Goal: Information Seeking & Learning: Learn about a topic

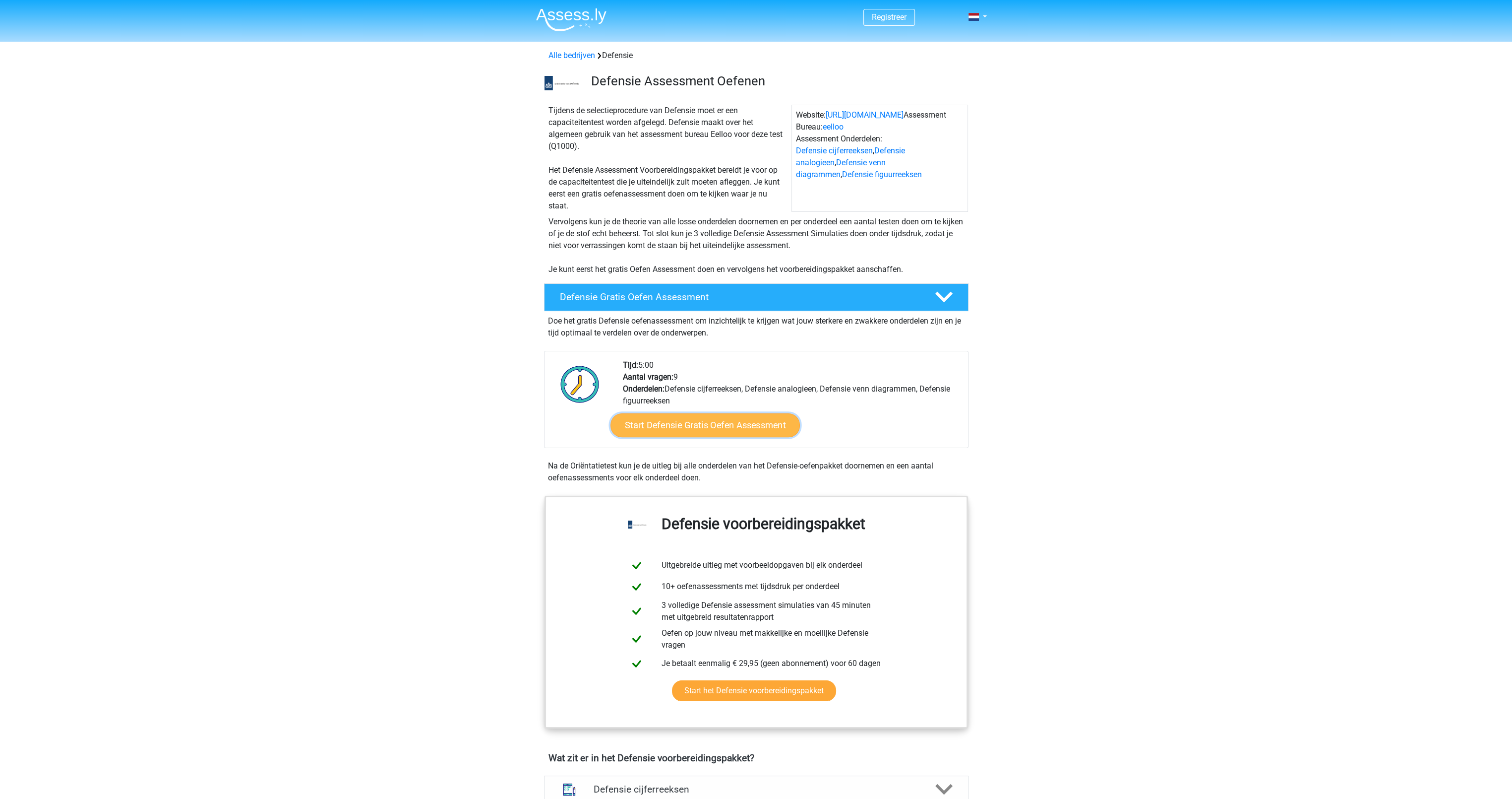
click at [675, 430] on link "Start Defensie Gratis Oefen Assessment" at bounding box center [705, 425] width 189 height 24
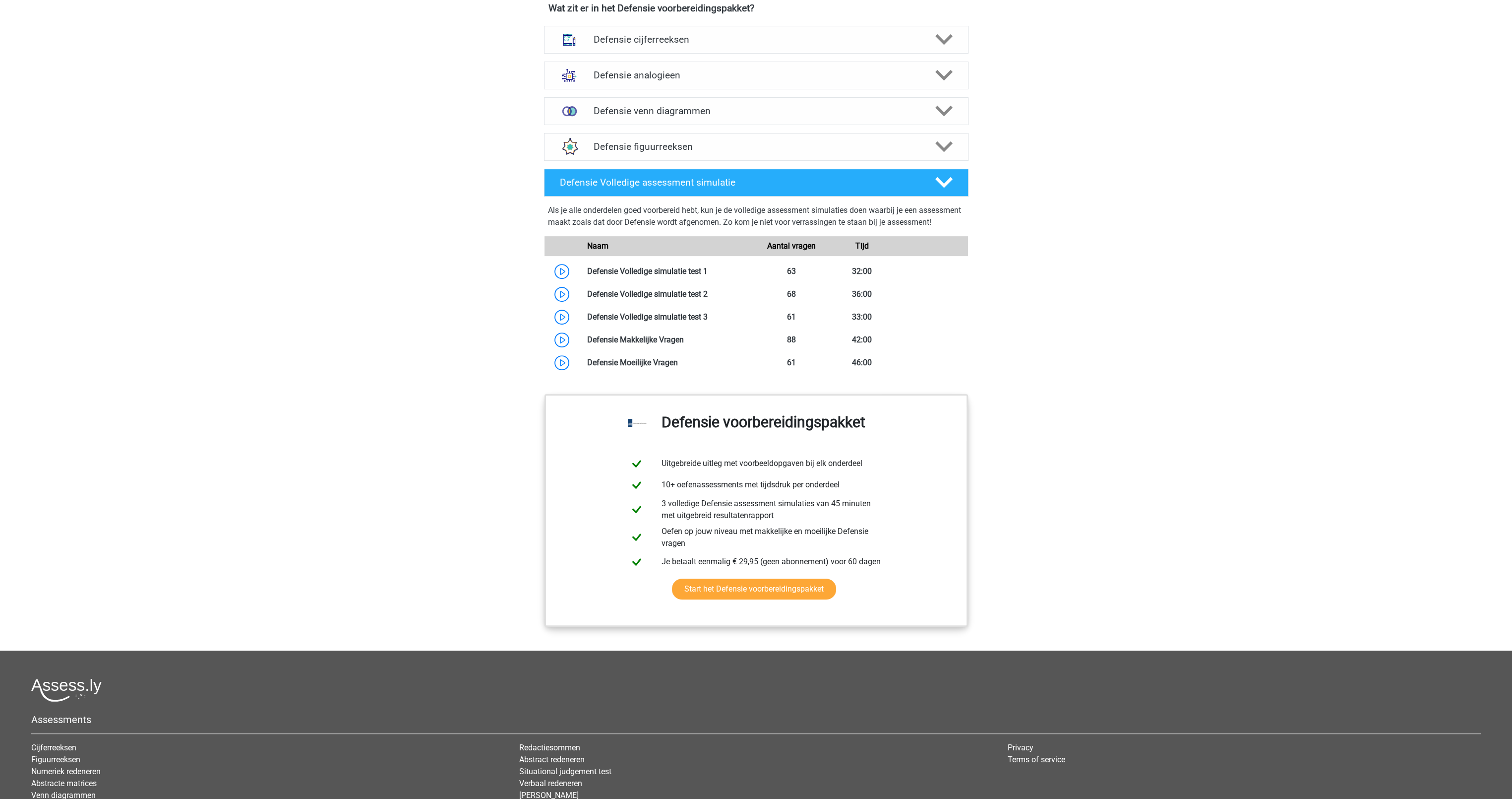
scroll to position [625, 0]
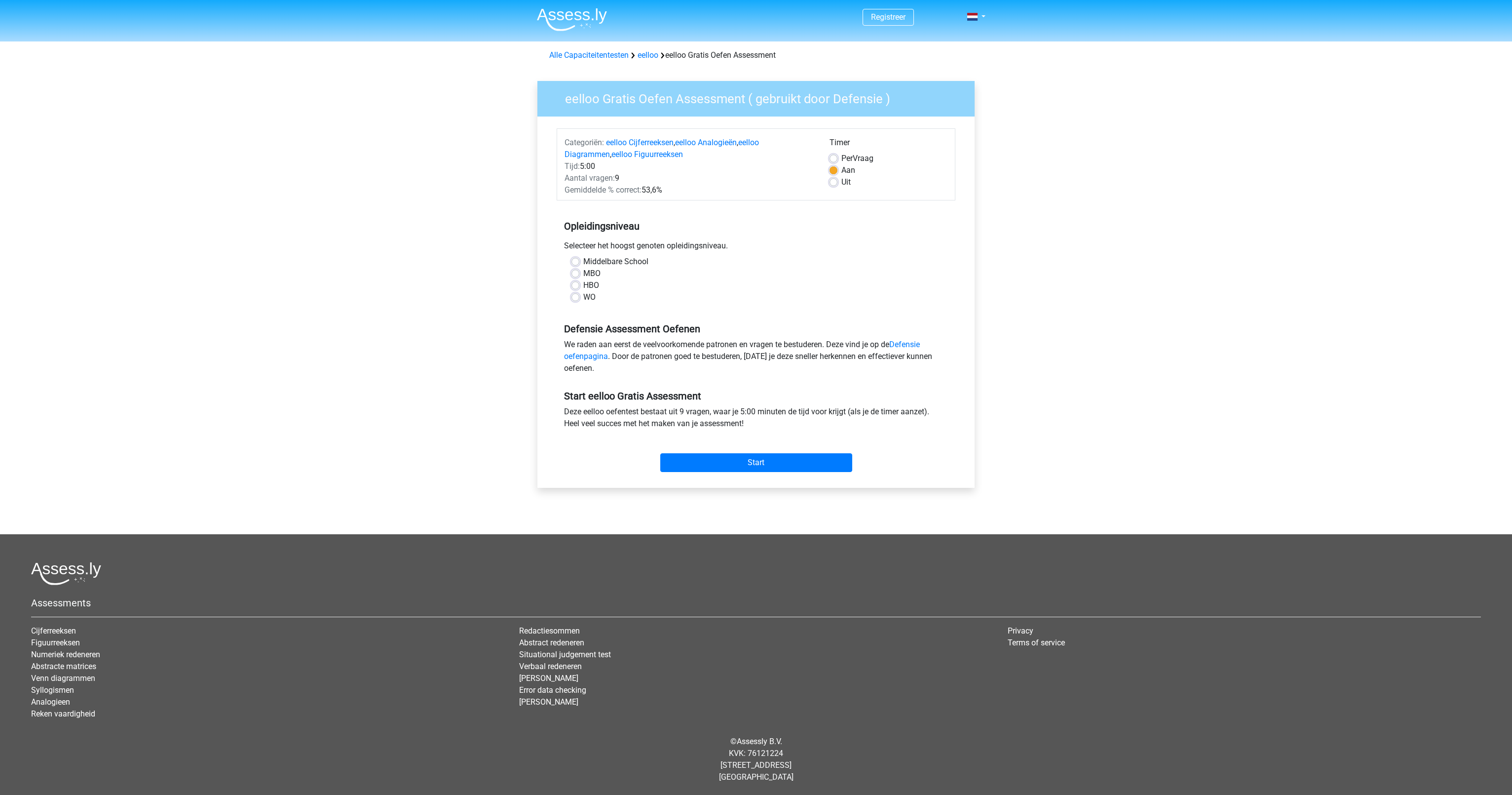
drag, startPoint x: 576, startPoint y: 247, endPoint x: 728, endPoint y: 248, distance: 152.0
click at [728, 248] on div "Selecteer het hoogst genoten opleidingsniveau." at bounding box center [755, 248] width 399 height 16
drag, startPoint x: 728, startPoint y: 248, endPoint x: 744, endPoint y: 250, distance: 16.1
click at [744, 250] on div "Selecteer het hoogst genoten opleidingsniveau." at bounding box center [755, 248] width 399 height 16
drag, startPoint x: 559, startPoint y: 244, endPoint x: 730, endPoint y: 244, distance: 171.0
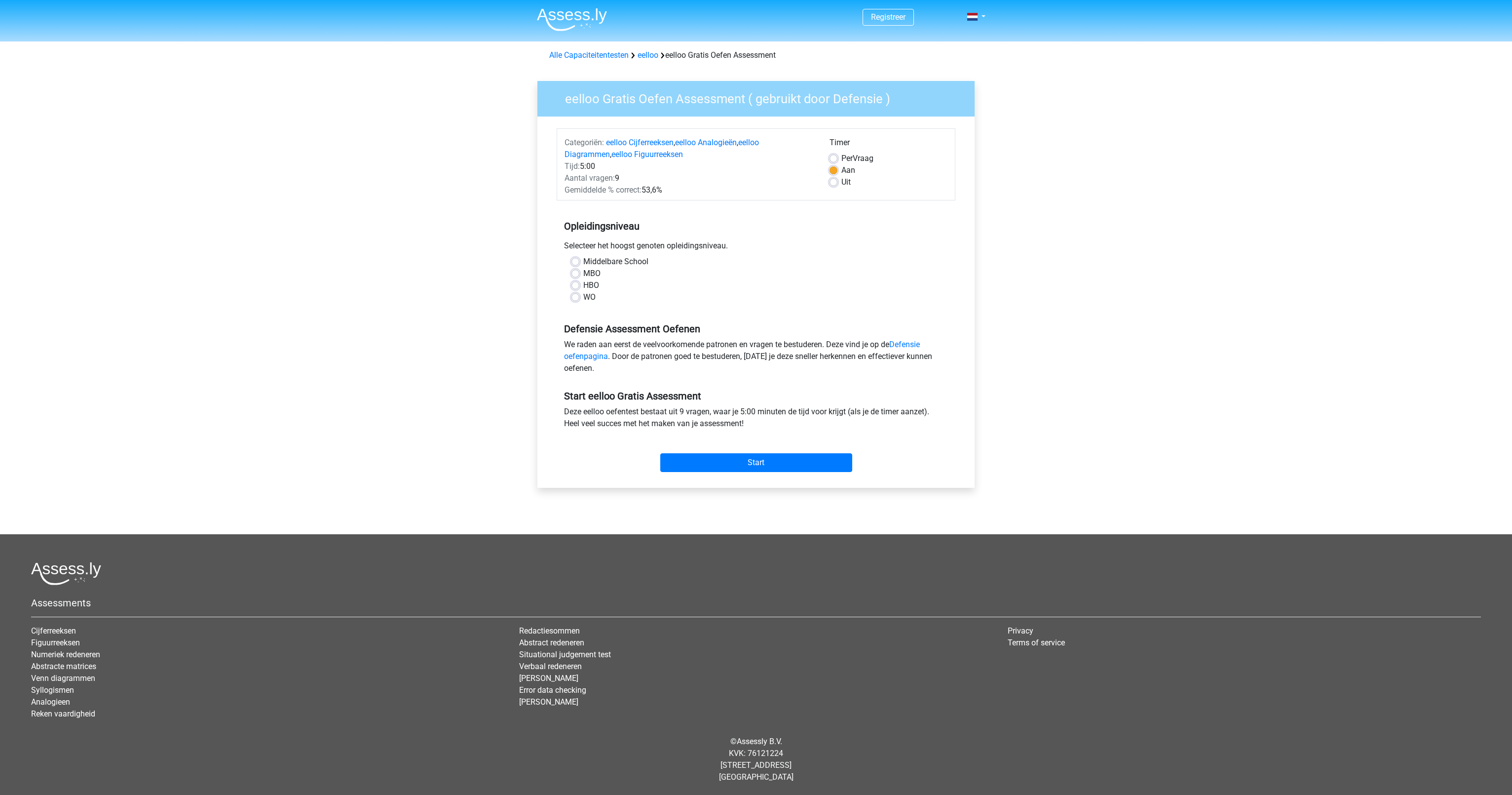
click at [730, 244] on div "Selecteer het hoogst genoten opleidingsniveau." at bounding box center [755, 248] width 399 height 16
click at [583, 287] on label "HBO" at bounding box center [591, 285] width 16 height 12
click at [576, 287] on input "HBO" at bounding box center [575, 284] width 8 height 10
radio input "true"
click at [699, 467] on input "Start" at bounding box center [756, 463] width 192 height 19
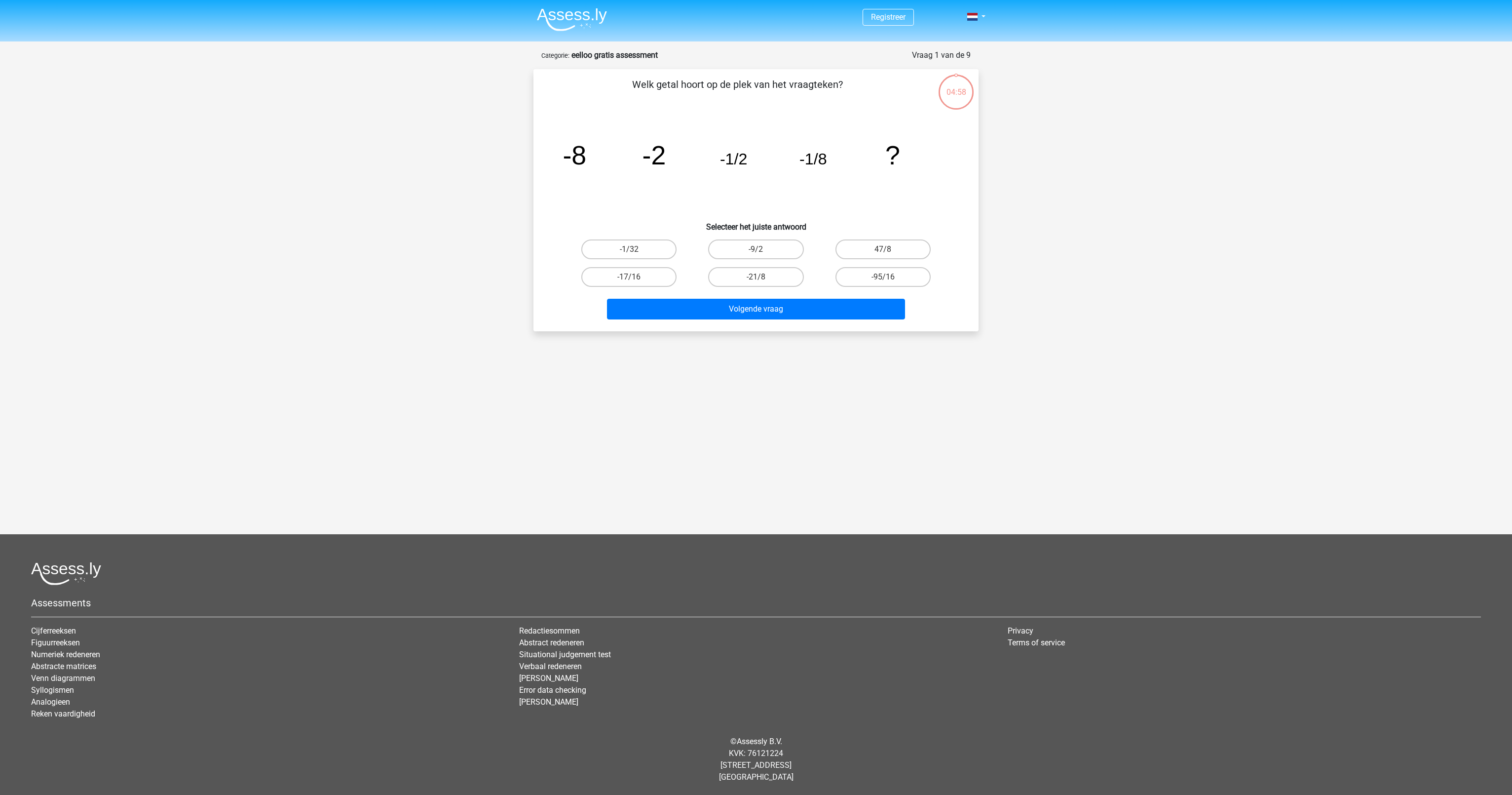
drag, startPoint x: 643, startPoint y: 86, endPoint x: 837, endPoint y: 88, distance: 194.0
click at [837, 88] on p "Welk getal hoort op de plek van het vraagteken?" at bounding box center [737, 92] width 376 height 29
drag, startPoint x: 556, startPoint y: 153, endPoint x: 588, endPoint y: 153, distance: 32.0
click at [588, 153] on div "image/svg+xml -8 -2 -1/2 -1/8 ?" at bounding box center [756, 164] width 414 height 100
drag, startPoint x: 588, startPoint y: 153, endPoint x: 667, endPoint y: 154, distance: 79.0
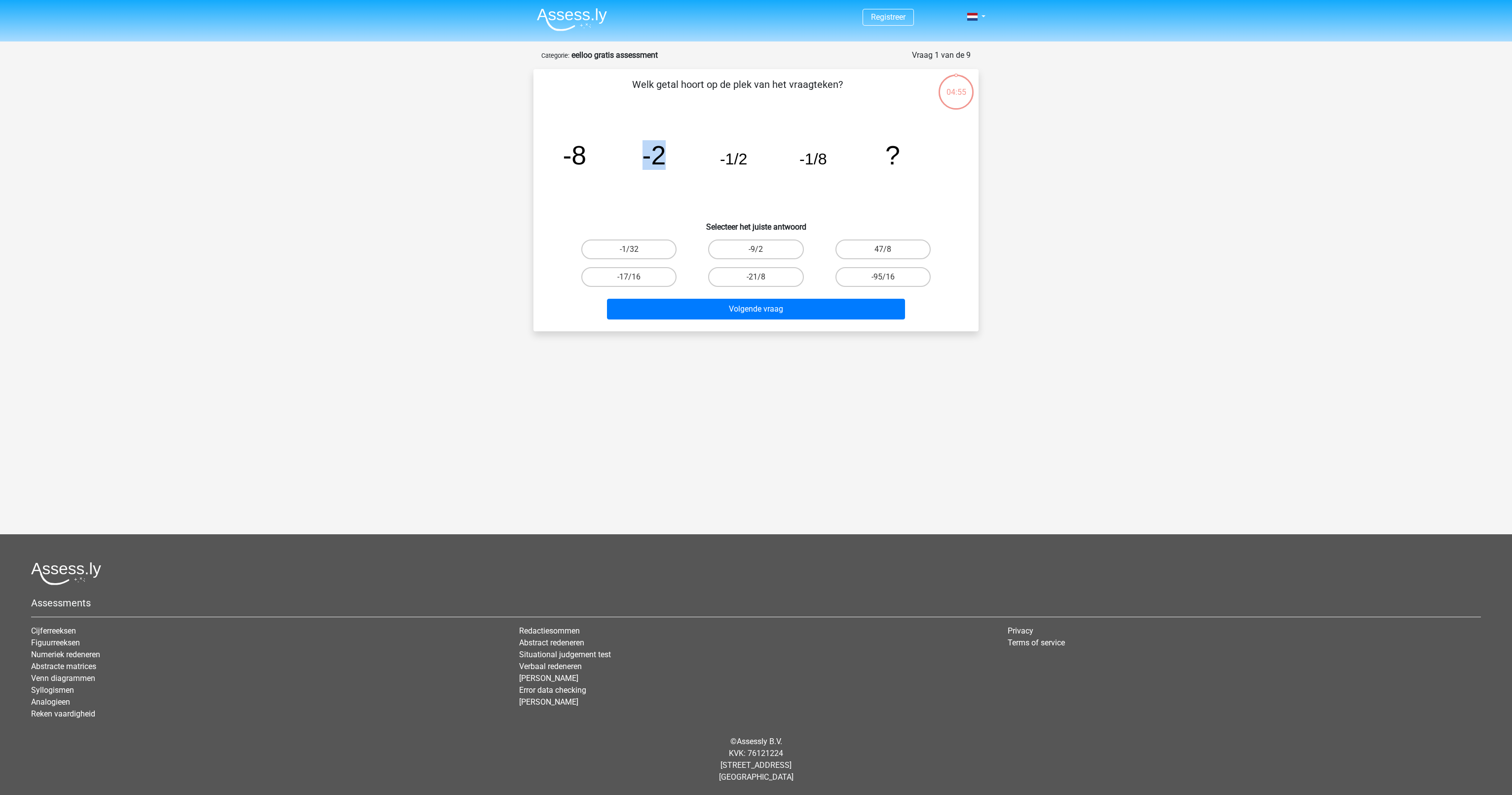
click at [667, 154] on icon "image/svg+xml -8 -2 -1/2 -1/8 ?" at bounding box center [756, 164] width 398 height 100
drag, startPoint x: 667, startPoint y: 154, endPoint x: 755, endPoint y: 163, distance: 88.5
click at [755, 163] on icon "image/svg+xml -8 -2 -1/2 -1/8 ?" at bounding box center [756, 164] width 398 height 100
drag, startPoint x: 755, startPoint y: 163, endPoint x: 825, endPoint y: 161, distance: 70.0
click at [825, 161] on icon "image/svg+xml -8 -2 -1/2 -1/8 ?" at bounding box center [756, 164] width 398 height 100
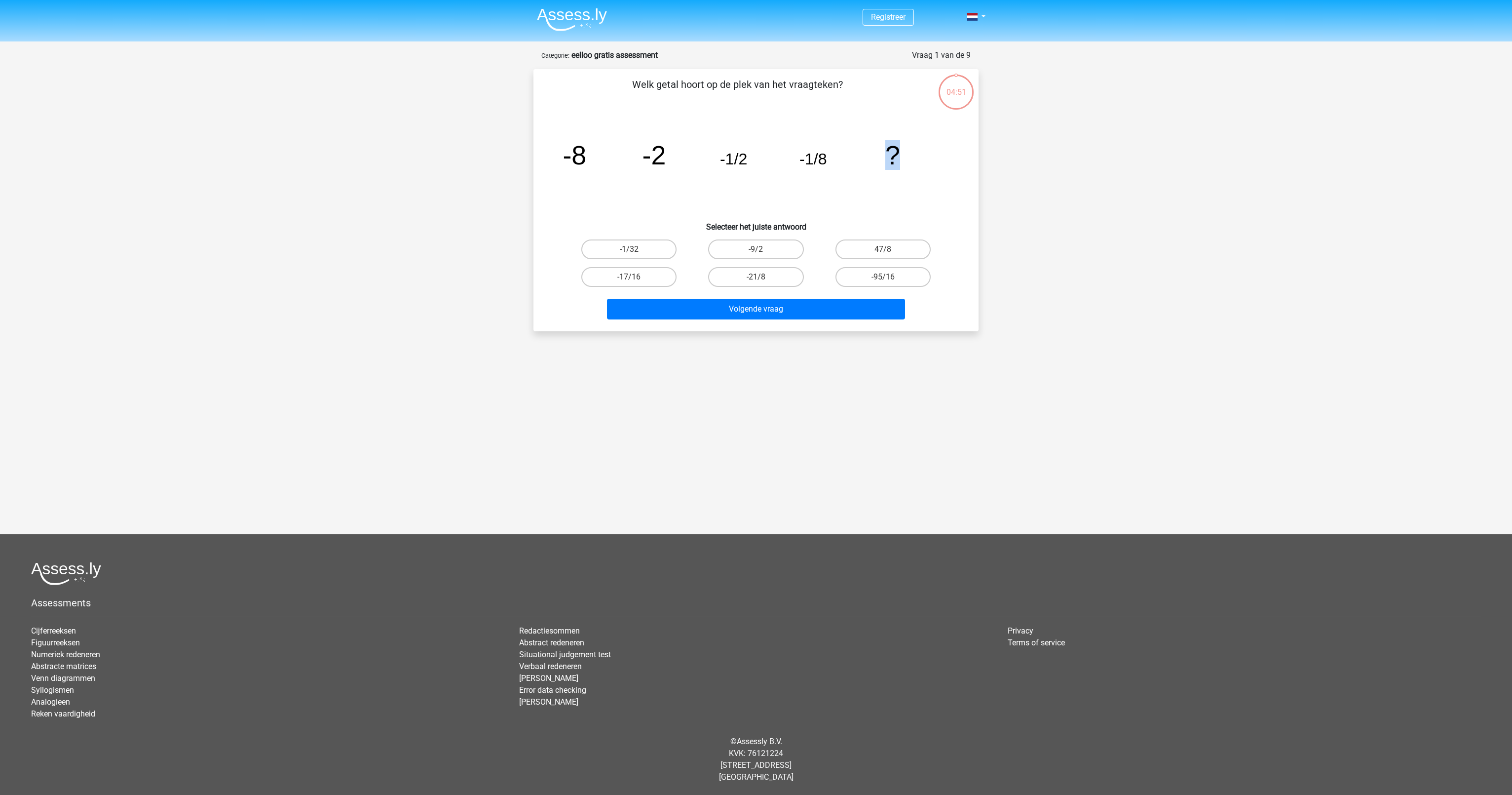
drag, startPoint x: 825, startPoint y: 161, endPoint x: 901, endPoint y: 160, distance: 76.0
click at [901, 160] on icon "image/svg+xml -8 -2 -1/2 -1/8 ?" at bounding box center [756, 164] width 398 height 100
drag, startPoint x: 901, startPoint y: 160, endPoint x: 894, endPoint y: 184, distance: 25.0
click at [908, 184] on icon "image/svg+xml -8 -2 -1/2 -1/8 ?" at bounding box center [756, 164] width 398 height 100
drag, startPoint x: 562, startPoint y: 155, endPoint x: 646, endPoint y: 155, distance: 84.0
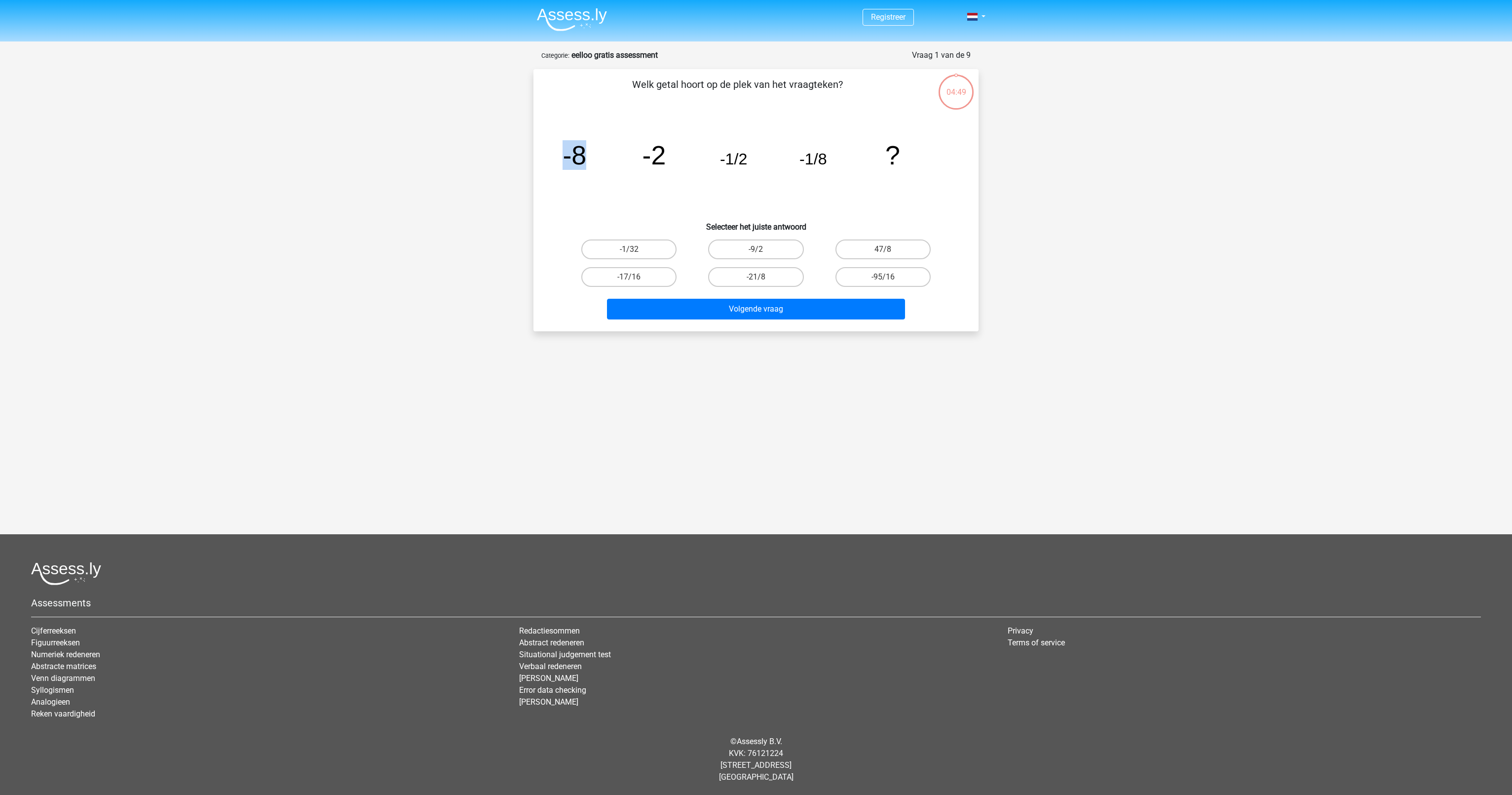
click at [646, 155] on icon "image/svg+xml -8 -2 -1/2 -1/8 ?" at bounding box center [756, 164] width 398 height 100
click at [666, 157] on icon "image/svg+xml -8 -2 -1/2 -1/8 ?" at bounding box center [756, 164] width 398 height 100
drag, startPoint x: 666, startPoint y: 157, endPoint x: 646, endPoint y: 157, distance: 20.0
click at [646, 157] on icon "image/svg+xml -8 -2 -1/2 -1/8 ?" at bounding box center [756, 164] width 398 height 100
drag, startPoint x: 824, startPoint y: 159, endPoint x: 795, endPoint y: 159, distance: 29.0
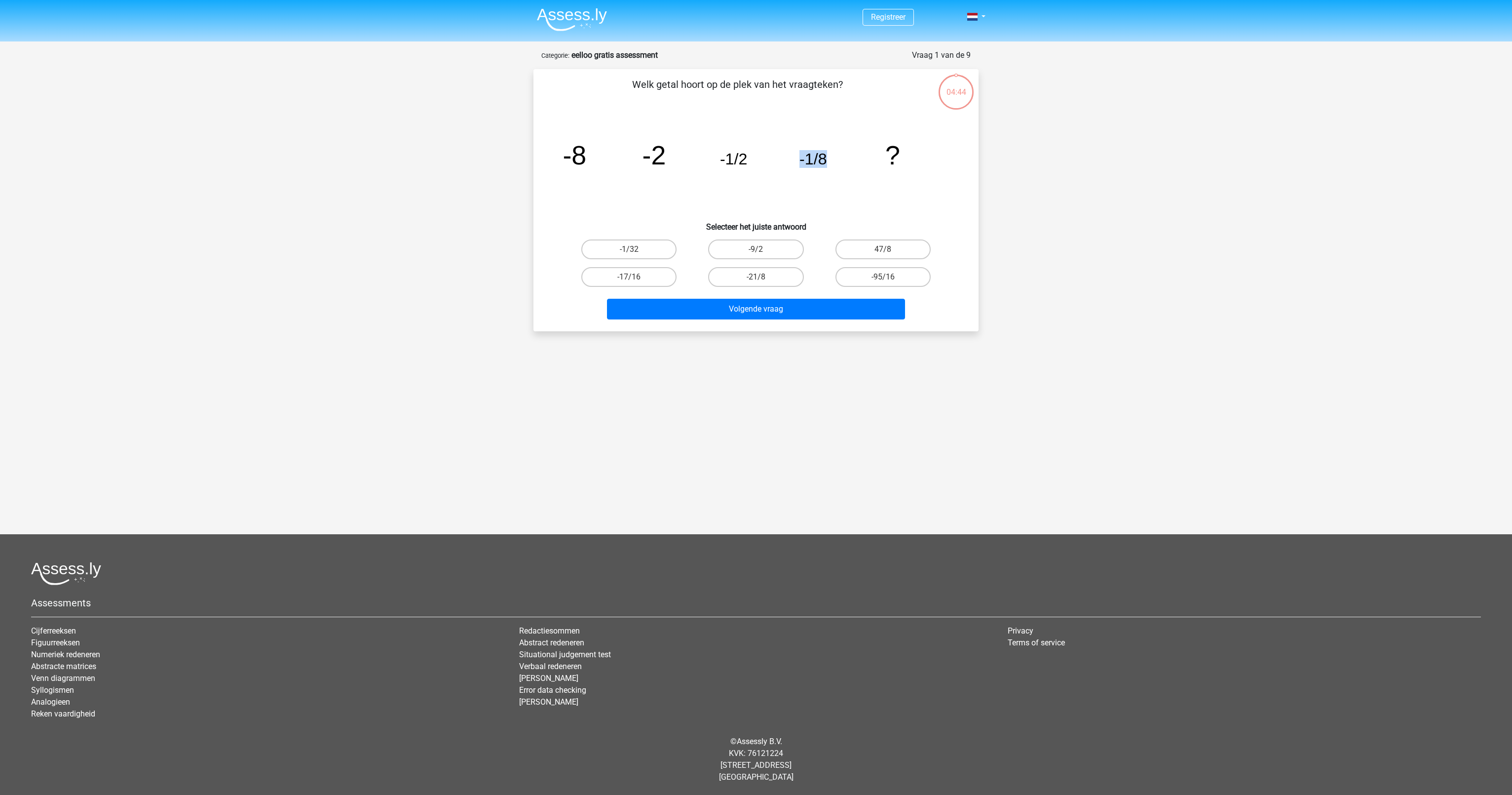
click at [795, 159] on icon "image/svg+xml -8 -2 -1/2 -1/8 ?" at bounding box center [756, 164] width 398 height 100
click at [620, 253] on label "-1/32" at bounding box center [629, 250] width 95 height 20
click at [629, 253] on input "-1/32" at bounding box center [632, 252] width 6 height 6
radio input "true"
click at [676, 307] on button "Volgende vraag" at bounding box center [756, 309] width 299 height 21
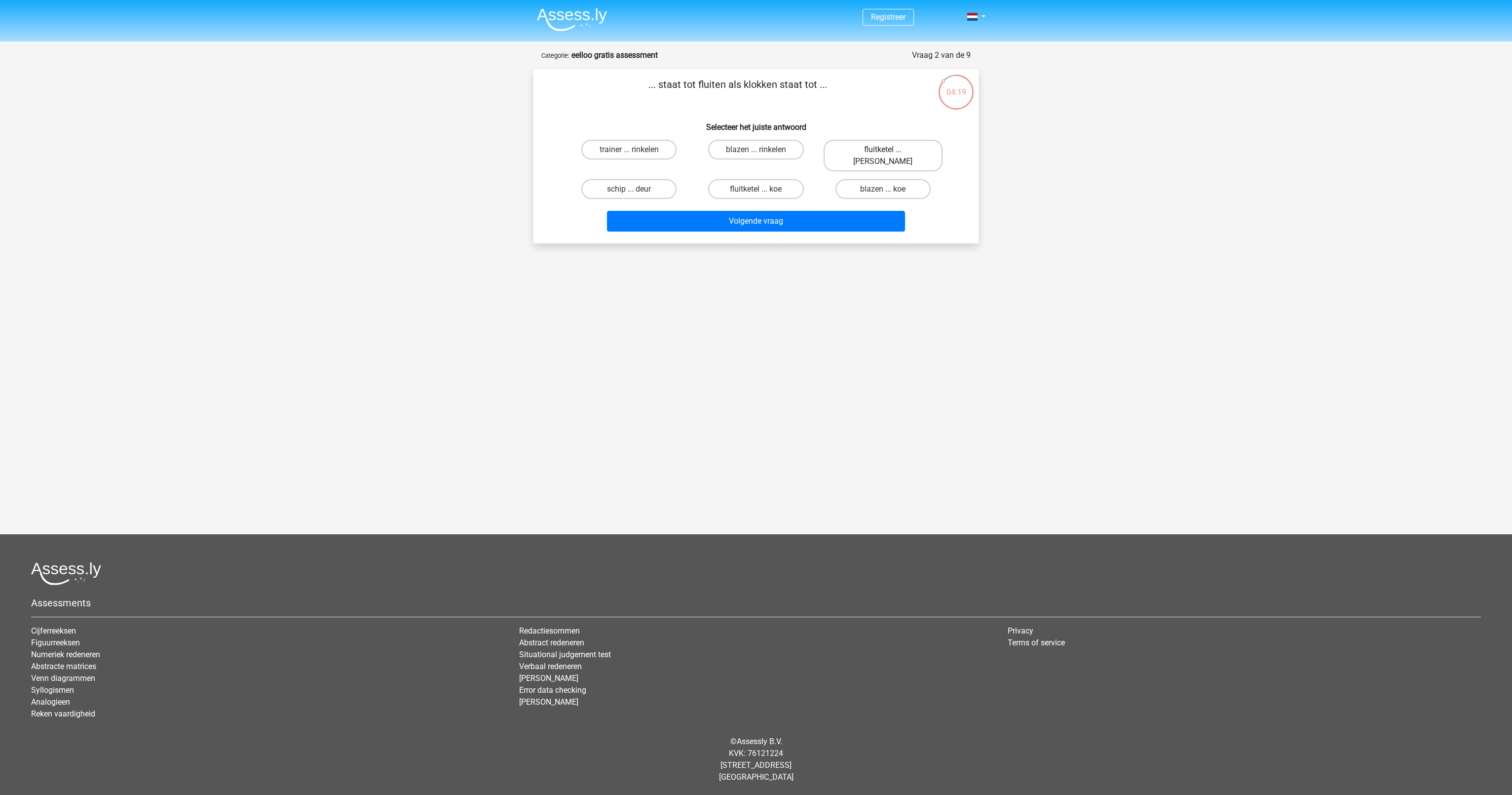
click at [856, 151] on label "fluitketel ... luiden" at bounding box center [883, 156] width 119 height 32
click at [883, 151] on input "fluitketel ... luiden" at bounding box center [886, 153] width 6 height 6
radio input "true"
click at [843, 211] on button "Volgende vraag" at bounding box center [756, 221] width 299 height 21
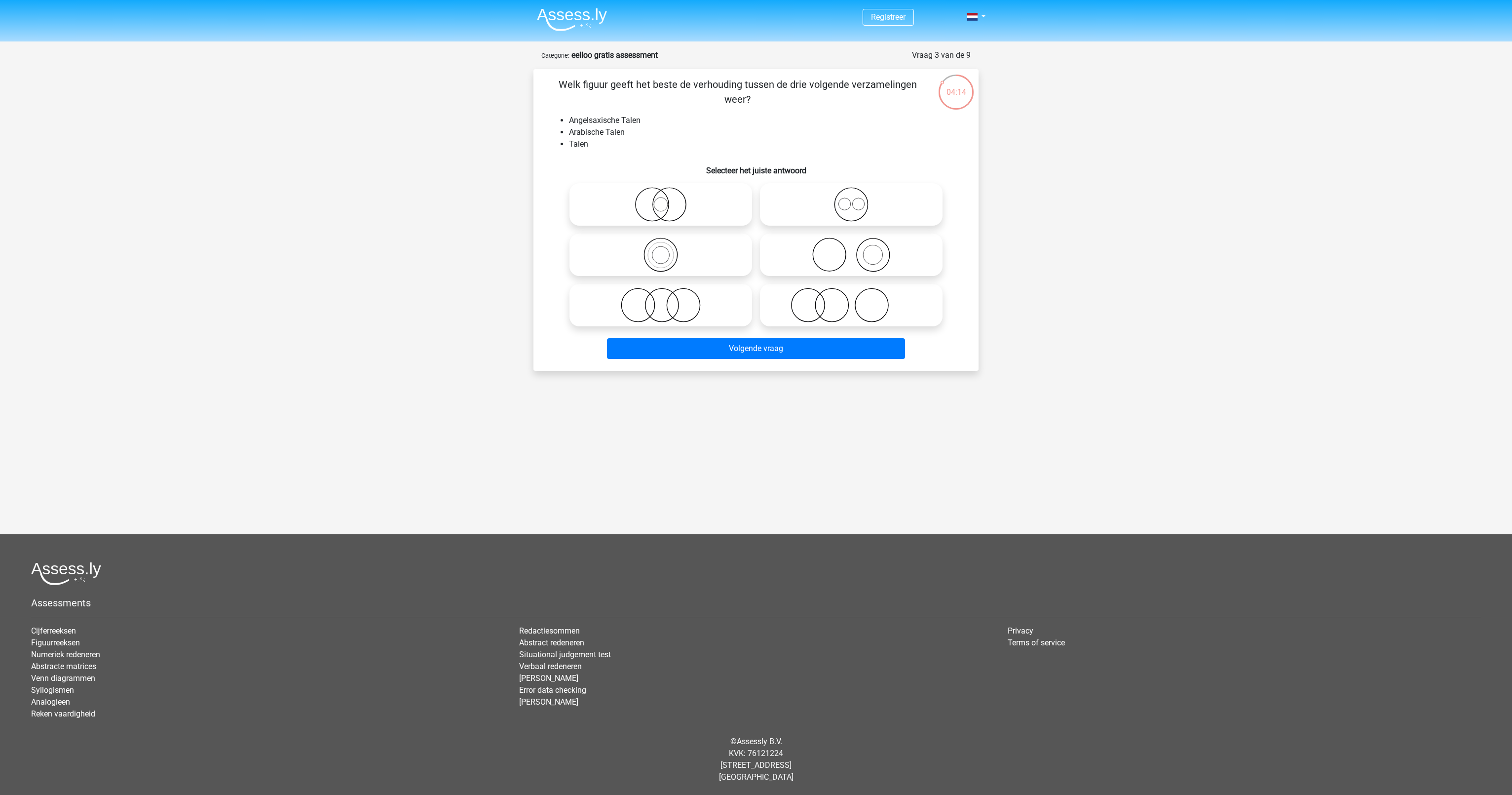
drag, startPoint x: 570, startPoint y: 84, endPoint x: 916, endPoint y: 82, distance: 346.0
click at [916, 82] on p "Welk figuur geeft het beste de verhouding tussen de drie volgende verzamelingen…" at bounding box center [737, 92] width 376 height 29
drag, startPoint x: 916, startPoint y: 82, endPoint x: 819, endPoint y: 114, distance: 102.1
click at [819, 114] on div "Welk figuur geeft het beste de verhouding tussen de drie volgende verzamelingen…" at bounding box center [756, 220] width 437 height 286
drag, startPoint x: 565, startPoint y: 80, endPoint x: 816, endPoint y: 98, distance: 251.6
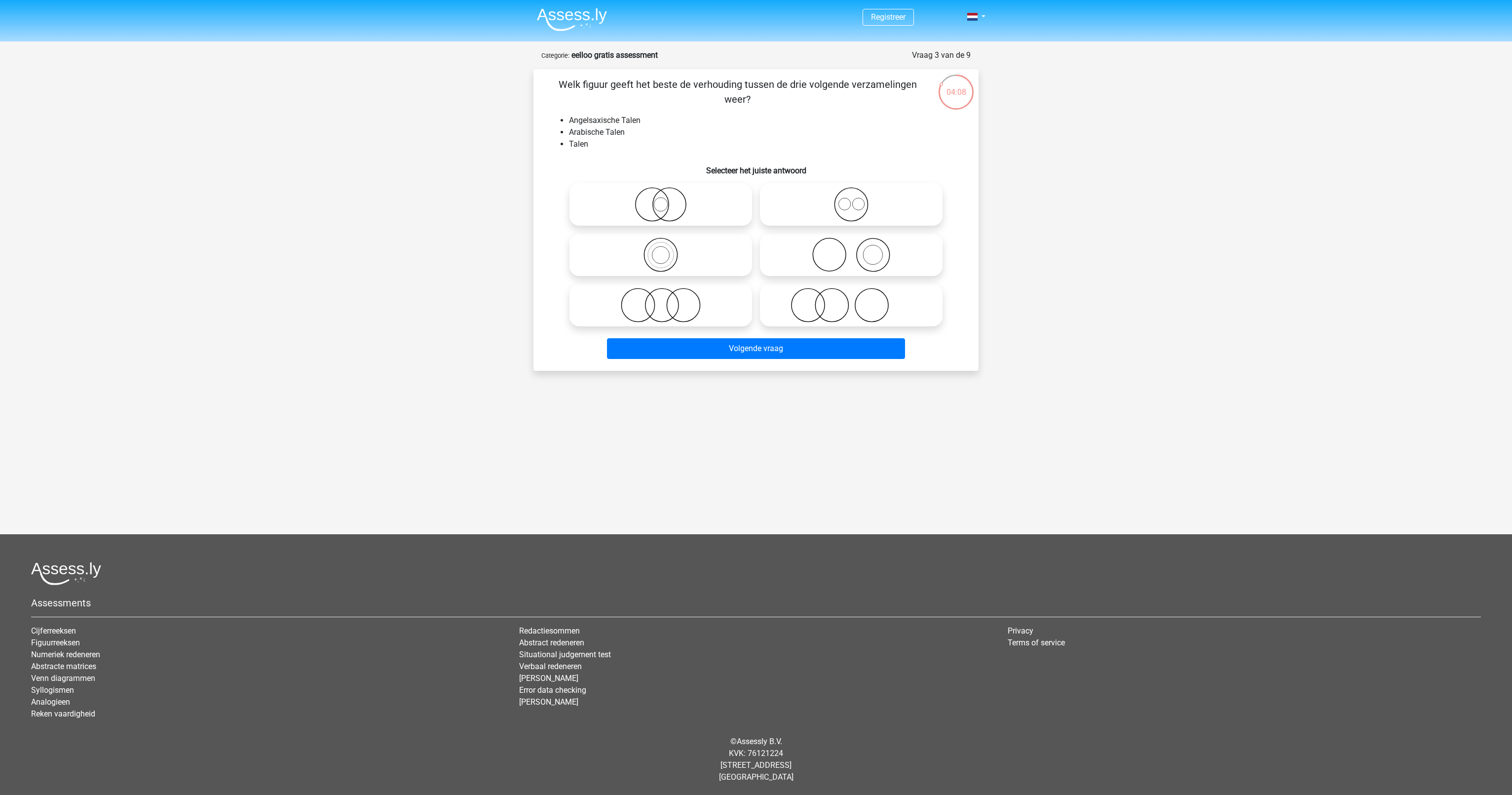
click at [816, 98] on p "Welk figuur geeft het beste de verhouding tussen de drie volgende verzamelingen…" at bounding box center [737, 92] width 376 height 29
drag, startPoint x: 816, startPoint y: 98, endPoint x: 801, endPoint y: 106, distance: 17.0
click at [801, 106] on p "Welk figuur geeft het beste de verhouding tussen de drie volgende verzamelingen…" at bounding box center [737, 92] width 376 height 29
drag, startPoint x: 562, startPoint y: 117, endPoint x: 666, endPoint y: 117, distance: 104.0
click at [666, 117] on li "Angelsaxische Talen" at bounding box center [765, 120] width 394 height 12
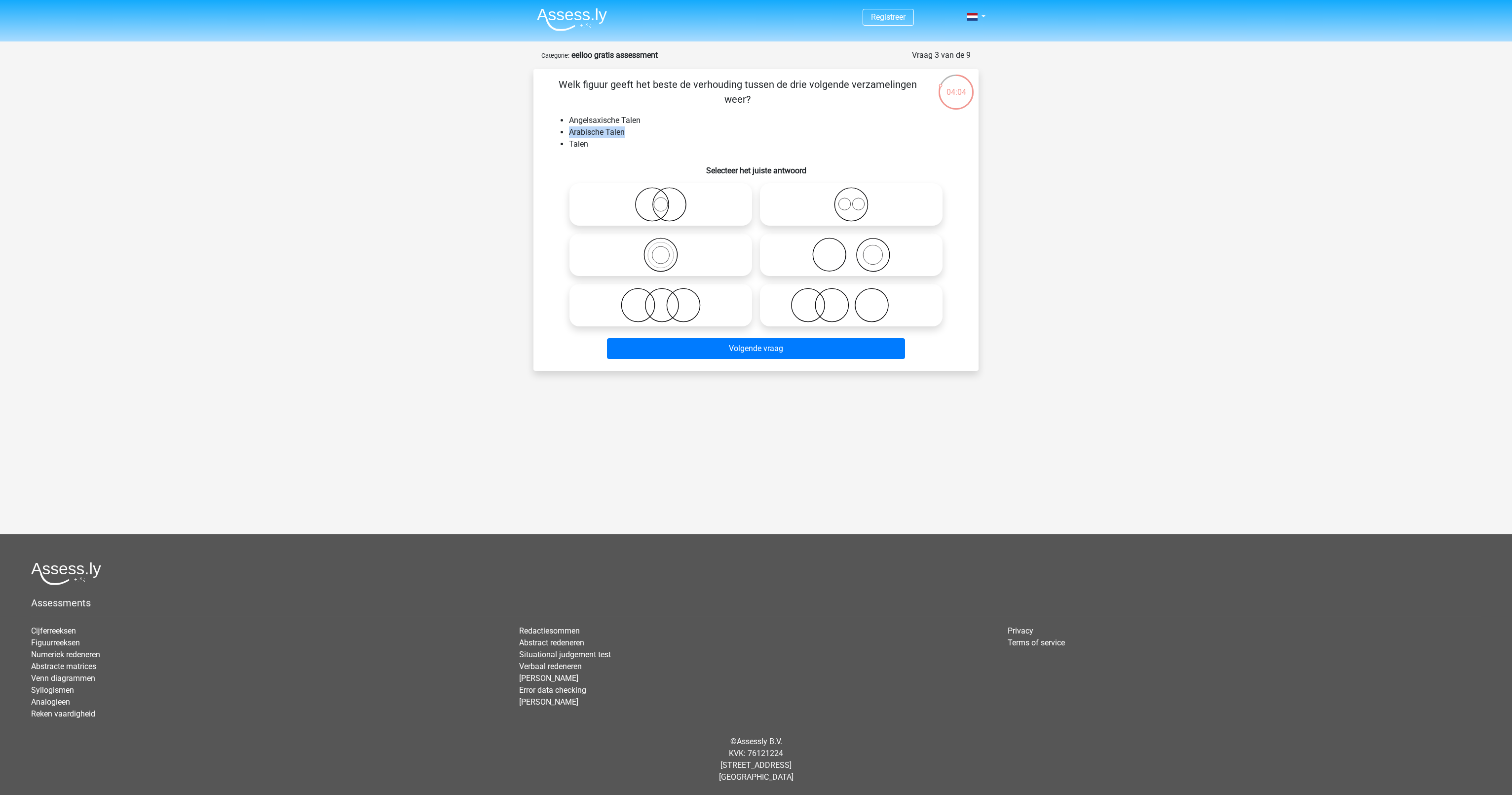
drag, startPoint x: 569, startPoint y: 133, endPoint x: 637, endPoint y: 133, distance: 68.0
click at [637, 133] on li "Arabische Talen" at bounding box center [765, 132] width 394 height 12
drag, startPoint x: 637, startPoint y: 133, endPoint x: 604, endPoint y: 144, distance: 34.8
click at [604, 144] on li "Talen" at bounding box center [765, 144] width 394 height 12
drag, startPoint x: 604, startPoint y: 144, endPoint x: 670, endPoint y: 144, distance: 66.0
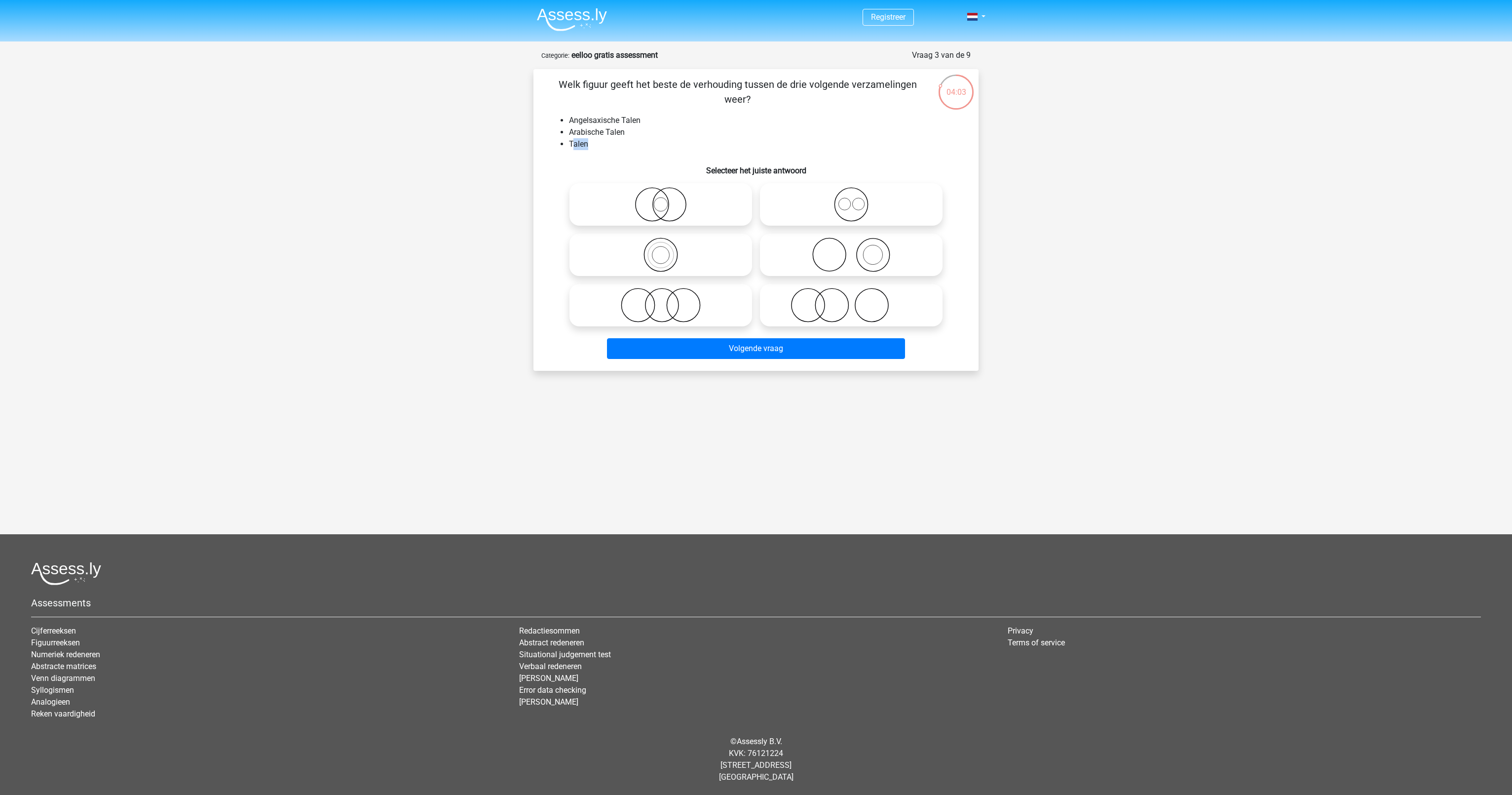
click at [670, 144] on li "Talen" at bounding box center [765, 144] width 394 height 12
click at [720, 145] on li "Talen" at bounding box center [765, 144] width 394 height 12
click at [665, 208] on icon at bounding box center [661, 204] width 175 height 35
click at [665, 200] on input "radio" at bounding box center [664, 196] width 6 height 6
radio input "true"
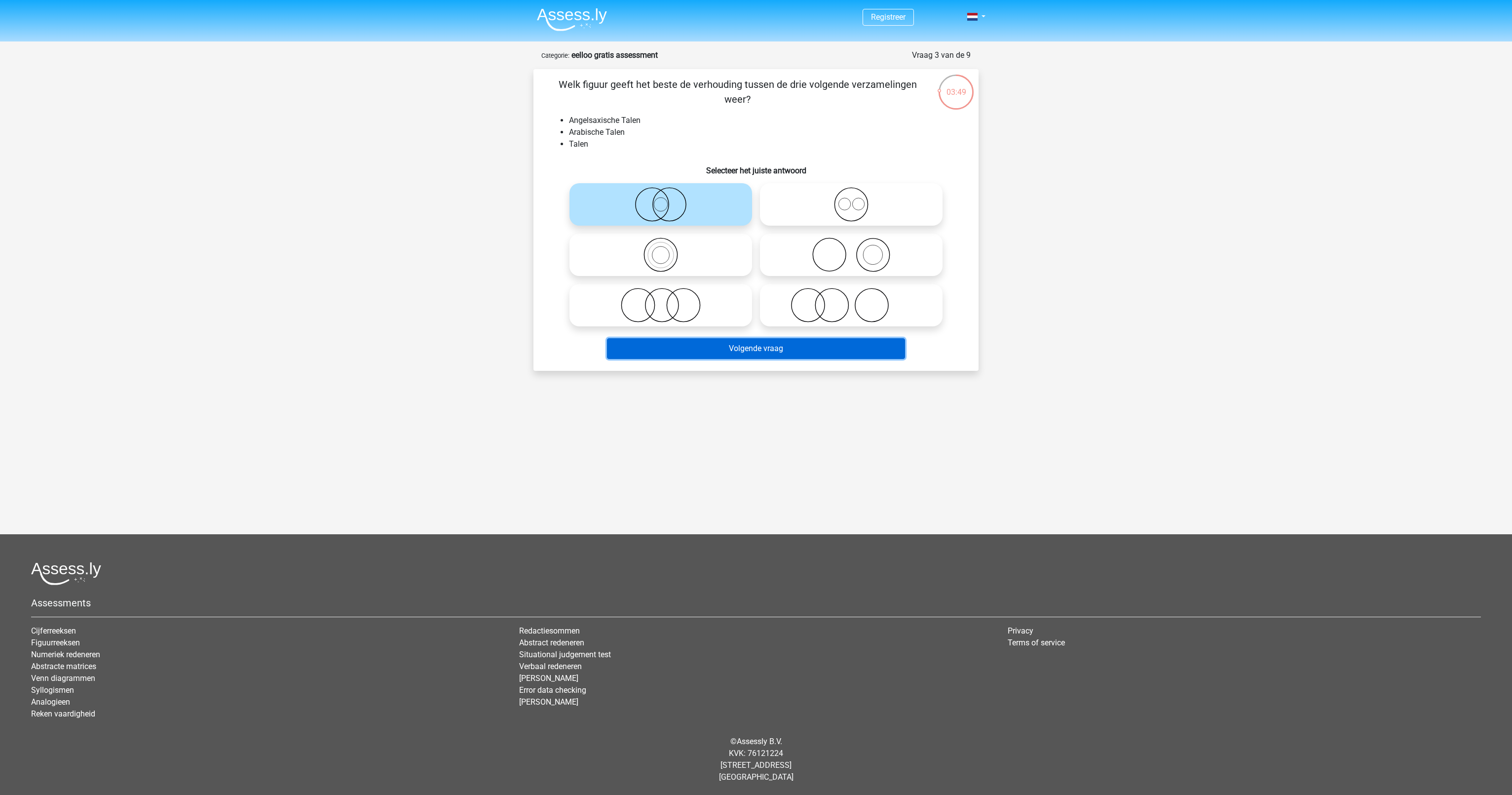
click at [714, 351] on button "Volgende vraag" at bounding box center [756, 348] width 299 height 21
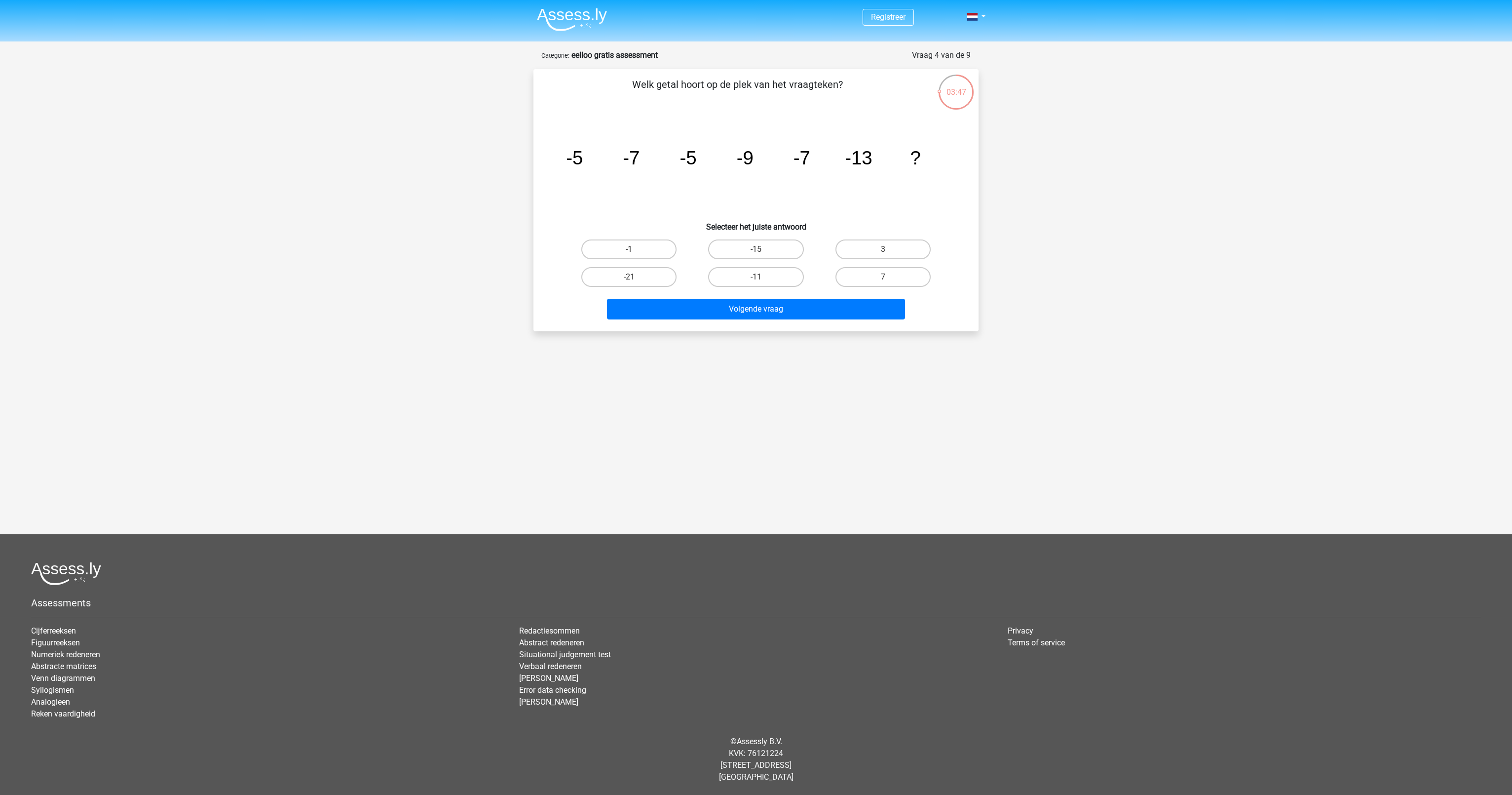
drag, startPoint x: 565, startPoint y: 161, endPoint x: 579, endPoint y: 161, distance: 14.0
click at [579, 161] on icon "image/svg+xml -5 -7 -5 -9 -7 -13 ?" at bounding box center [756, 164] width 398 height 100
drag, startPoint x: 579, startPoint y: 161, endPoint x: 633, endPoint y: 158, distance: 54.1
click at [633, 158] on tspan "-7" at bounding box center [631, 158] width 17 height 21
drag, startPoint x: 633, startPoint y: 158, endPoint x: 686, endPoint y: 159, distance: 53.0
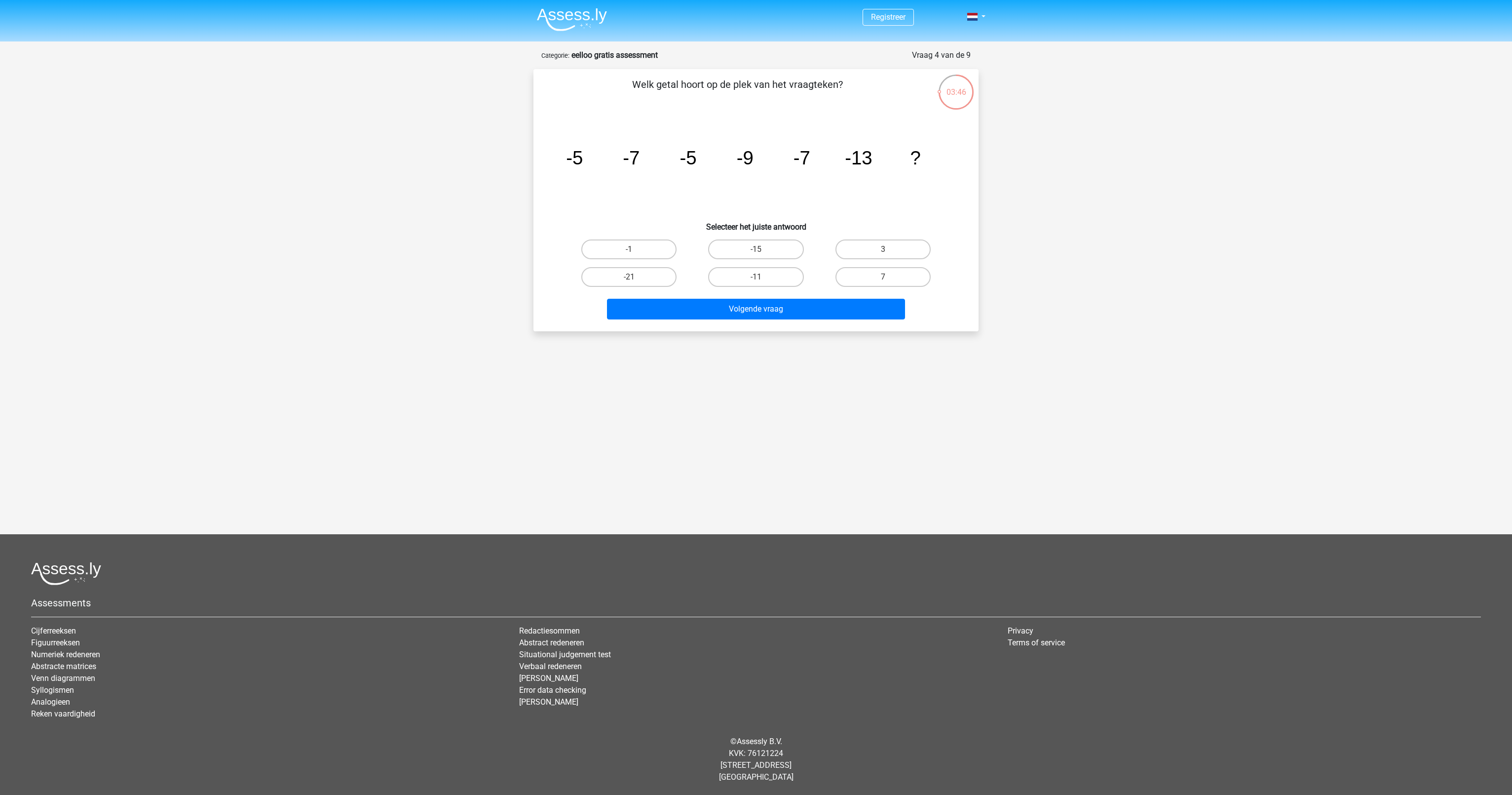
click at [686, 159] on tspan "-5" at bounding box center [688, 158] width 17 height 21
drag, startPoint x: 745, startPoint y: 158, endPoint x: 760, endPoint y: 158, distance: 15.0
click at [760, 158] on icon "image/svg+xml -5 -7 -5 -9 -7 -13 ?" at bounding box center [756, 164] width 398 height 100
drag, startPoint x: 760, startPoint y: 158, endPoint x: 809, endPoint y: 156, distance: 49.0
click at [809, 156] on icon "image/svg+xml -5 -7 -5 -9 -7 -13 ?" at bounding box center [756, 164] width 398 height 100
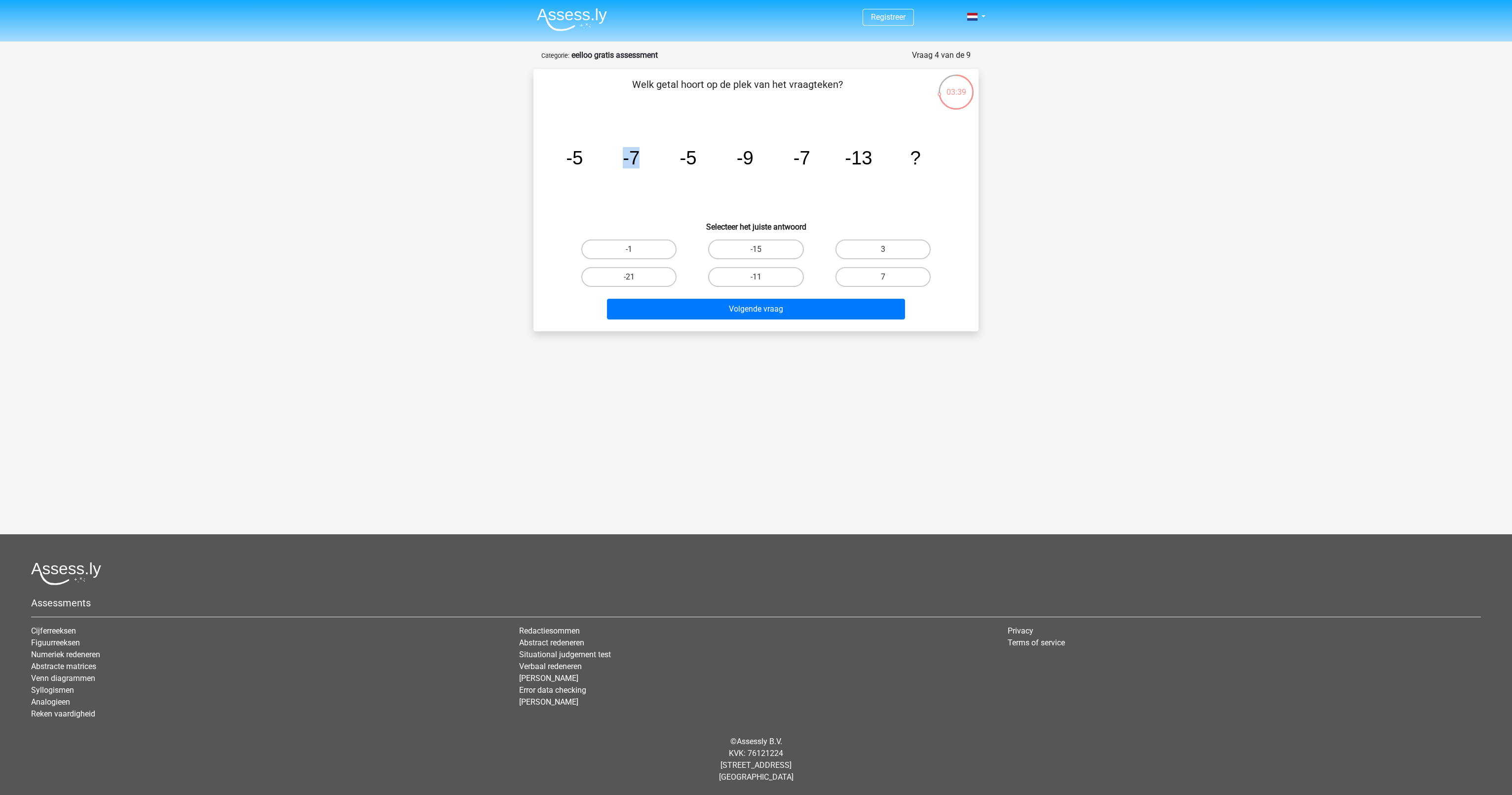
drag, startPoint x: 624, startPoint y: 153, endPoint x: 640, endPoint y: 153, distance: 16.0
click at [640, 153] on icon "image/svg+xml -5 -7 -5 -9 -7 -13 ?" at bounding box center [756, 164] width 398 height 100
drag, startPoint x: 640, startPoint y: 153, endPoint x: 701, endPoint y: 160, distance: 61.4
click at [701, 160] on icon "image/svg+xml -5 -7 -5 -9 -7 -13 ?" at bounding box center [756, 164] width 398 height 100
drag, startPoint x: 701, startPoint y: 160, endPoint x: 764, endPoint y: 157, distance: 63.1
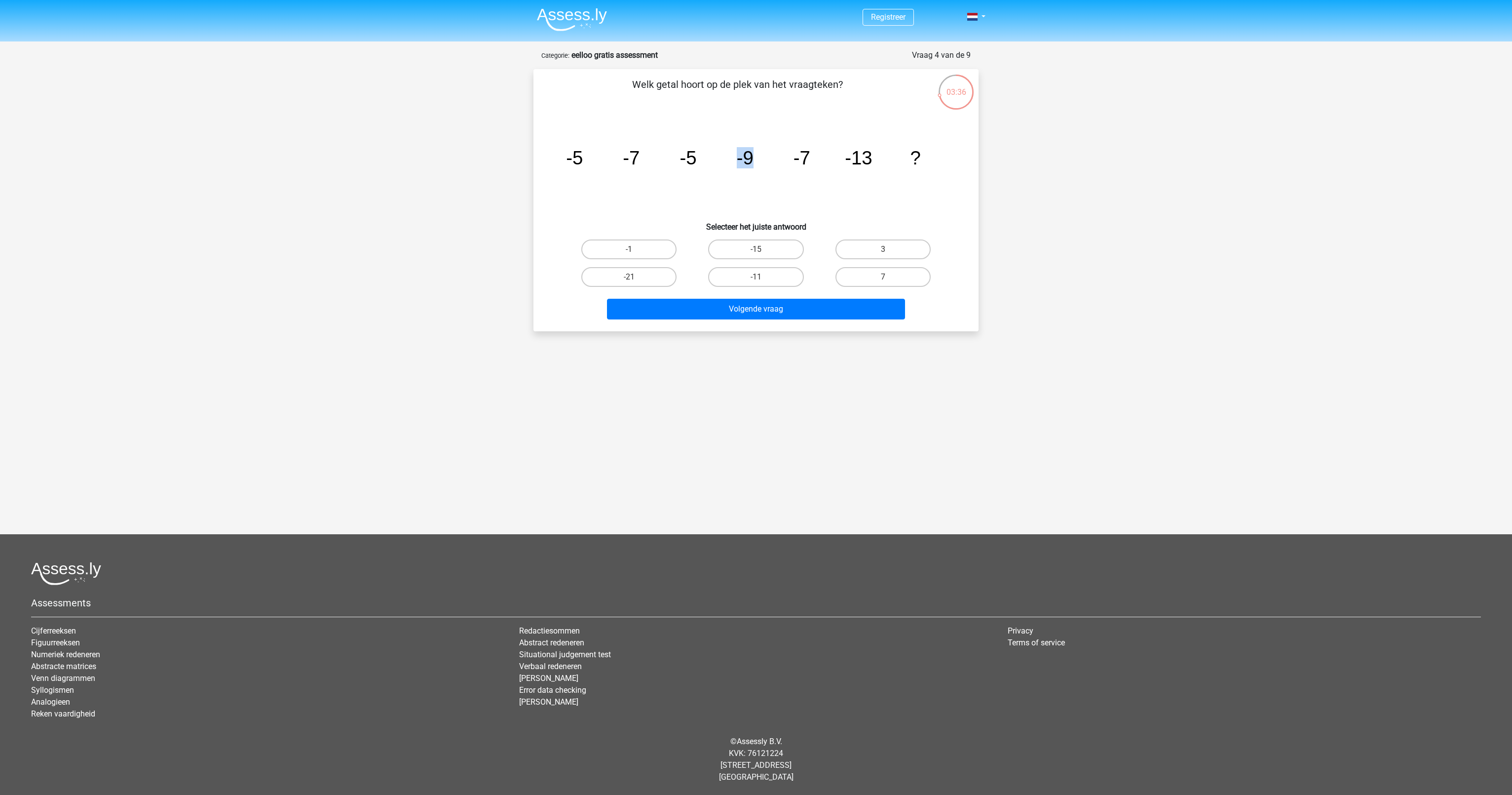
click at [764, 157] on icon "image/svg+xml -5 -7 -5 -9 -7 -13 ?" at bounding box center [756, 164] width 398 height 100
drag, startPoint x: 839, startPoint y: 162, endPoint x: 879, endPoint y: 163, distance: 40.0
click at [879, 163] on icon "image/svg+xml -5 -7 -5 -9 -7 -13 ?" at bounding box center [756, 164] width 398 height 100
drag, startPoint x: 879, startPoint y: 163, endPoint x: 918, endPoint y: 160, distance: 39.1
click at [918, 160] on icon "image/svg+xml -5 -7 -5 -9 -7 -13 ?" at bounding box center [756, 164] width 398 height 100
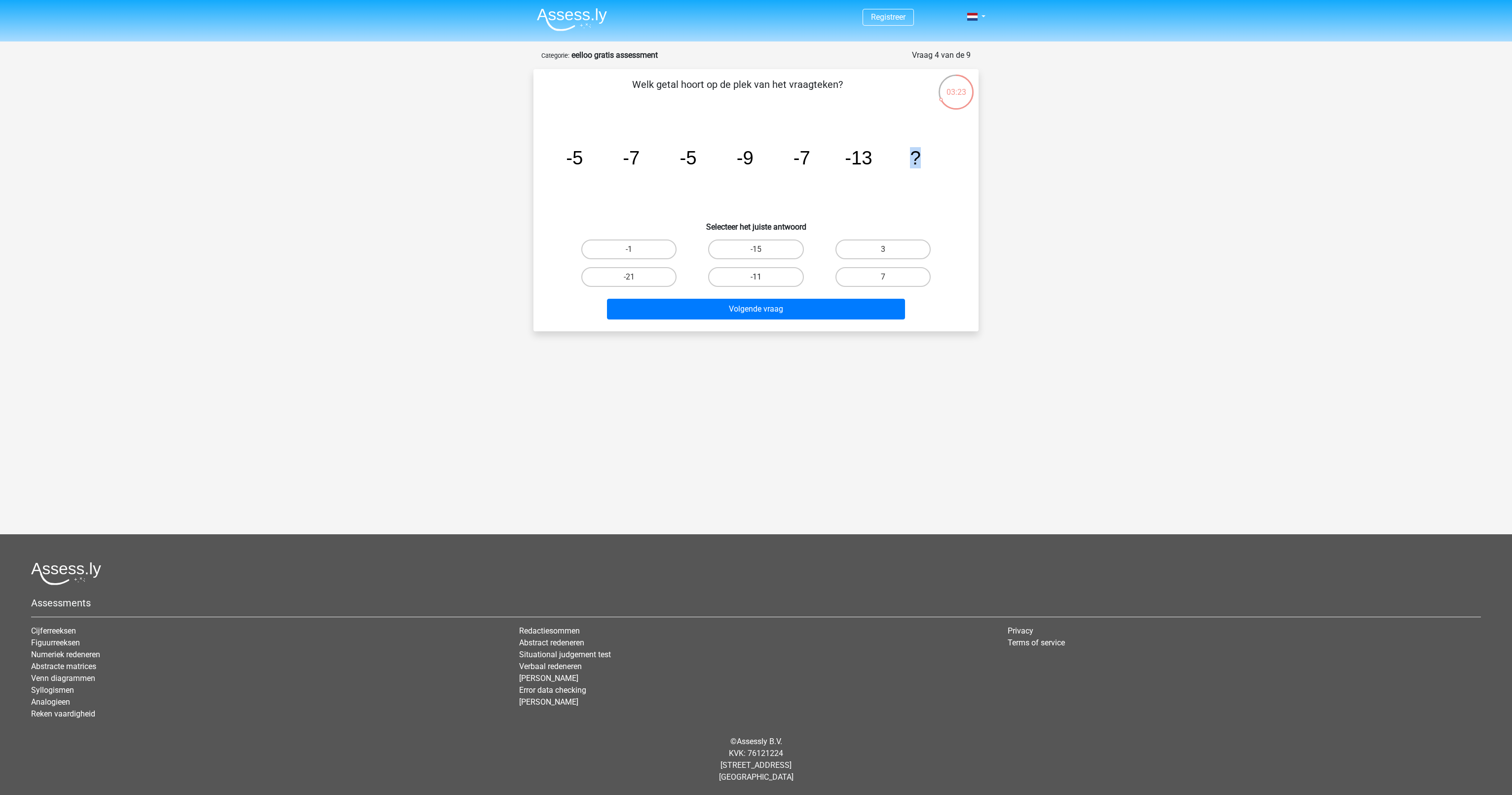
click at [748, 277] on label "-11" at bounding box center [755, 277] width 95 height 20
click at [756, 277] on input "-11" at bounding box center [759, 280] width 6 height 6
radio input "true"
click at [752, 307] on button "Volgende vraag" at bounding box center [756, 309] width 299 height 21
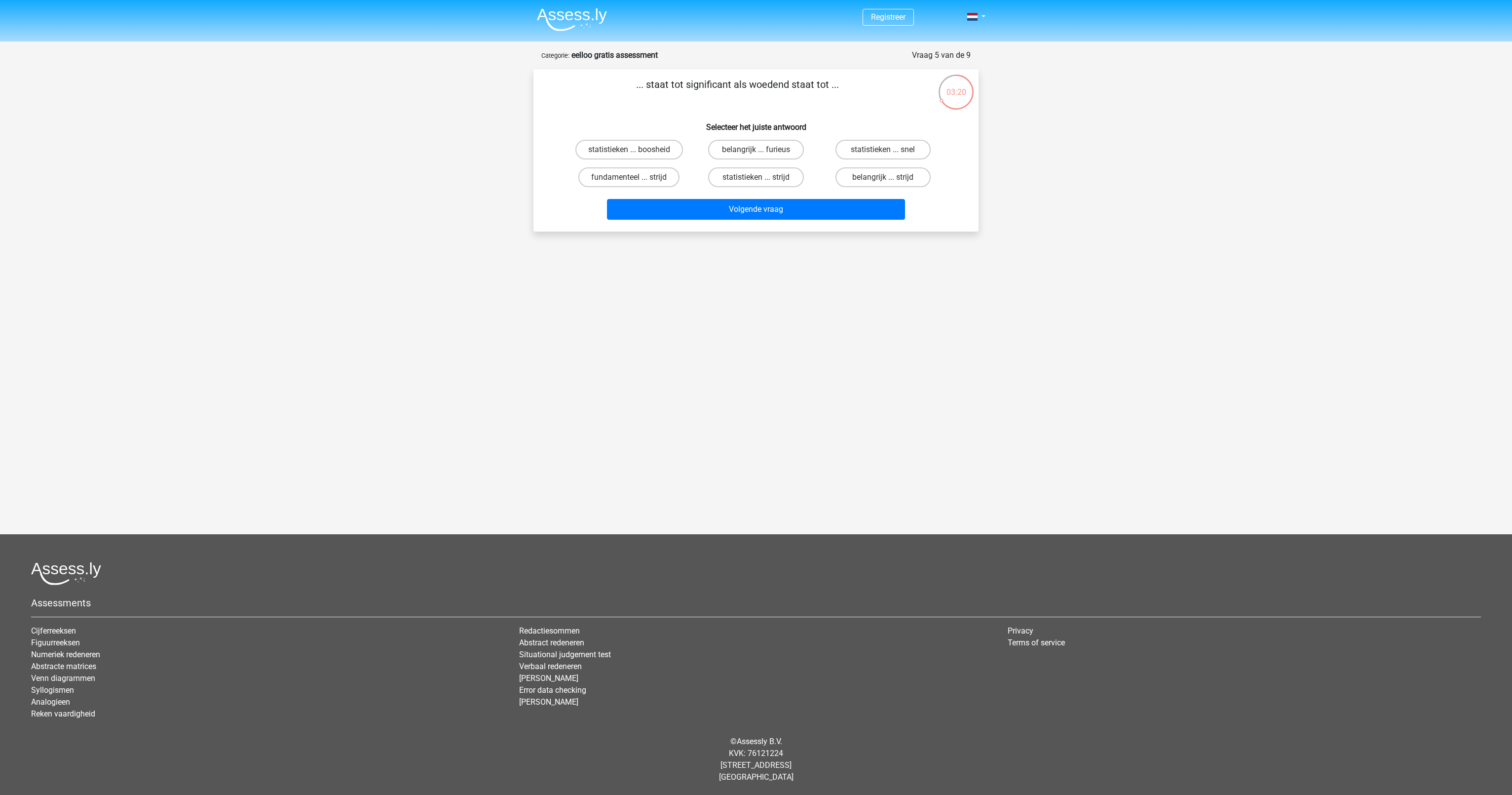
drag, startPoint x: 670, startPoint y: 87, endPoint x: 728, endPoint y: 85, distance: 58.0
click at [728, 85] on p "... staat tot significant als woedend staat tot ..." at bounding box center [737, 92] width 376 height 29
drag, startPoint x: 728, startPoint y: 85, endPoint x: 825, endPoint y: 85, distance: 97.0
click at [825, 85] on p "... staat tot significant als woedend staat tot ..." at bounding box center [737, 92] width 376 height 29
click at [869, 174] on label "belangrijk ... strijd" at bounding box center [883, 177] width 95 height 20
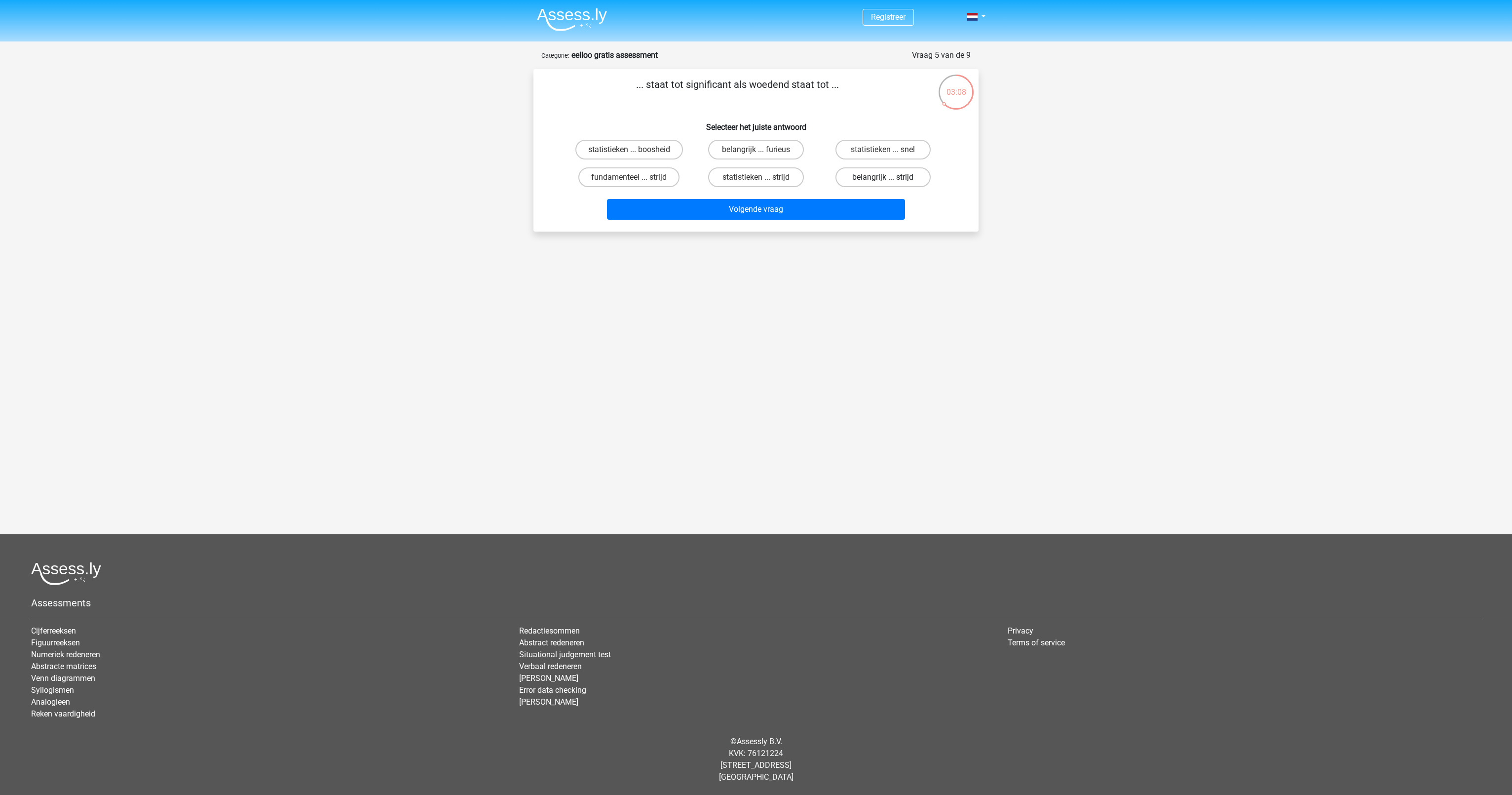
click at [883, 177] on input "belangrijk ... strijd" at bounding box center [886, 180] width 6 height 6
radio input "true"
click at [778, 150] on label "belangrijk ... furieus" at bounding box center [755, 150] width 95 height 20
click at [762, 150] on input "belangrijk ... furieus" at bounding box center [759, 153] width 6 height 6
radio input "true"
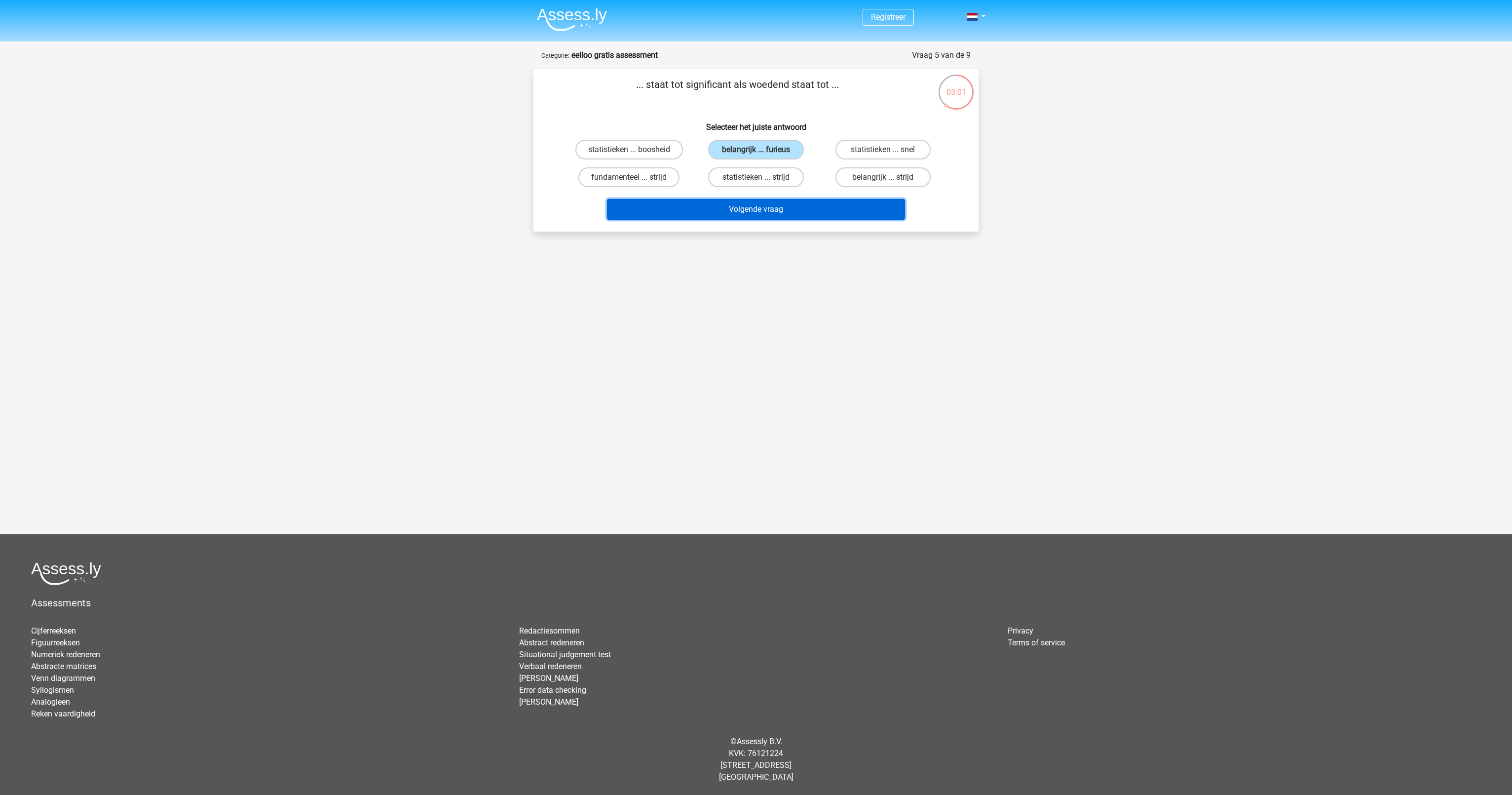
click at [792, 213] on button "Volgende vraag" at bounding box center [756, 209] width 299 height 21
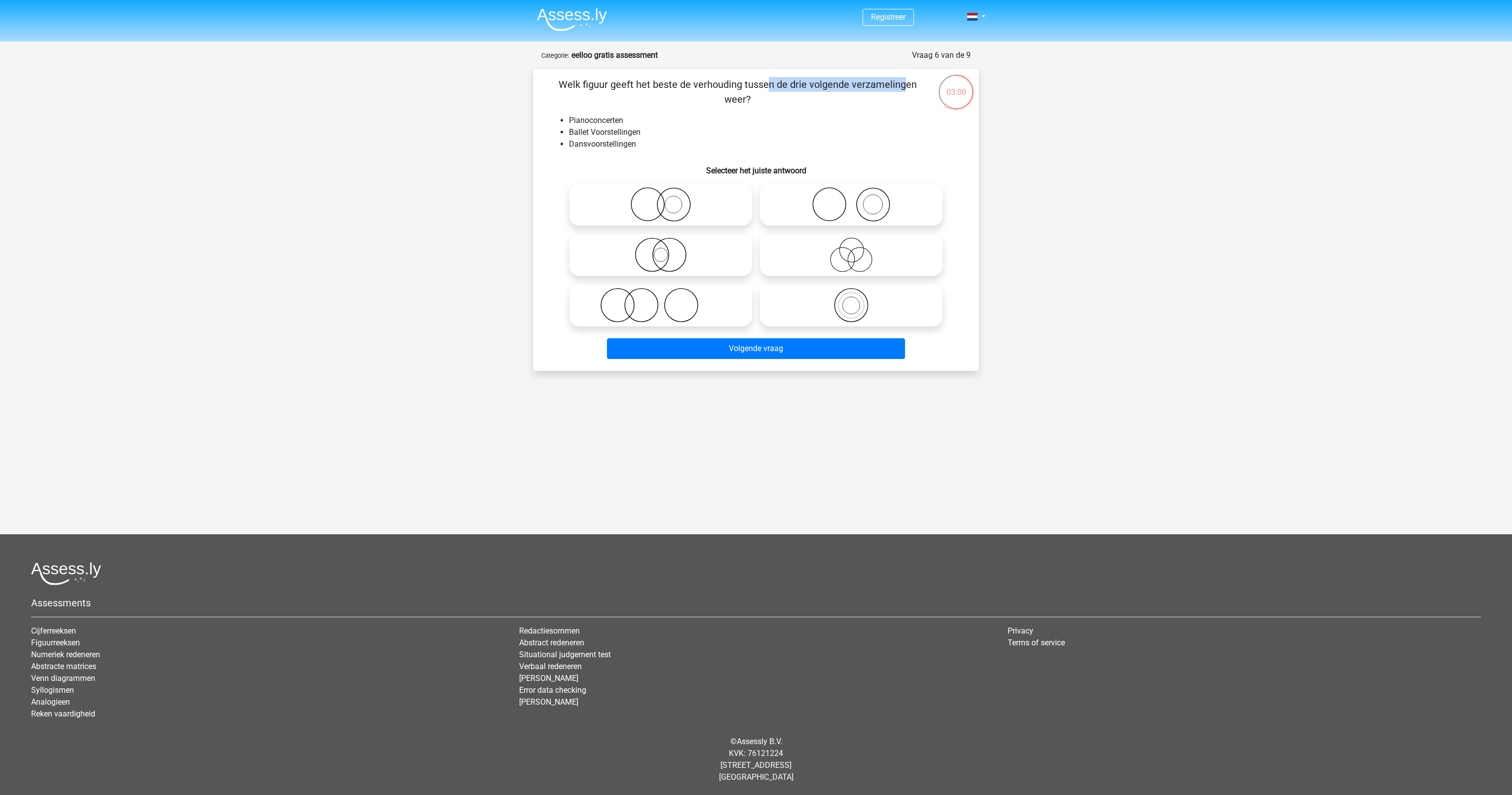
drag, startPoint x: 571, startPoint y: 90, endPoint x: 693, endPoint y: 85, distance: 122.1
click at [693, 85] on p "Welk figuur geeft het beste de verhouding tussen de drie volgende verzamelingen…" at bounding box center [737, 92] width 376 height 29
drag, startPoint x: 693, startPoint y: 85, endPoint x: 671, endPoint y: 126, distance: 46.5
click at [671, 126] on ul "Pianoconcerten Ballet Voorstellingen Dansvoorstellingen" at bounding box center [756, 132] width 414 height 36
drag, startPoint x: 564, startPoint y: 117, endPoint x: 627, endPoint y: 117, distance: 63.0
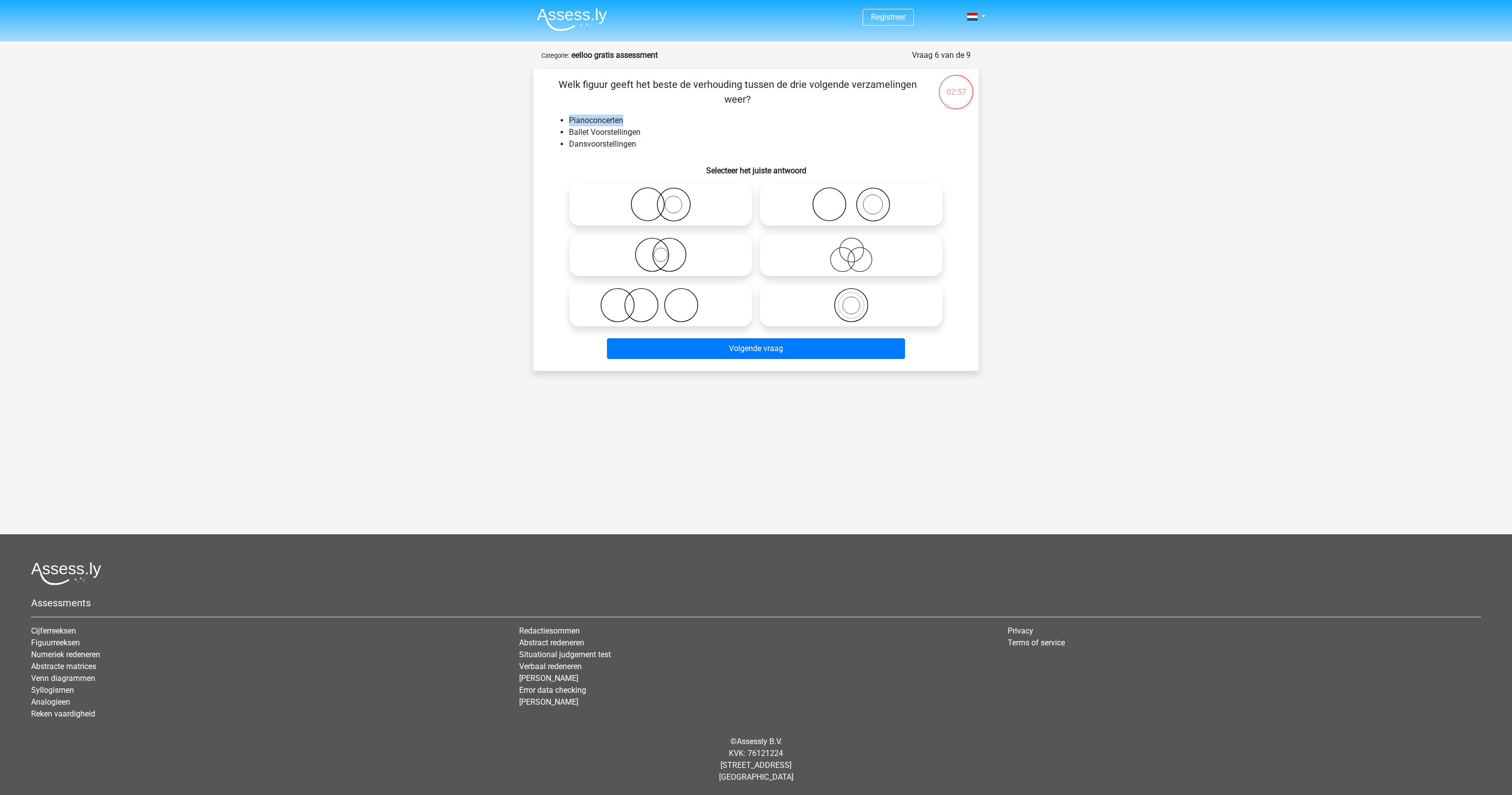
click at [627, 117] on li "Pianoconcerten" at bounding box center [765, 120] width 394 height 12
drag, startPoint x: 627, startPoint y: 117, endPoint x: 652, endPoint y: 129, distance: 27.7
click at [652, 129] on ul "Pianoconcerten Ballet Voorstellingen Dansvoorstellingen" at bounding box center [756, 132] width 414 height 36
drag, startPoint x: 652, startPoint y: 129, endPoint x: 647, endPoint y: 142, distance: 13.9
click at [647, 142] on ul "Pianoconcerten Ballet Voorstellingen Dansvoorstellingen" at bounding box center [756, 132] width 414 height 36
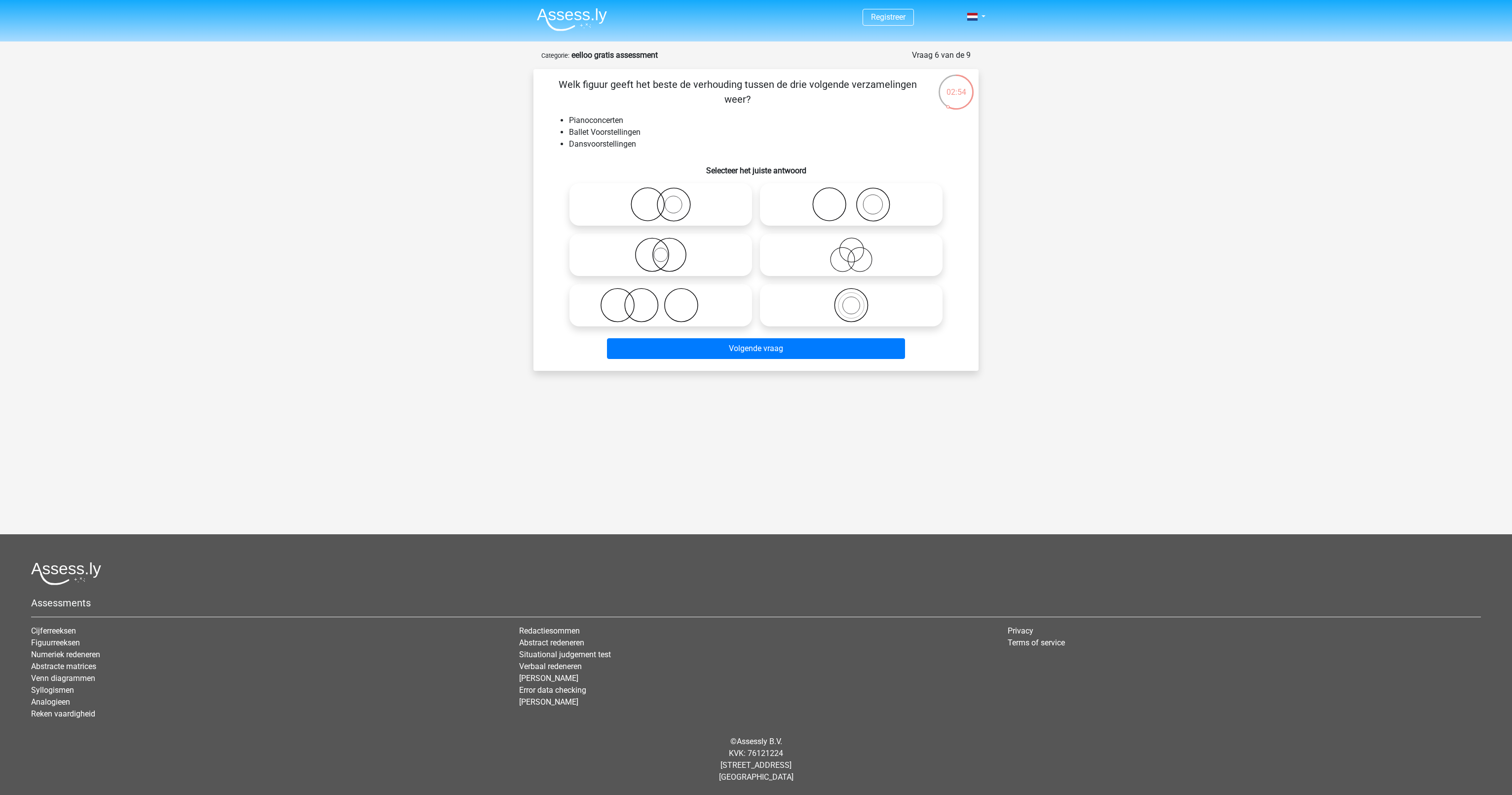
drag, startPoint x: 647, startPoint y: 142, endPoint x: 728, endPoint y: 137, distance: 81.2
click at [728, 137] on li "Ballet Voorstellingen" at bounding box center [765, 132] width 394 height 12
click at [738, 199] on icon at bounding box center [661, 204] width 175 height 35
click at [667, 199] on input "radio" at bounding box center [664, 196] width 6 height 6
radio input "true"
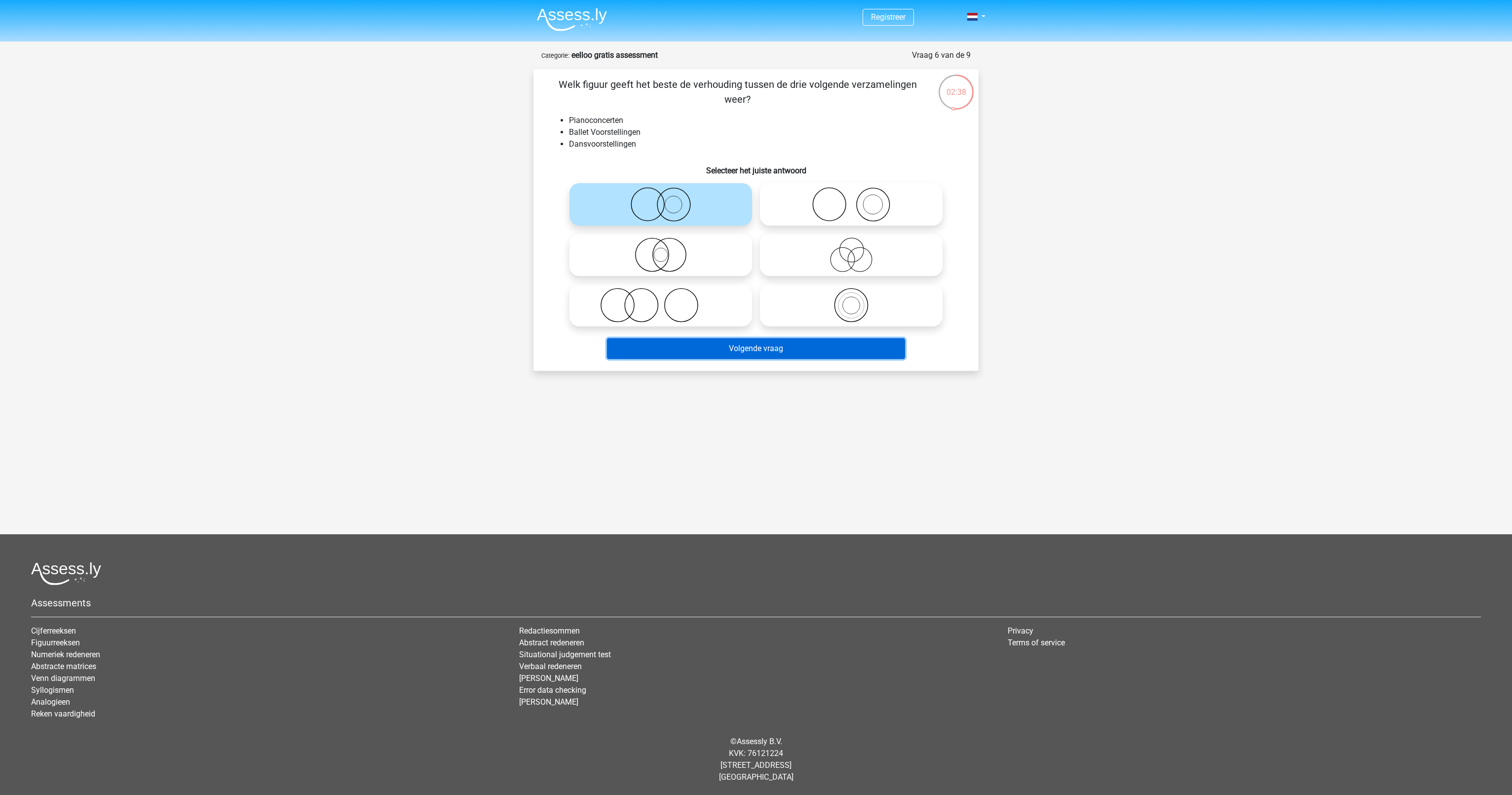
click at [724, 349] on button "Volgende vraag" at bounding box center [756, 348] width 299 height 21
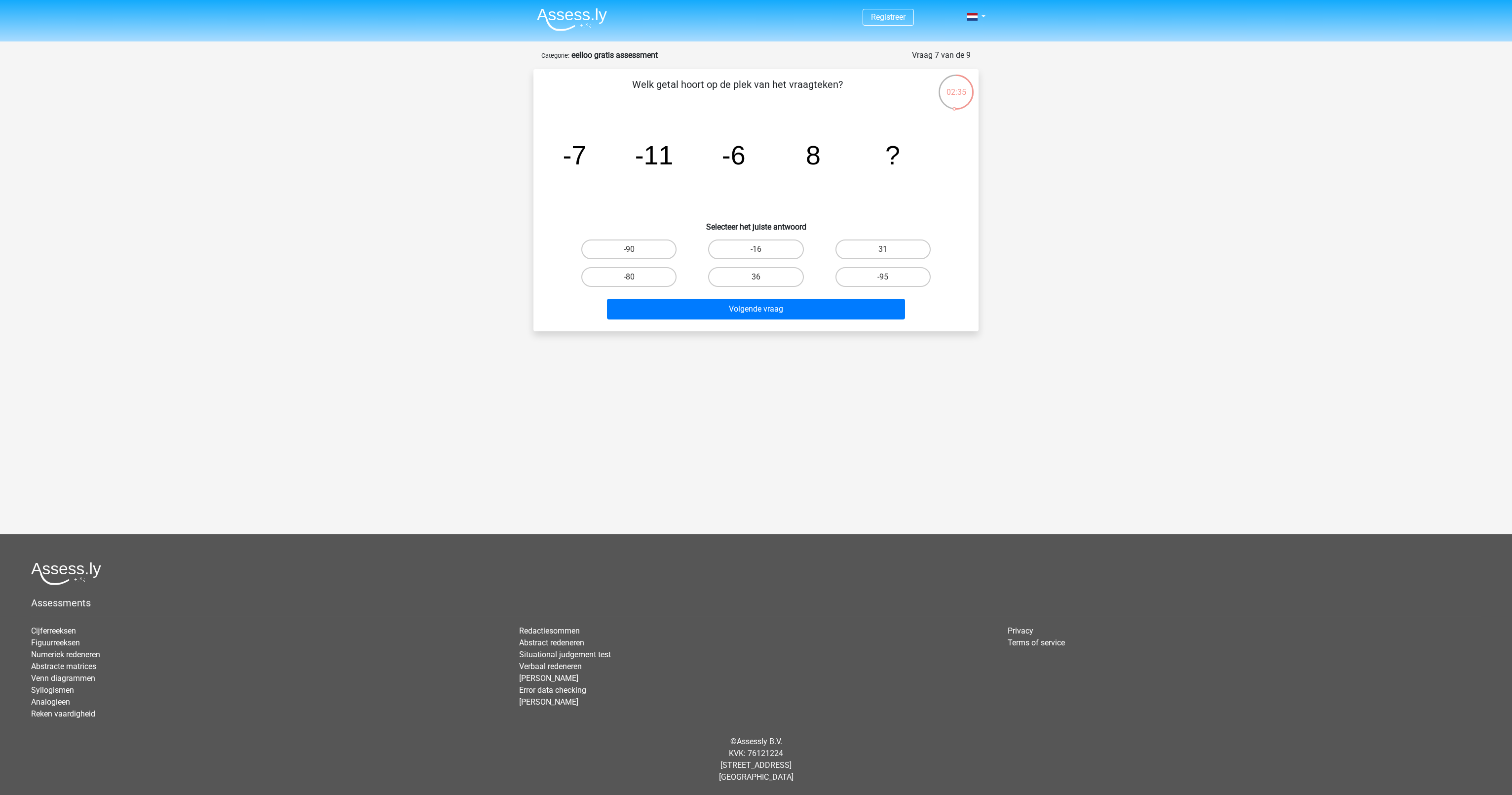
drag, startPoint x: 574, startPoint y: 160, endPoint x: 592, endPoint y: 160, distance: 18.0
click at [592, 160] on icon "image/svg+xml -7 -11 -6 8 ?" at bounding box center [756, 164] width 398 height 100
drag, startPoint x: 592, startPoint y: 160, endPoint x: 665, endPoint y: 161, distance: 73.0
click at [665, 161] on tspan "-11" at bounding box center [654, 155] width 39 height 29
drag, startPoint x: 665, startPoint y: 161, endPoint x: 741, endPoint y: 157, distance: 76.1
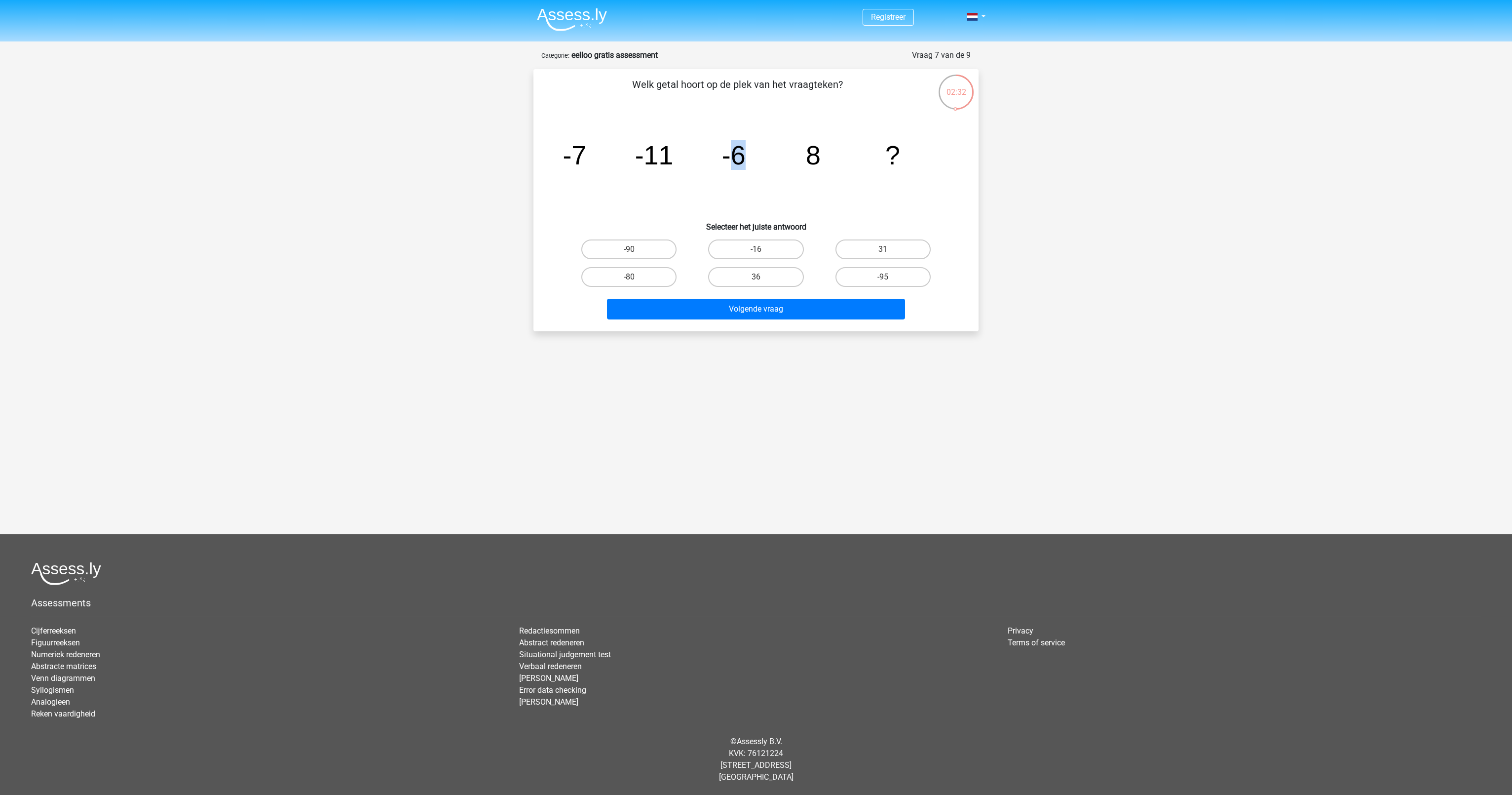
click at [741, 157] on tspan "-6" at bounding box center [734, 155] width 23 height 29
drag, startPoint x: 610, startPoint y: 157, endPoint x: 640, endPoint y: 157, distance: 30.0
click at [640, 157] on icon "image/svg+xml -7 -11 -6 8 ?" at bounding box center [756, 164] width 398 height 100
drag, startPoint x: 674, startPoint y: 158, endPoint x: 711, endPoint y: 160, distance: 37.1
click at [708, 160] on icon "image/svg+xml -7 -11 -6 8 ?" at bounding box center [756, 164] width 398 height 100
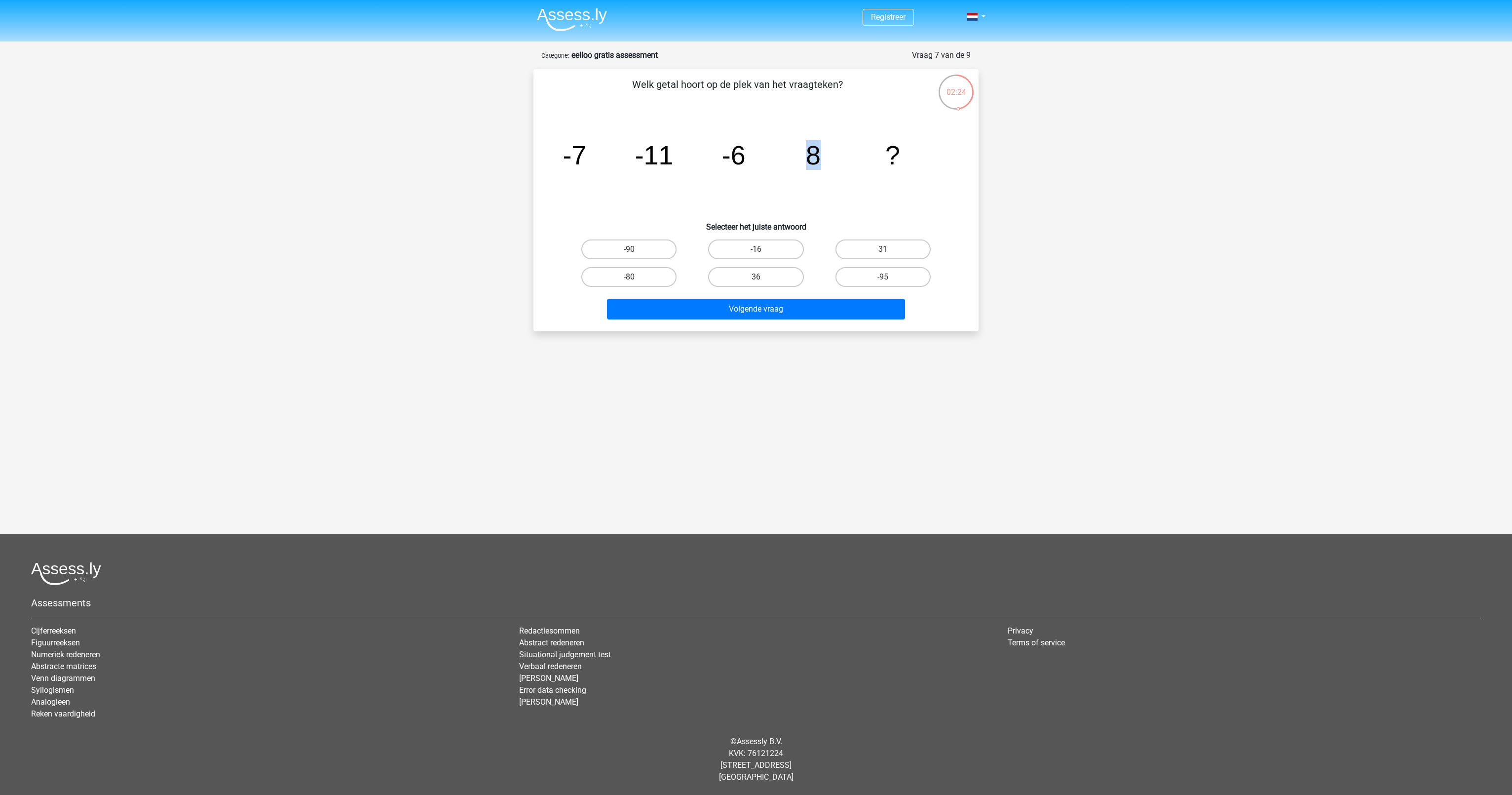
drag, startPoint x: 773, startPoint y: 159, endPoint x: 822, endPoint y: 159, distance: 49.0
click at [822, 159] on icon "image/svg+xml -7 -11 -6 8 ?" at bounding box center [756, 164] width 398 height 100
click at [734, 173] on icon "image/svg+xml -7 -11 -6 8 ?" at bounding box center [756, 164] width 398 height 100
click at [771, 279] on label "36" at bounding box center [755, 277] width 95 height 20
click at [762, 279] on input "36" at bounding box center [759, 280] width 6 height 6
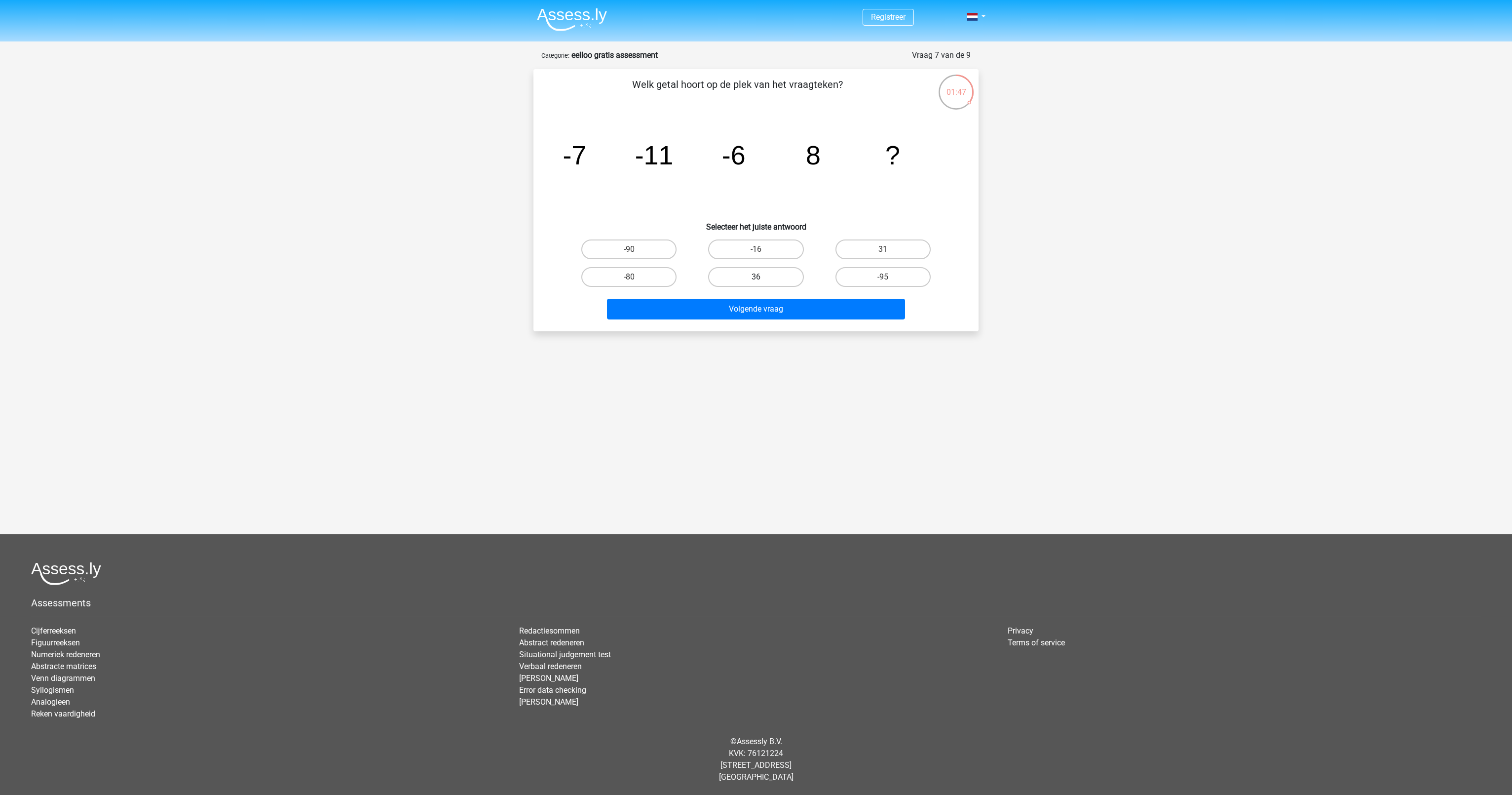
radio input "true"
click at [784, 310] on button "Volgende vraag" at bounding box center [756, 309] width 299 height 21
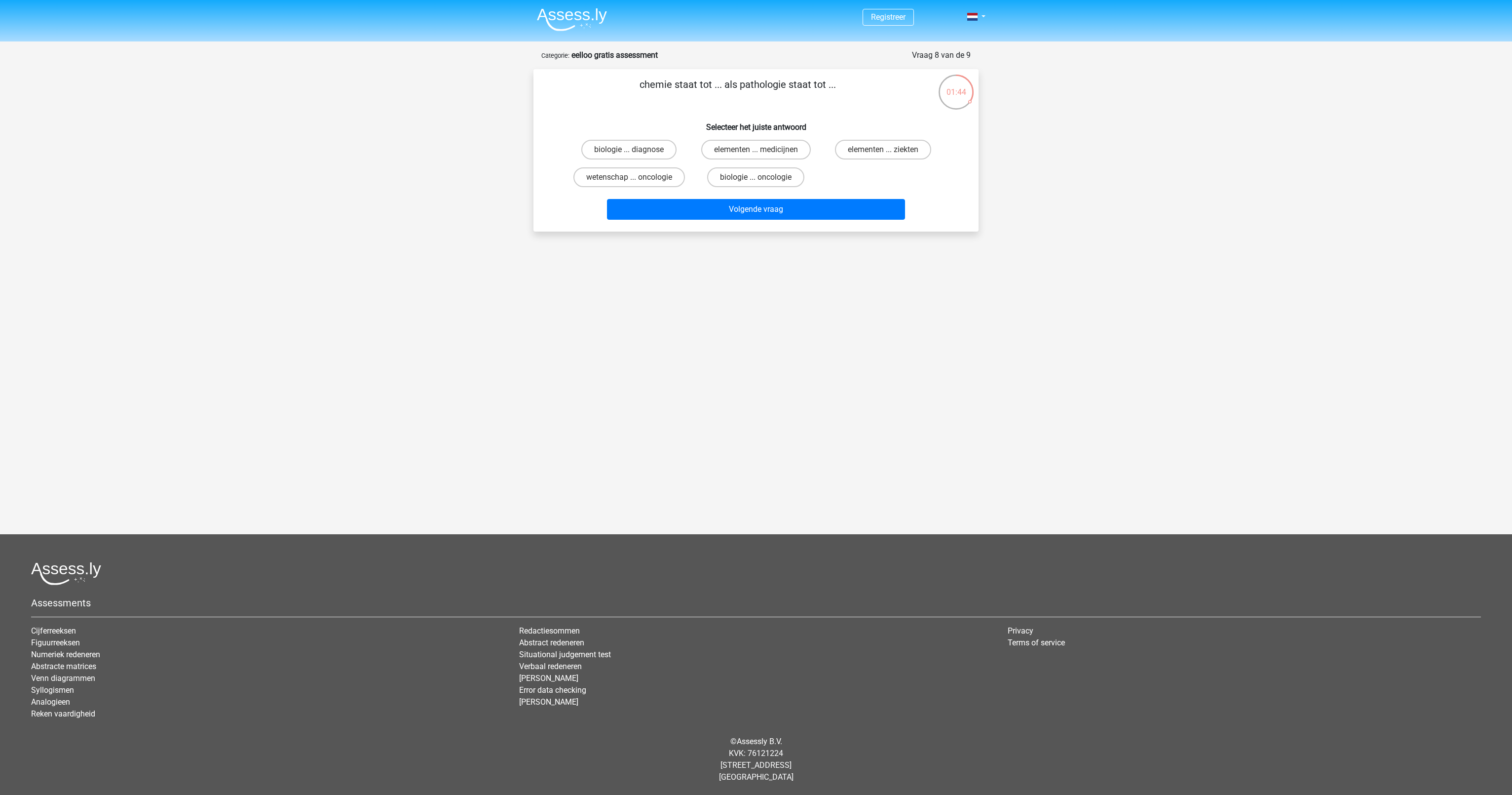
drag, startPoint x: 663, startPoint y: 83, endPoint x: 703, endPoint y: 83, distance: 40.0
click at [703, 83] on p "chemie staat tot ... als pathologie staat tot ..." at bounding box center [737, 92] width 376 height 29
drag, startPoint x: 703, startPoint y: 83, endPoint x: 730, endPoint y: 93, distance: 28.8
click at [730, 93] on p "chemie staat tot ... als pathologie staat tot ..." at bounding box center [737, 92] width 376 height 29
click at [725, 154] on label "elementen ... medicijnen" at bounding box center [756, 150] width 110 height 20
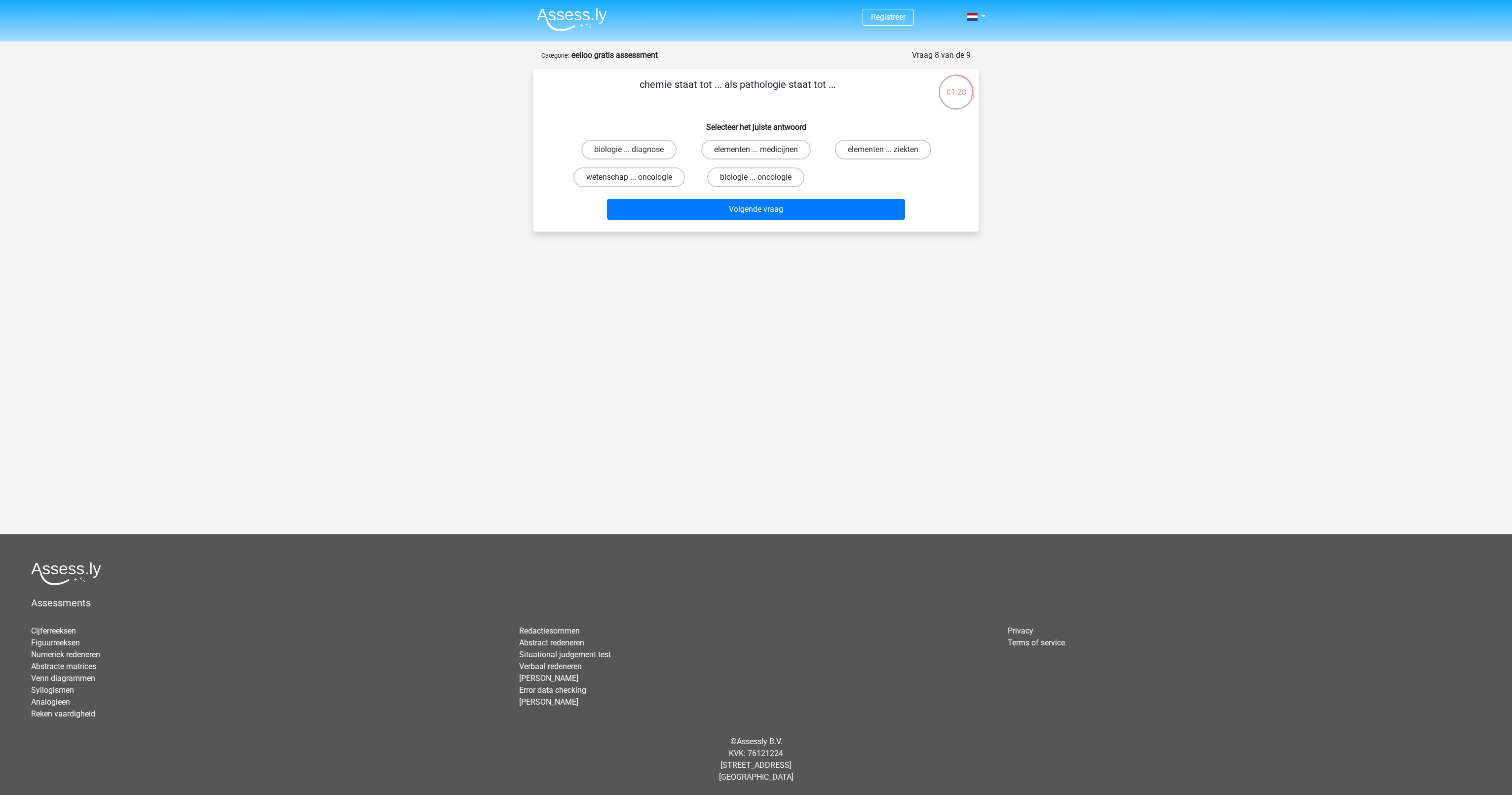
click at [756, 154] on input "elementen ... medicijnen" at bounding box center [759, 153] width 6 height 6
radio input "true"
click at [734, 207] on button "Volgende vraag" at bounding box center [756, 209] width 299 height 21
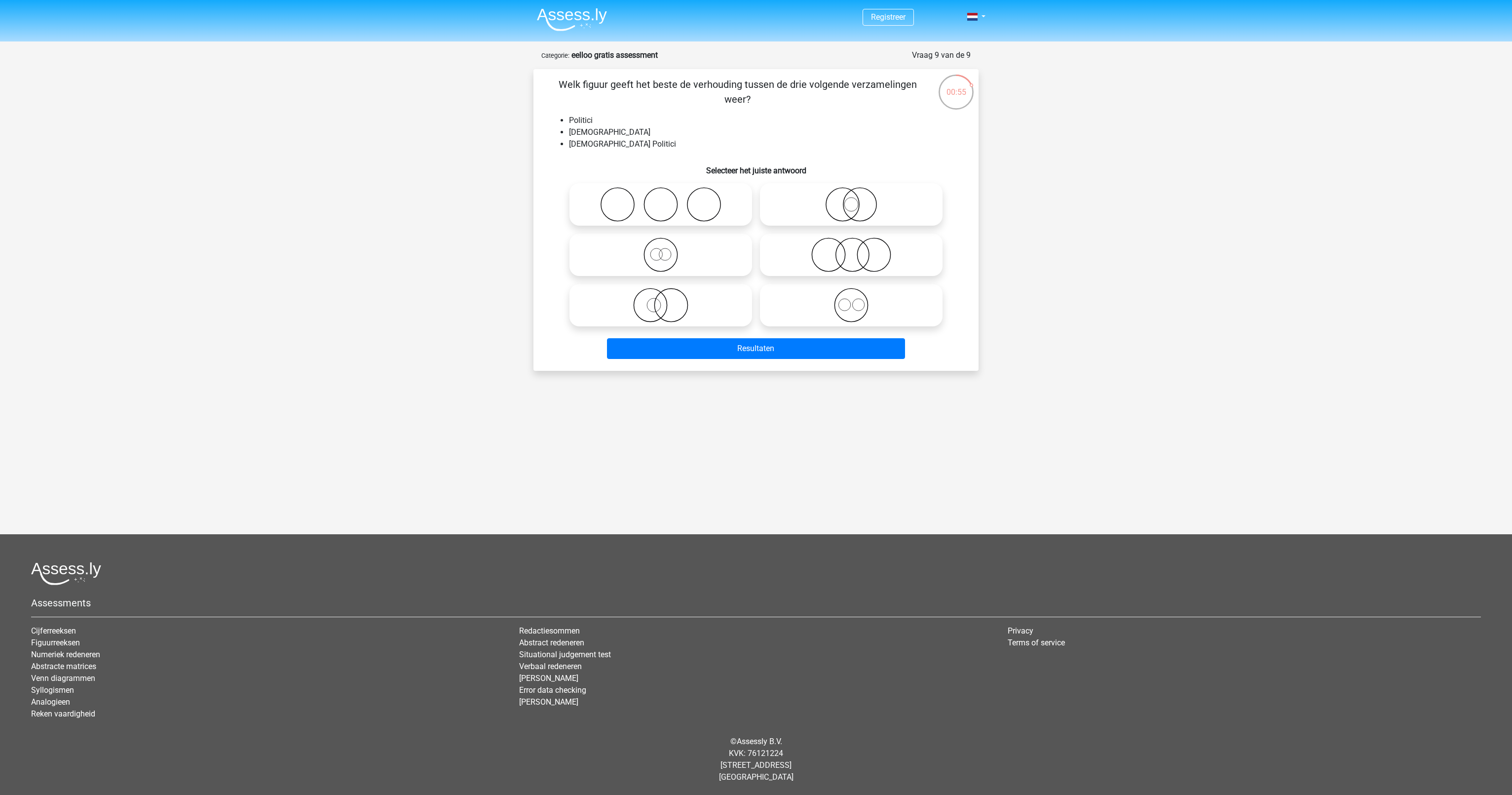
click at [680, 307] on icon at bounding box center [661, 305] width 175 height 35
click at [667, 300] on input "radio" at bounding box center [664, 297] width 6 height 6
radio input "true"
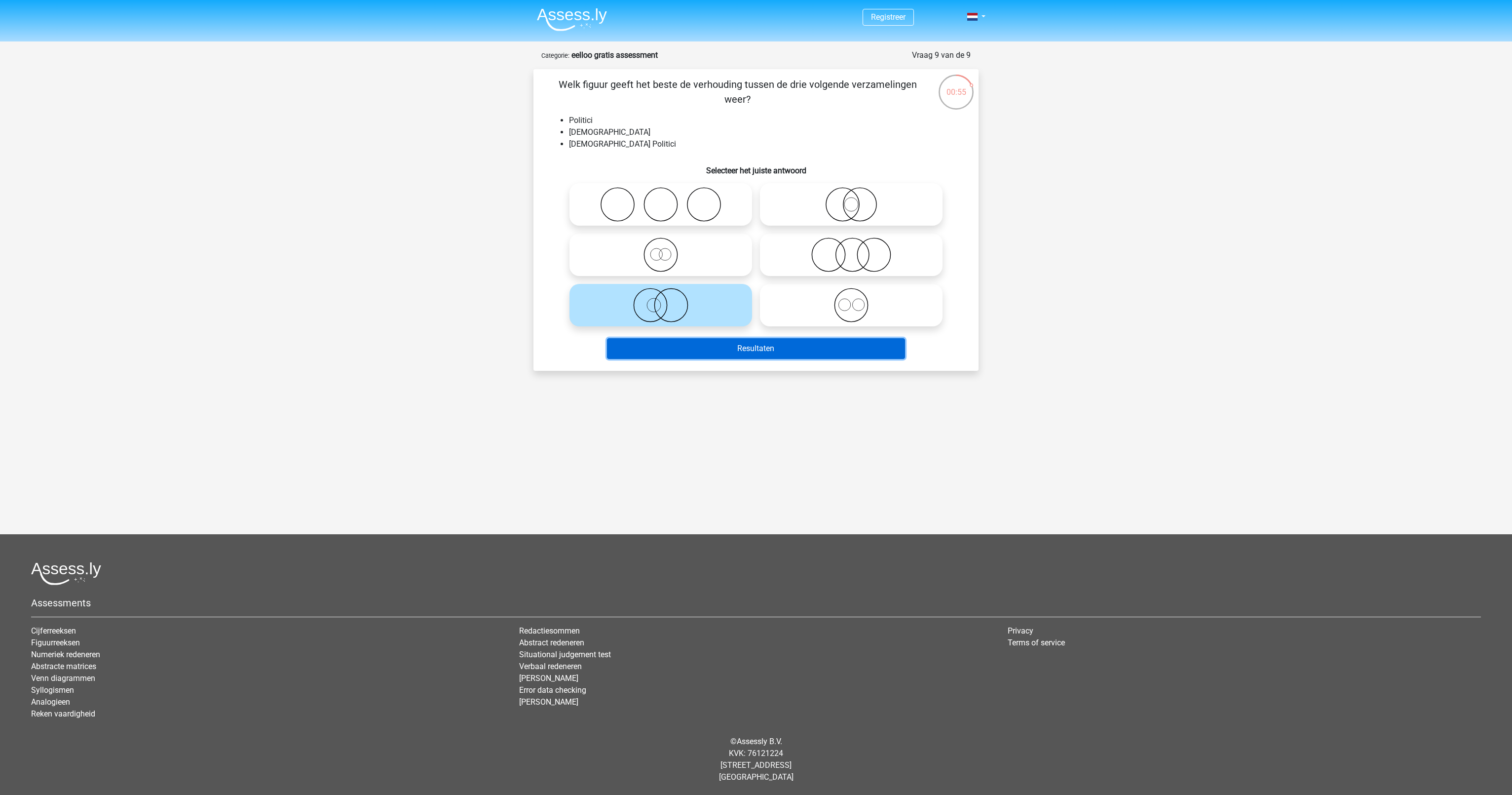
click at [685, 355] on button "Resultaten" at bounding box center [756, 348] width 299 height 21
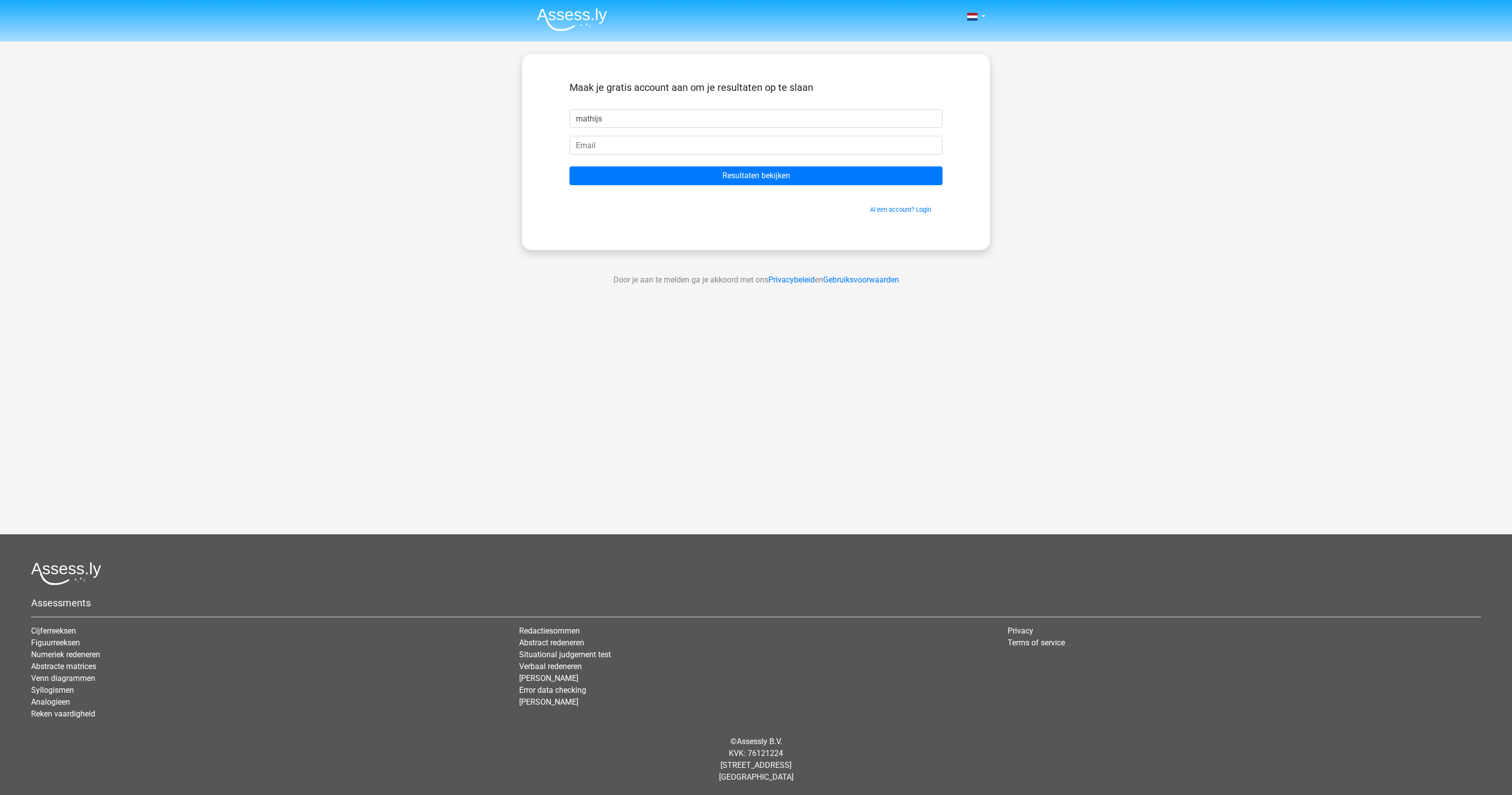
type input "mathijs"
click at [796, 153] on input "email" at bounding box center [756, 145] width 373 height 19
type input "mathijsww19092003@gmail.com"
click at [724, 172] on input "Resultaten bekijken" at bounding box center [756, 176] width 373 height 19
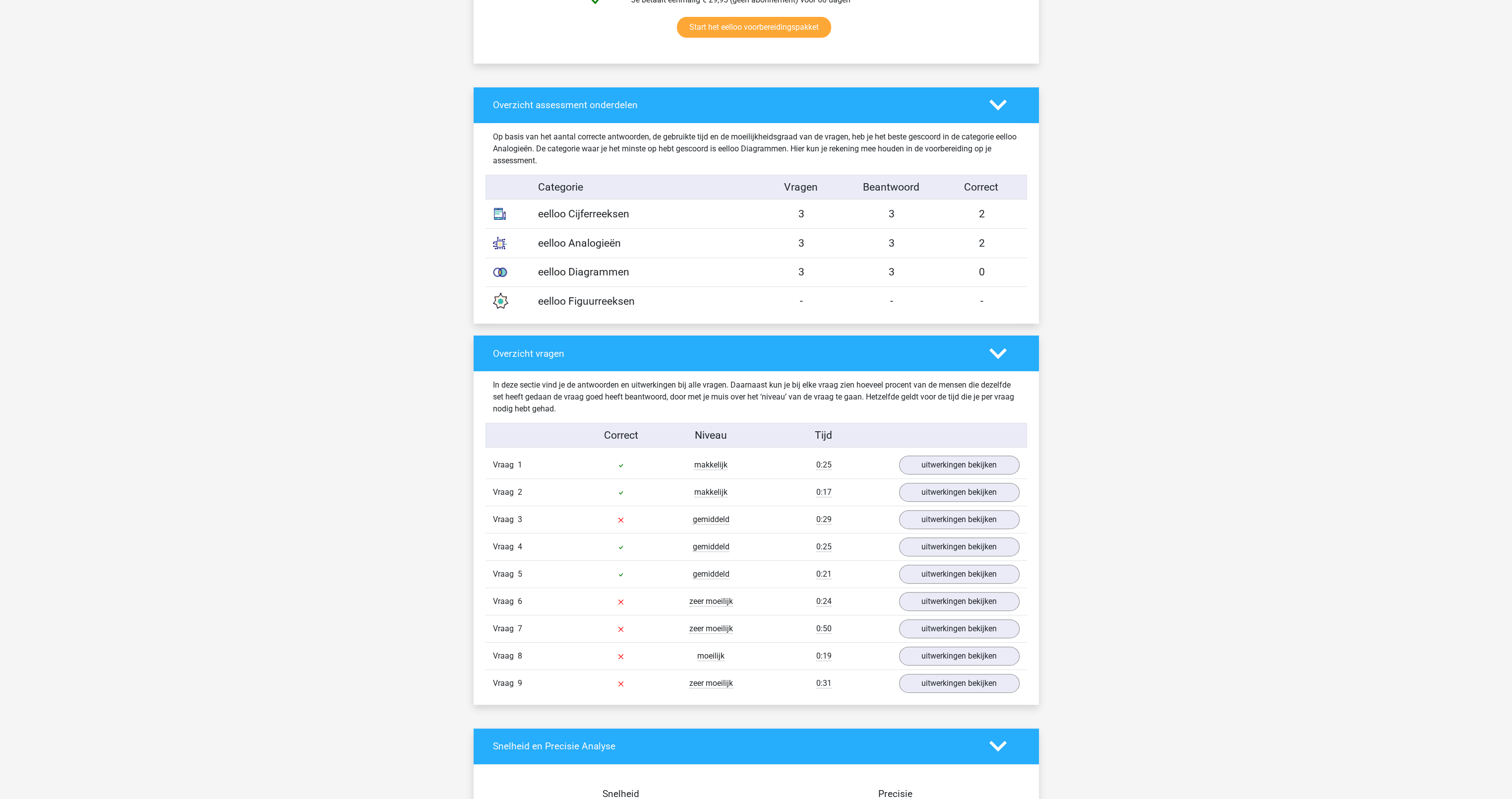
scroll to position [695, 0]
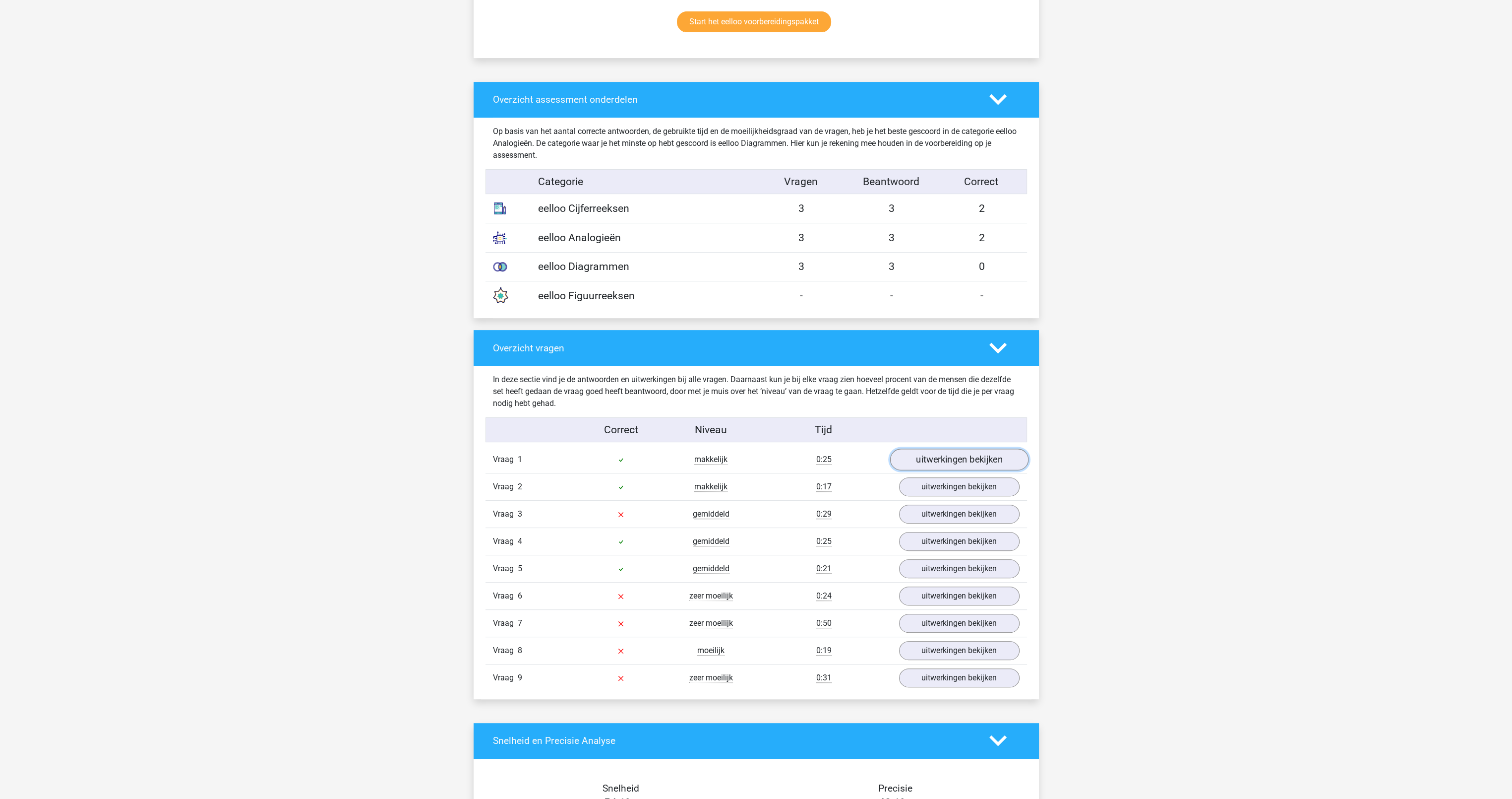
click at [948, 456] on link "uitwerkingen bekijken" at bounding box center [959, 459] width 139 height 22
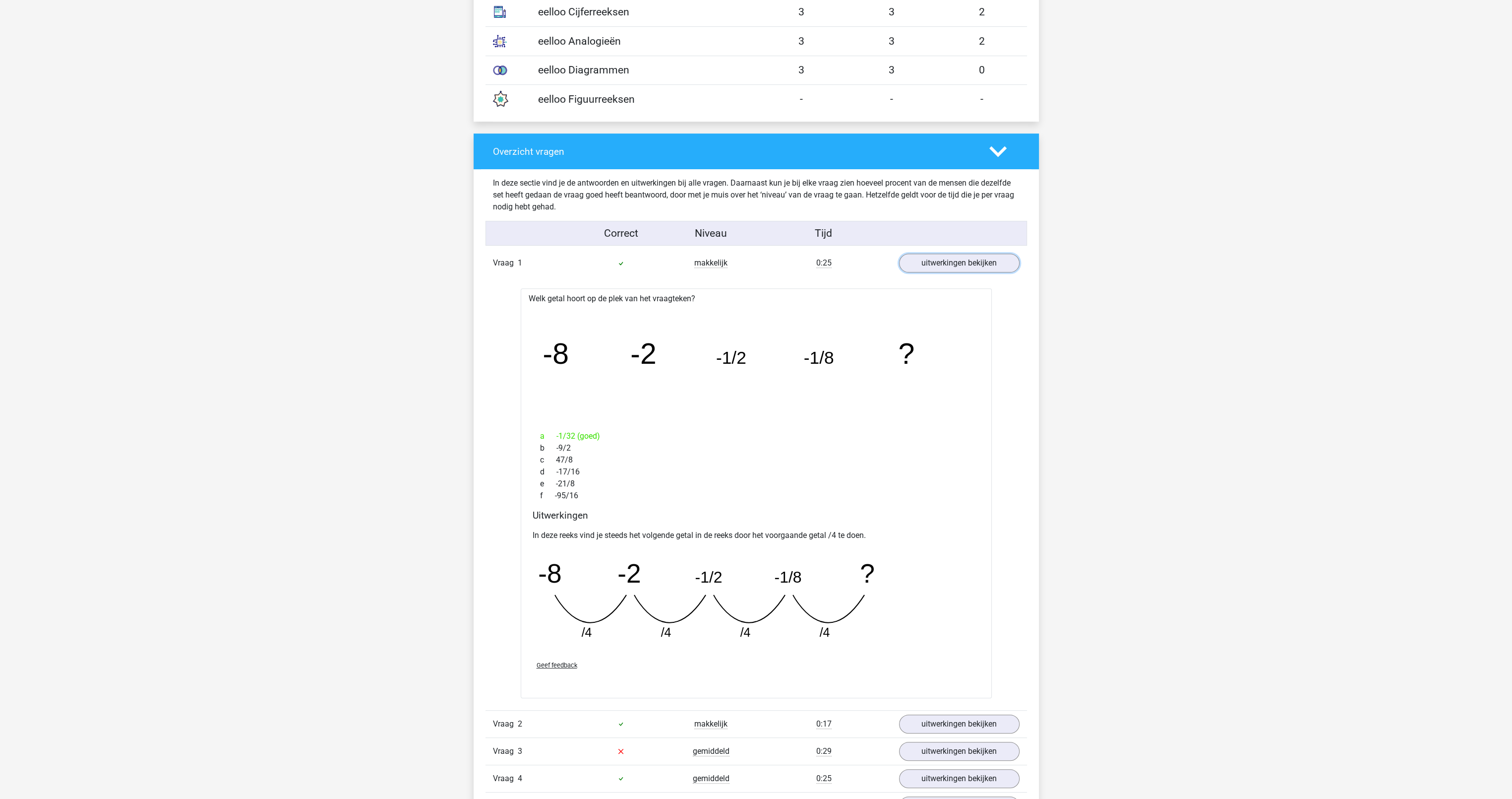
scroll to position [893, 0]
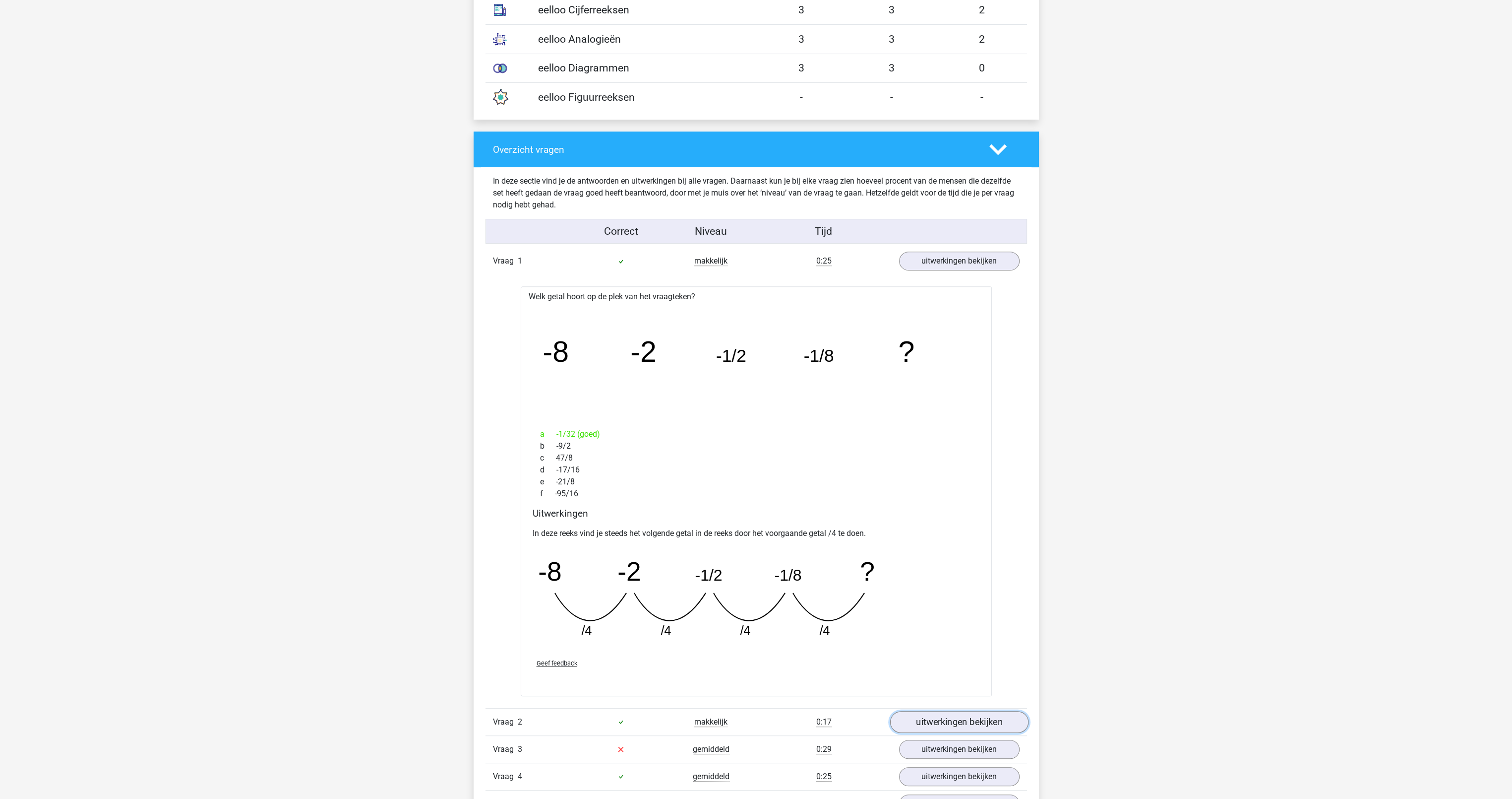
click at [950, 721] on link "uitwerkingen bekijken" at bounding box center [959, 722] width 139 height 22
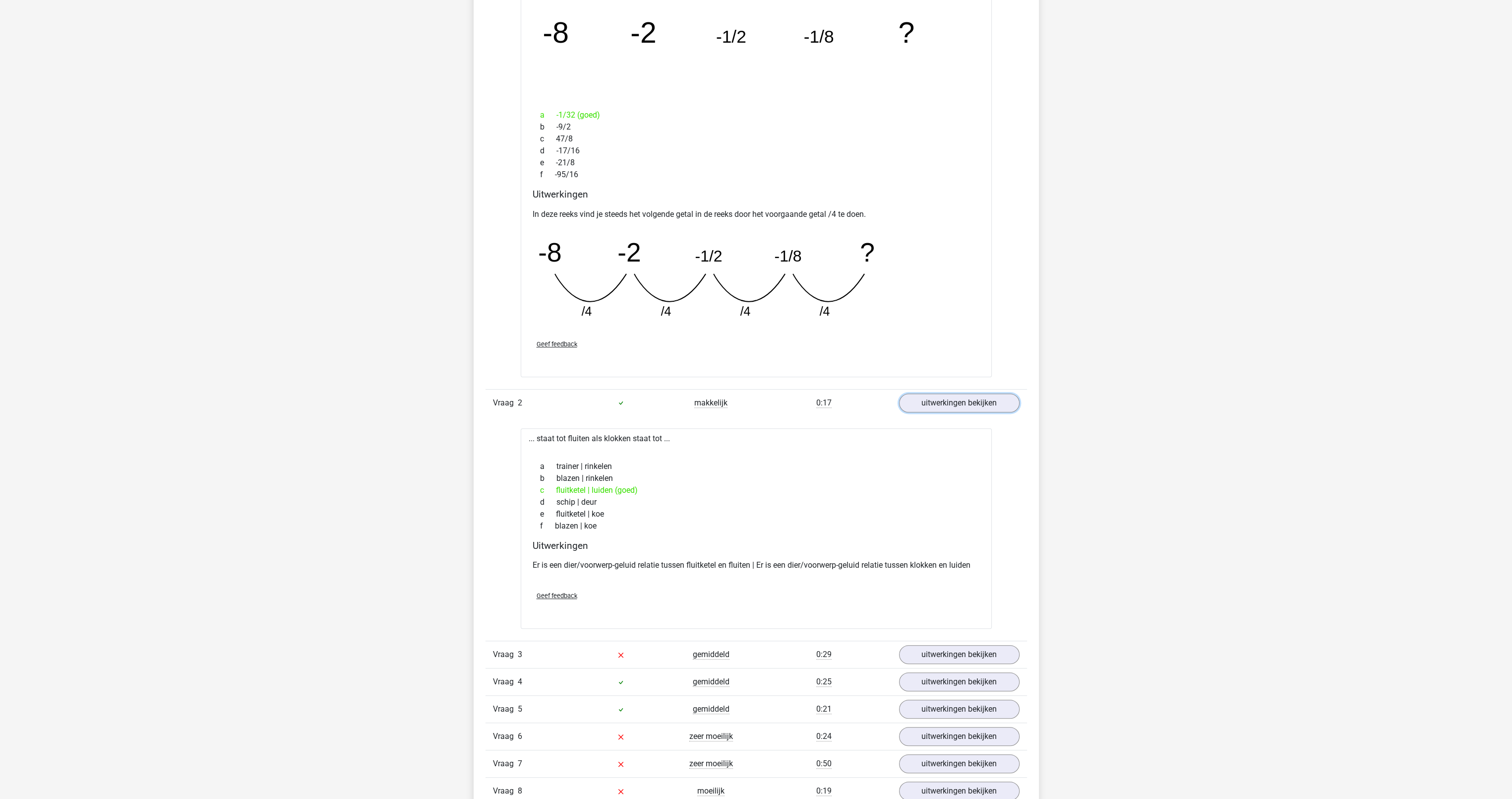
scroll to position [1290, 0]
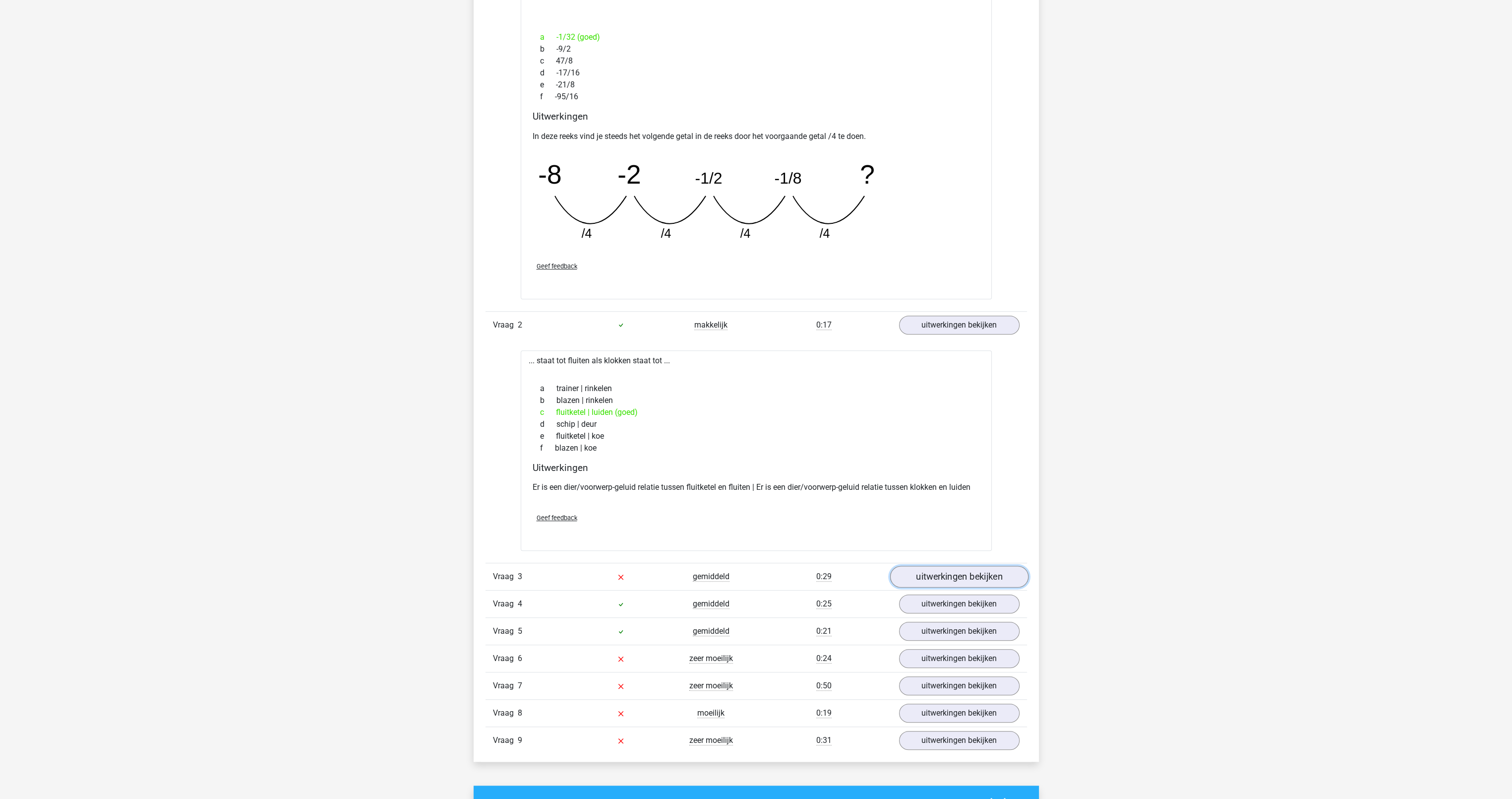
click at [923, 581] on link "uitwerkingen bekijken" at bounding box center [959, 576] width 139 height 22
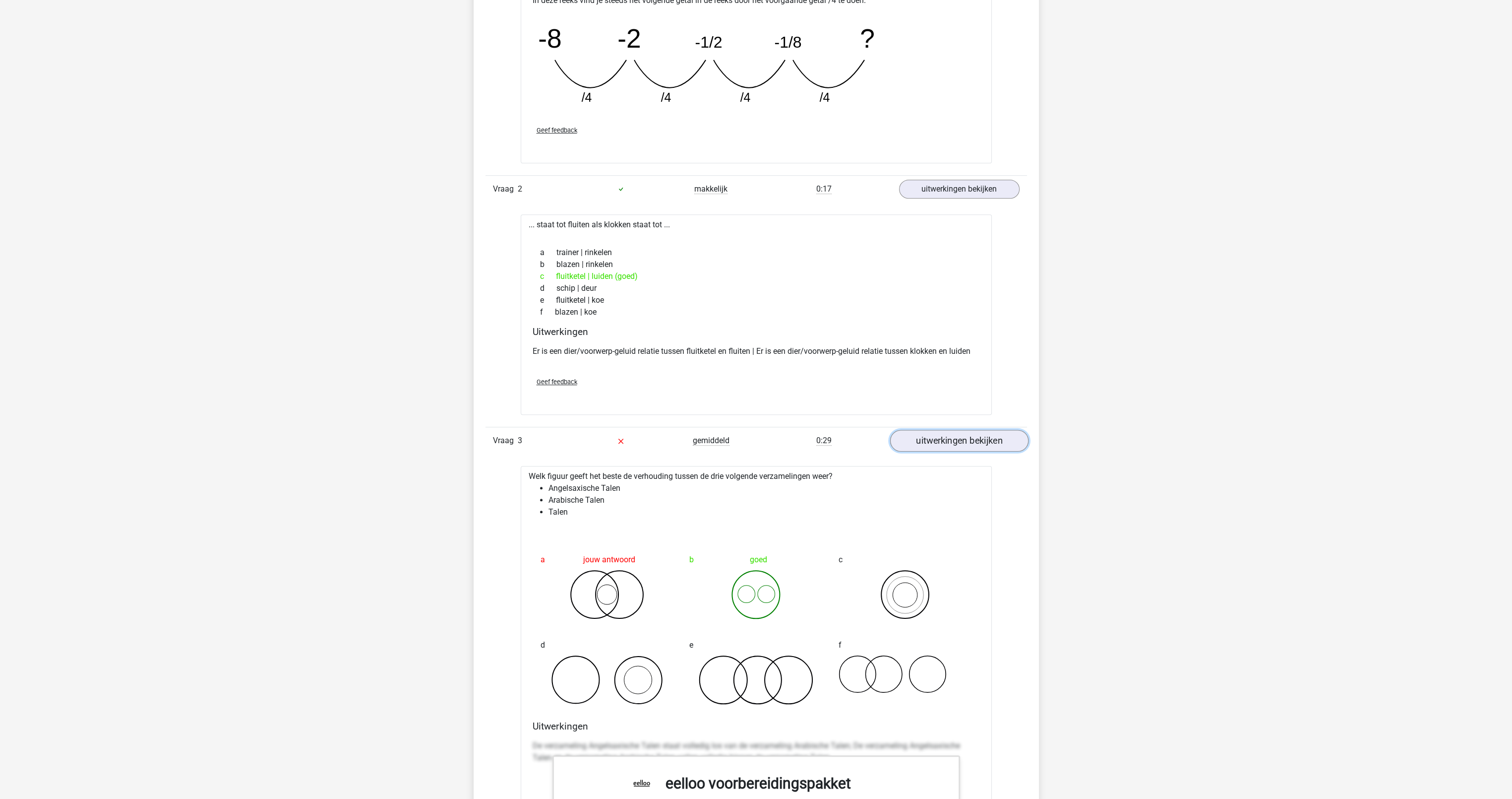
scroll to position [1439, 0]
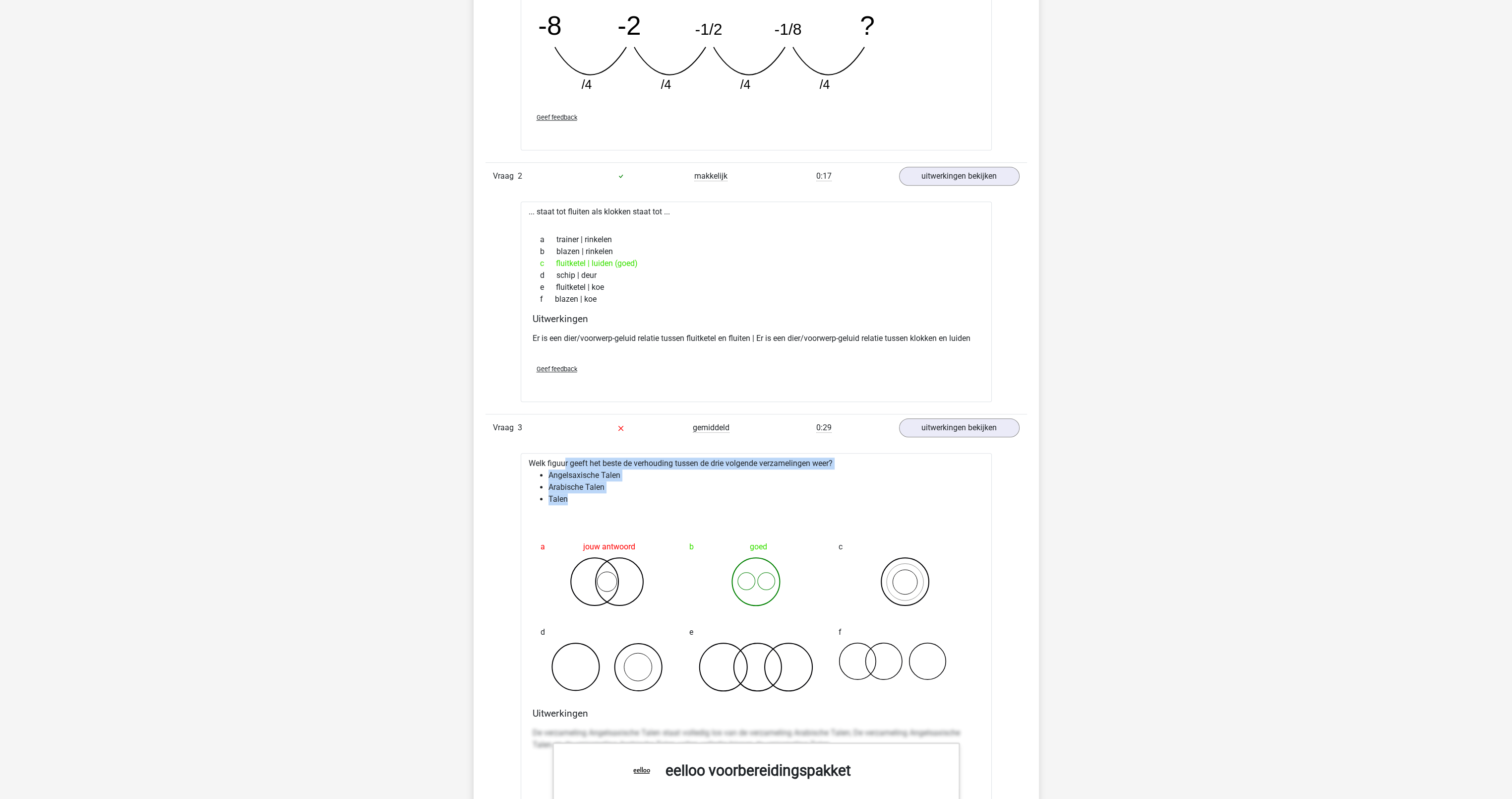
drag, startPoint x: 533, startPoint y: 462, endPoint x: 671, endPoint y: 507, distance: 145.2
click at [671, 507] on div "Welk figuur geeft het beste de verhouding tussen de drie volgende verzamelingen…" at bounding box center [756, 759] width 471 height 613
click at [674, 509] on div "Welk figuur geeft het beste de verhouding tussen de drie volgende verzamelingen…" at bounding box center [756, 759] width 471 height 613
click at [611, 502] on li "Talen" at bounding box center [766, 499] width 435 height 12
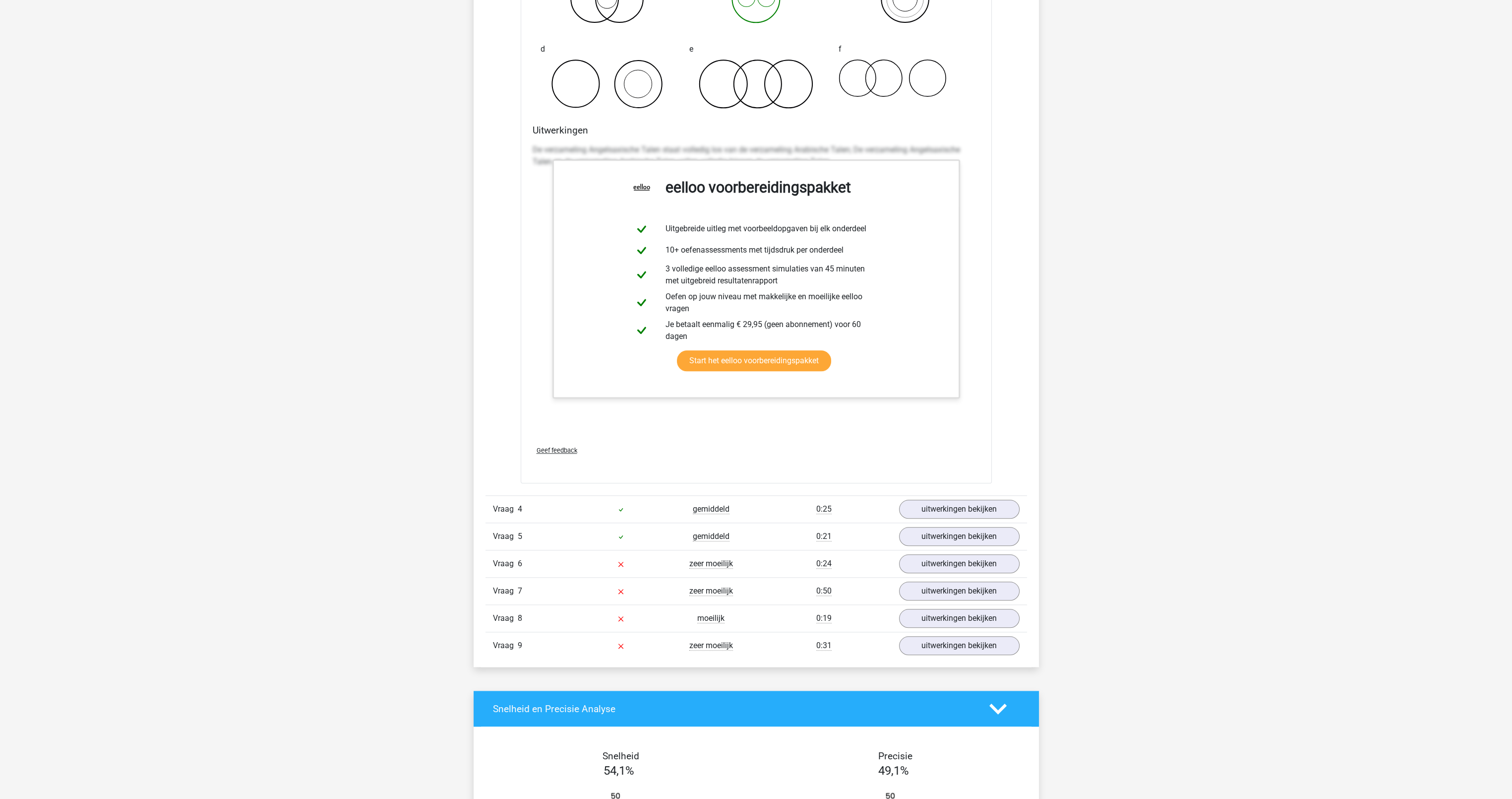
scroll to position [2034, 0]
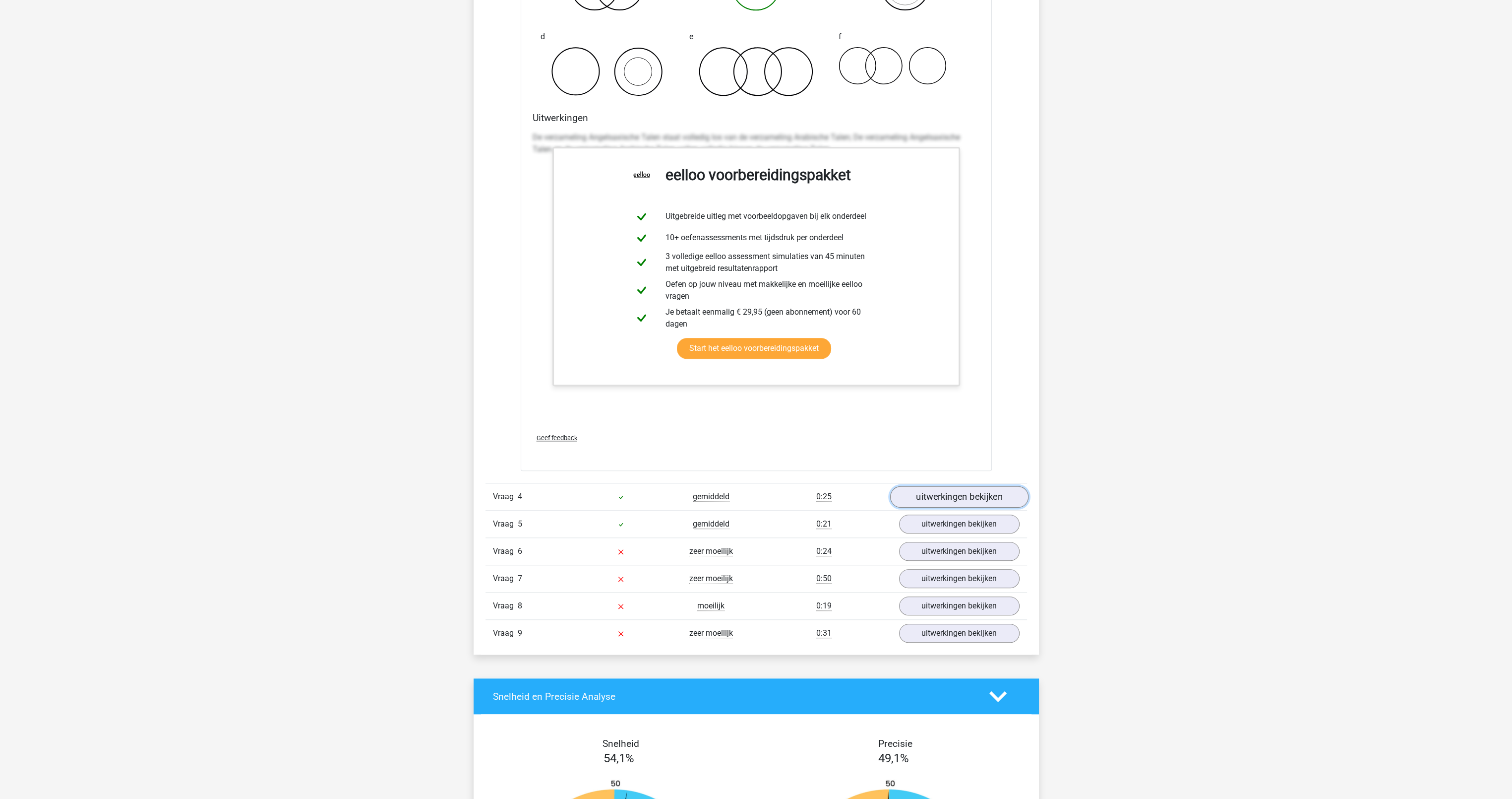
click at [905, 494] on link "uitwerkingen bekijken" at bounding box center [959, 496] width 139 height 22
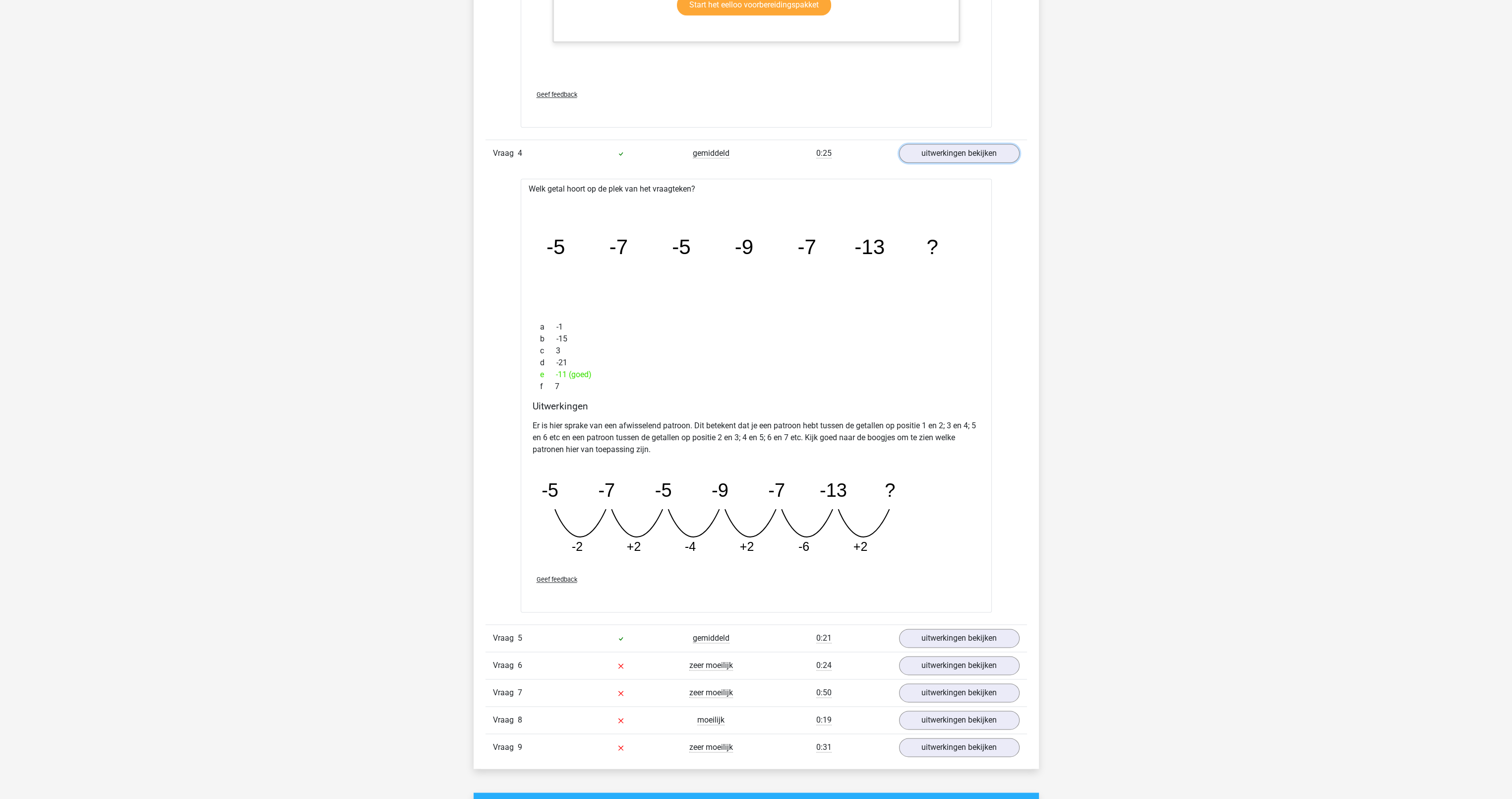
scroll to position [2382, 0]
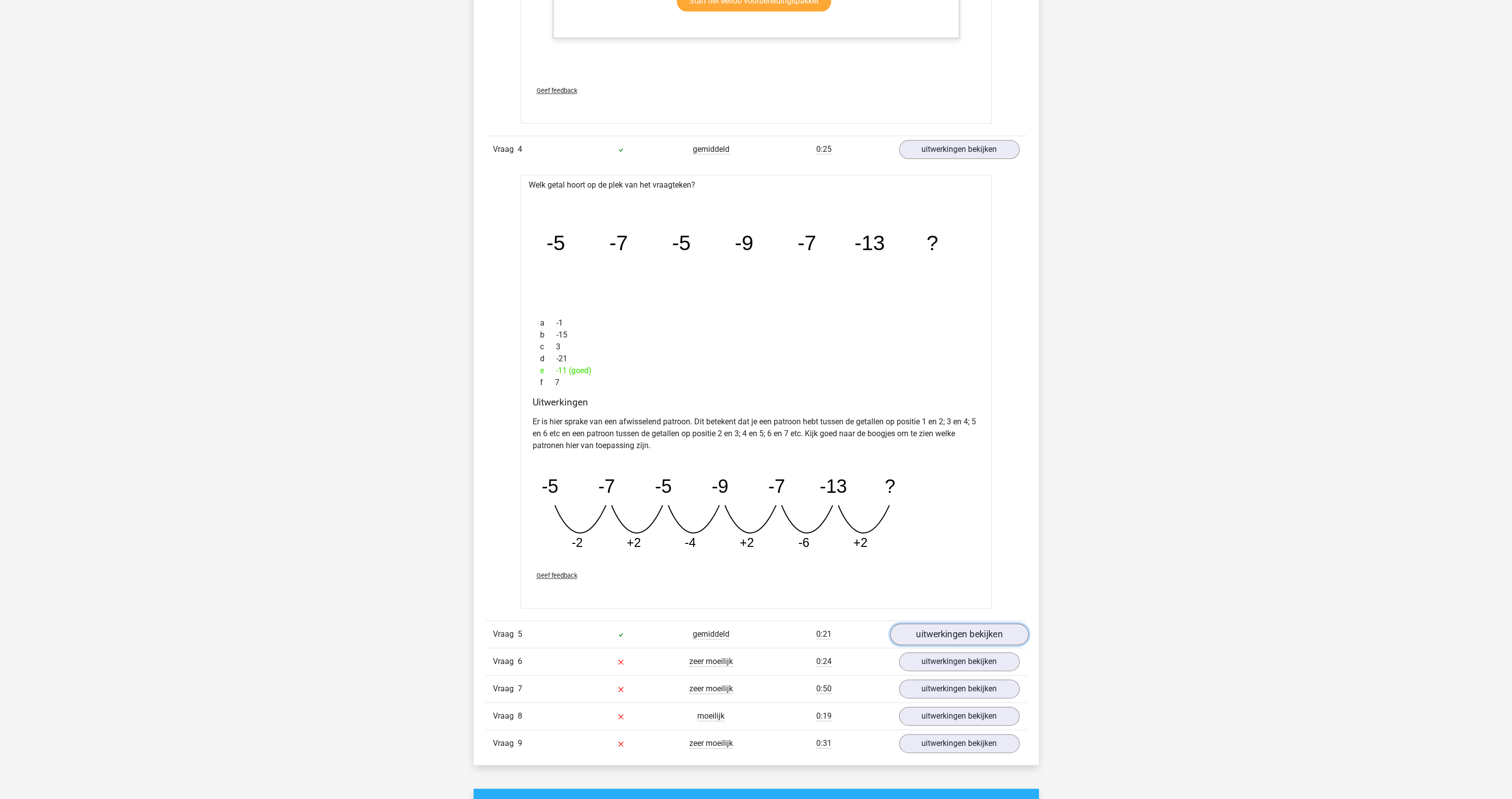
click at [940, 636] on link "uitwerkingen bekijken" at bounding box center [959, 634] width 139 height 22
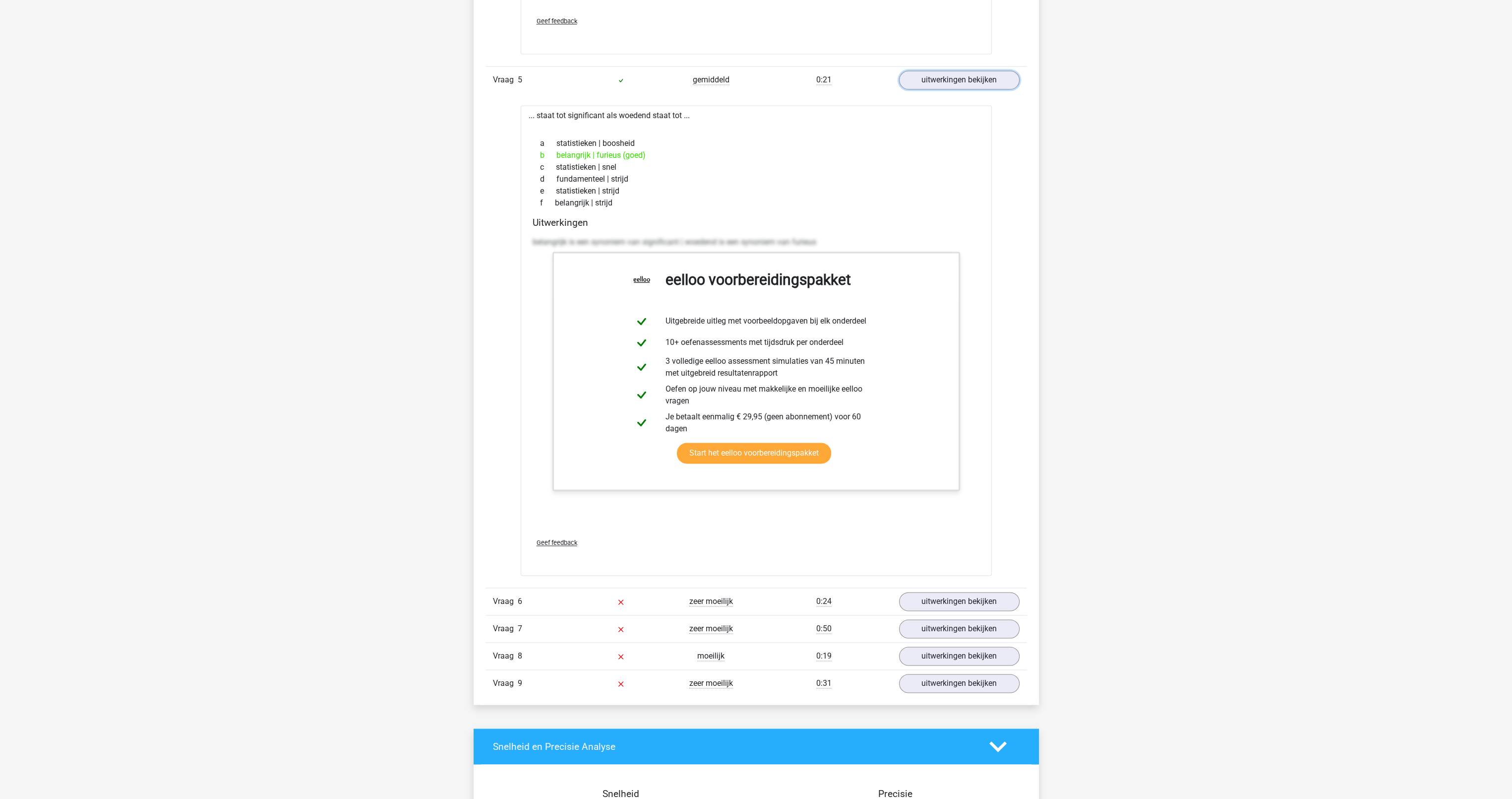
scroll to position [3026, 0]
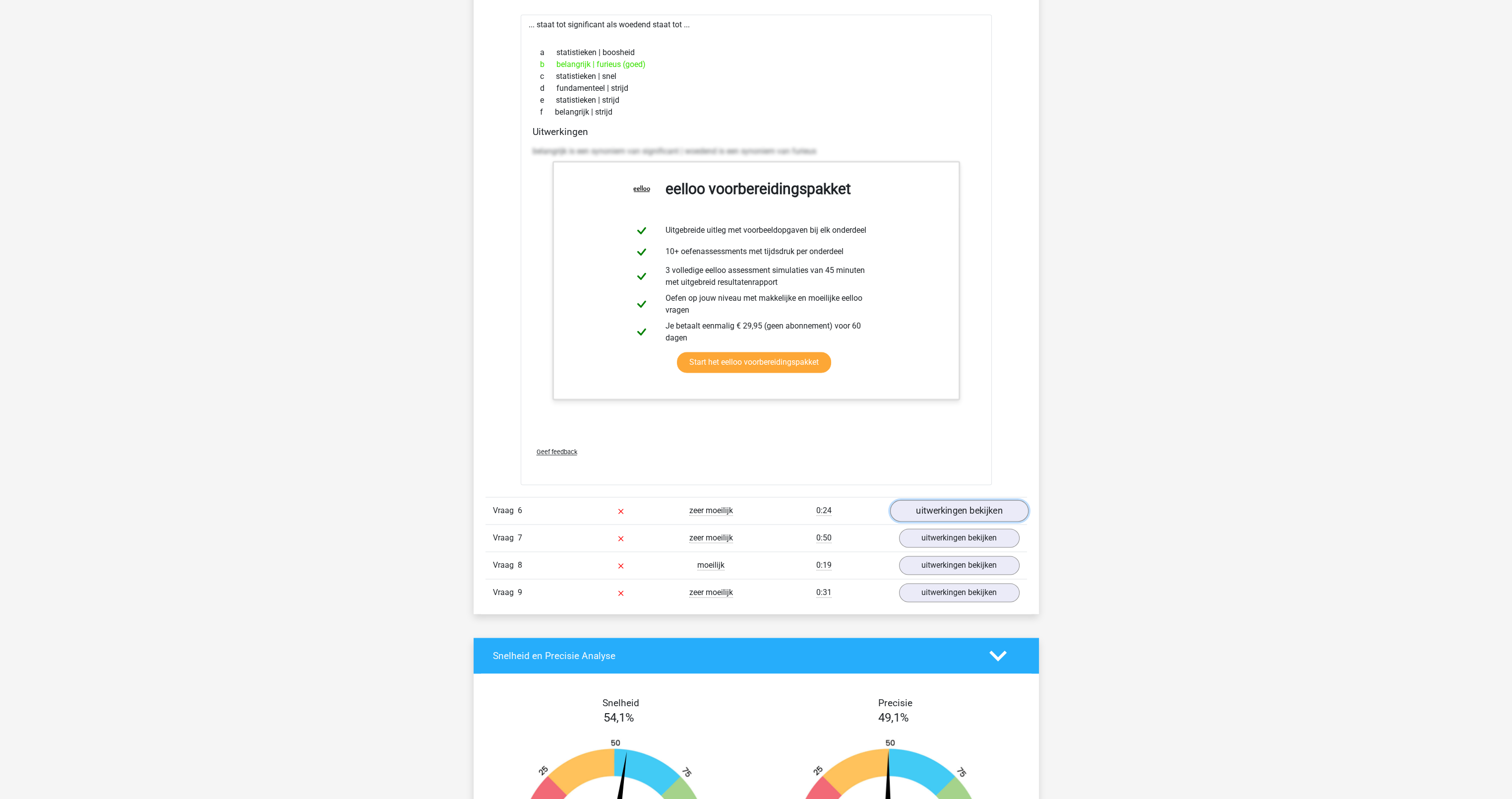
click at [926, 509] on link "uitwerkingen bekijken" at bounding box center [959, 510] width 139 height 22
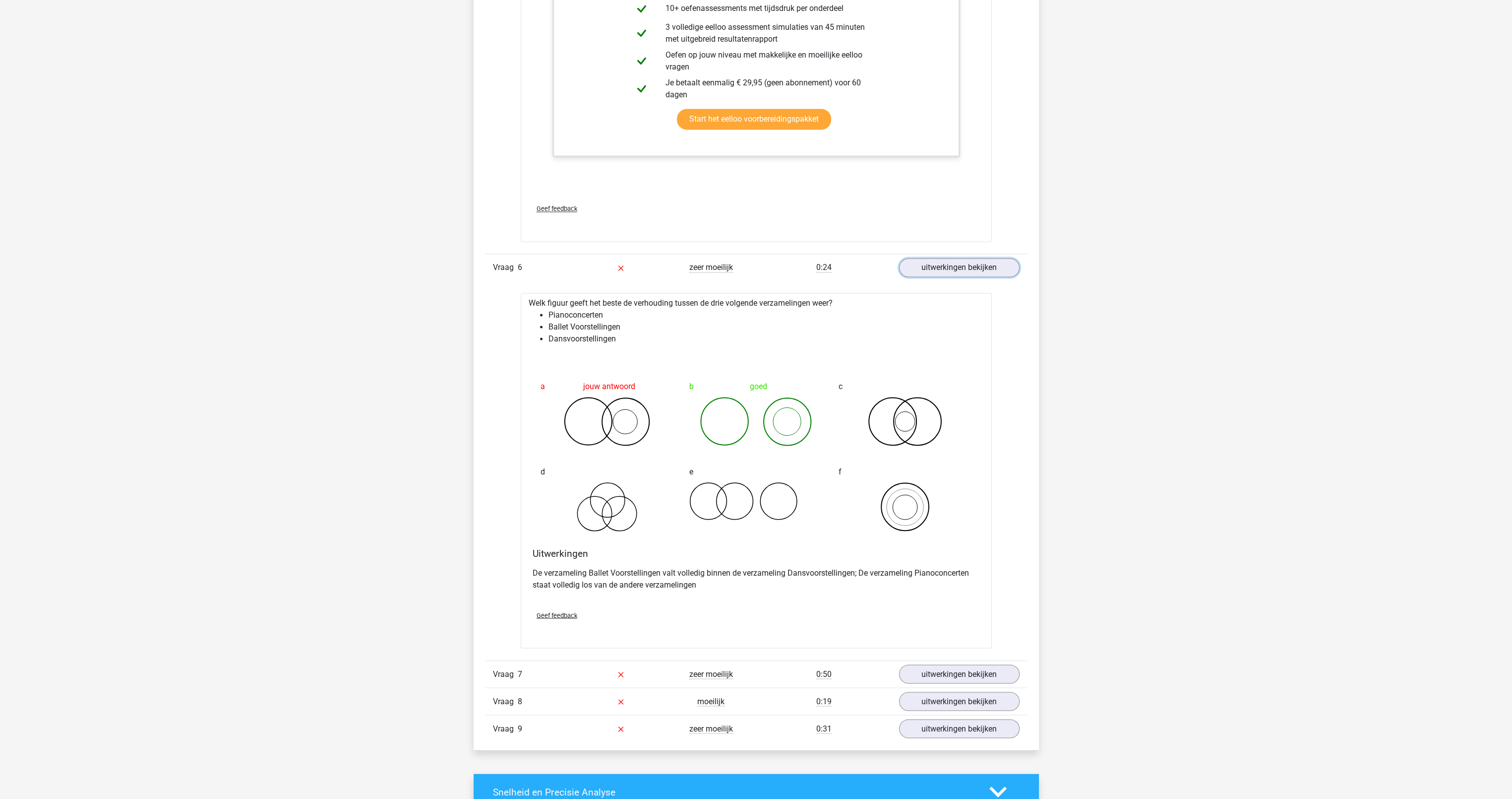
scroll to position [3274, 0]
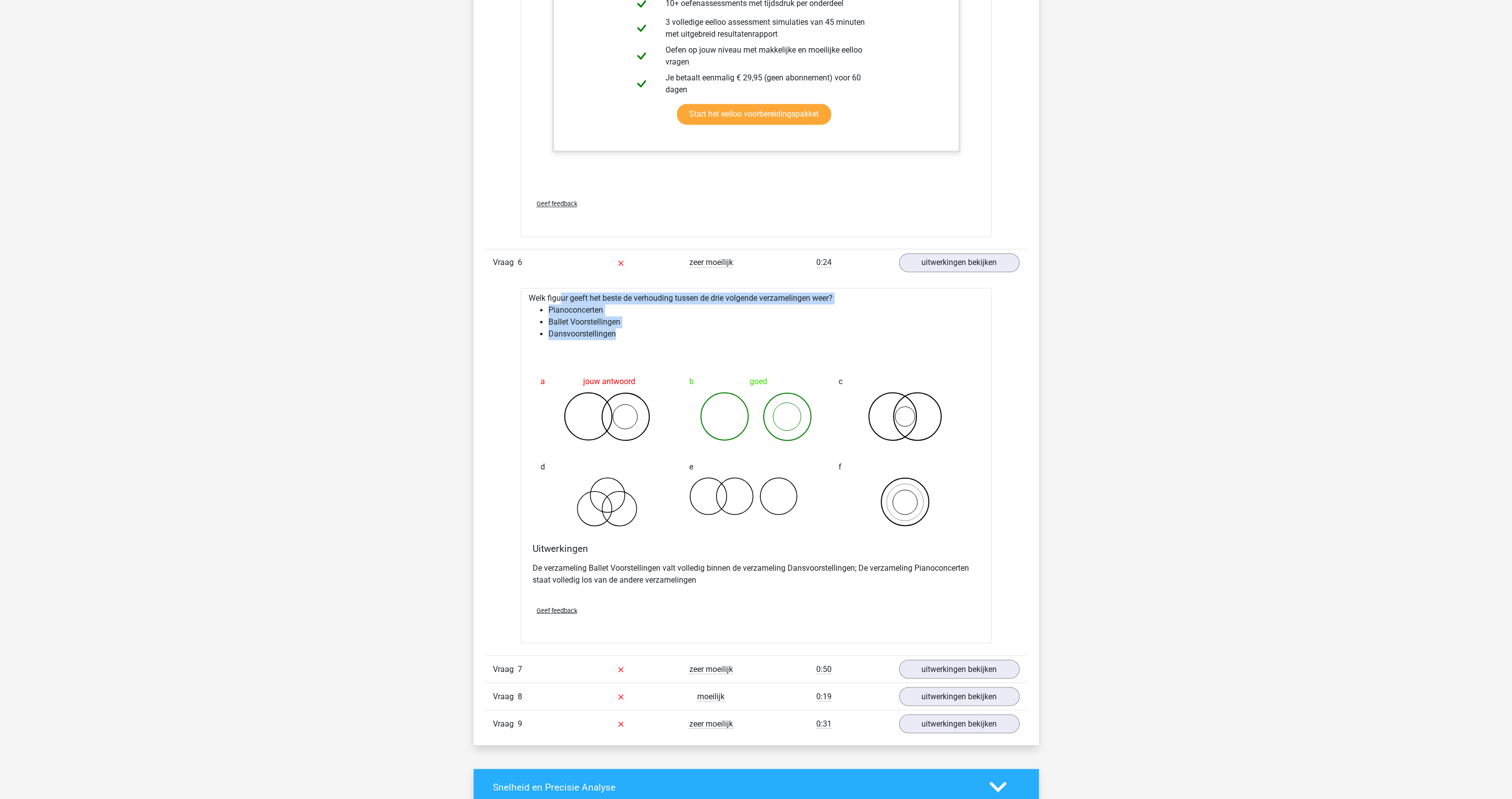
drag, startPoint x: 526, startPoint y: 293, endPoint x: 624, endPoint y: 329, distance: 104.4
click at [624, 329] on div "Welk figuur geeft het beste de verhouding tussen de drie volgende verzamelingen…" at bounding box center [756, 466] width 471 height 355
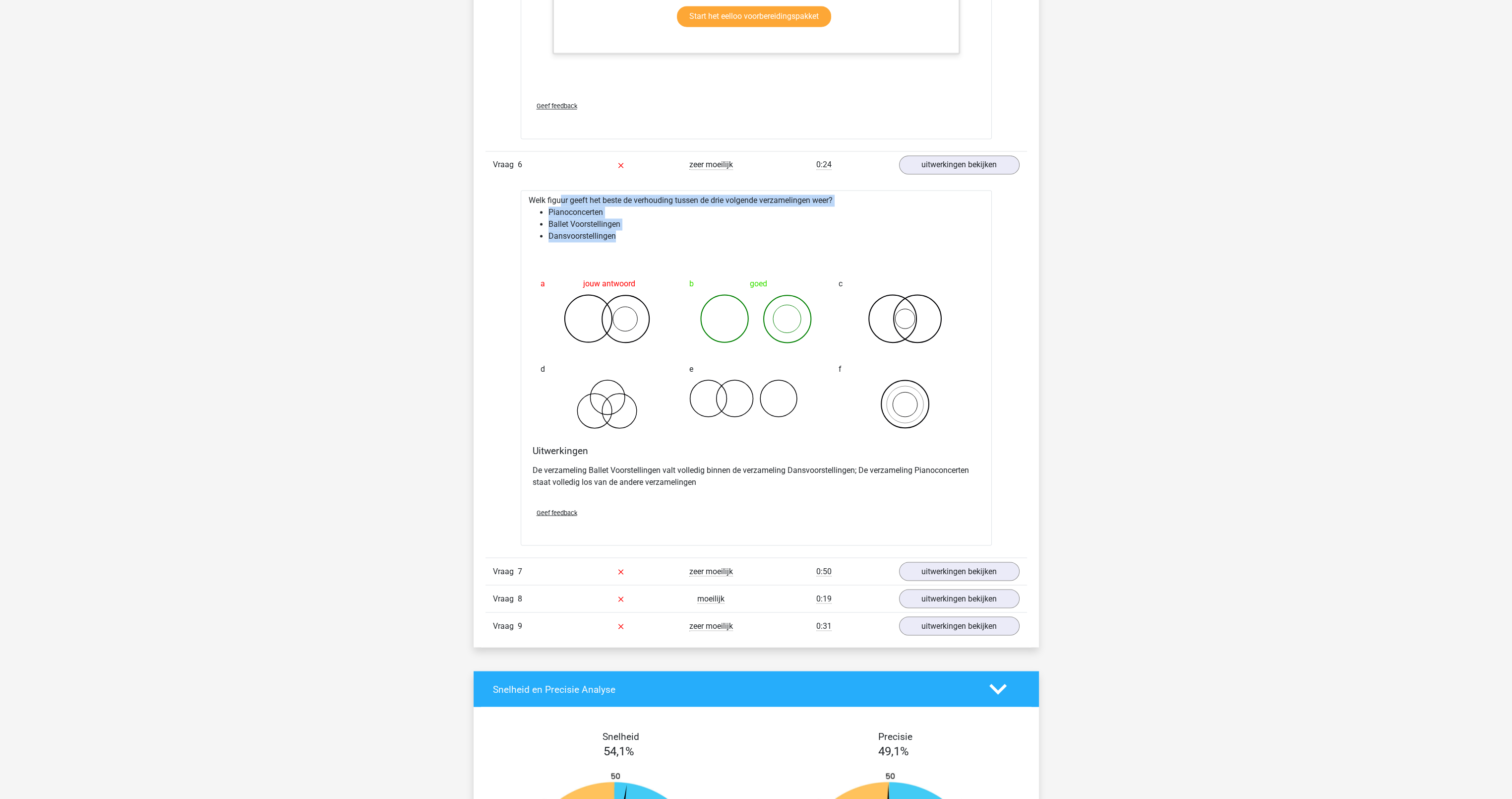
scroll to position [3374, 0]
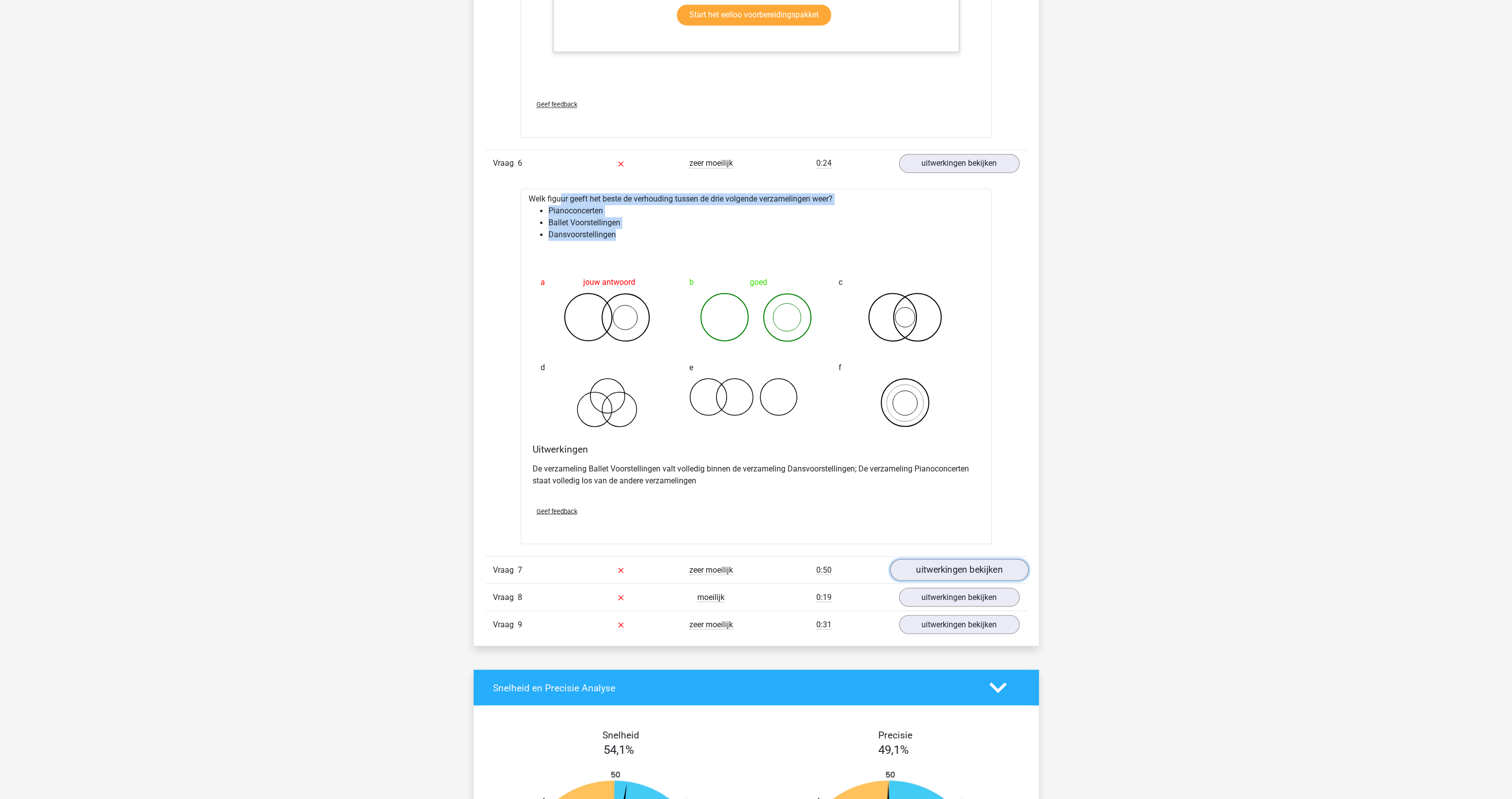
click at [940, 565] on link "uitwerkingen bekijken" at bounding box center [959, 569] width 139 height 22
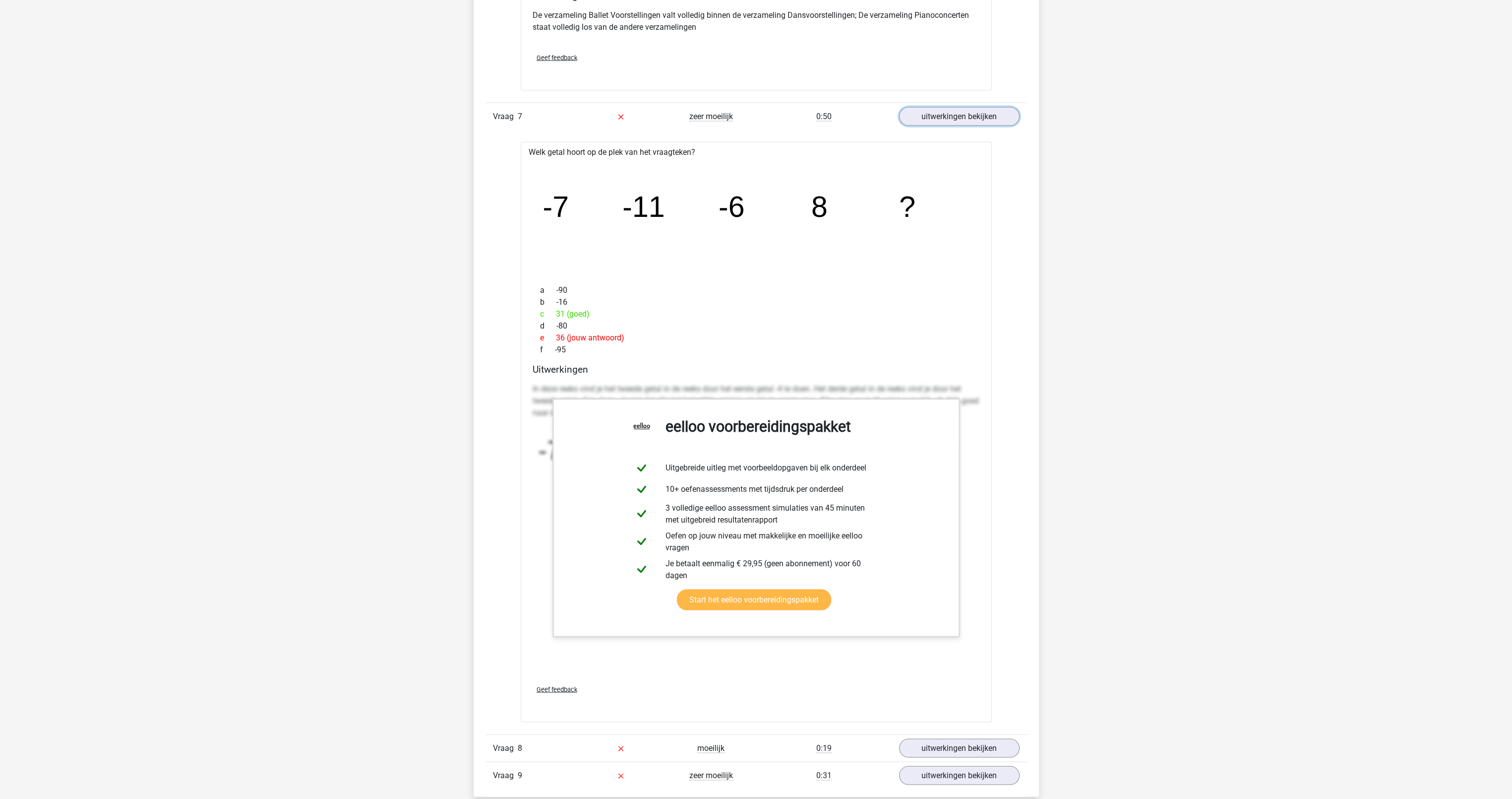
scroll to position [3820, 0]
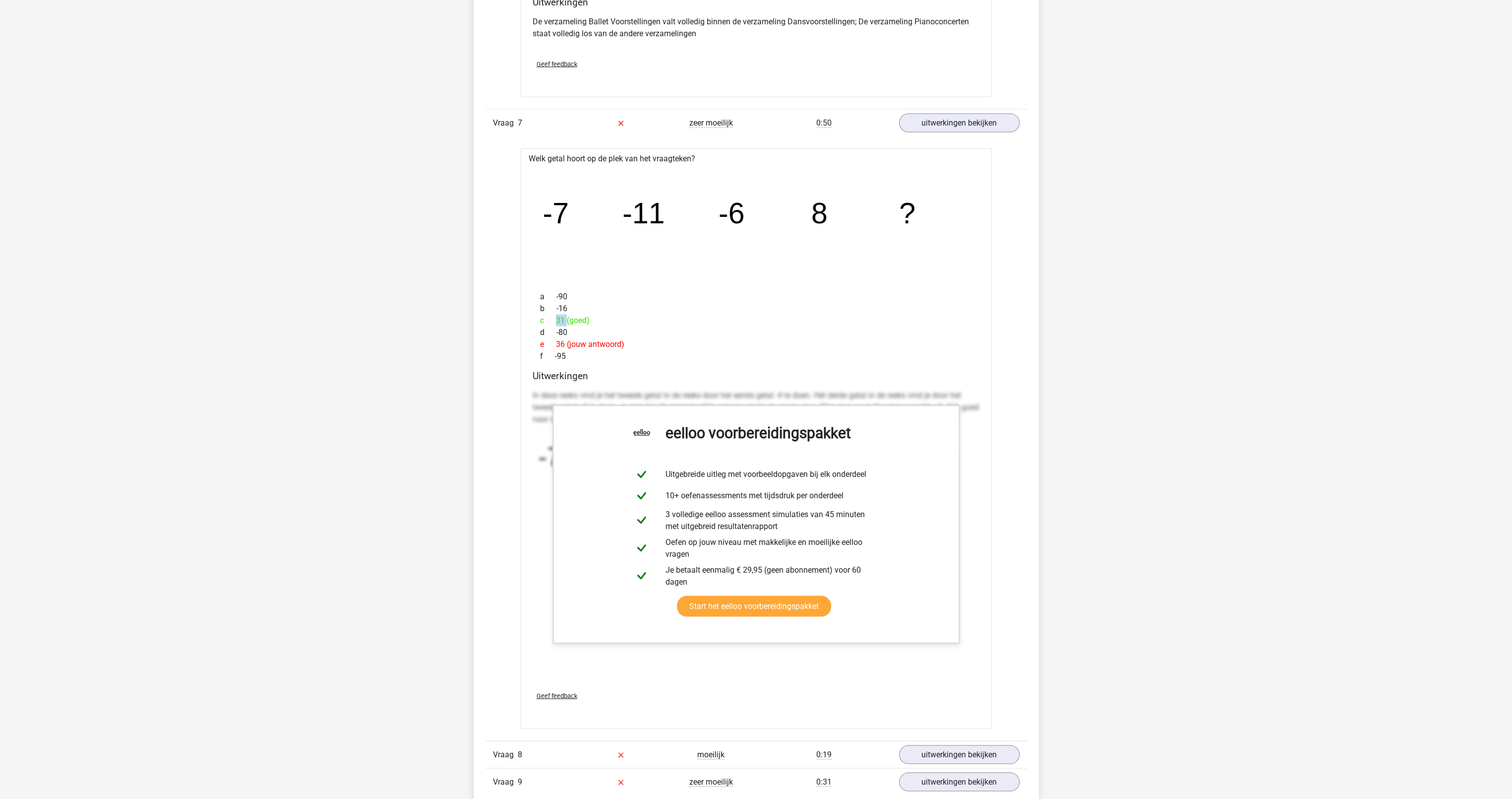
drag, startPoint x: 553, startPoint y: 318, endPoint x: 561, endPoint y: 318, distance: 8.0
click at [561, 318] on div "c 31 (goed)" at bounding box center [756, 320] width 447 height 12
drag, startPoint x: 561, startPoint y: 318, endPoint x: 624, endPoint y: 326, distance: 63.5
click at [615, 326] on div "d -80" at bounding box center [756, 332] width 447 height 12
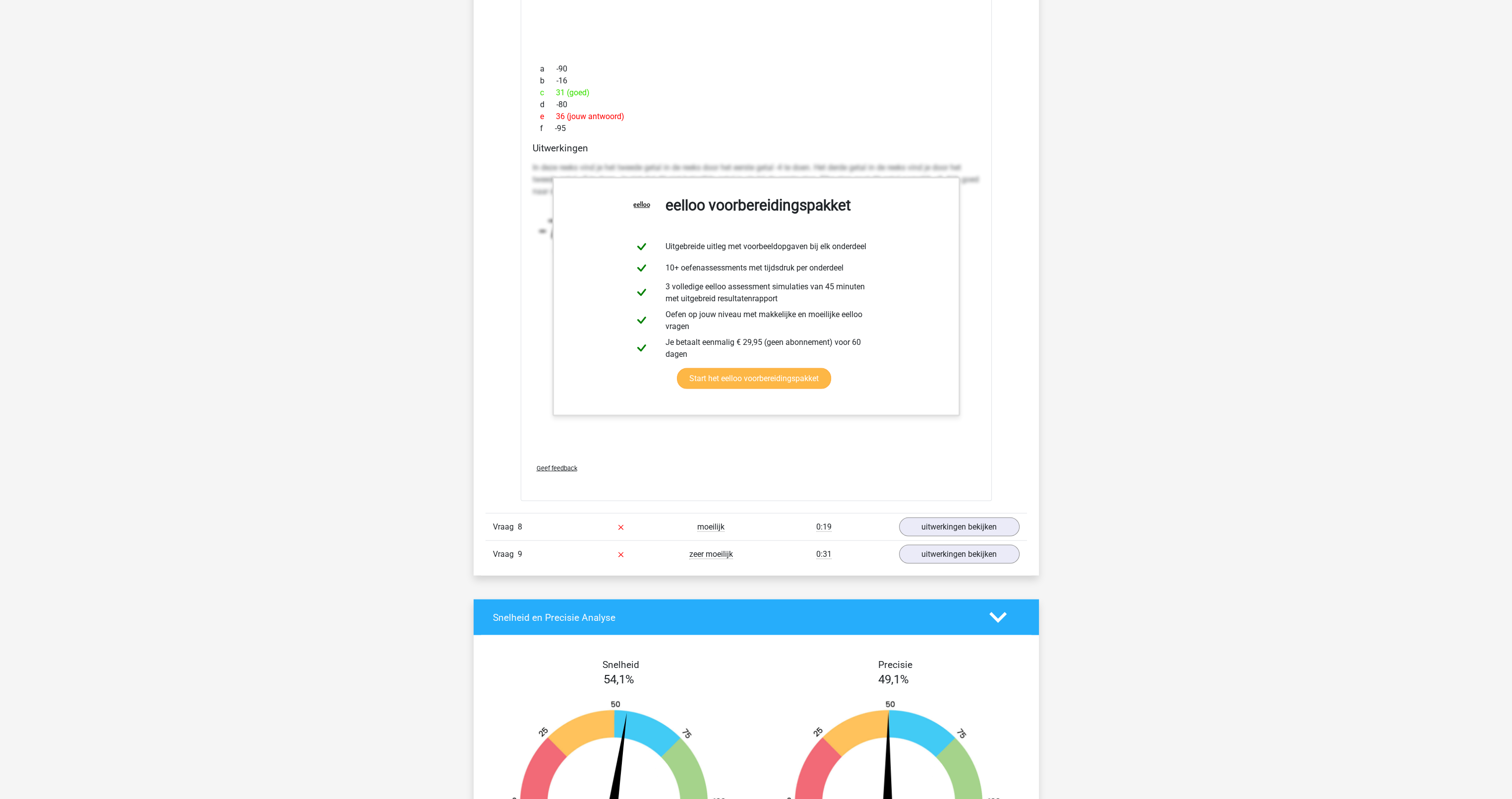
scroll to position [4068, 0]
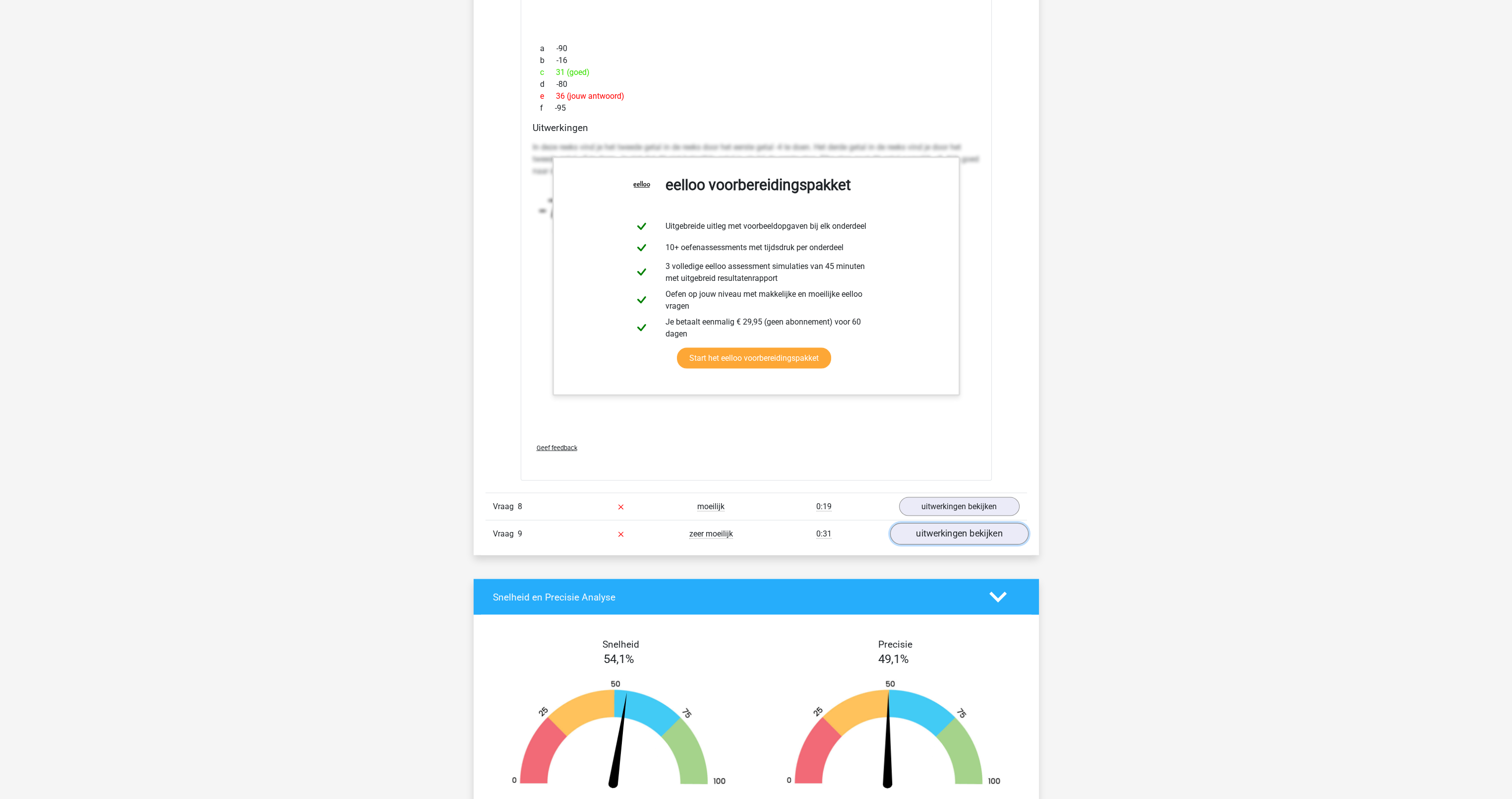
click at [926, 535] on link "uitwerkingen bekijken" at bounding box center [959, 533] width 139 height 22
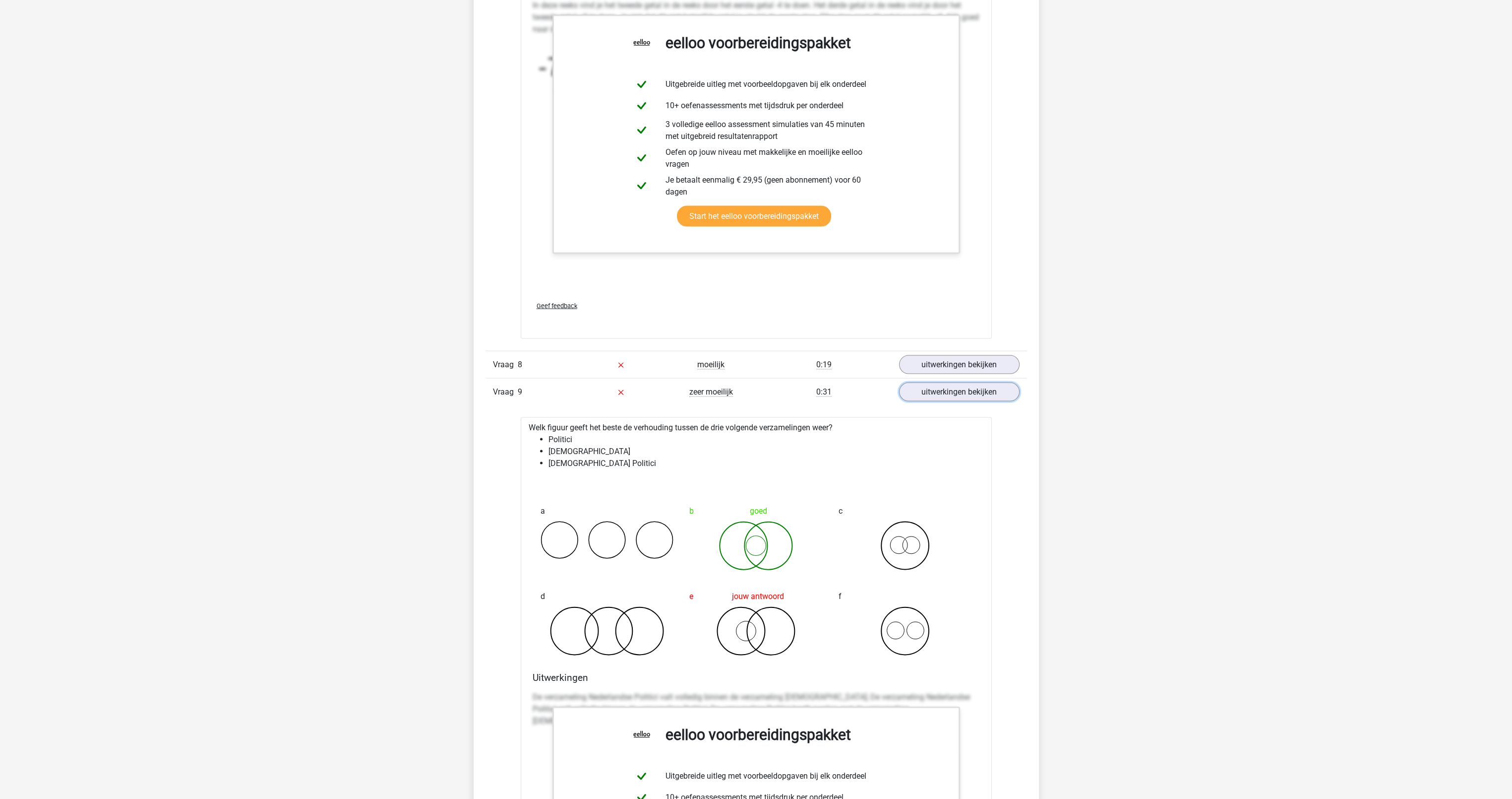
scroll to position [4217, 0]
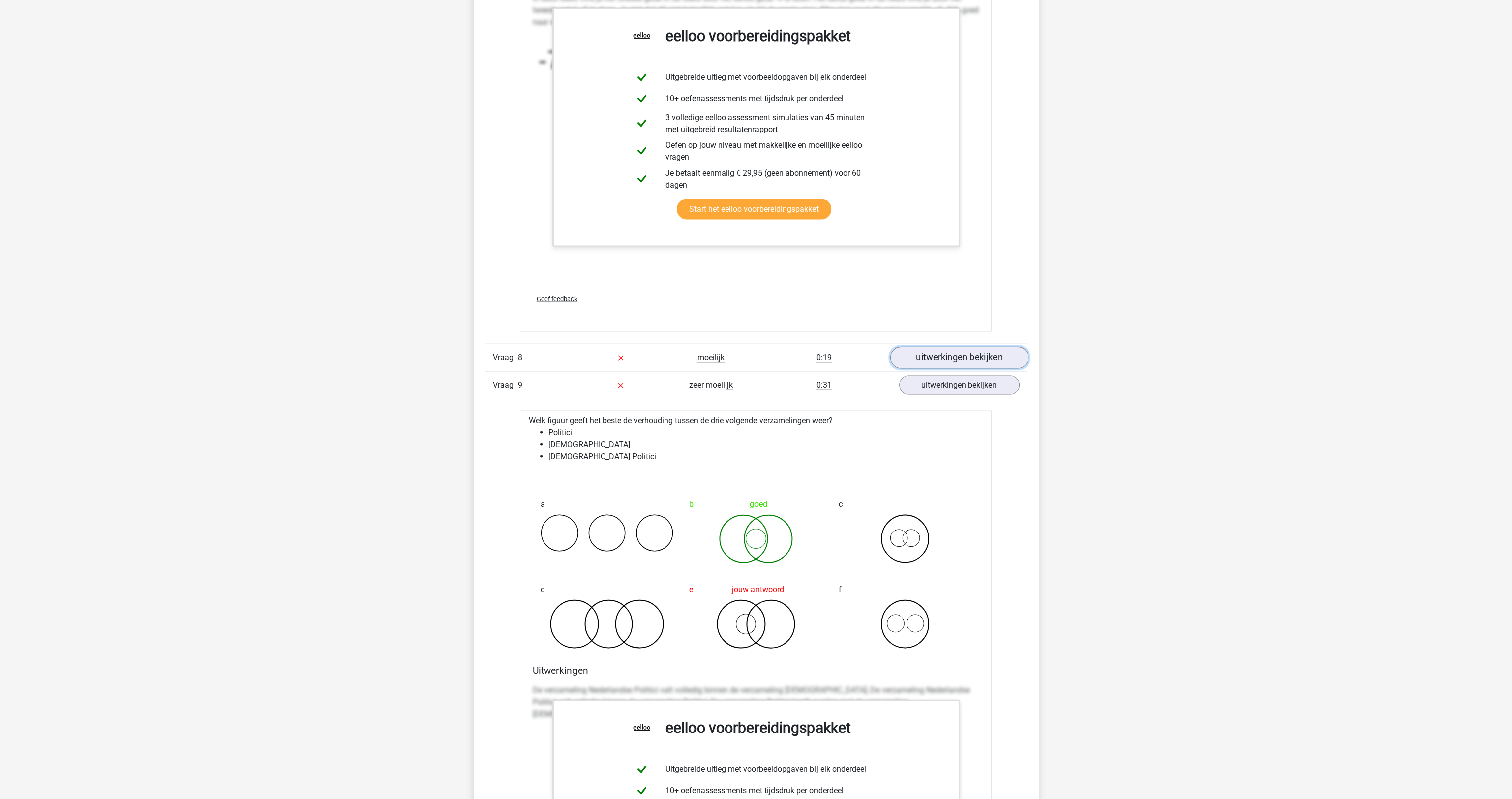
click at [965, 360] on link "uitwerkingen bekijken" at bounding box center [959, 358] width 139 height 22
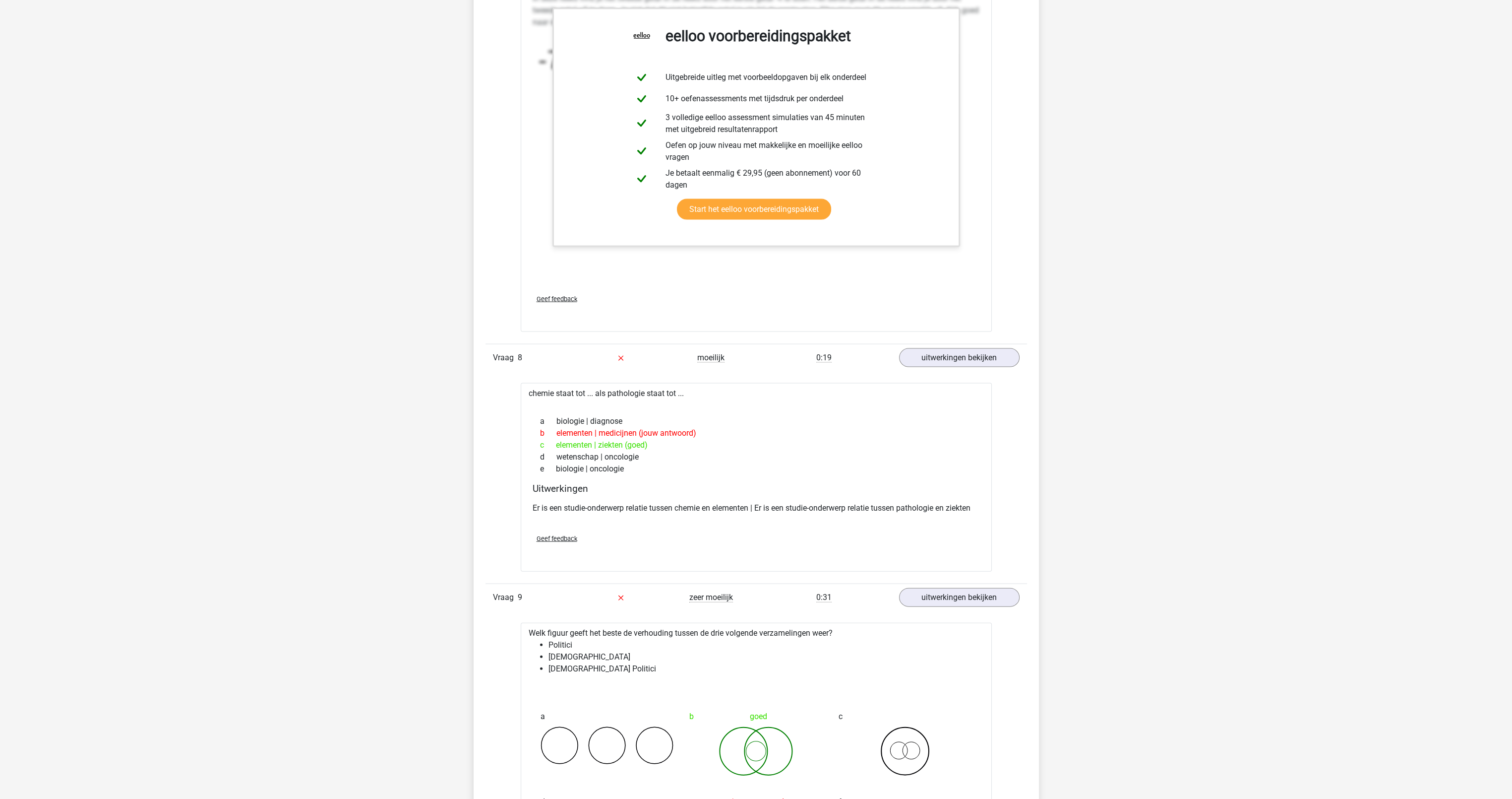
drag, startPoint x: 550, startPoint y: 439, endPoint x: 686, endPoint y: 438, distance: 136.0
click at [686, 439] on div "c elementen | ziekten (goed)" at bounding box center [756, 445] width 447 height 12
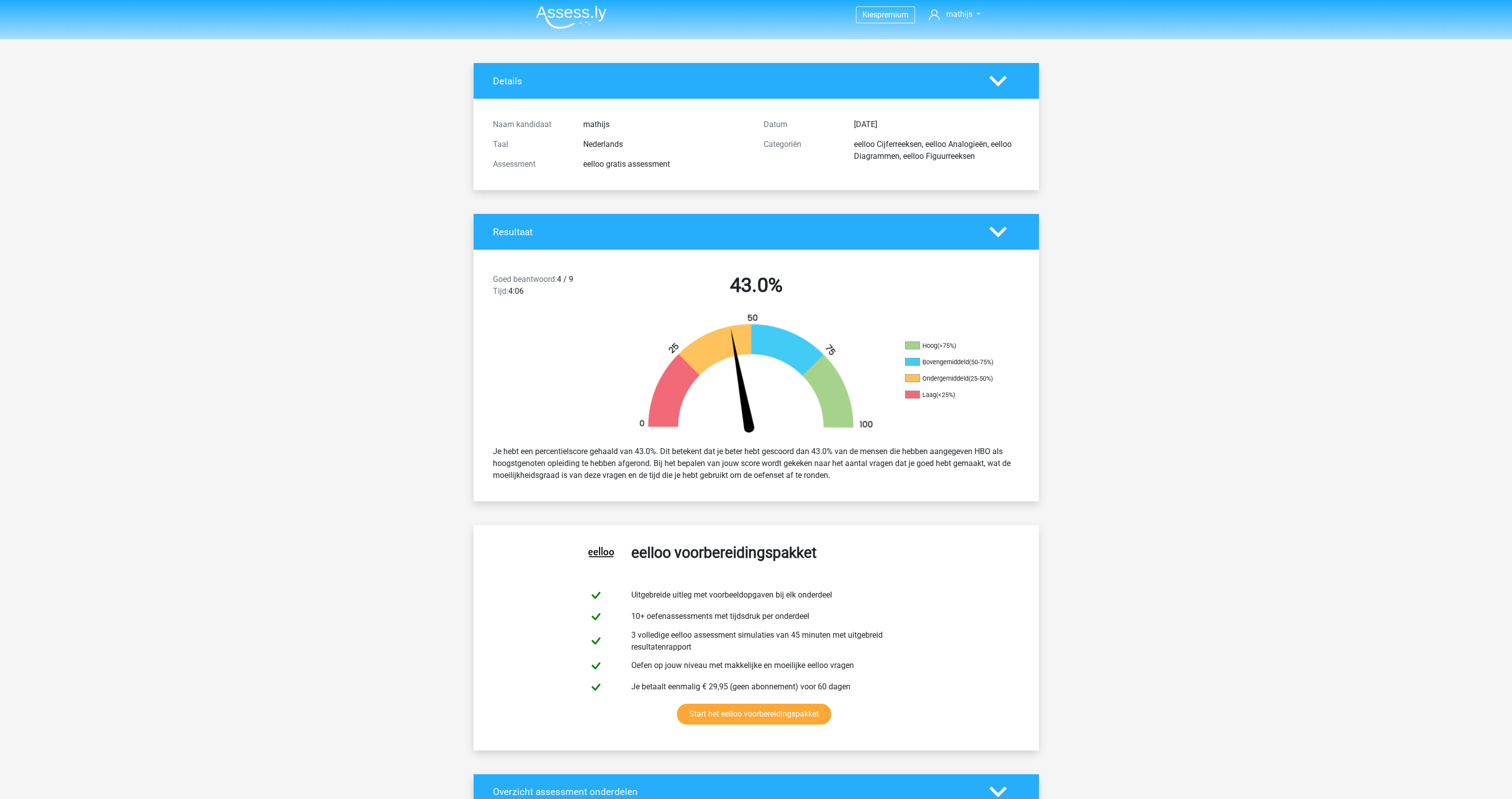
scroll to position [0, 0]
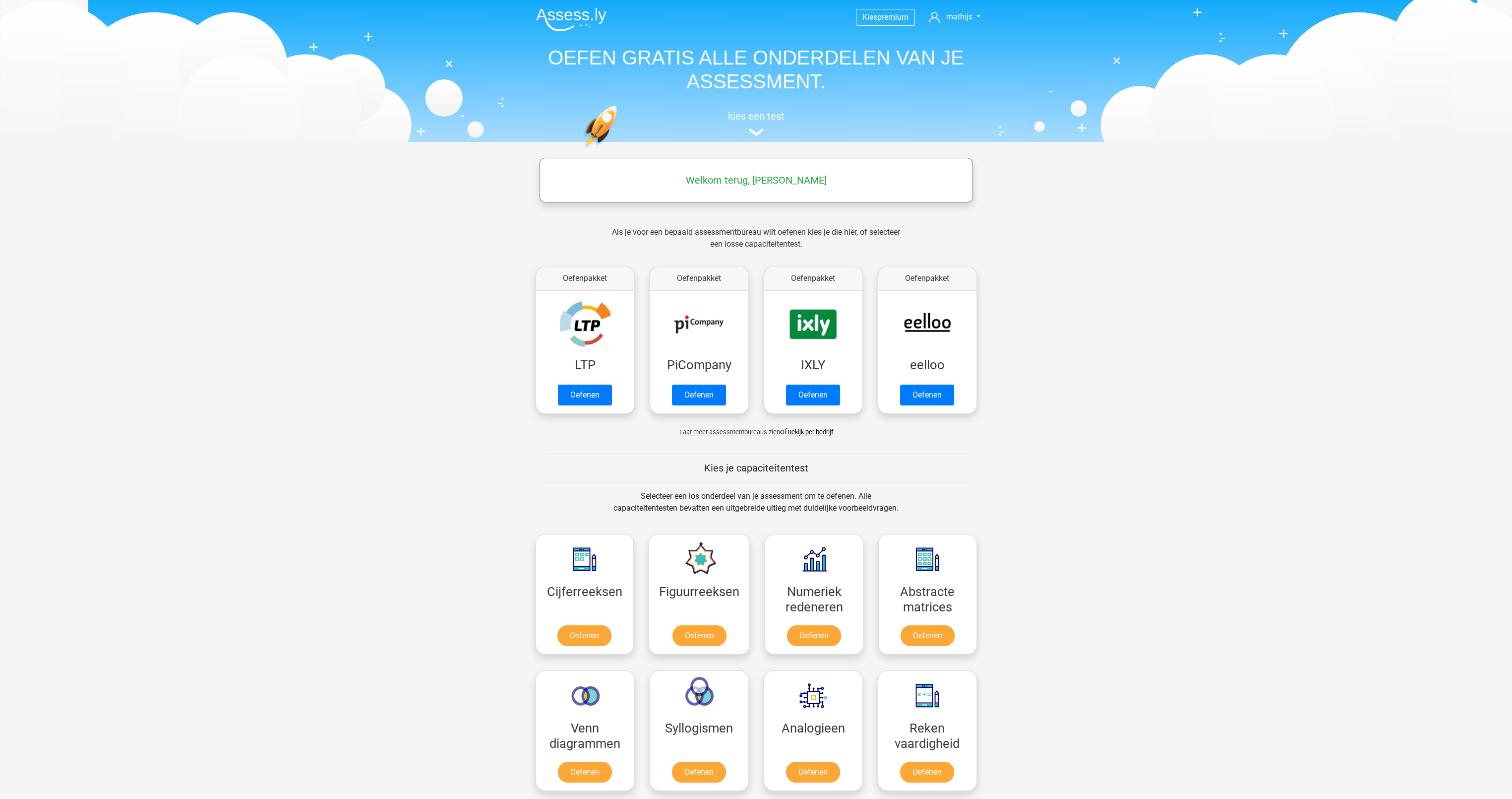
click at [758, 138] on div "kies een test" at bounding box center [756, 121] width 456 height 32
click at [756, 135] on img at bounding box center [756, 132] width 15 height 8
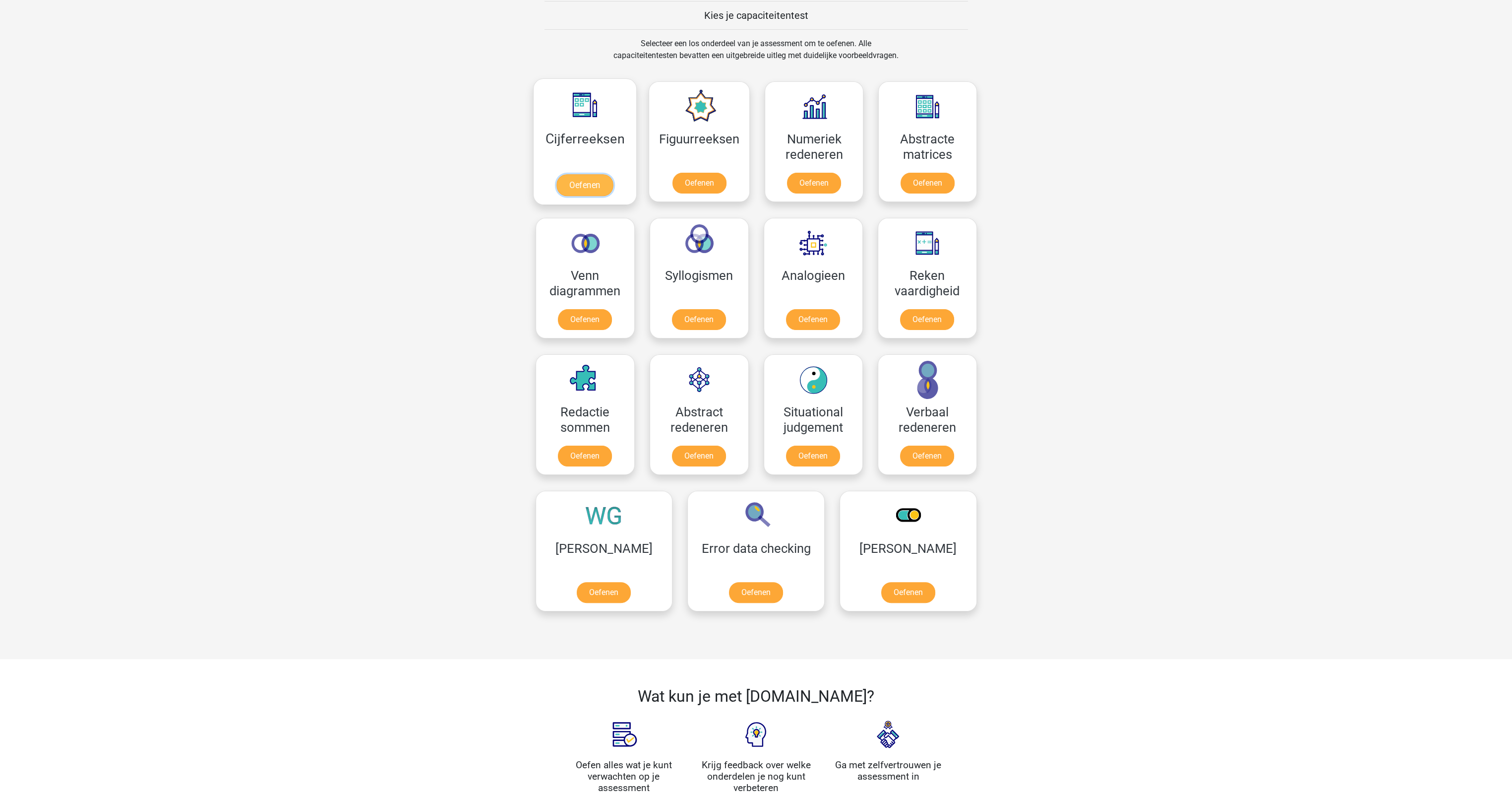
click at [596, 186] on link "Oefenen" at bounding box center [585, 185] width 57 height 22
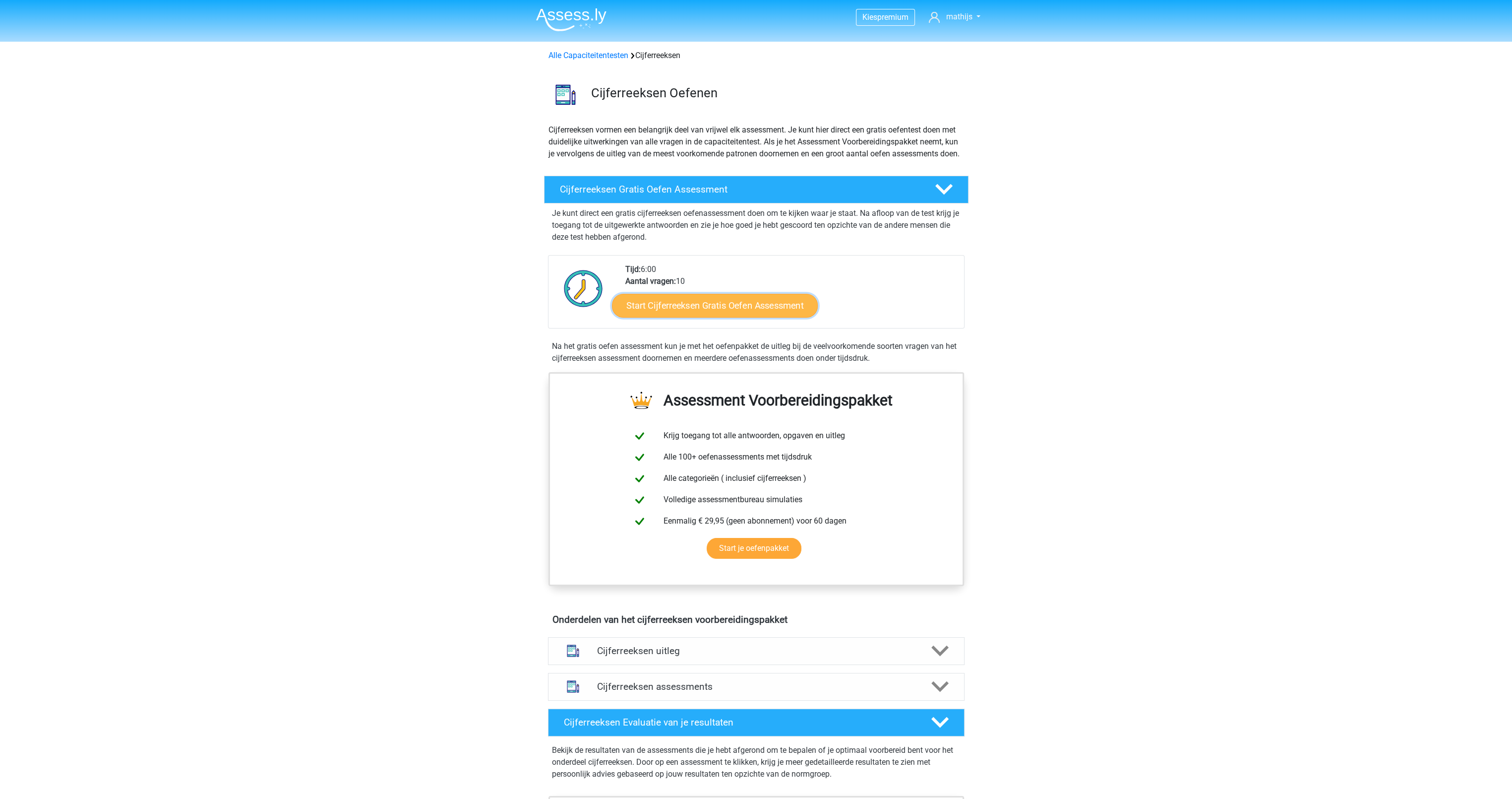
click at [721, 317] on link "Start Cijferreeksen Gratis Oefen Assessment" at bounding box center [714, 305] width 206 height 24
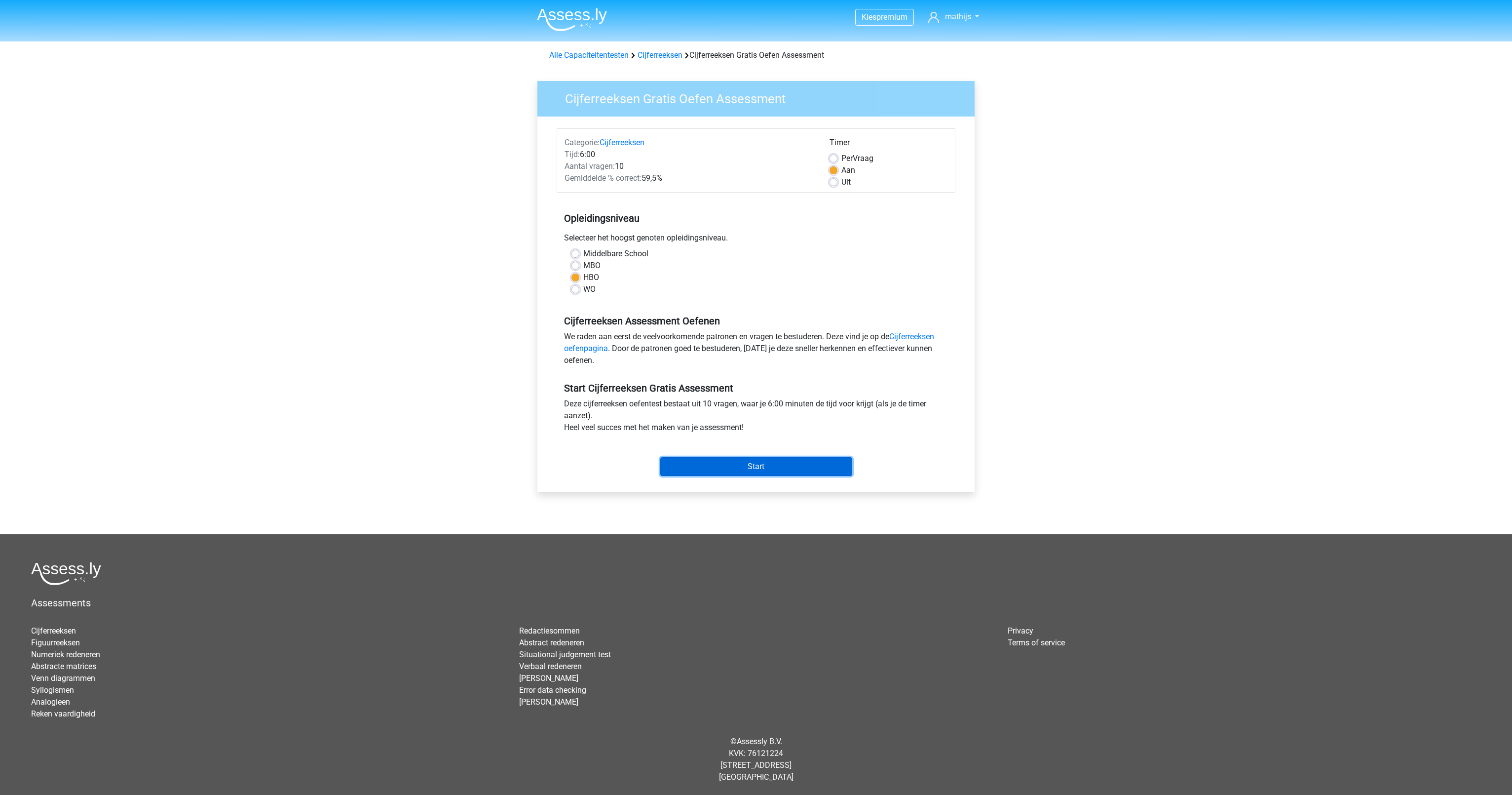
click at [724, 466] on input "Start" at bounding box center [756, 467] width 192 height 19
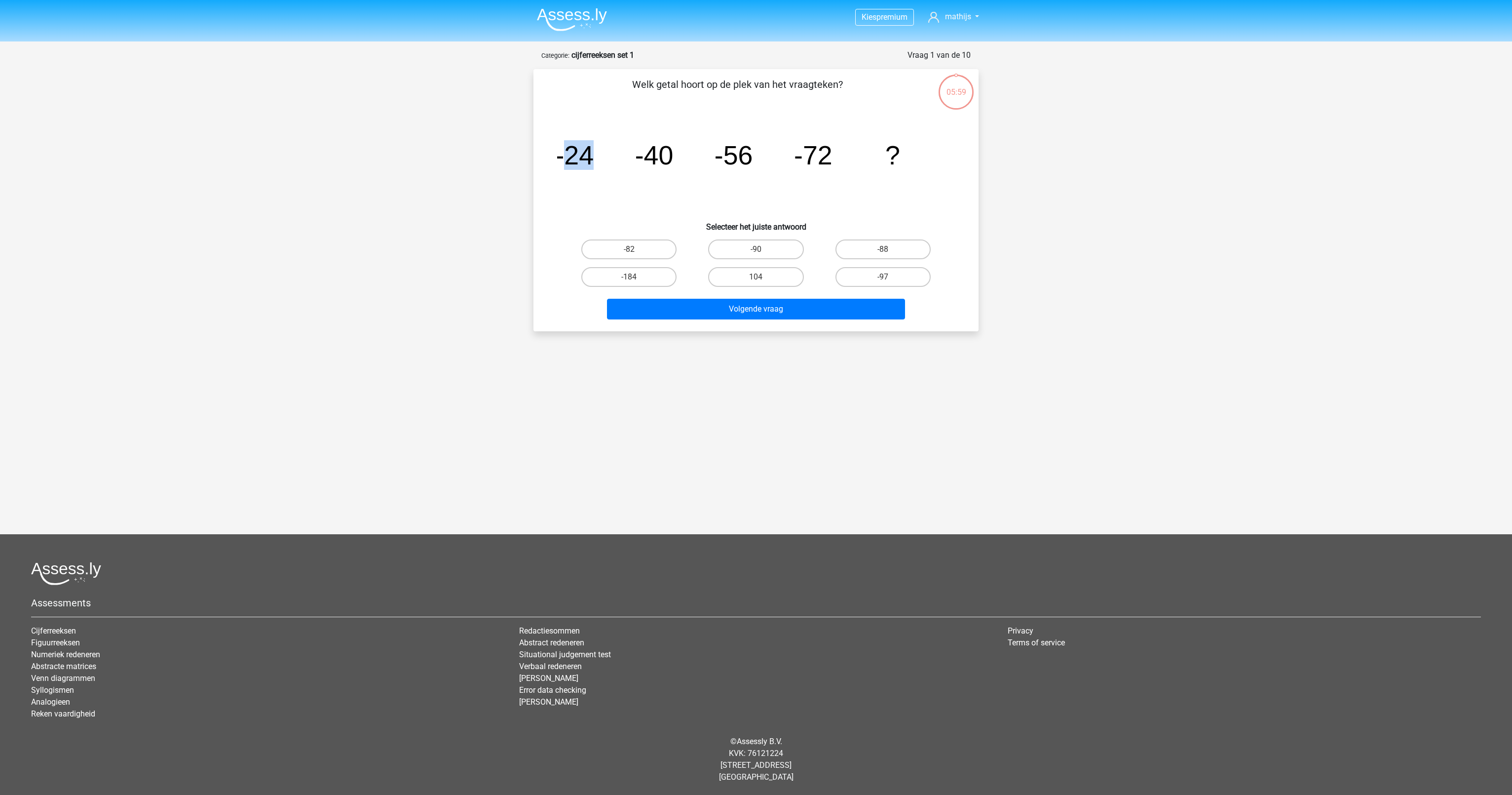
drag, startPoint x: 565, startPoint y: 152, endPoint x: 608, endPoint y: 150, distance: 43.0
click at [608, 150] on icon "image/svg+xml -24 -40 -56 -72 ?" at bounding box center [756, 164] width 398 height 100
drag, startPoint x: 608, startPoint y: 150, endPoint x: 687, endPoint y: 163, distance: 80.1
click at [687, 163] on icon "image/svg+xml -24 -40 -56 -72 ?" at bounding box center [756, 164] width 398 height 100
drag, startPoint x: 687, startPoint y: 163, endPoint x: 748, endPoint y: 157, distance: 61.3
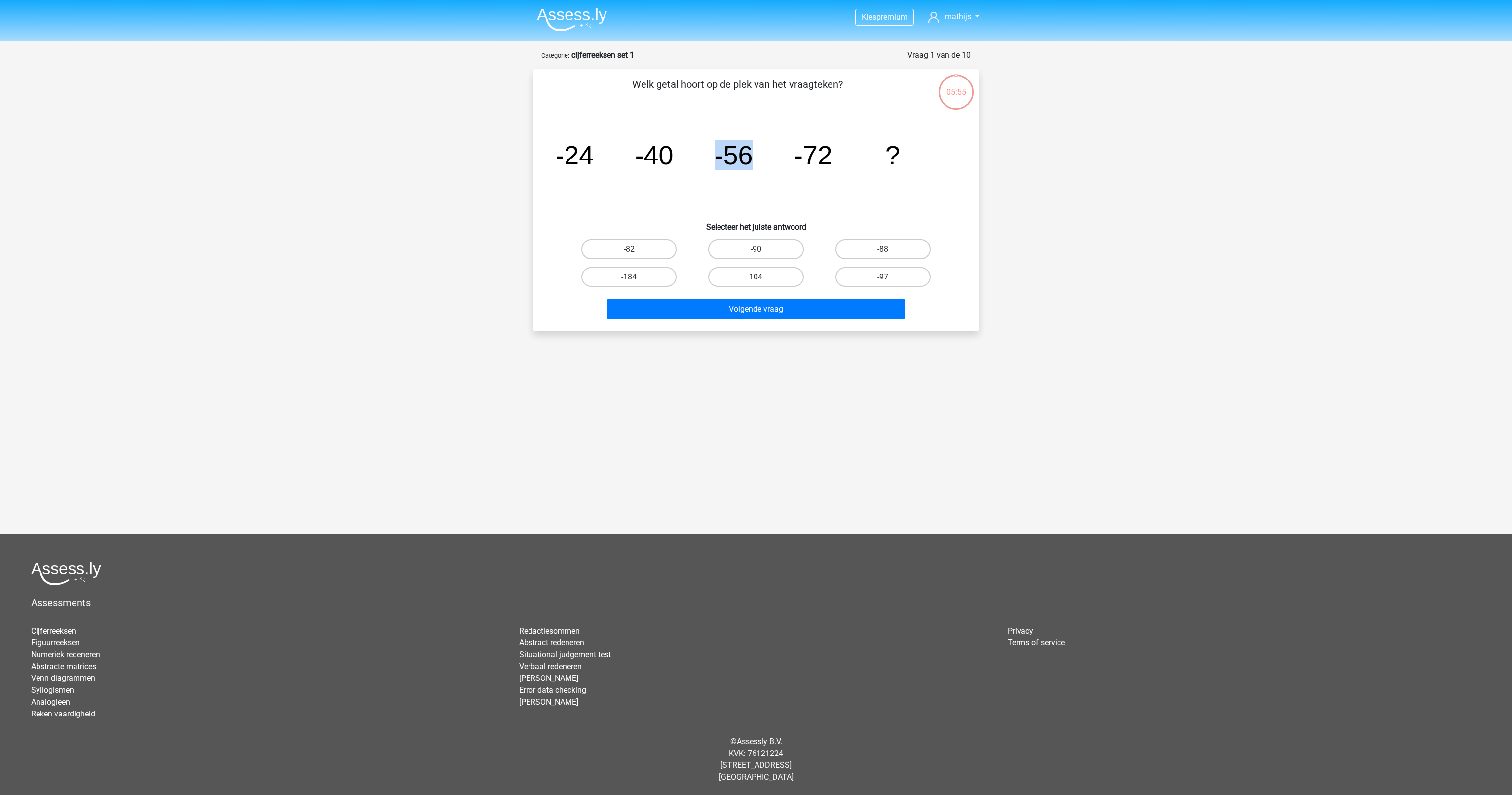
click at [748, 157] on icon "image/svg+xml -24 -40 -56 -72 ?" at bounding box center [756, 164] width 398 height 100
click at [860, 250] on label "-88" at bounding box center [883, 250] width 95 height 20
click at [883, 250] on input "-88" at bounding box center [886, 252] width 6 height 6
radio input "true"
click at [843, 309] on button "Volgende vraag" at bounding box center [756, 309] width 299 height 21
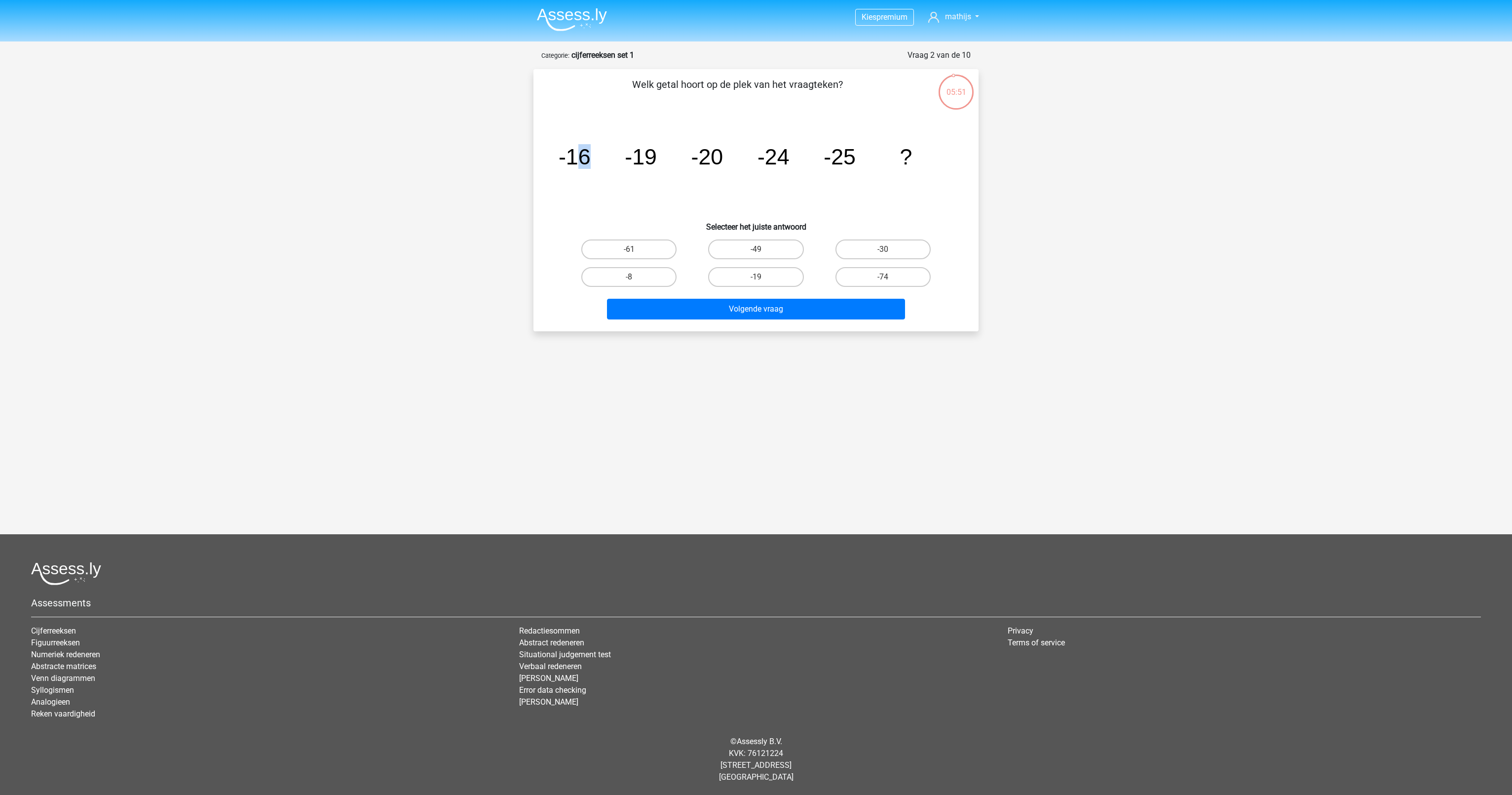
drag, startPoint x: 578, startPoint y: 157, endPoint x: 602, endPoint y: 153, distance: 24.3
click at [602, 153] on icon "image/svg+xml -16 -19 -20 -24 -25 ?" at bounding box center [756, 164] width 398 height 100
drag, startPoint x: 602, startPoint y: 153, endPoint x: 664, endPoint y: 153, distance: 62.0
click at [664, 153] on icon "image/svg+xml -16 -19 -20 -24 -25 ?" at bounding box center [756, 164] width 398 height 100
drag, startPoint x: 664, startPoint y: 153, endPoint x: 720, endPoint y: 154, distance: 56.0
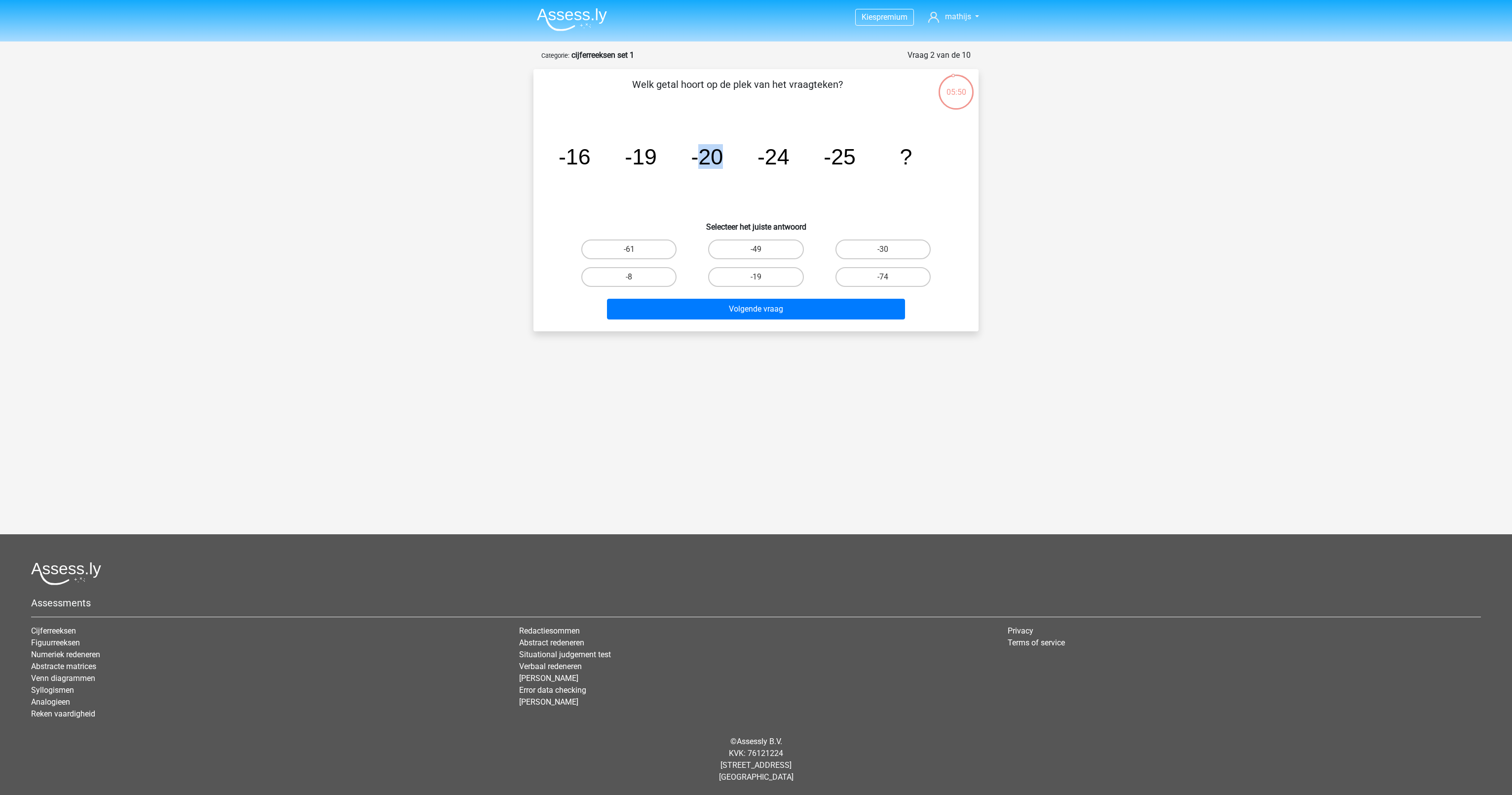
click at [720, 154] on tspan "-20" at bounding box center [707, 156] width 32 height 25
drag, startPoint x: 720, startPoint y: 154, endPoint x: 789, endPoint y: 160, distance: 69.3
click at [789, 160] on icon "image/svg+xml -16 -19 -20 -24 -25 ?" at bounding box center [756, 164] width 398 height 100
drag, startPoint x: 789, startPoint y: 160, endPoint x: 849, endPoint y: 159, distance: 60.0
click at [849, 159] on icon "image/svg+xml -16 -19 -20 -24 -25 ?" at bounding box center [756, 164] width 398 height 100
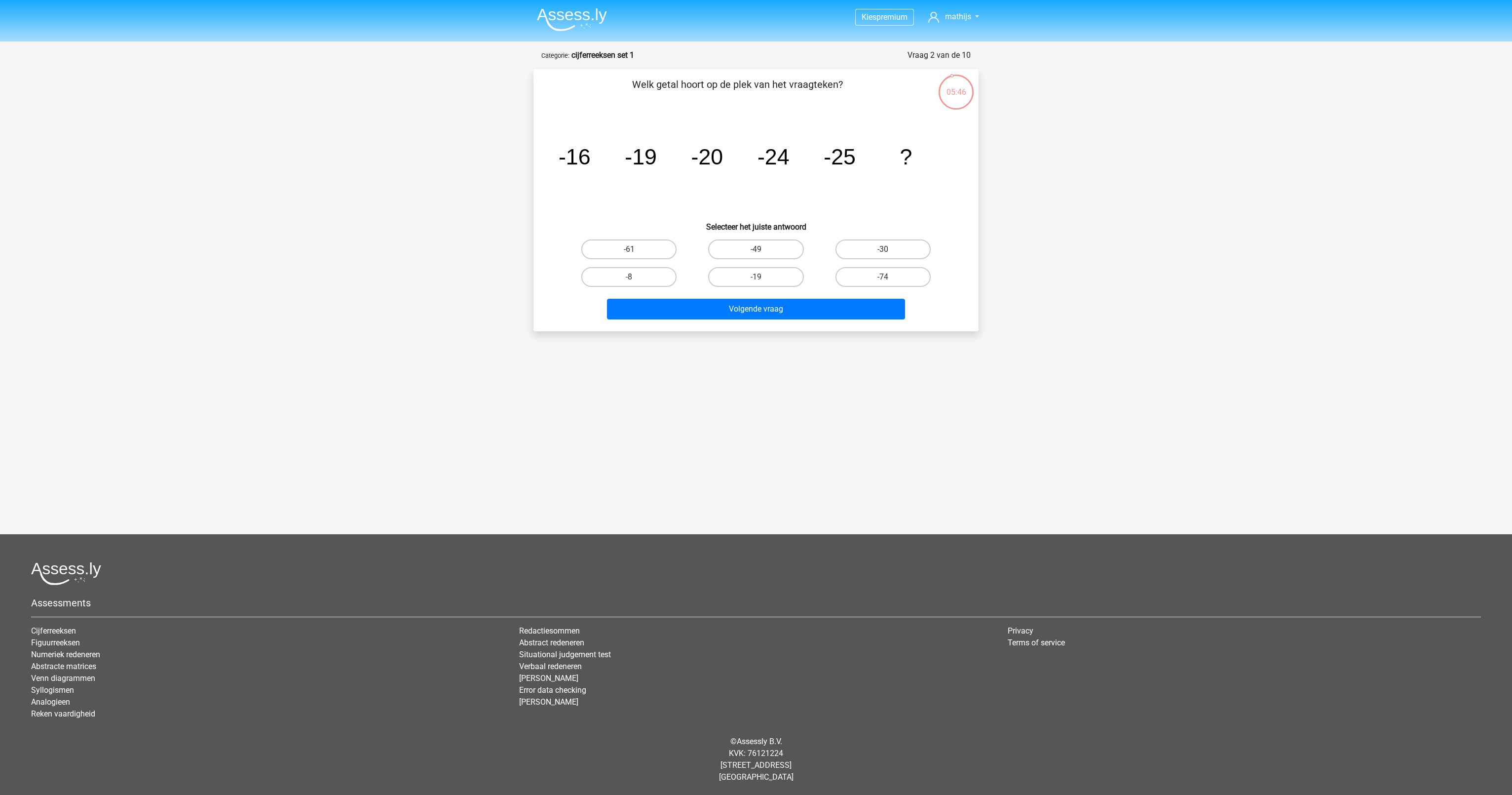
drag, startPoint x: 849, startPoint y: 159, endPoint x: 906, endPoint y: 162, distance: 57.1
click at [906, 162] on icon "image/svg+xml -16 -19 -20 -24 -25 ?" at bounding box center [756, 164] width 398 height 100
click at [875, 247] on label "-30" at bounding box center [883, 250] width 95 height 20
click at [883, 250] on input "-30" at bounding box center [886, 252] width 6 height 6
radio input "true"
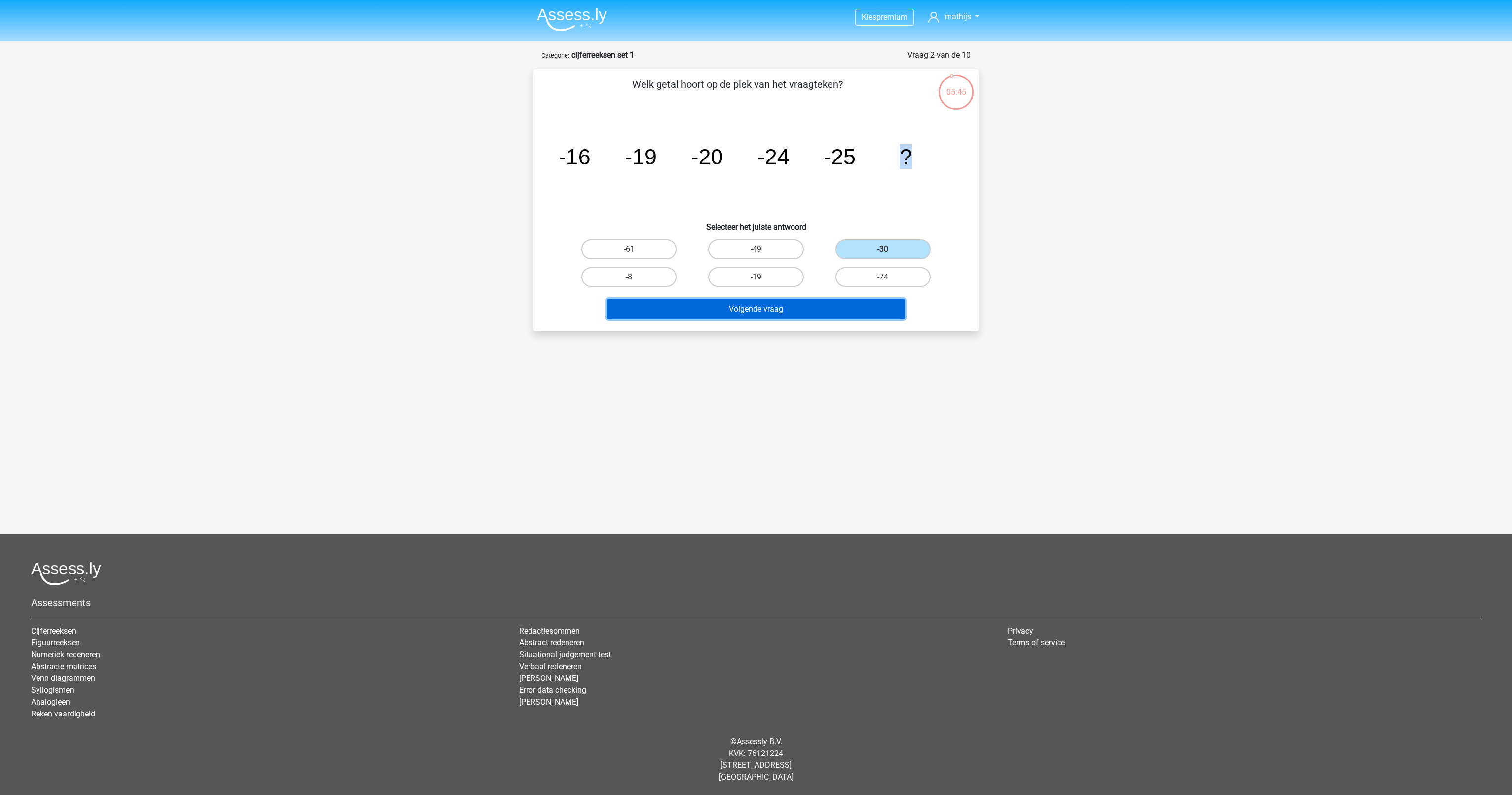
click at [822, 308] on button "Volgende vraag" at bounding box center [756, 309] width 299 height 21
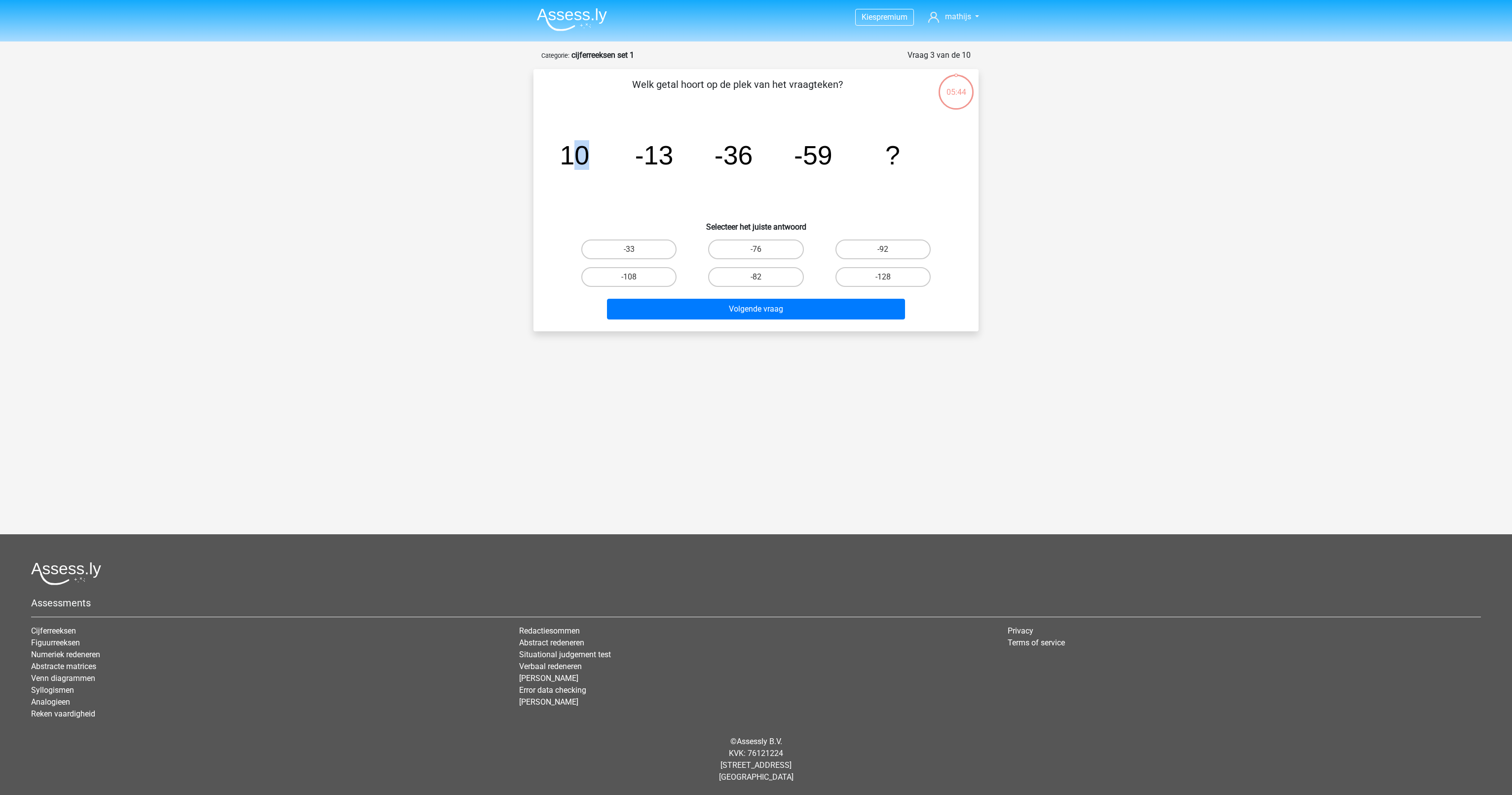
drag, startPoint x: 572, startPoint y: 156, endPoint x: 610, endPoint y: 155, distance: 38.0
click at [610, 155] on icon "image/svg+xml 10 -13 -36 -59 ?" at bounding box center [756, 164] width 398 height 100
drag, startPoint x: 610, startPoint y: 155, endPoint x: 691, endPoint y: 153, distance: 81.0
click at [691, 153] on icon "image/svg+xml 10 -13 -36 -59 ?" at bounding box center [756, 164] width 398 height 100
drag, startPoint x: 691, startPoint y: 153, endPoint x: 751, endPoint y: 160, distance: 60.4
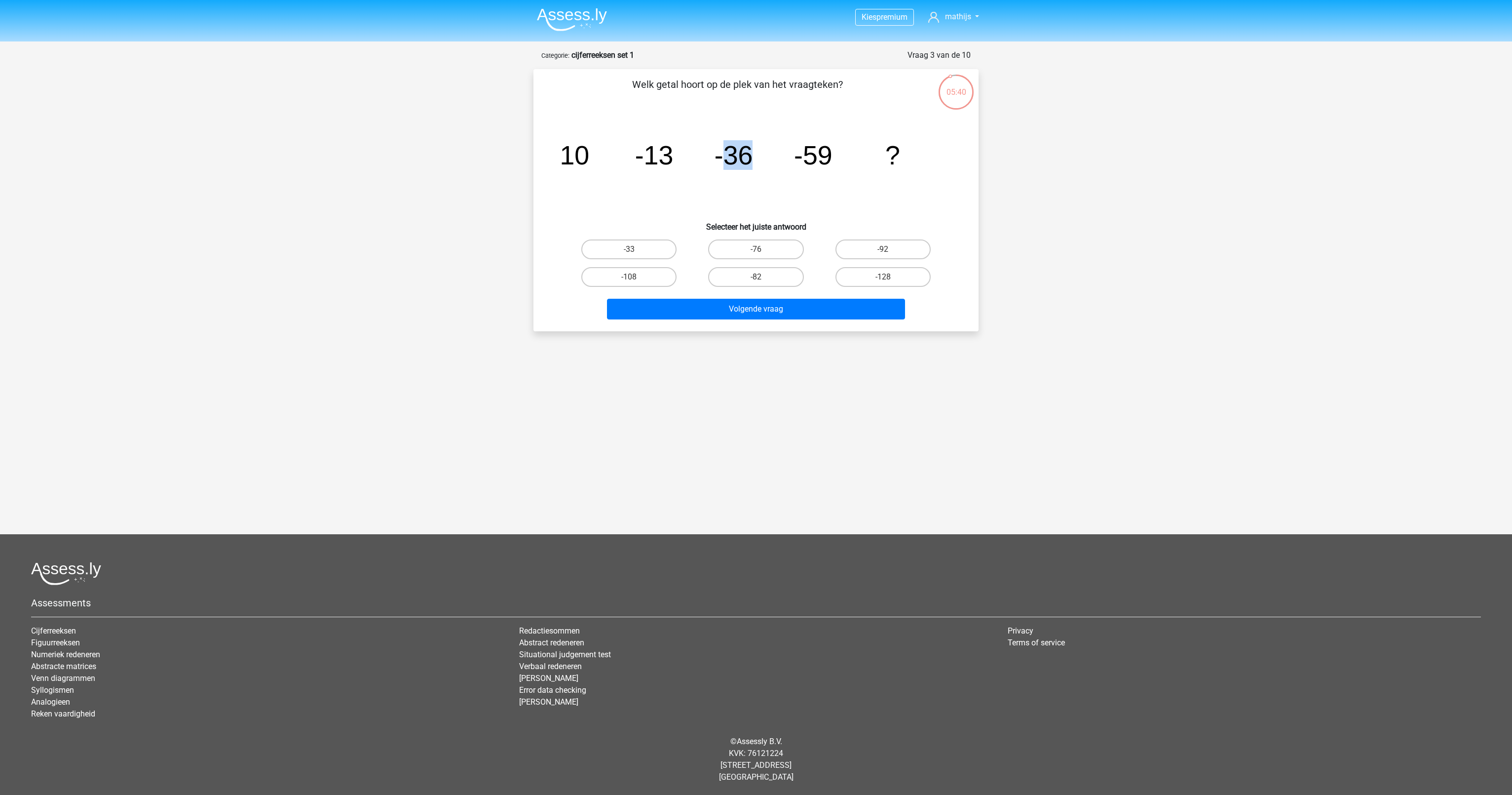
click at [751, 160] on tspan "-36" at bounding box center [734, 155] width 39 height 29
drag, startPoint x: 751, startPoint y: 160, endPoint x: 831, endPoint y: 159, distance: 80.0
click at [831, 159] on tspan "-59" at bounding box center [814, 155] width 39 height 29
drag, startPoint x: 831, startPoint y: 159, endPoint x: 916, endPoint y: 162, distance: 85.1
click at [916, 162] on icon "image/svg+xml 10 -13 -36 -59 ?" at bounding box center [756, 164] width 398 height 100
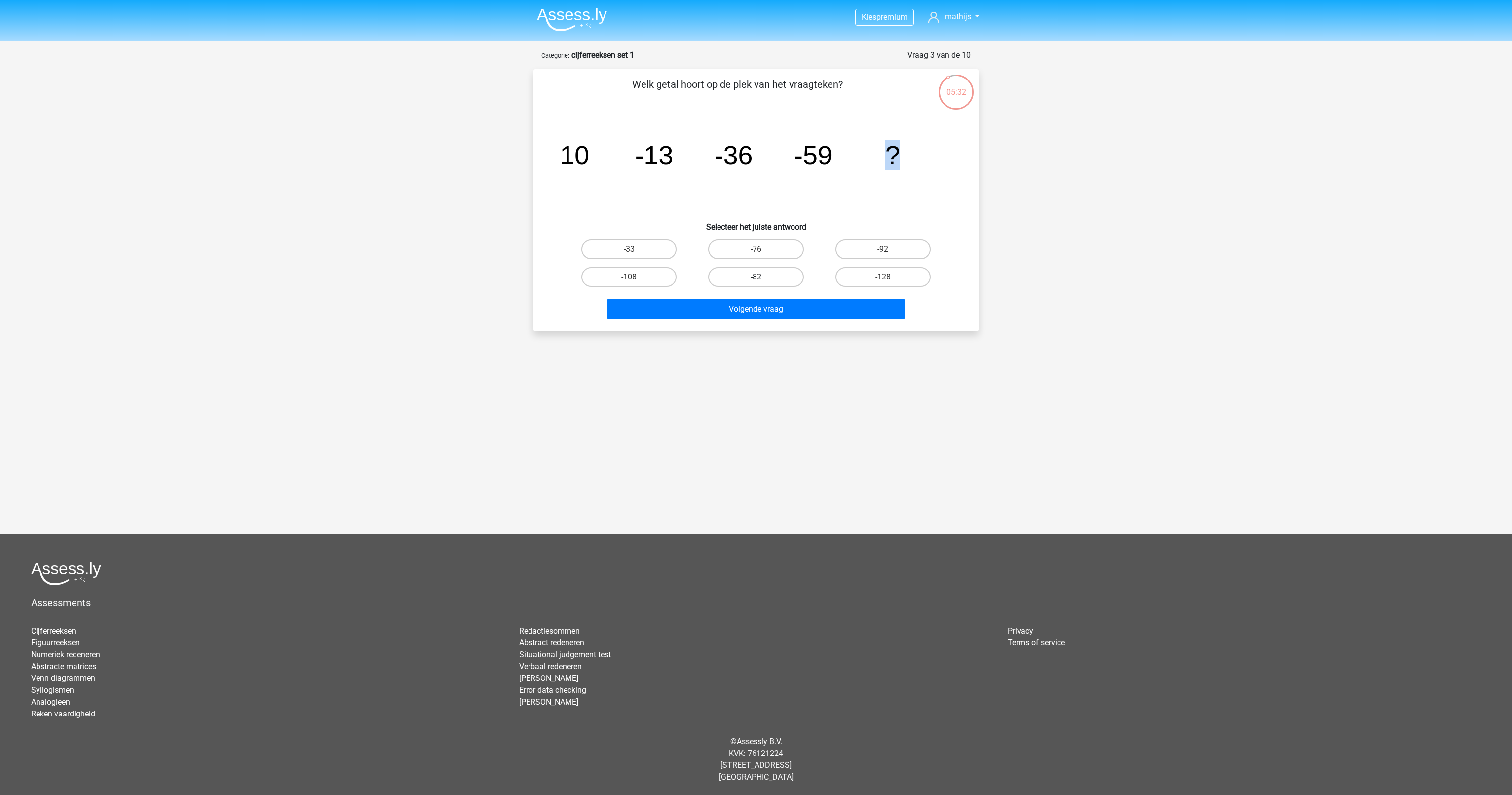
click at [782, 274] on label "-82" at bounding box center [755, 277] width 95 height 20
click at [762, 277] on input "-82" at bounding box center [759, 280] width 6 height 6
radio input "true"
click at [770, 310] on button "Volgende vraag" at bounding box center [756, 309] width 299 height 21
drag, startPoint x: 571, startPoint y: 155, endPoint x: 594, endPoint y: 153, distance: 23.1
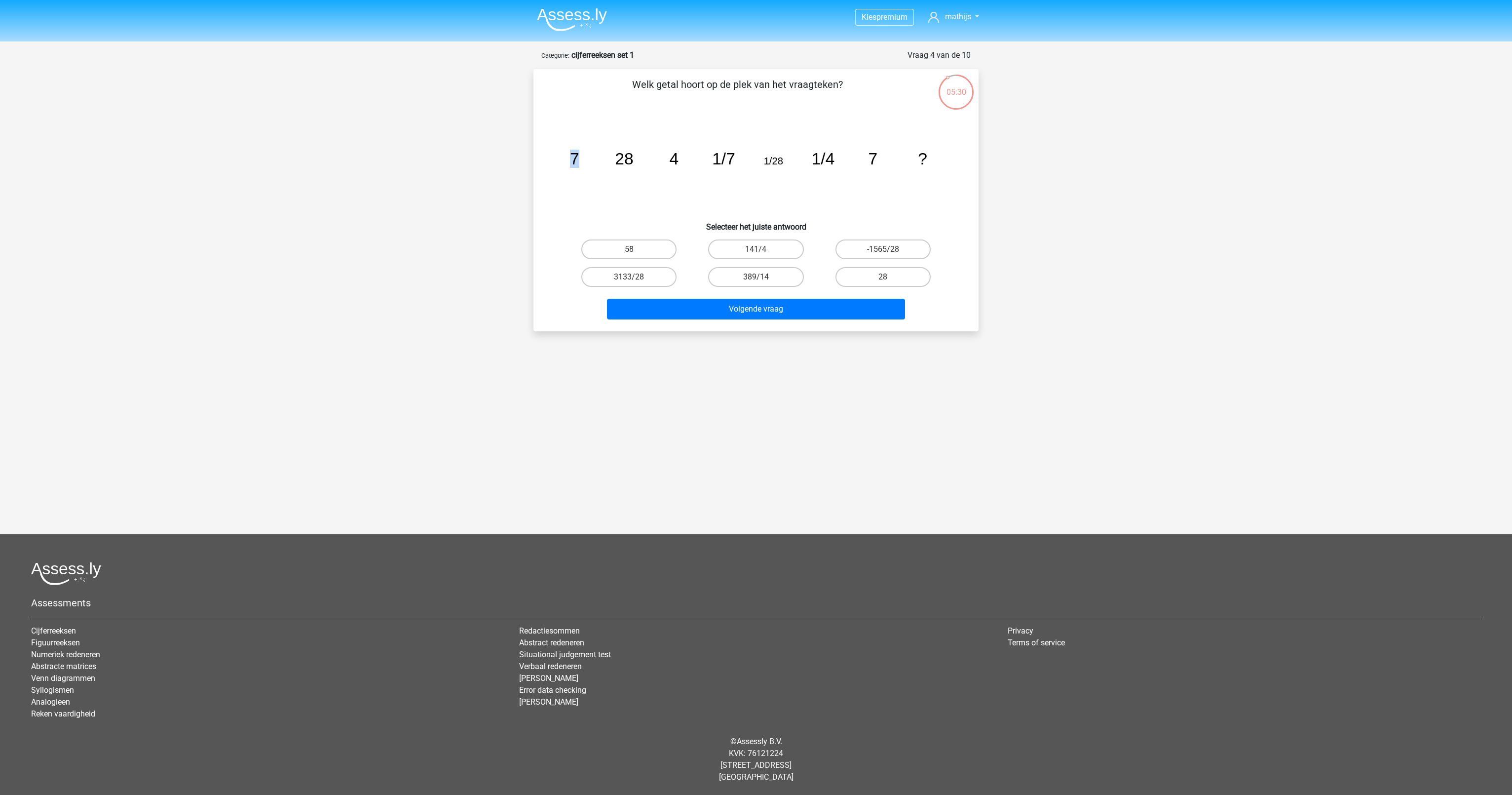
click at [594, 153] on icon "image/svg+xml 7 28 4 1/7 1/28 1/4 7 ?" at bounding box center [756, 164] width 398 height 100
drag, startPoint x: 594, startPoint y: 153, endPoint x: 650, endPoint y: 157, distance: 56.1
click at [650, 157] on icon "image/svg+xml 7 28 4 1/7 1/28 1/4 7 ?" at bounding box center [756, 164] width 398 height 100
drag, startPoint x: 650, startPoint y: 157, endPoint x: 688, endPoint y: 159, distance: 38.1
click at [688, 159] on icon "image/svg+xml 7 28 4 1/7 1/28 1/4 7 ?" at bounding box center [756, 164] width 398 height 100
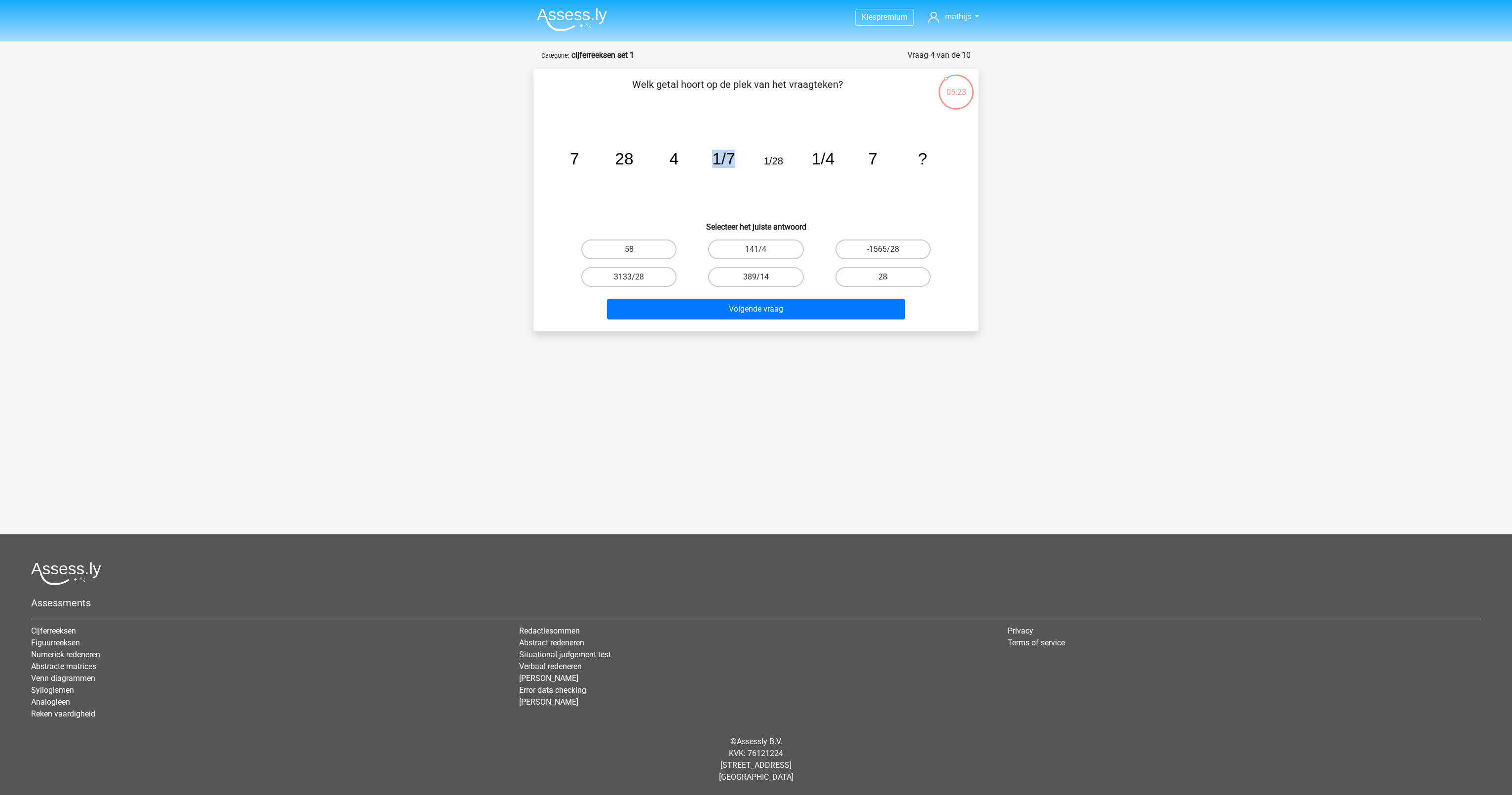
drag, startPoint x: 688, startPoint y: 159, endPoint x: 731, endPoint y: 160, distance: 43.0
click at [731, 160] on icon "image/svg+xml 7 28 4 1/7 1/28 1/4 7 ?" at bounding box center [756, 164] width 398 height 100
drag, startPoint x: 731, startPoint y: 160, endPoint x: 798, endPoint y: 161, distance: 67.0
click at [798, 161] on icon "image/svg+xml 7 28 4 1/7 1/28 1/4 7 ?" at bounding box center [756, 164] width 398 height 100
drag, startPoint x: 570, startPoint y: 156, endPoint x: 603, endPoint y: 153, distance: 33.1
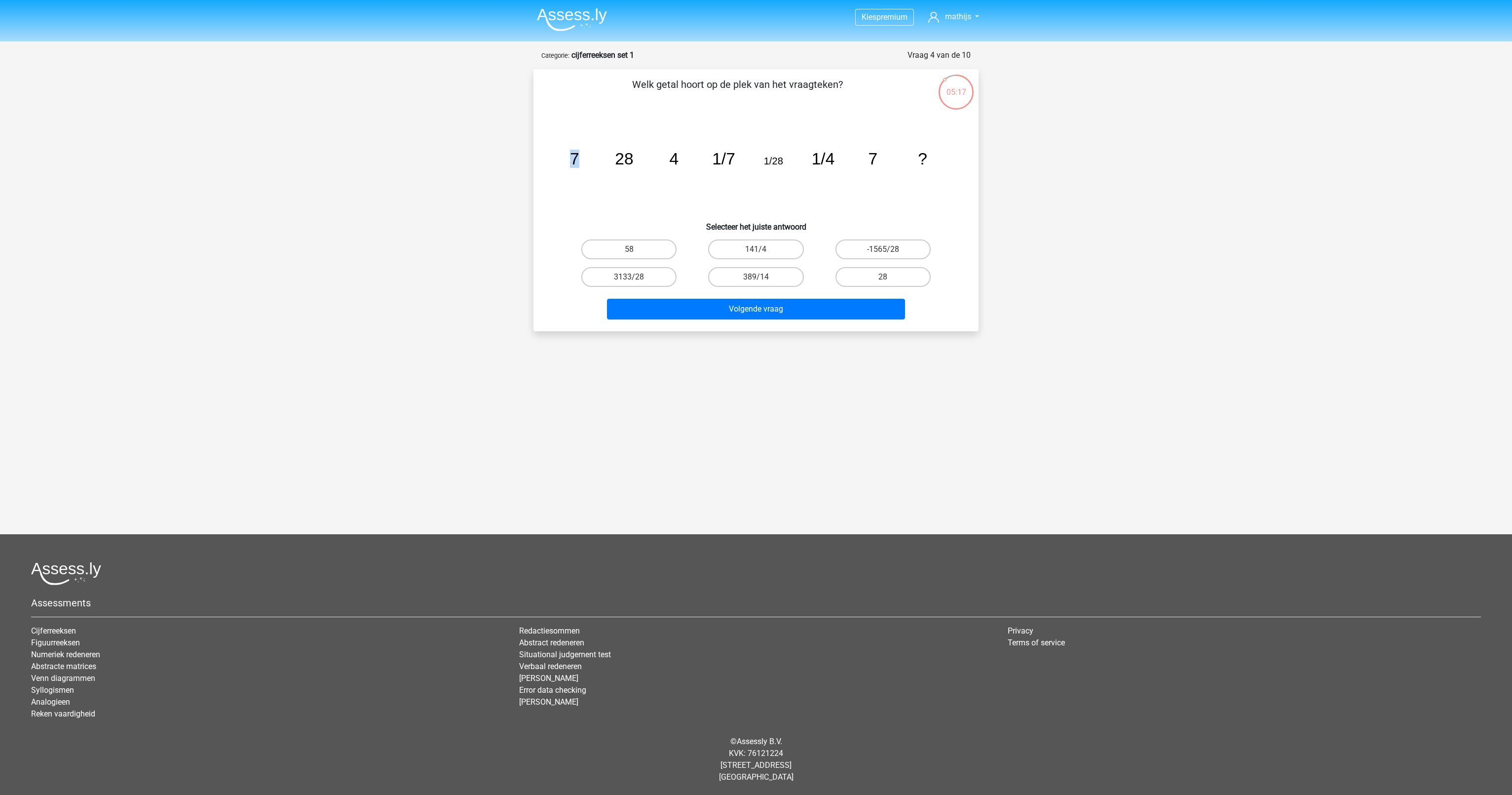
click at [603, 153] on icon "image/svg+xml 7 28 4 1/7 1/28 1/4 7 ?" at bounding box center [756, 164] width 398 height 100
drag, startPoint x: 671, startPoint y: 159, endPoint x: 685, endPoint y: 161, distance: 14.1
click at [685, 161] on icon "image/svg+xml 7 28 4 1/7 1/28 1/4 7 ?" at bounding box center [756, 164] width 398 height 100
drag, startPoint x: 685, startPoint y: 161, endPoint x: 729, endPoint y: 160, distance: 44.0
click at [729, 160] on icon "image/svg+xml 7 28 4 1/7 1/28 1/4 7 ?" at bounding box center [756, 164] width 398 height 100
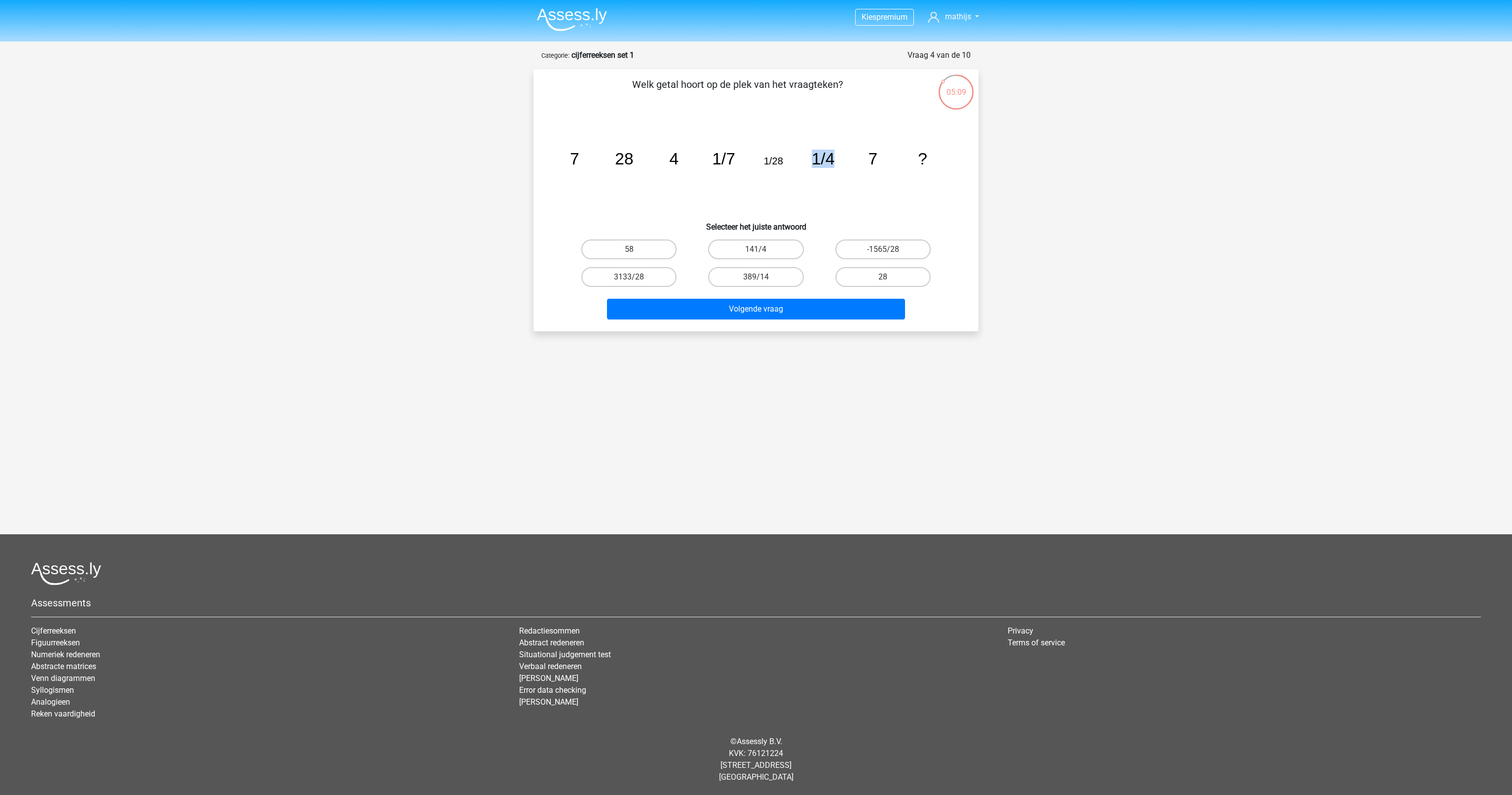
drag, startPoint x: 729, startPoint y: 160, endPoint x: 839, endPoint y: 160, distance: 110.0
click at [839, 160] on icon "image/svg+xml 7 28 4 1/7 1/28 1/4 7 ?" at bounding box center [756, 164] width 398 height 100
drag, startPoint x: 839, startPoint y: 160, endPoint x: 887, endPoint y: 157, distance: 48.1
click at [887, 157] on icon "image/svg+xml 7 28 4 1/7 1/28 1/4 7 ?" at bounding box center [756, 164] width 398 height 100
drag, startPoint x: 887, startPoint y: 157, endPoint x: 938, endPoint y: 160, distance: 51.1
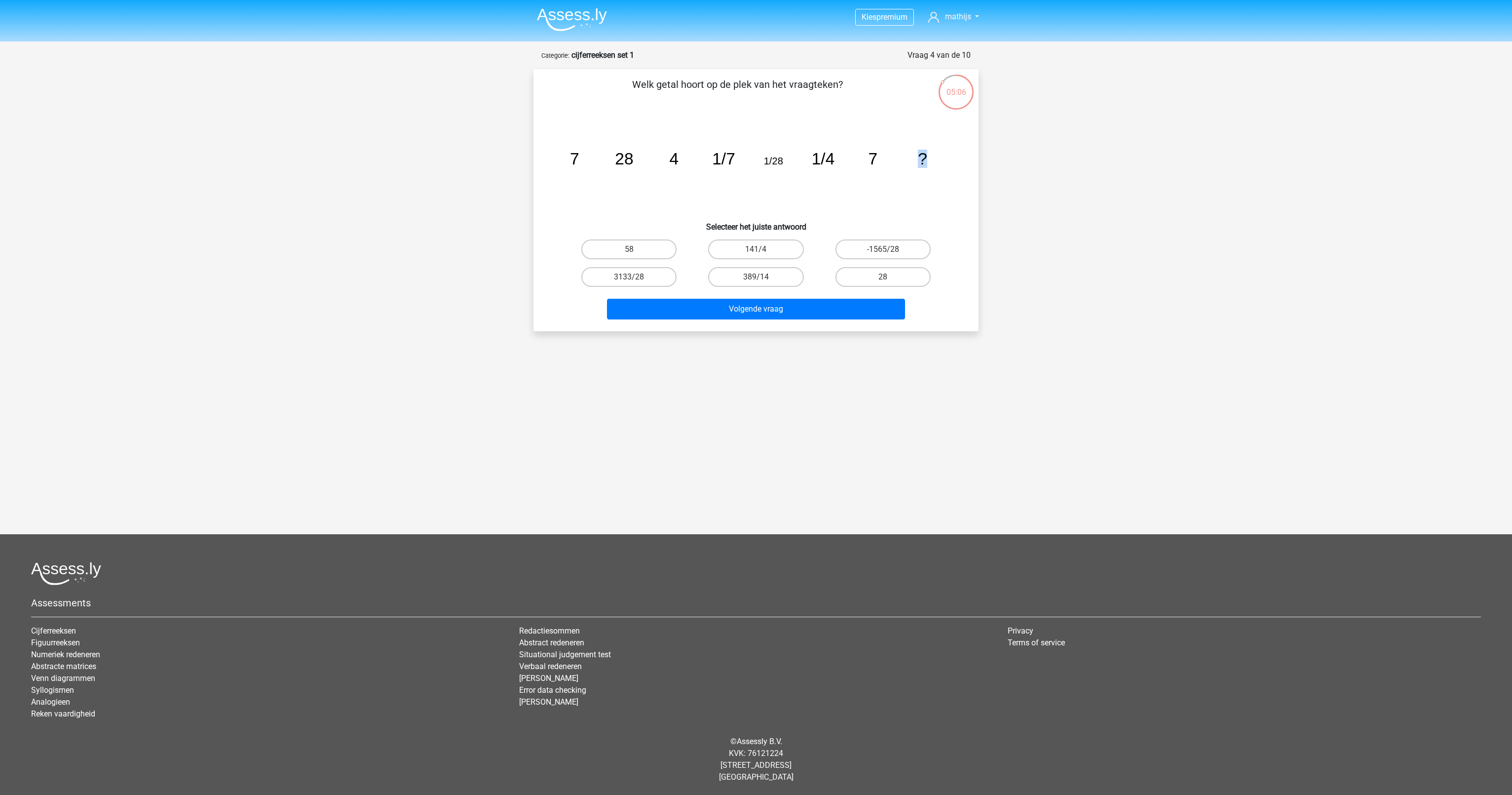
click at [938, 160] on icon "image/svg+xml 7 28 4 1/7 1/28 1/4 7 ?" at bounding box center [756, 164] width 398 height 100
drag, startPoint x: 573, startPoint y: 159, endPoint x: 594, endPoint y: 155, distance: 21.4
click at [594, 155] on icon "image/svg+xml 7 28 4 1/7 1/28 1/4 7 ?" at bounding box center [756, 164] width 398 height 100
drag, startPoint x: 766, startPoint y: 164, endPoint x: 784, endPoint y: 162, distance: 18.1
click at [784, 162] on icon "image/svg+xml 7 28 4 1/7 1/28 1/4 7 ?" at bounding box center [756, 164] width 398 height 100
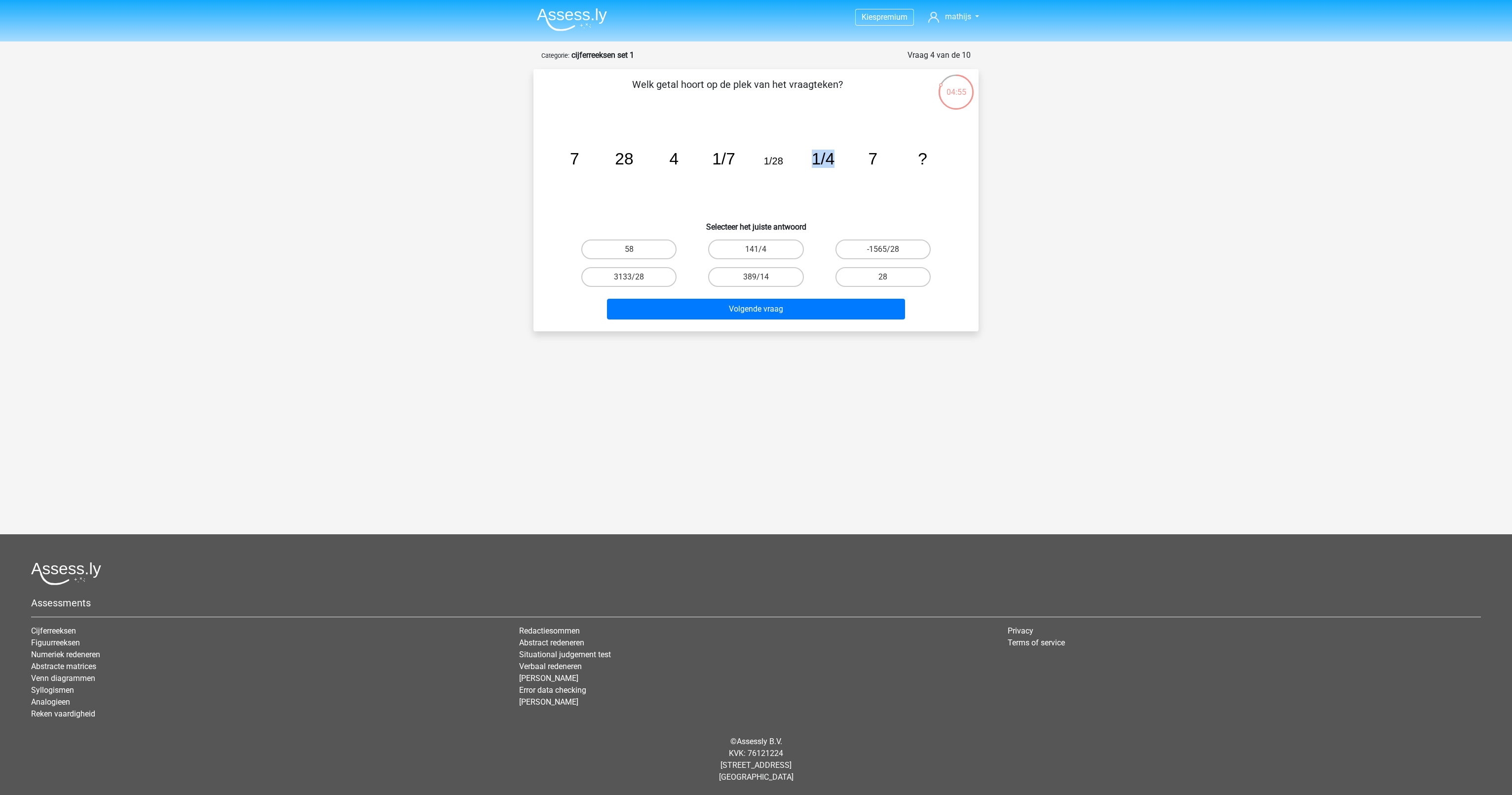
drag, startPoint x: 784, startPoint y: 162, endPoint x: 832, endPoint y: 157, distance: 48.3
click at [832, 157] on icon "image/svg+xml 7 28 4 1/7 1/28 1/4 7 ?" at bounding box center [756, 164] width 398 height 100
drag, startPoint x: 832, startPoint y: 157, endPoint x: 906, endPoint y: 153, distance: 74.1
click at [906, 153] on icon "image/svg+xml 7 28 4 1/7 1/28 1/4 7 ?" at bounding box center [756, 164] width 398 height 100
click at [760, 248] on label "141/4" at bounding box center [755, 250] width 95 height 20
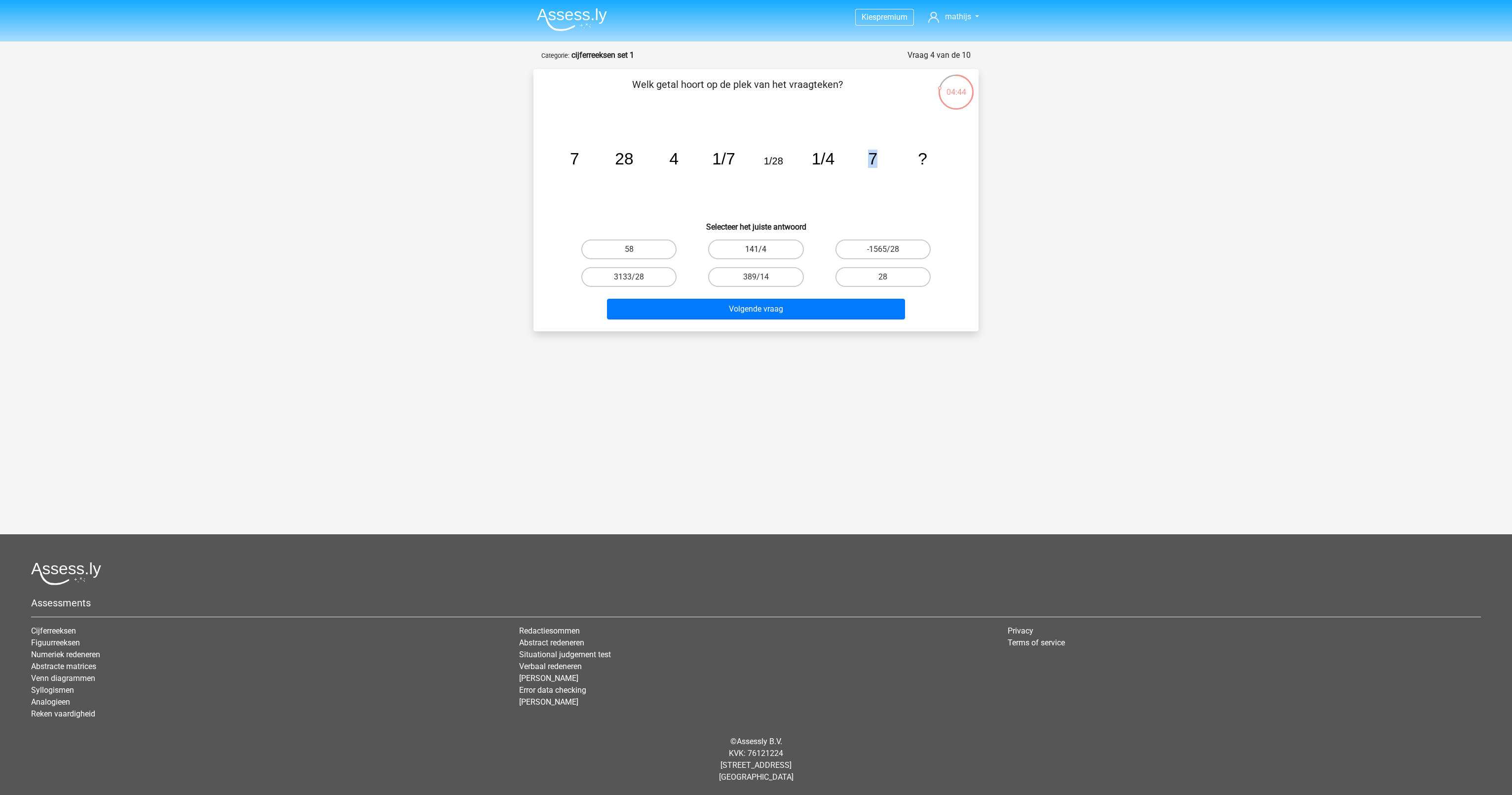
click at [760, 250] on input "141/4" at bounding box center [759, 252] width 6 height 6
radio input "true"
click at [772, 309] on button "Volgende vraag" at bounding box center [756, 309] width 299 height 21
drag, startPoint x: 565, startPoint y: 159, endPoint x: 600, endPoint y: 157, distance: 35.1
click at [600, 157] on icon "image/svg+xml 7 -7 -18 -26 ?" at bounding box center [756, 164] width 398 height 100
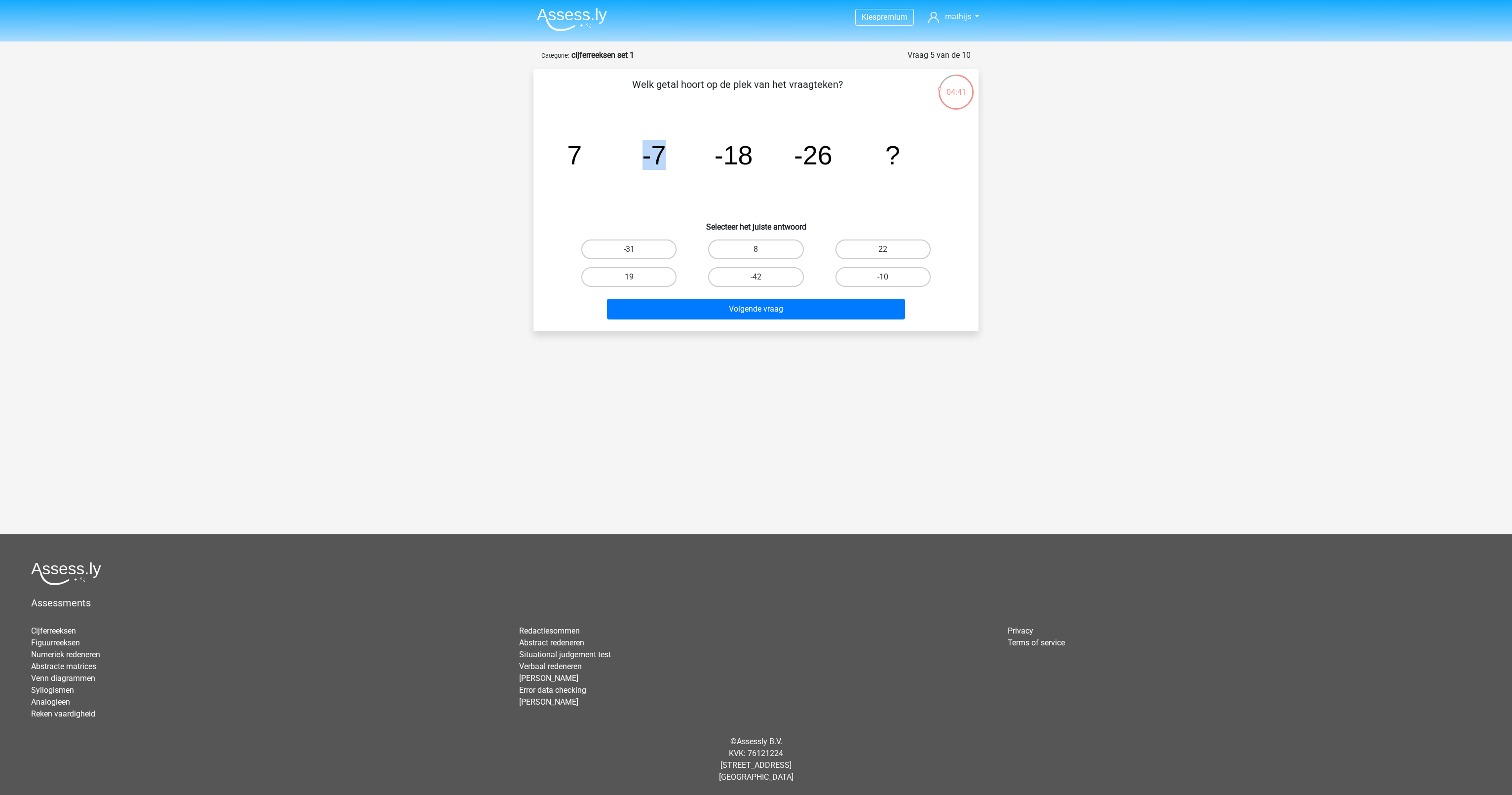
drag, startPoint x: 600, startPoint y: 157, endPoint x: 671, endPoint y: 157, distance: 71.0
click at [671, 157] on icon "image/svg+xml 7 -7 -18 -26 ?" at bounding box center [756, 164] width 398 height 100
drag, startPoint x: 671, startPoint y: 157, endPoint x: 760, endPoint y: 155, distance: 89.0
click at [760, 155] on icon "image/svg+xml 7 -7 -18 -26 ?" at bounding box center [756, 164] width 398 height 100
drag, startPoint x: 760, startPoint y: 155, endPoint x: 836, endPoint y: 157, distance: 76.0
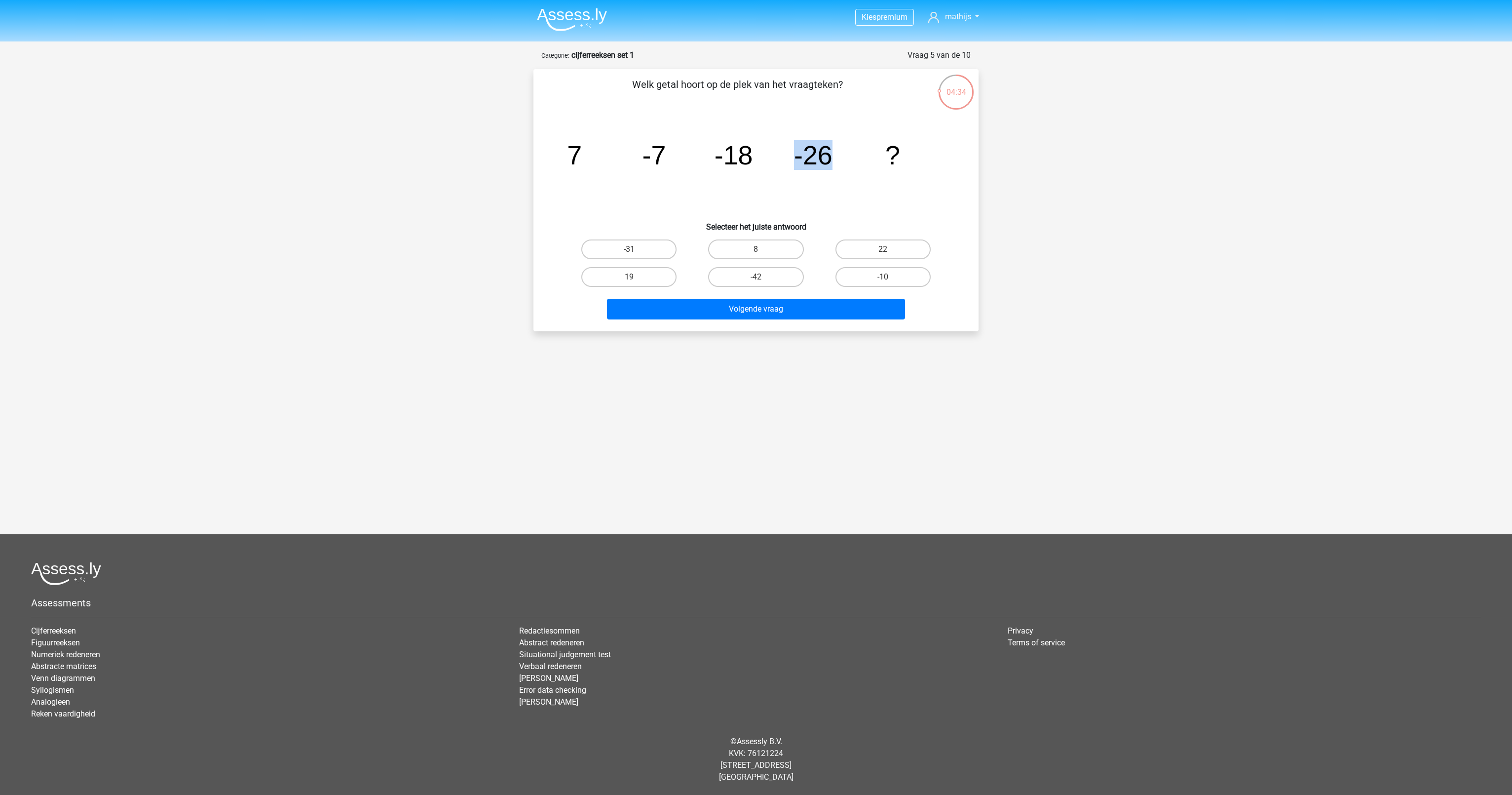
click at [836, 157] on icon "image/svg+xml 7 -7 -18 -26 ?" at bounding box center [756, 164] width 398 height 100
drag, startPoint x: 649, startPoint y: 161, endPoint x: 693, endPoint y: 155, distance: 44.4
click at [693, 155] on icon "image/svg+xml 7 -7 -18 -26 ?" at bounding box center [756, 164] width 398 height 100
drag, startPoint x: 693, startPoint y: 155, endPoint x: 754, endPoint y: 156, distance: 61.0
click at [754, 156] on icon "image/svg+xml 7 -7 -18 -26 ?" at bounding box center [756, 164] width 398 height 100
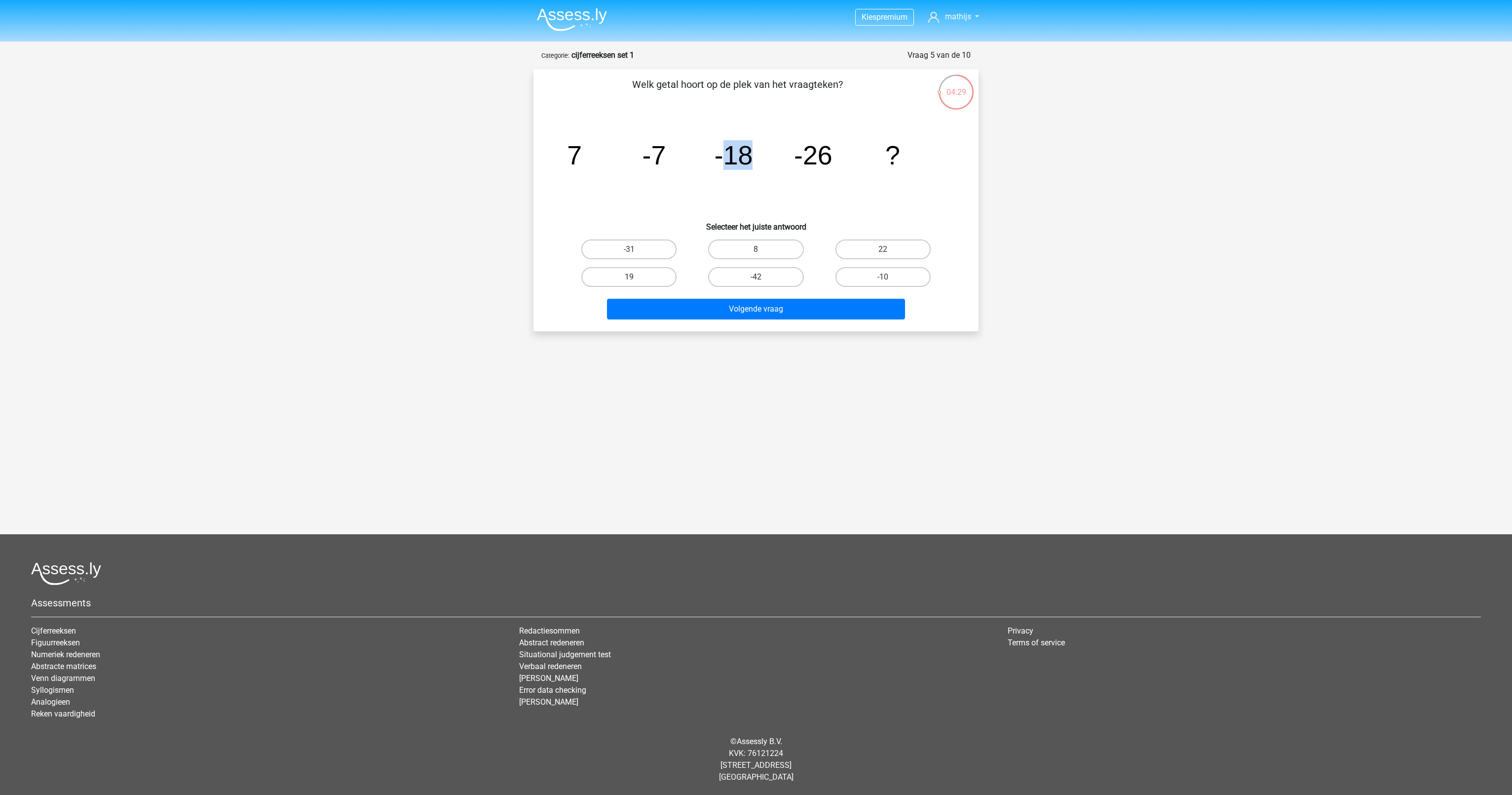
click at [722, 149] on tspan "-18" at bounding box center [734, 155] width 39 height 29
click at [677, 173] on icon "image/svg+xml 7 -7 -18 -26 ?" at bounding box center [756, 164] width 398 height 100
drag, startPoint x: 727, startPoint y: 158, endPoint x: 750, endPoint y: 158, distance: 23.0
click at [750, 158] on tspan "-18" at bounding box center [734, 155] width 39 height 29
click at [643, 168] on tspan "-7" at bounding box center [654, 155] width 23 height 29
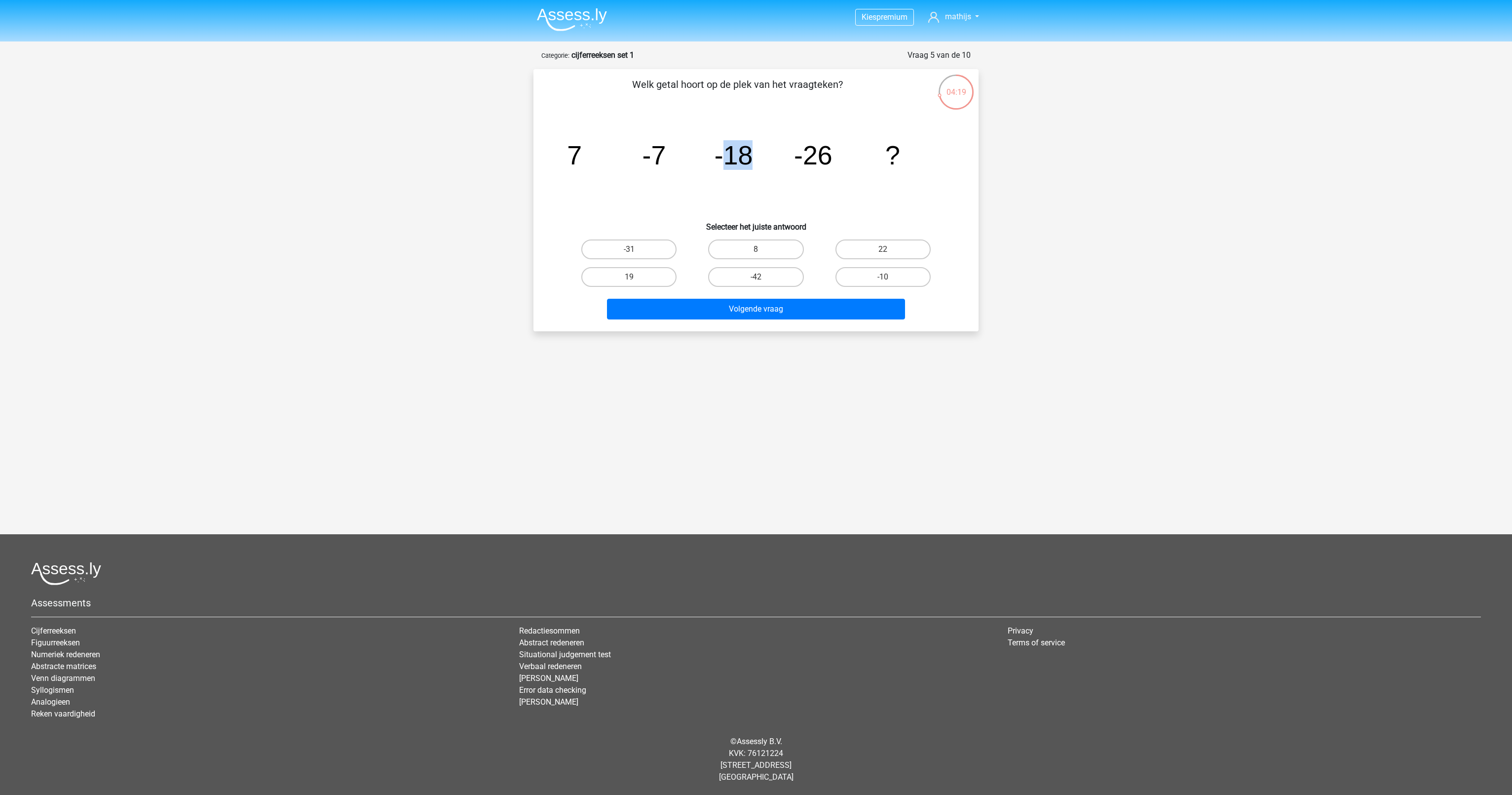
drag, startPoint x: 726, startPoint y: 157, endPoint x: 750, endPoint y: 156, distance: 24.0
click at [750, 156] on tspan "-18" at bounding box center [734, 155] width 39 height 29
drag, startPoint x: 750, startPoint y: 156, endPoint x: 828, endPoint y: 154, distance: 78.0
click at [828, 154] on tspan "-26" at bounding box center [814, 155] width 39 height 29
drag, startPoint x: 575, startPoint y: 157, endPoint x: 607, endPoint y: 157, distance: 32.0
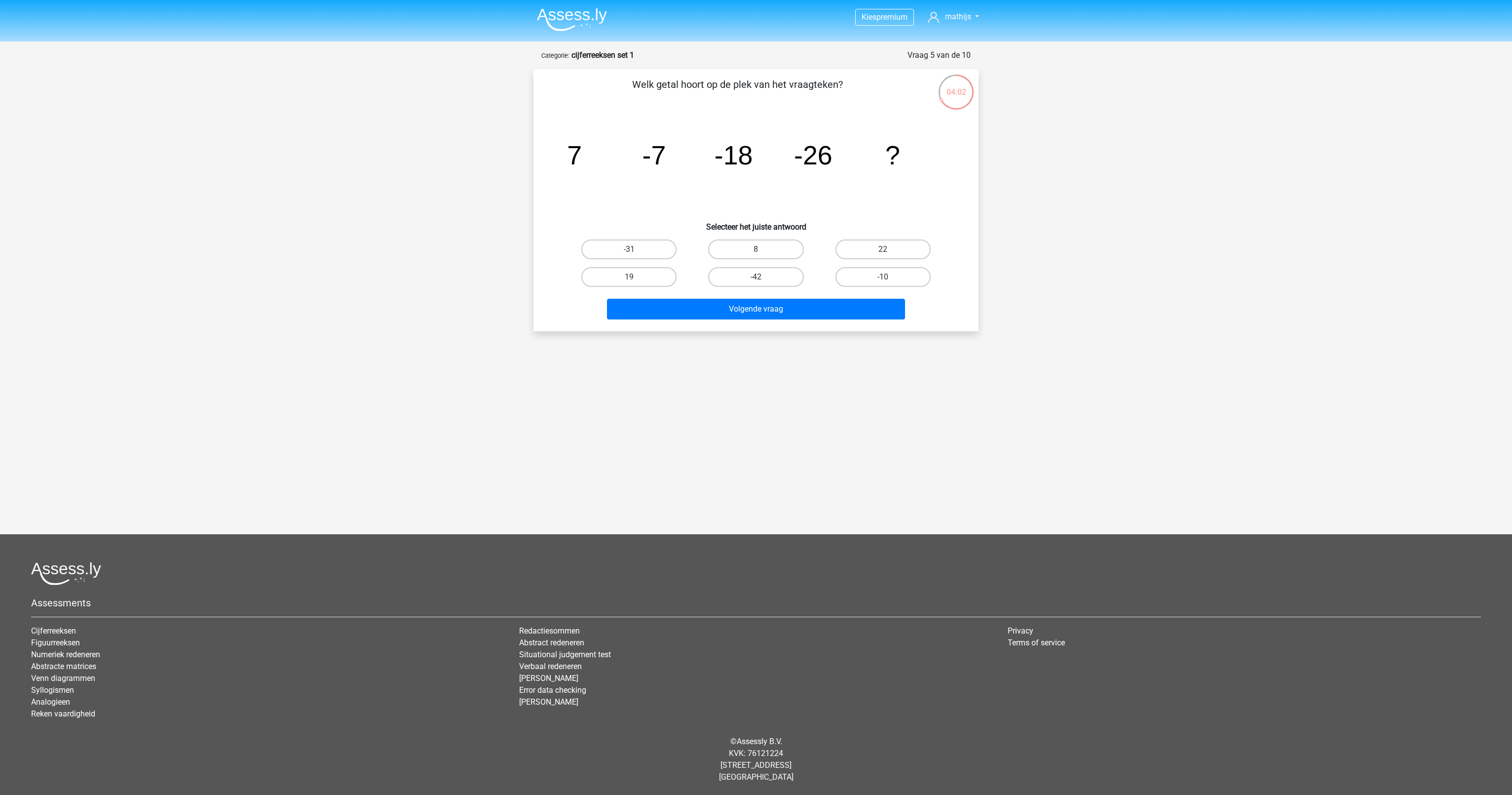
click at [600, 157] on icon "image/svg+xml 7 -7 -18 -26 ?" at bounding box center [756, 164] width 398 height 100
drag, startPoint x: 643, startPoint y: 157, endPoint x: 683, endPoint y: 159, distance: 40.0
click at [683, 159] on icon "image/svg+xml 7 -7 -18 -26 ?" at bounding box center [756, 164] width 398 height 100
drag, startPoint x: 683, startPoint y: 159, endPoint x: 724, endPoint y: 156, distance: 41.1
click at [724, 156] on tspan "-18" at bounding box center [734, 155] width 39 height 29
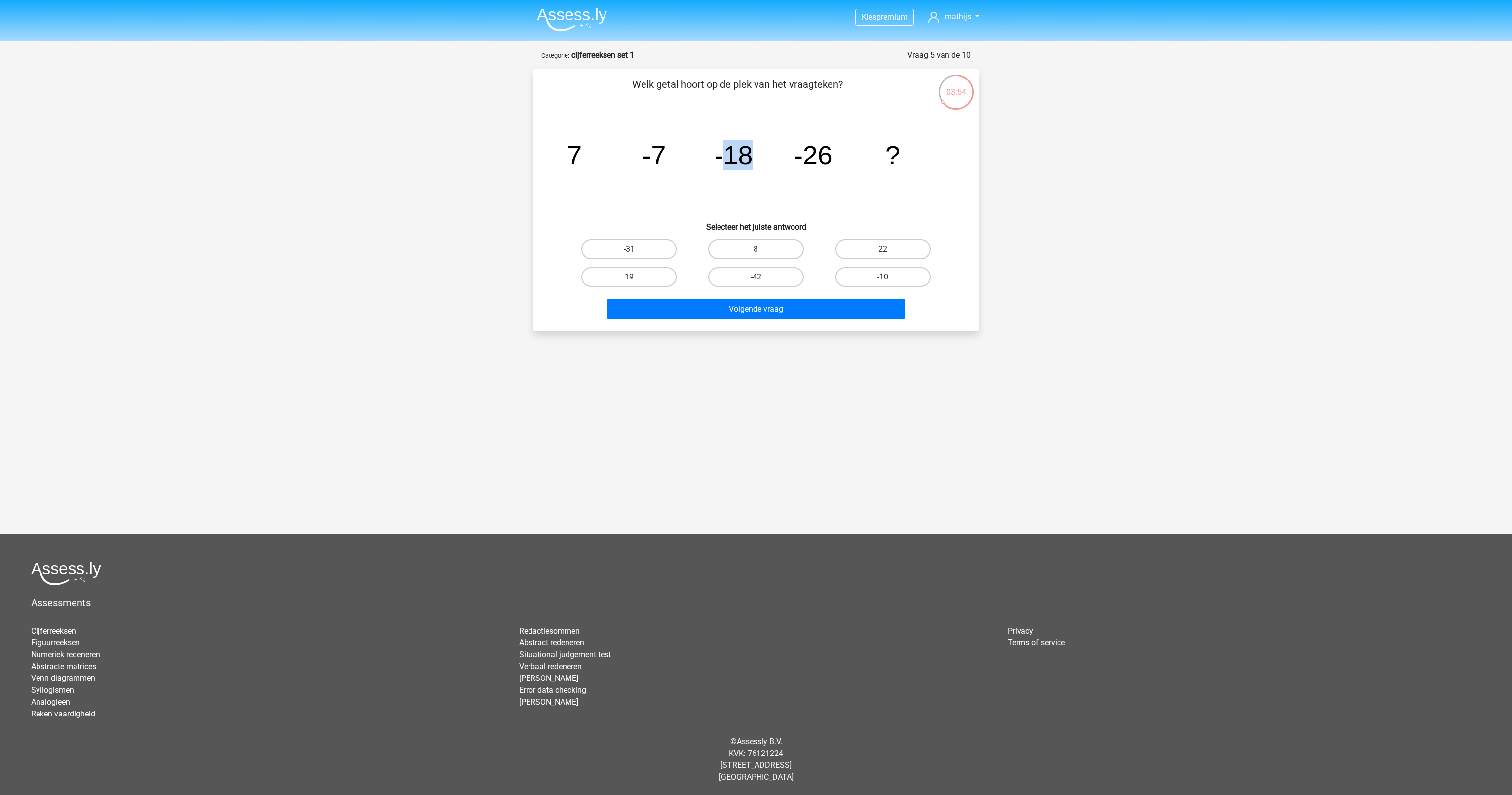
drag, startPoint x: 724, startPoint y: 157, endPoint x: 745, endPoint y: 161, distance: 21.4
click at [745, 161] on tspan "-18" at bounding box center [734, 155] width 39 height 29
drag, startPoint x: 745, startPoint y: 161, endPoint x: 827, endPoint y: 153, distance: 82.4
click at [827, 153] on tspan "-26" at bounding box center [814, 155] width 39 height 29
drag, startPoint x: 827, startPoint y: 153, endPoint x: 902, endPoint y: 160, distance: 75.3
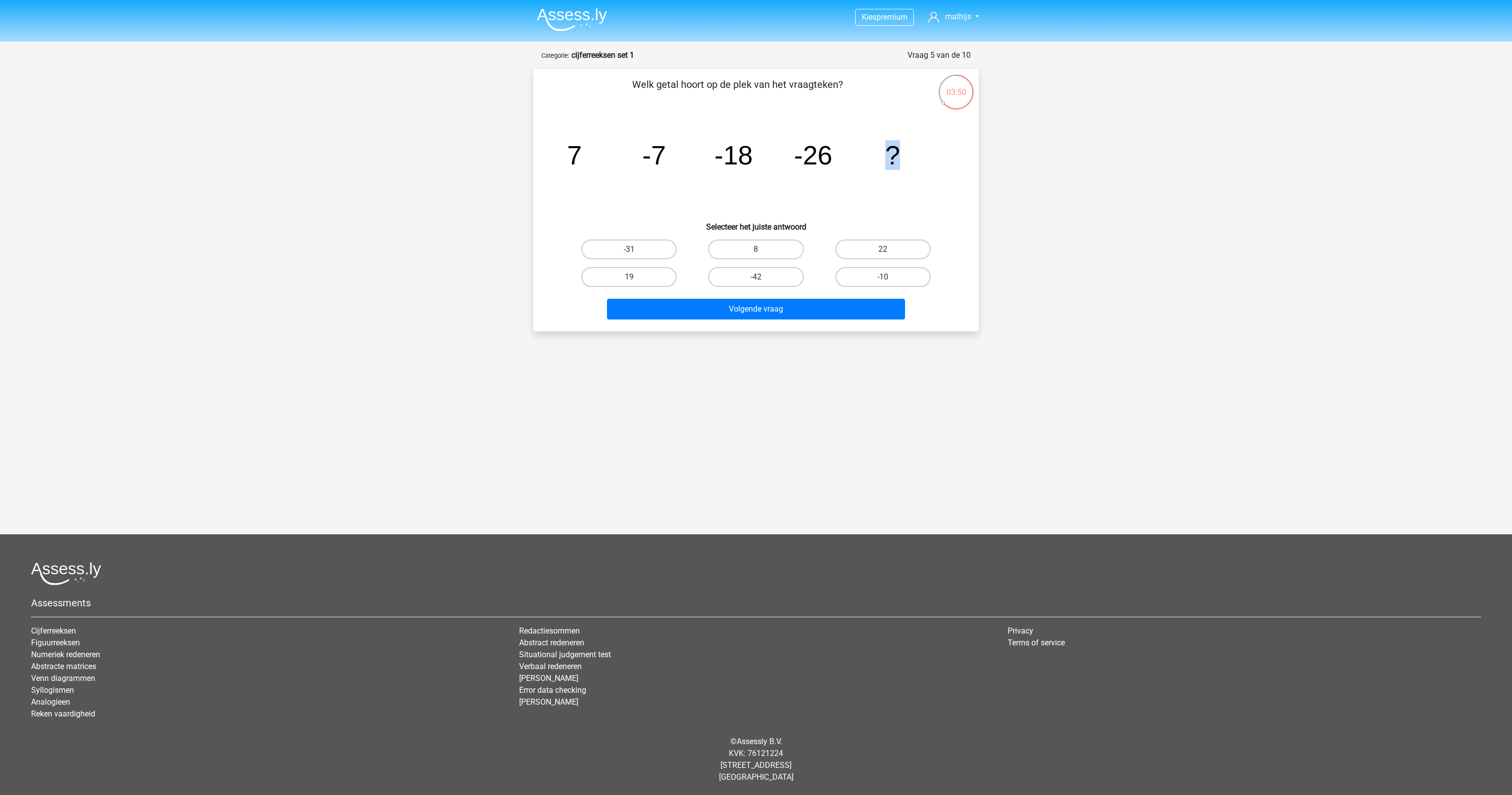
click at [902, 160] on icon "image/svg+xml 7 -7 -18 -26 ?" at bounding box center [756, 164] width 398 height 100
click at [738, 275] on label "-42" at bounding box center [755, 277] width 95 height 20
click at [756, 277] on input "-42" at bounding box center [759, 280] width 6 height 6
radio input "true"
click at [614, 248] on label "-31" at bounding box center [629, 250] width 95 height 20
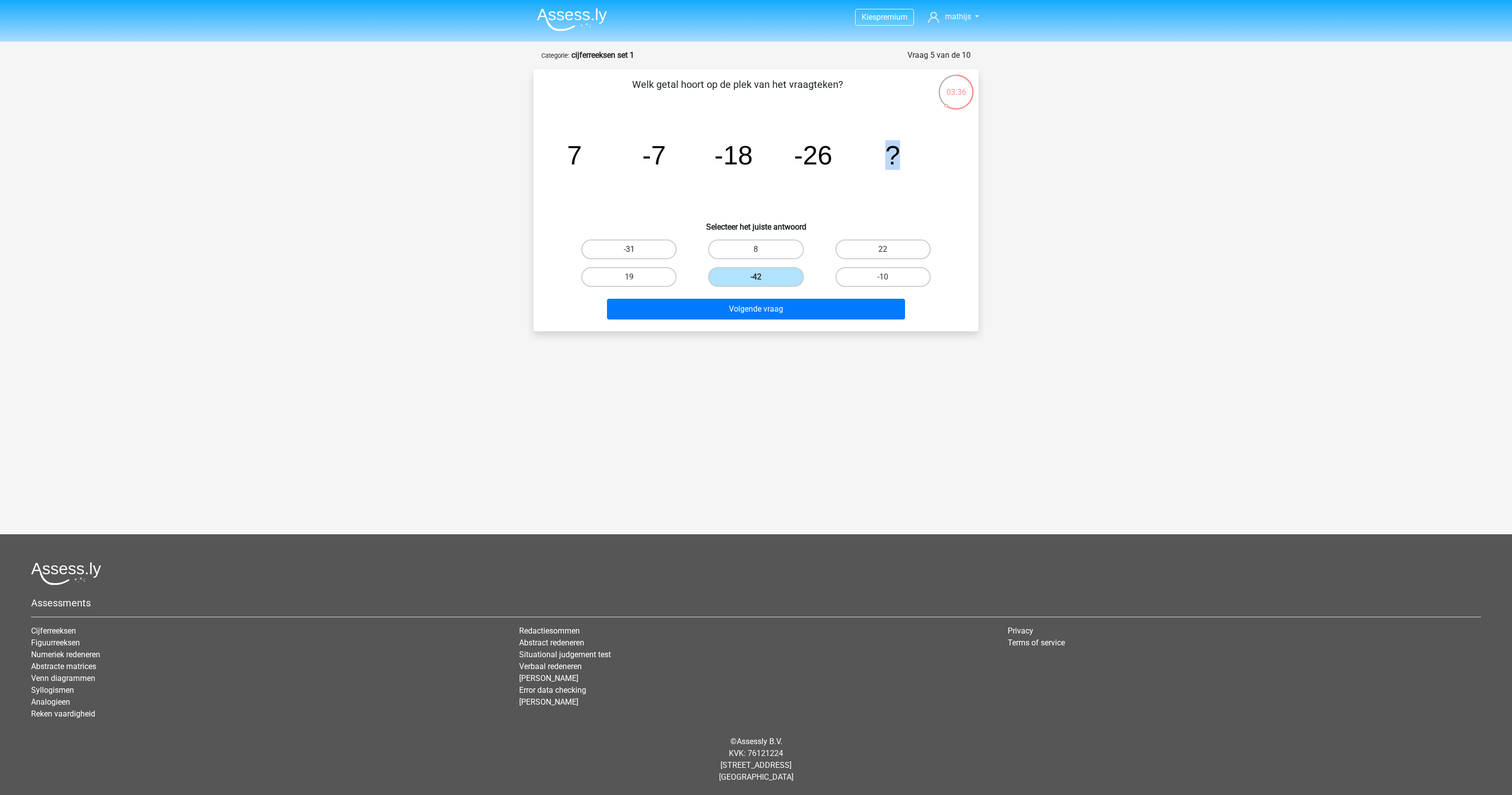
click at [629, 250] on input "-31" at bounding box center [632, 252] width 6 height 6
radio input "true"
click at [727, 311] on button "Volgende vraag" at bounding box center [756, 309] width 299 height 21
drag, startPoint x: 575, startPoint y: 149, endPoint x: 599, endPoint y: 159, distance: 26.0
click at [599, 159] on icon "image/svg+xml 7 7/5 -13/5 -13/25 -13/125 -513/125 ?" at bounding box center [756, 164] width 398 height 100
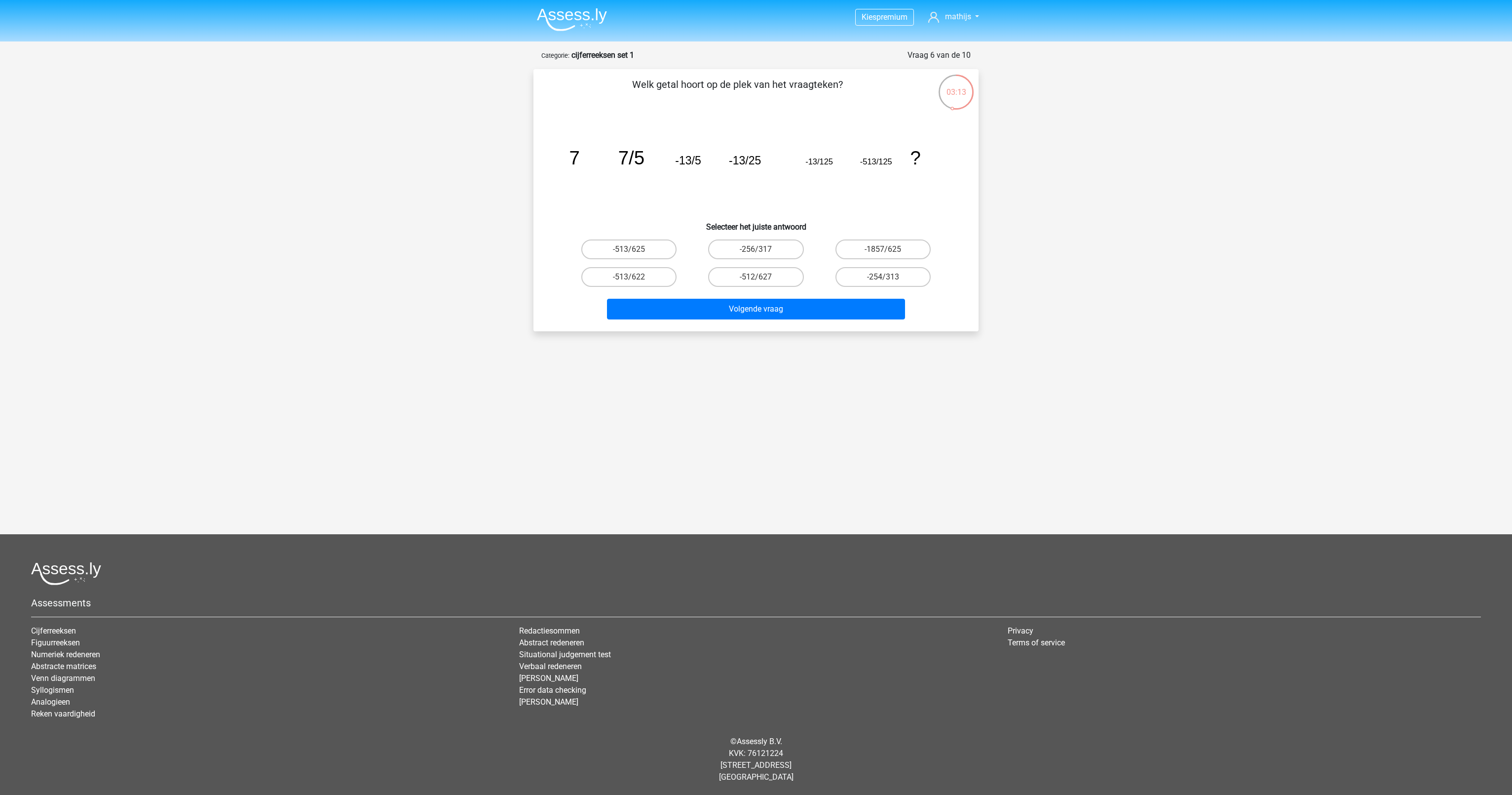
drag, startPoint x: 599, startPoint y: 159, endPoint x: 673, endPoint y: 158, distance: 74.0
click at [670, 158] on icon "image/svg+xml 7 7/5 -13/5 -13/25 -13/125 -513/125 ?" at bounding box center [756, 164] width 398 height 100
drag, startPoint x: 734, startPoint y: 160, endPoint x: 775, endPoint y: 159, distance: 41.0
click at [775, 159] on icon "image/svg+xml 7 7/5 -13/5 -13/25 -13/125 -513/125 ?" at bounding box center [756, 164] width 398 height 100
drag, startPoint x: 775, startPoint y: 159, endPoint x: 838, endPoint y: 161, distance: 63.0
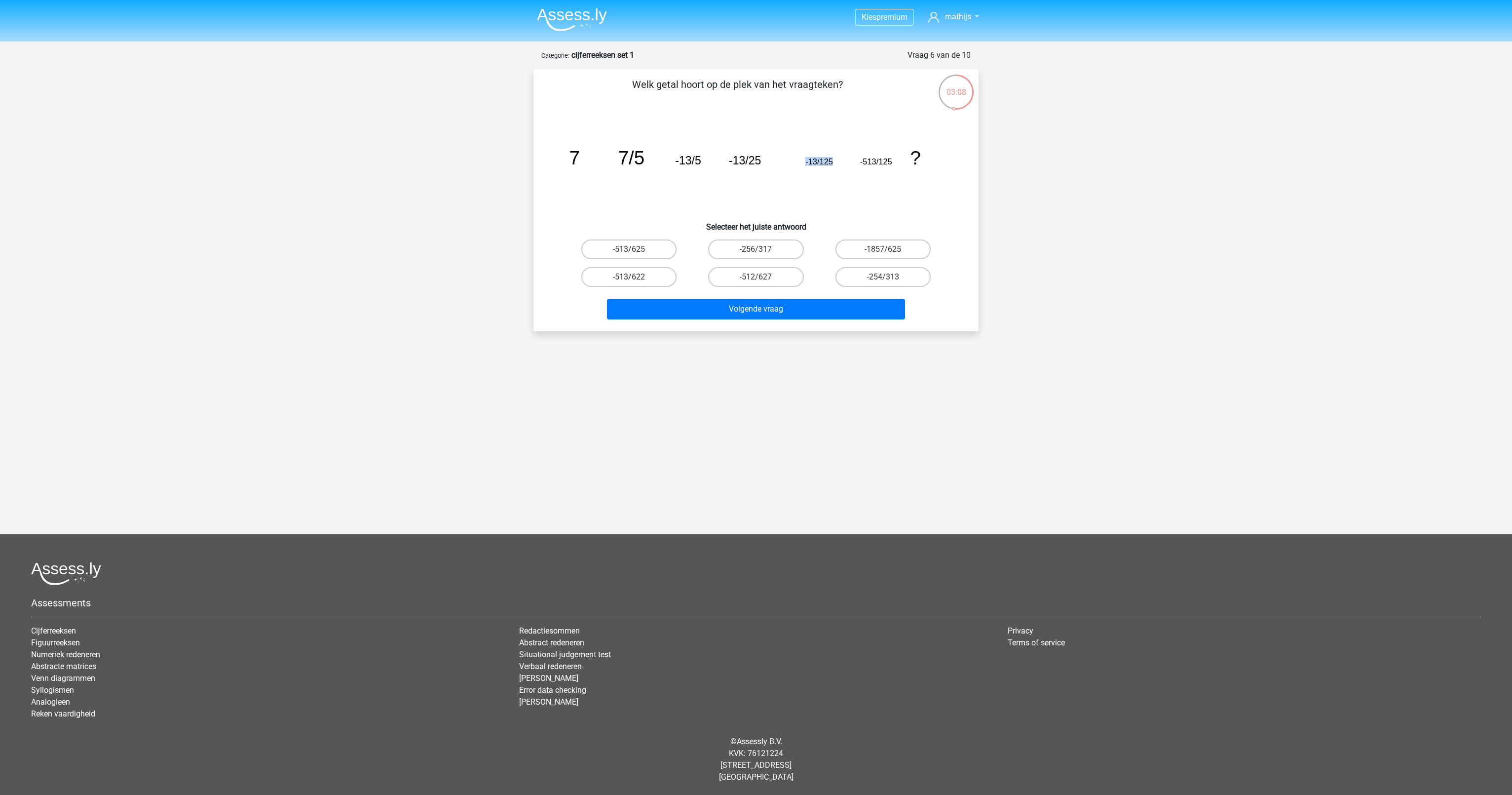
click at [838, 161] on icon "image/svg+xml 7 7/5 -13/5 -13/25 -13/125 -513/125 ?" at bounding box center [756, 164] width 398 height 100
drag, startPoint x: 838, startPoint y: 161, endPoint x: 893, endPoint y: 163, distance: 55.0
click at [893, 163] on icon "image/svg+xml 7 7/5 -13/5 -13/25 -13/125 -513/125 ?" at bounding box center [756, 164] width 398 height 100
click at [722, 172] on icon "image/svg+xml 7 7/5 -13/5 -13/25 -13/125 -513/125 ?" at bounding box center [756, 164] width 398 height 100
drag, startPoint x: 679, startPoint y: 161, endPoint x: 702, endPoint y: 160, distance: 23.0
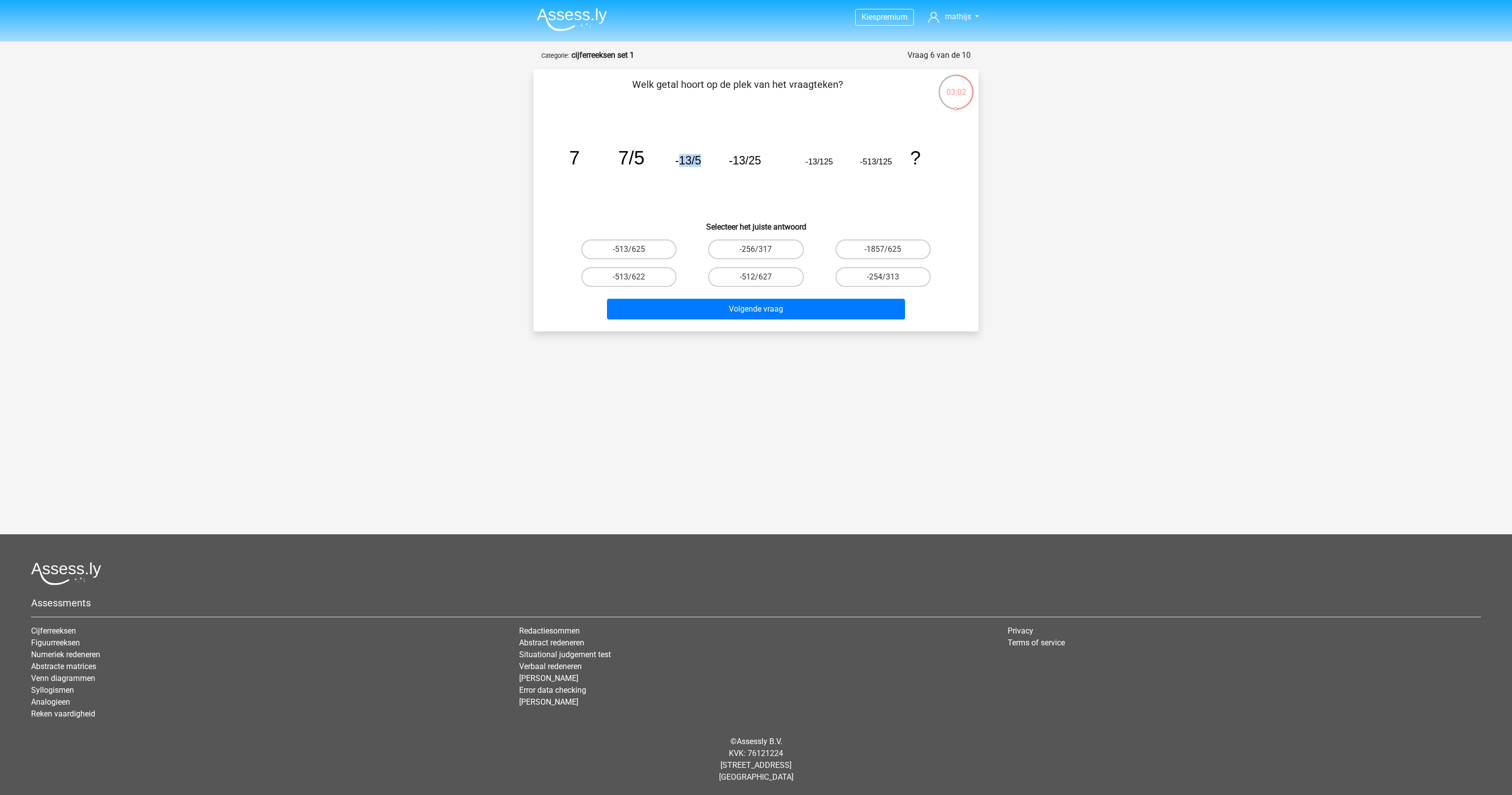
click at [702, 160] on icon "image/svg+xml 7 7/5 -13/5 -13/25 -13/125 -513/125 ?" at bounding box center [756, 164] width 398 height 100
drag, startPoint x: 702, startPoint y: 160, endPoint x: 760, endPoint y: 162, distance: 58.0
click at [760, 162] on tspan "-13/25" at bounding box center [745, 160] width 32 height 13
drag, startPoint x: 760, startPoint y: 162, endPoint x: 839, endPoint y: 160, distance: 79.0
click at [839, 160] on icon "image/svg+xml 7 7/5 -13/5 -13/25 -13/125 -513/125 ?" at bounding box center [756, 164] width 398 height 100
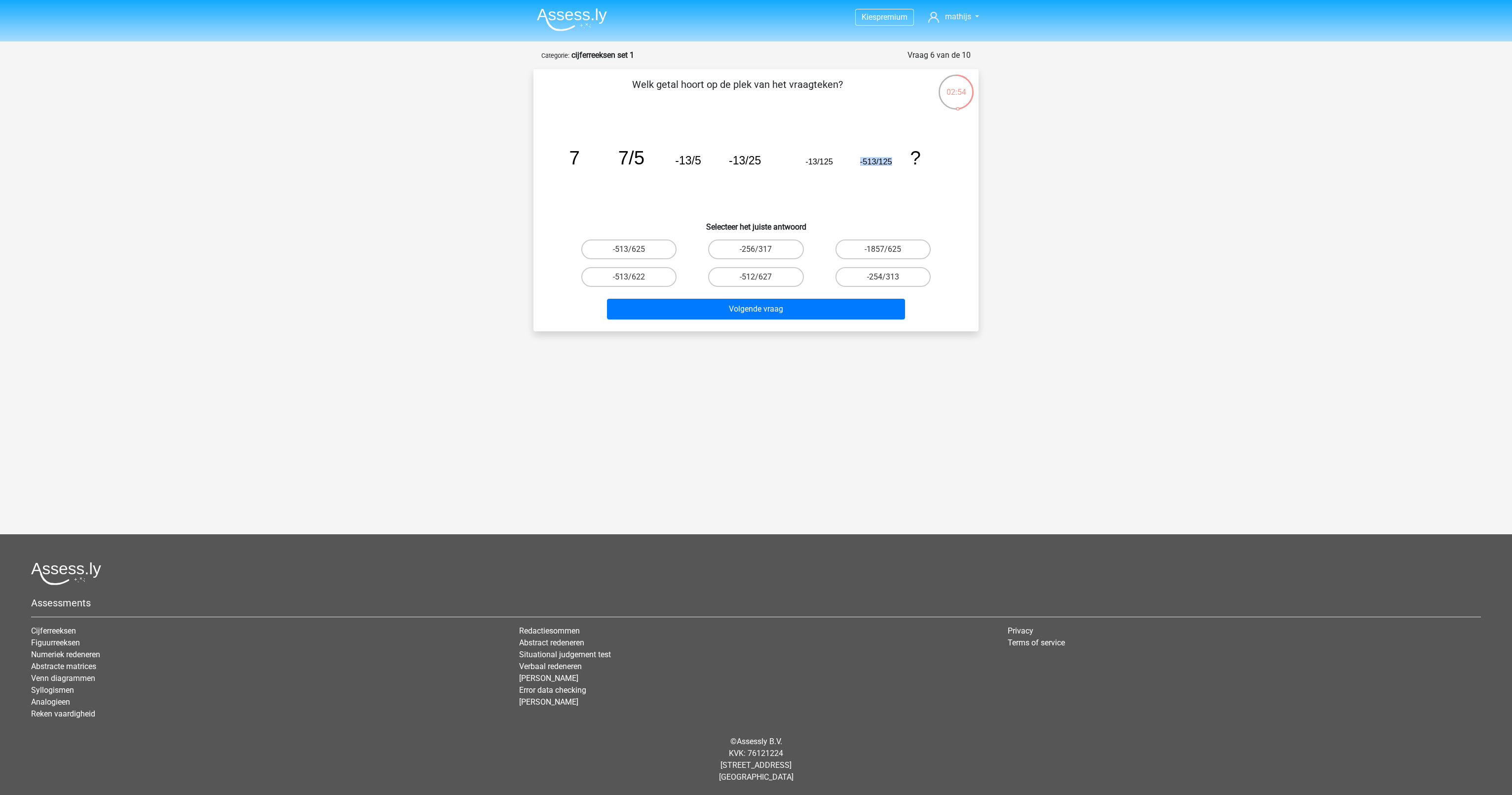
drag, startPoint x: 839, startPoint y: 160, endPoint x: 892, endPoint y: 161, distance: 53.0
click at [892, 161] on icon "image/svg+xml 7 7/5 -13/5 -13/25 -13/125 -513/125 ?" at bounding box center [756, 164] width 398 height 100
click at [643, 251] on label "-513/625" at bounding box center [629, 250] width 95 height 20
click at [636, 251] on input "-513/625" at bounding box center [632, 252] width 6 height 6
radio input "true"
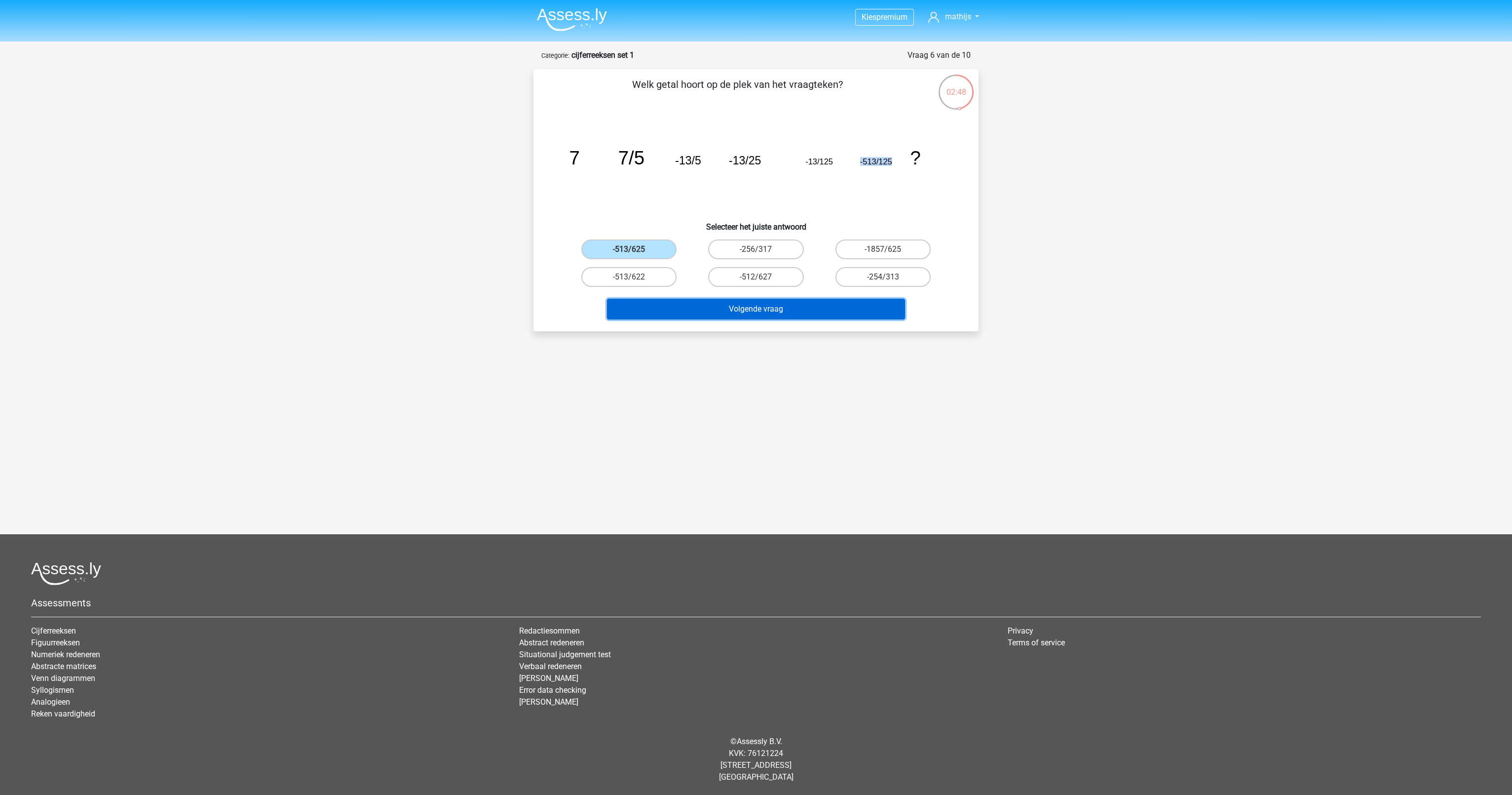
click at [706, 309] on button "Volgende vraag" at bounding box center [756, 309] width 299 height 21
drag, startPoint x: 567, startPoint y: 157, endPoint x: 598, endPoint y: 157, distance: 31.0
click at [598, 157] on icon "image/svg+xml -3/4 -13/14 -17/16 -7/6 -5/4 -29/22 ?" at bounding box center [756, 164] width 398 height 100
drag, startPoint x: 598, startPoint y: 157, endPoint x: 650, endPoint y: 160, distance: 52.1
click at [650, 160] on icon "image/svg+xml -3/4 -13/14 -17/16 -7/6 -5/4 -29/22 ?" at bounding box center [756, 164] width 398 height 100
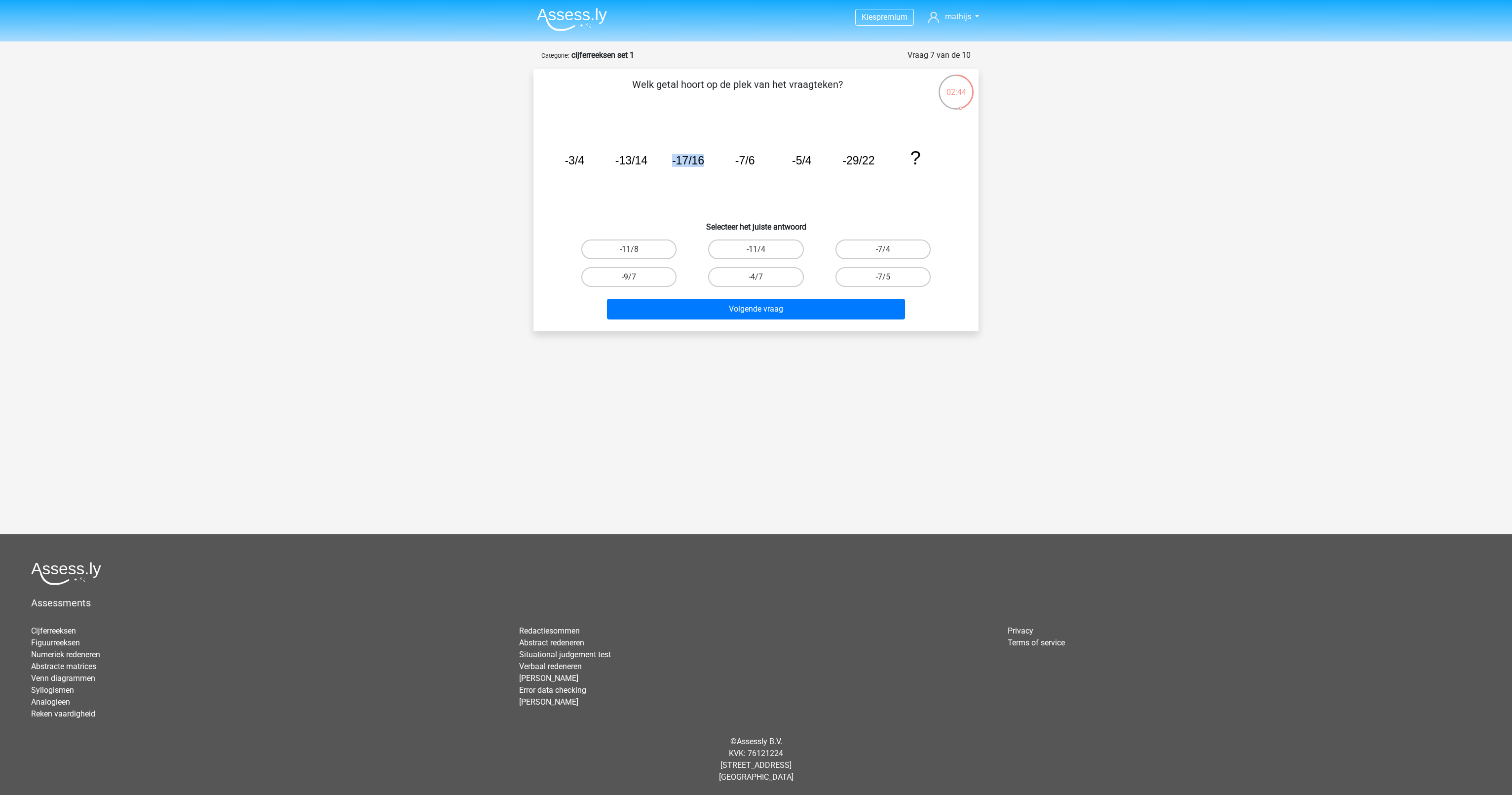
drag, startPoint x: 650, startPoint y: 160, endPoint x: 730, endPoint y: 161, distance: 80.0
click at [730, 161] on icon "image/svg+xml -3/4 -13/14 -17/16 -7/6 -5/4 -29/22 ?" at bounding box center [756, 164] width 398 height 100
drag, startPoint x: 791, startPoint y: 159, endPoint x: 812, endPoint y: 163, distance: 21.4
click at [812, 163] on icon "image/svg+xml -3/4 -13/14 -17/16 -7/6 -5/4 -29/22 ?" at bounding box center [756, 164] width 398 height 100
drag, startPoint x: 812, startPoint y: 163, endPoint x: 879, endPoint y: 163, distance: 67.0
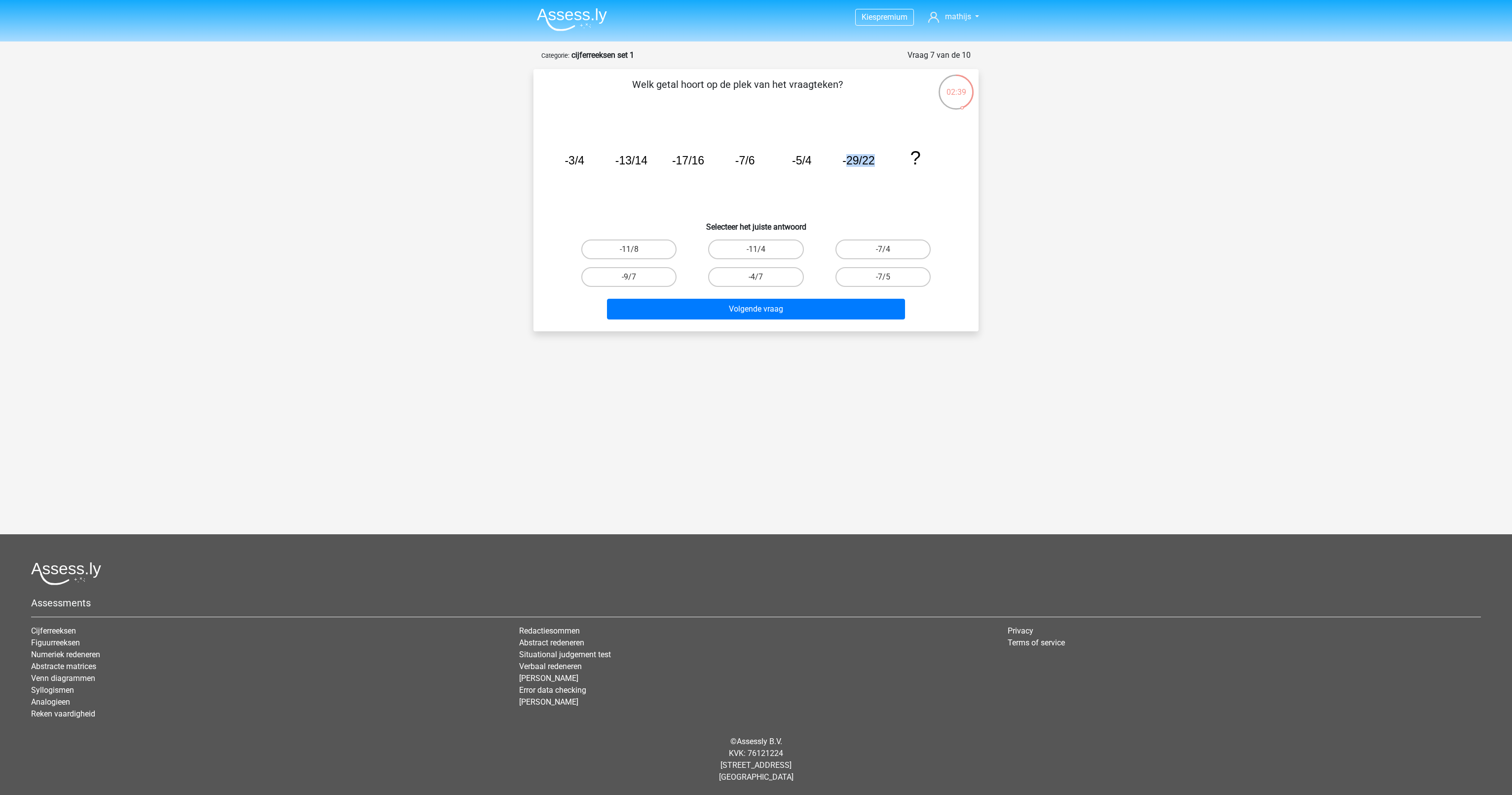
click at [879, 163] on icon "image/svg+xml -3/4 -13/14 -17/16 -7/6 -5/4 -29/22 ?" at bounding box center [756, 164] width 398 height 100
drag, startPoint x: 879, startPoint y: 163, endPoint x: 920, endPoint y: 173, distance: 42.2
click at [920, 173] on icon "image/svg+xml -3/4 -13/14 -17/16 -7/6 -5/4 -29/22 ?" at bounding box center [756, 164] width 398 height 100
click at [653, 281] on label "-9/7" at bounding box center [629, 277] width 95 height 20
click at [636, 281] on input "-9/7" at bounding box center [632, 280] width 6 height 6
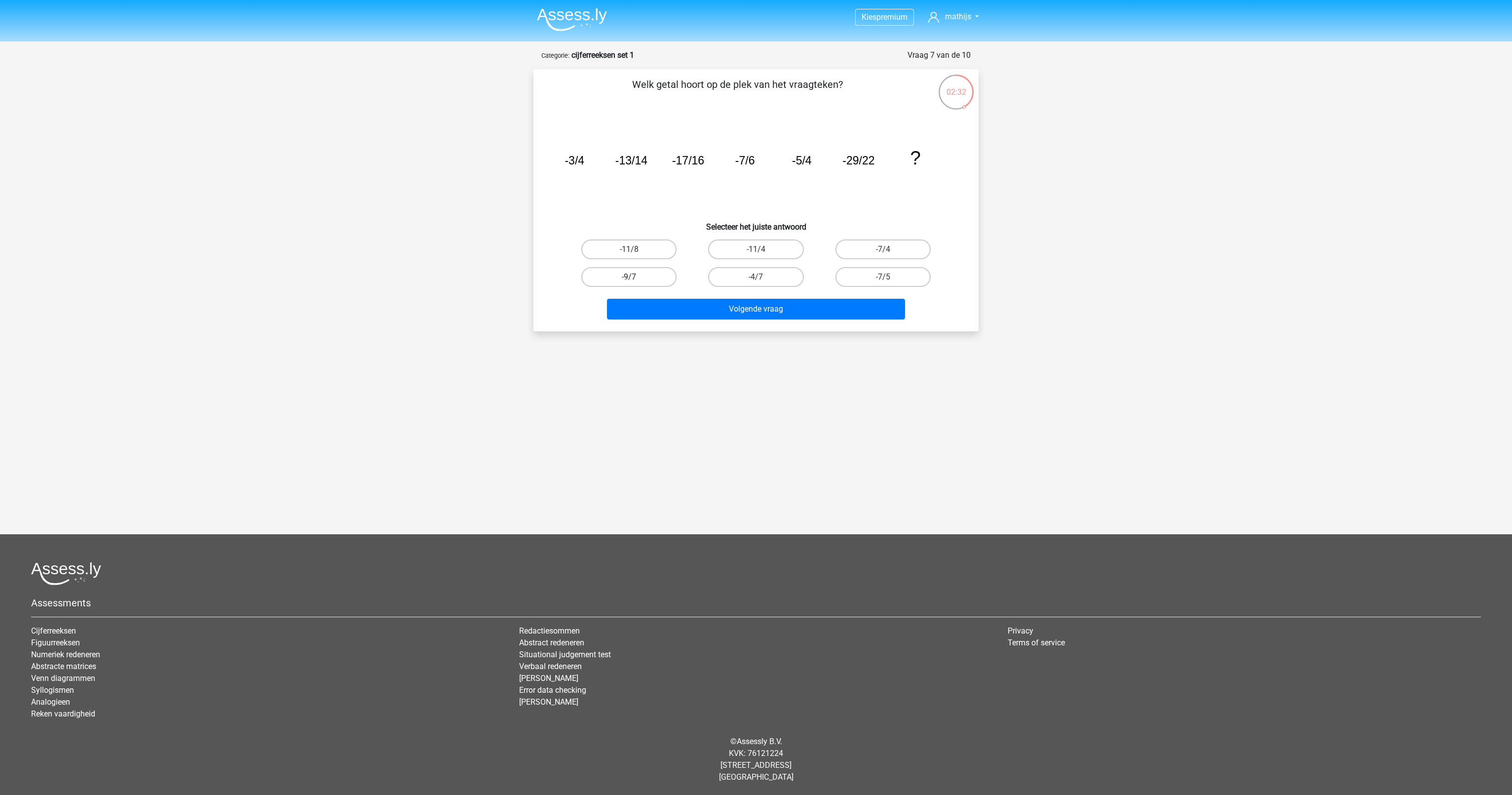
radio input "true"
click at [680, 310] on button "Volgende vraag" at bounding box center [756, 309] width 299 height 21
drag, startPoint x: 565, startPoint y: 154, endPoint x: 572, endPoint y: 154, distance: 7.0
click at [572, 154] on icon "image/svg+xml 3 4 14 6 80 8 476 ?" at bounding box center [756, 164] width 398 height 100
drag, startPoint x: 640, startPoint y: 161, endPoint x: 669, endPoint y: 161, distance: 29.0
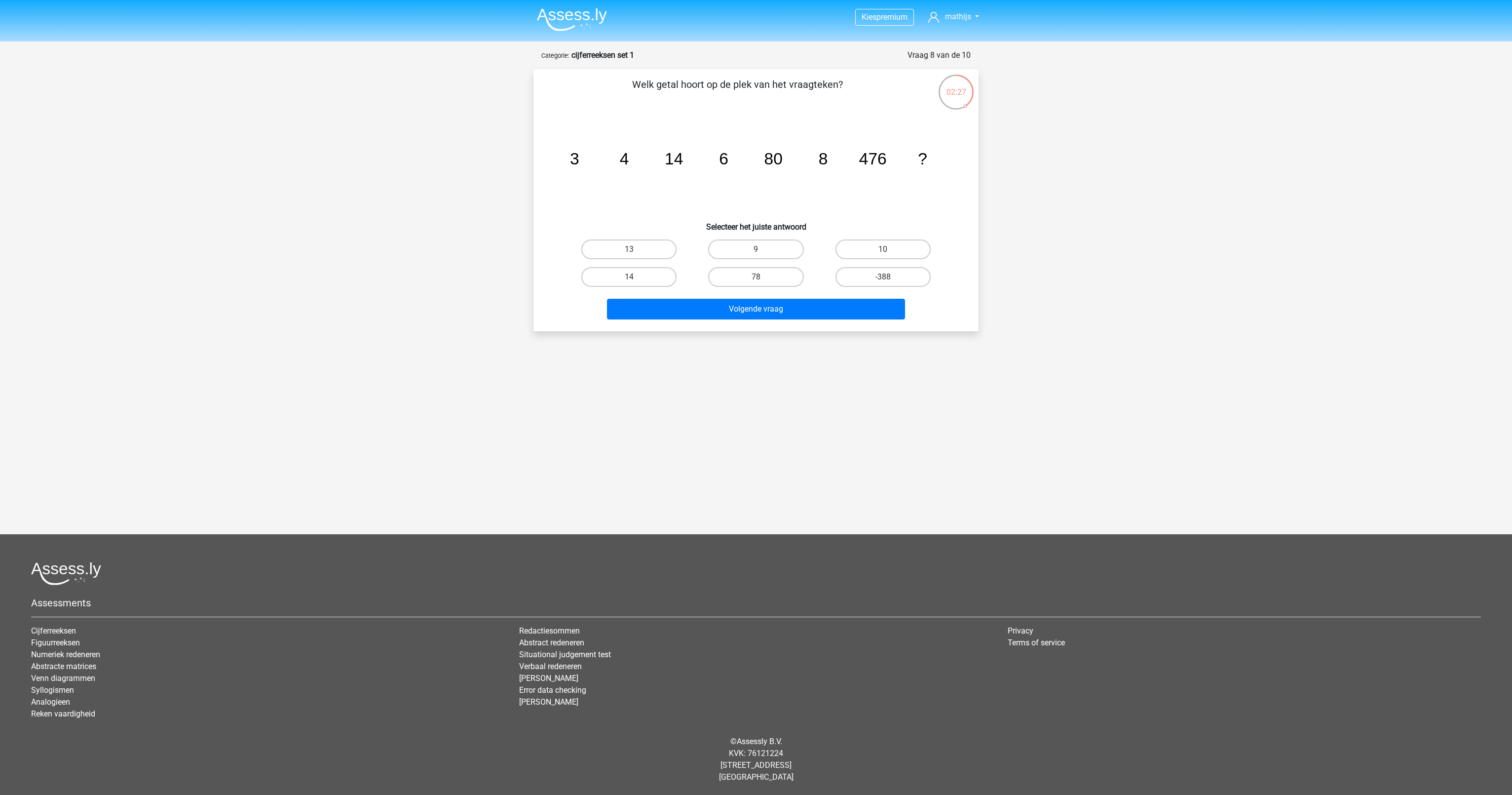
click at [652, 161] on icon "image/svg+xml 3 4 14 6 80 8 476 ?" at bounding box center [756, 164] width 398 height 100
drag, startPoint x: 720, startPoint y: 160, endPoint x: 746, endPoint y: 157, distance: 26.2
click at [746, 157] on icon "image/svg+xml 3 4 14 6 80 8 476 ?" at bounding box center [756, 164] width 398 height 100
drag, startPoint x: 865, startPoint y: 160, endPoint x: 898, endPoint y: 160, distance: 33.0
click at [898, 160] on icon "image/svg+xml 3 4 14 6 80 8 476 ?" at bounding box center [756, 164] width 398 height 100
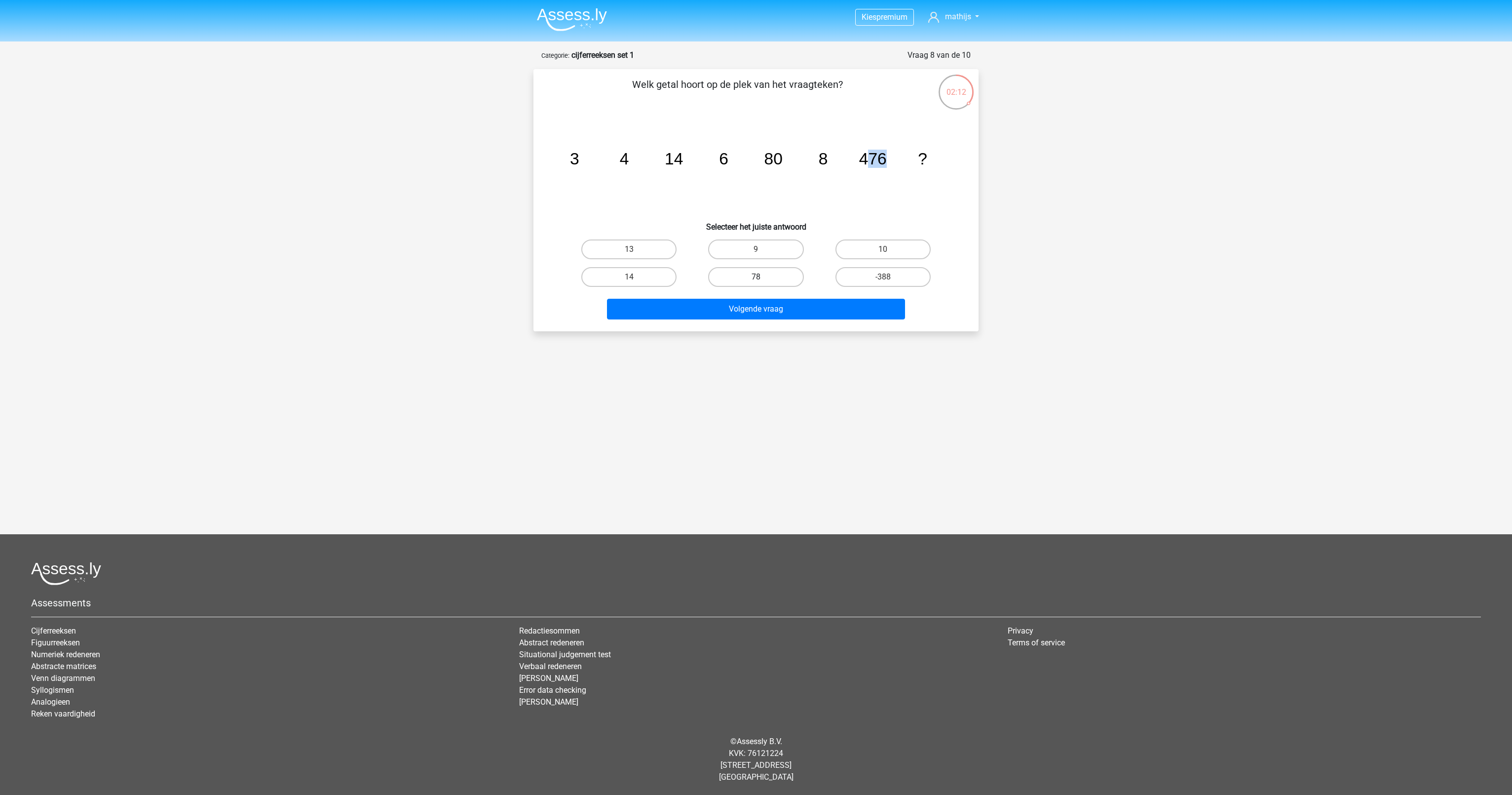
click at [743, 274] on label "78" at bounding box center [755, 277] width 95 height 20
click at [756, 277] on input "78" at bounding box center [759, 280] width 6 height 6
radio input "true"
click at [740, 308] on button "Volgende vraag" at bounding box center [756, 309] width 299 height 21
click at [779, 250] on label "485" at bounding box center [755, 250] width 95 height 20
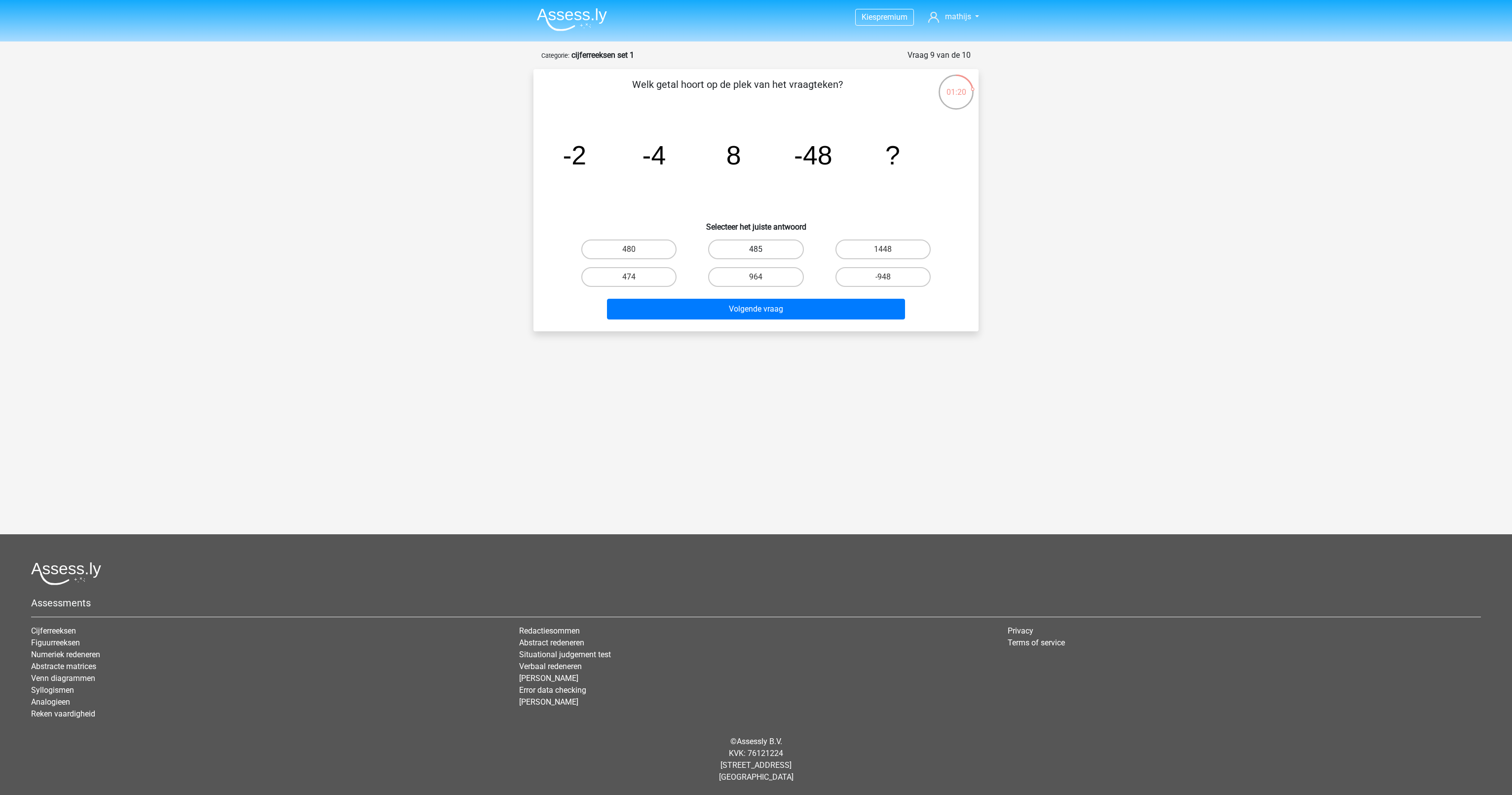
click at [762, 250] on input "485" at bounding box center [759, 252] width 6 height 6
radio input "true"
click at [778, 306] on button "Volgende vraag" at bounding box center [756, 309] width 299 height 21
click at [869, 277] on label "365" at bounding box center [883, 277] width 95 height 20
click at [883, 277] on input "365" at bounding box center [886, 280] width 6 height 6
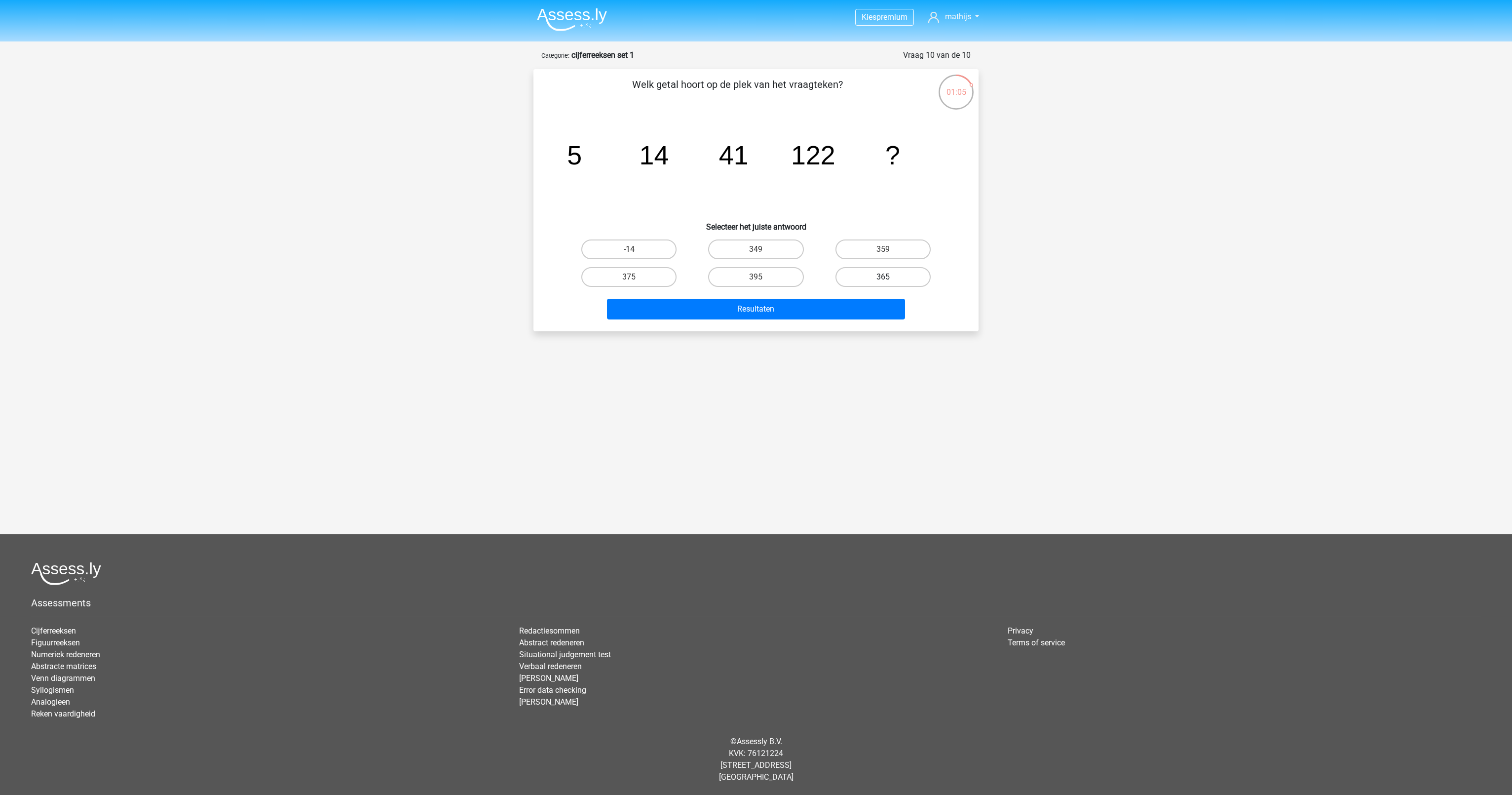
radio input "true"
click at [843, 306] on button "Resultaten" at bounding box center [756, 309] width 299 height 21
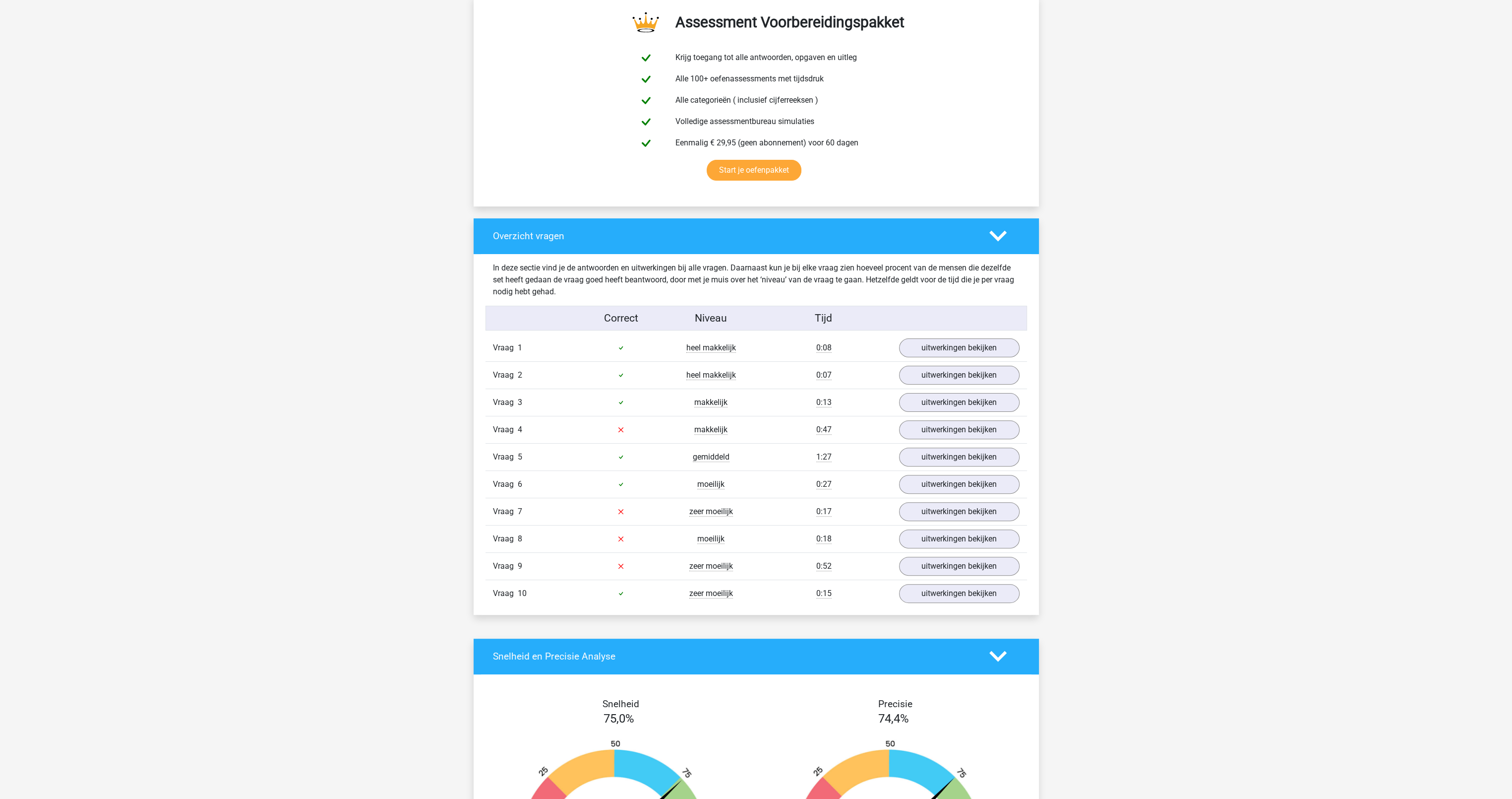
scroll to position [595, 0]
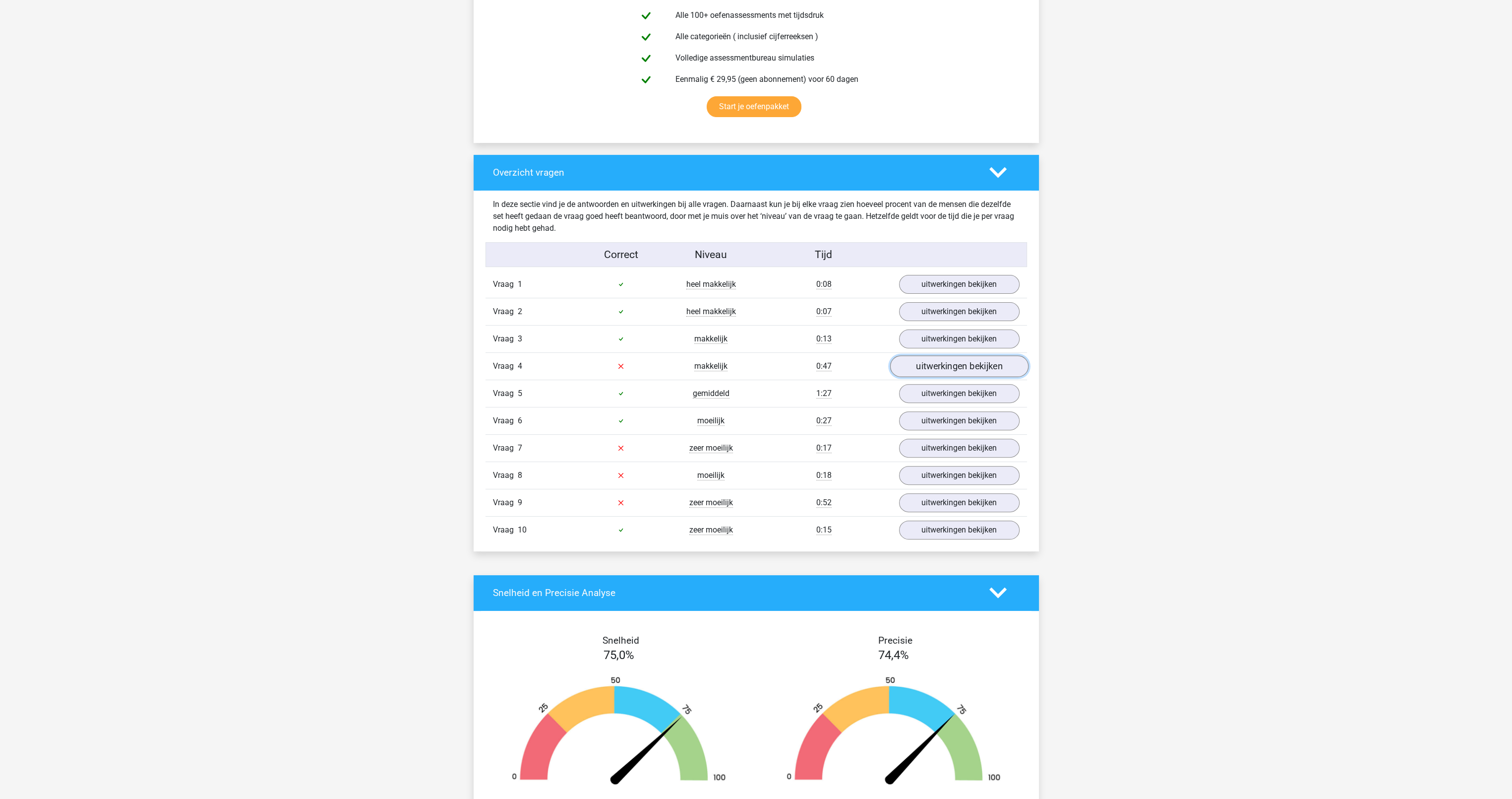
click at [992, 368] on link "uitwerkingen bekijken" at bounding box center [959, 366] width 139 height 22
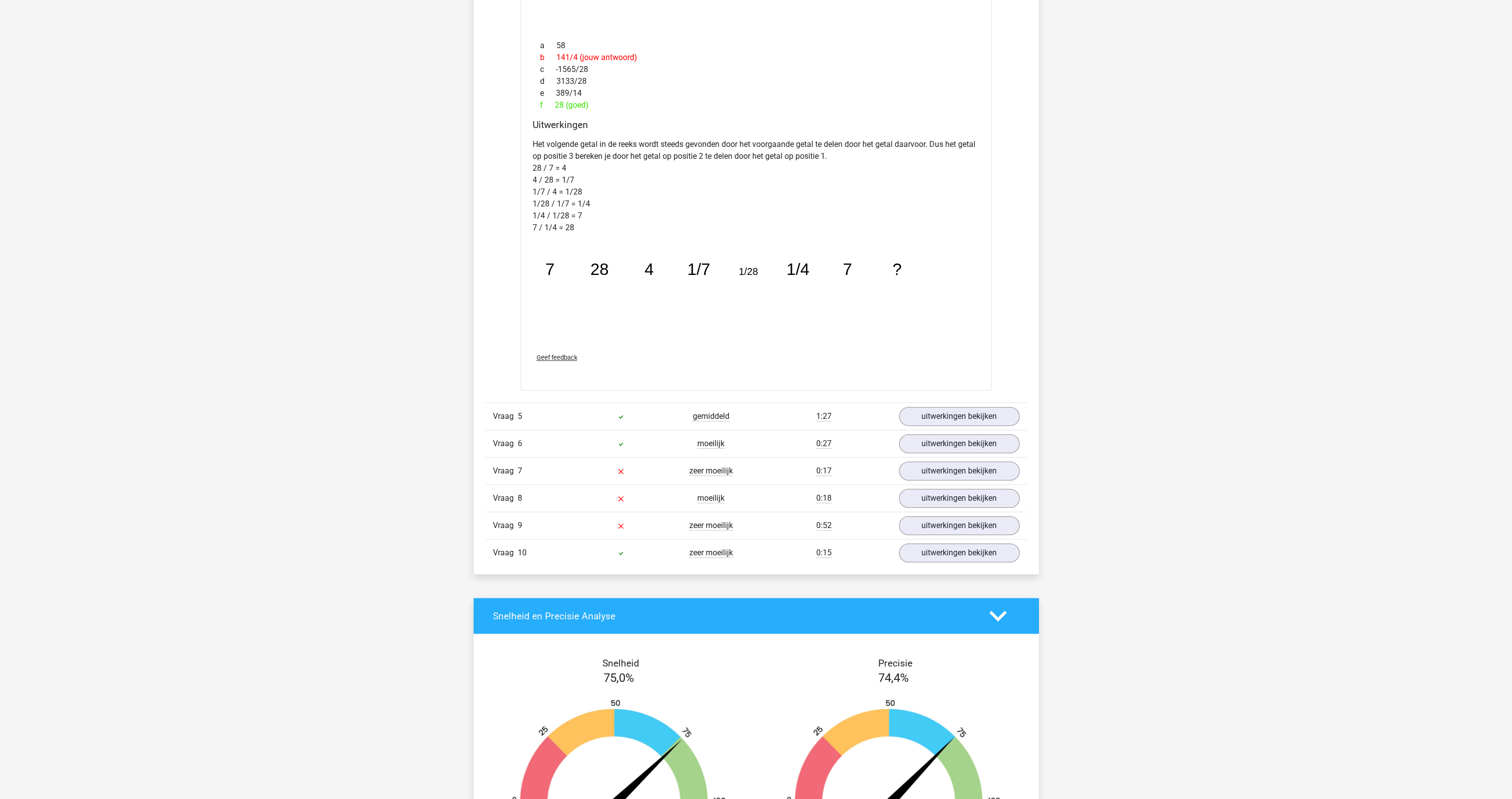
scroll to position [1092, 0]
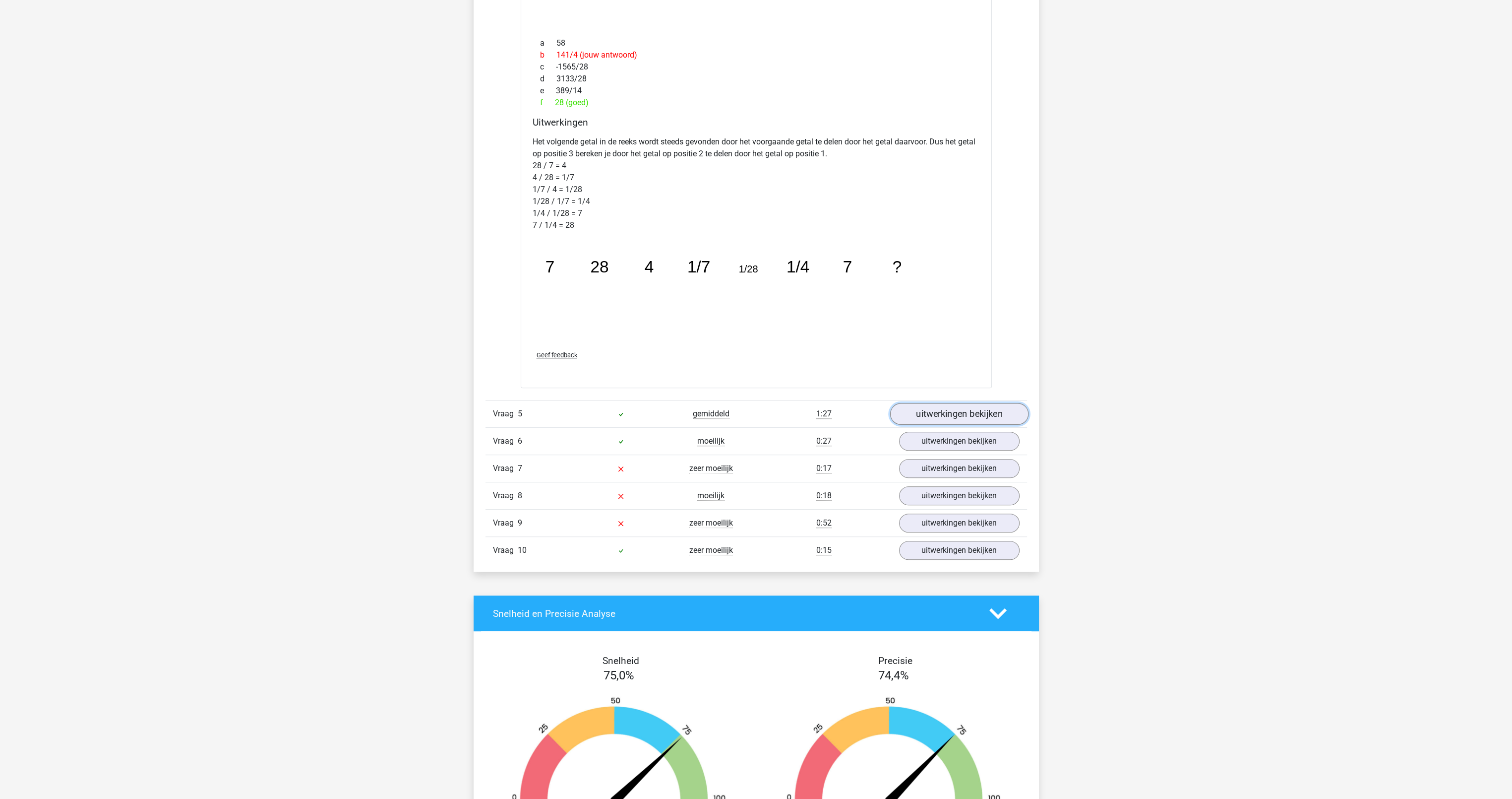
click at [924, 418] on link "uitwerkingen bekijken" at bounding box center [959, 414] width 139 height 22
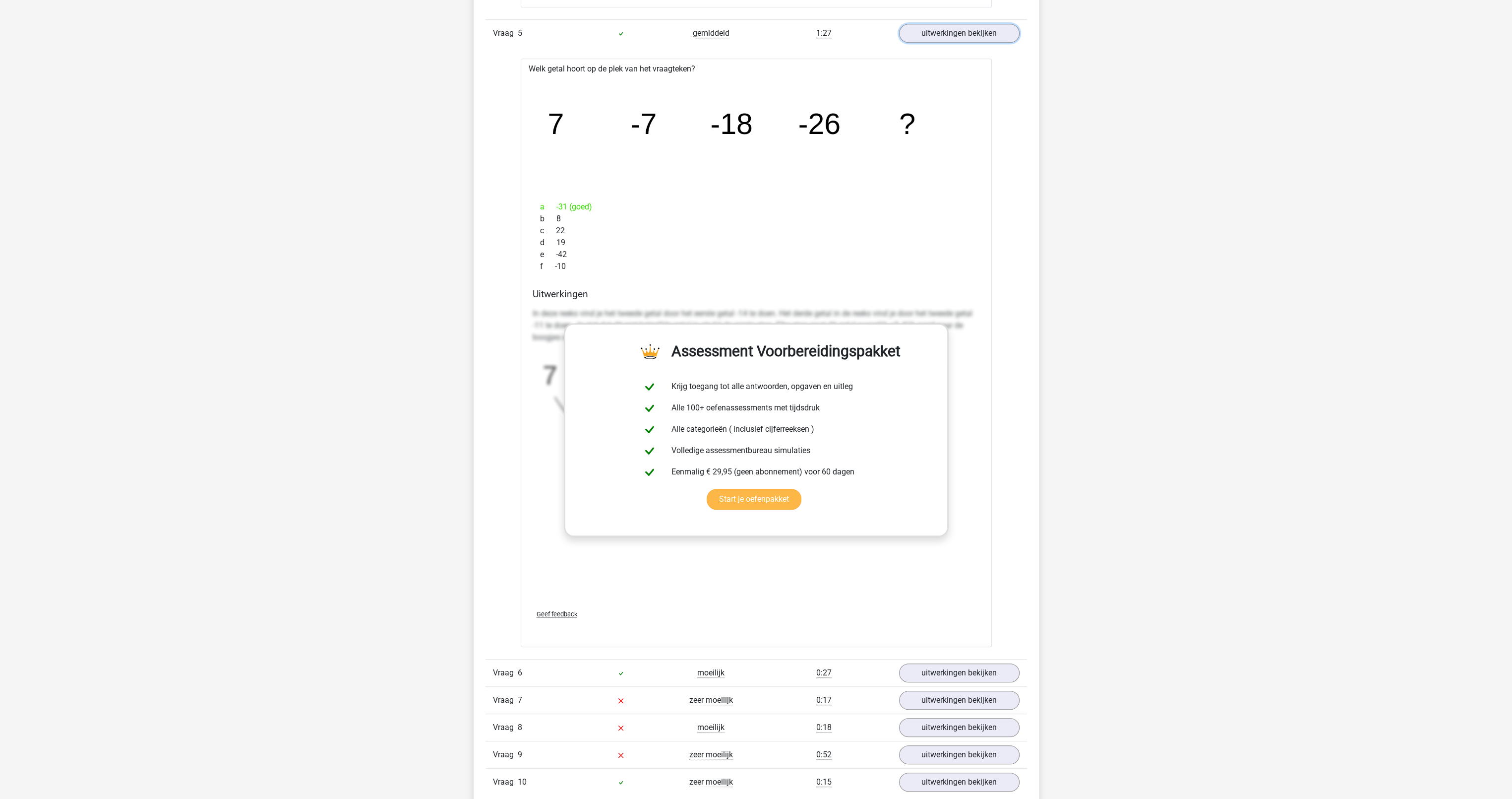
scroll to position [1587, 0]
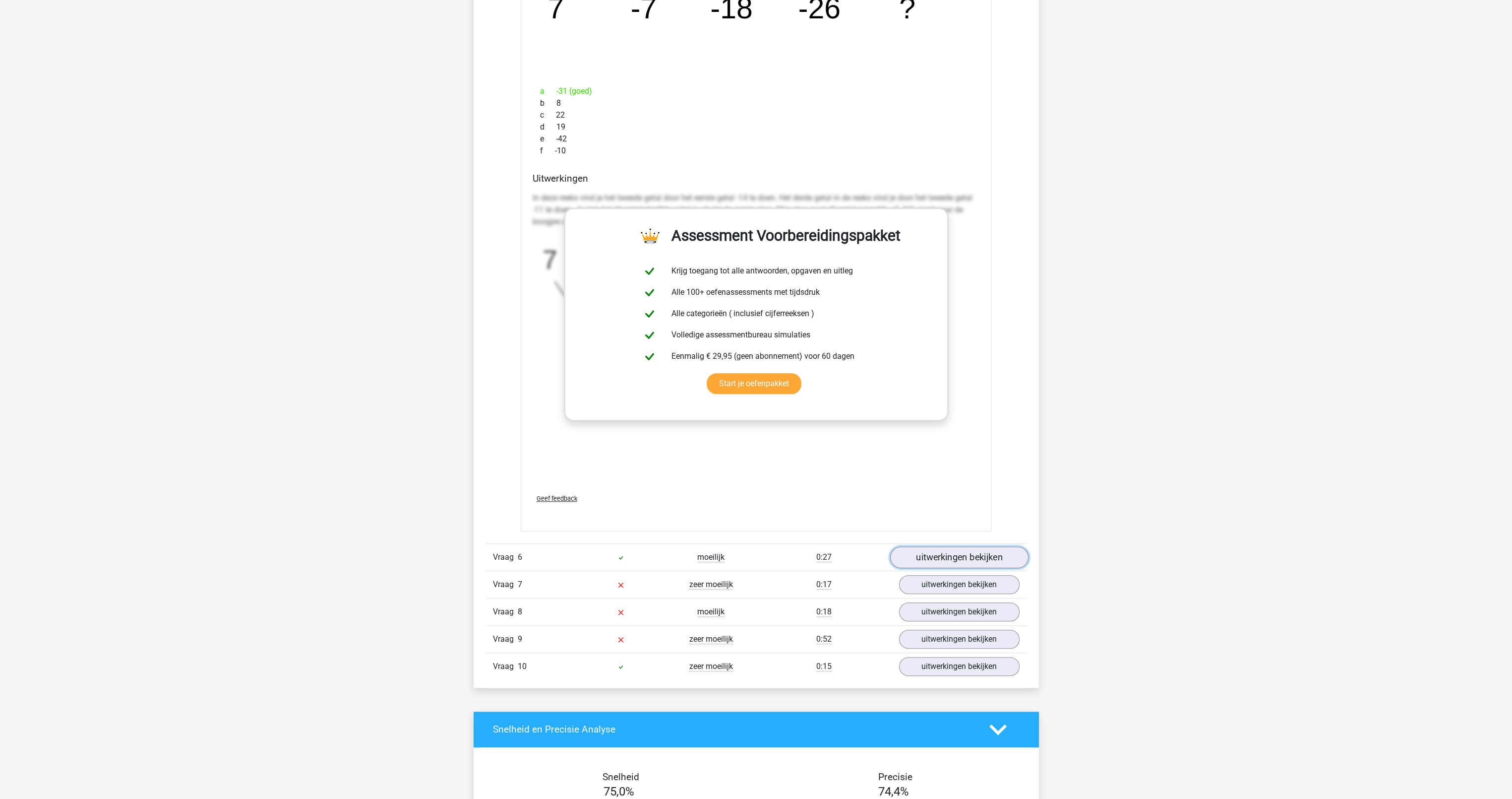
click at [949, 551] on link "uitwerkingen bekijken" at bounding box center [959, 557] width 139 height 22
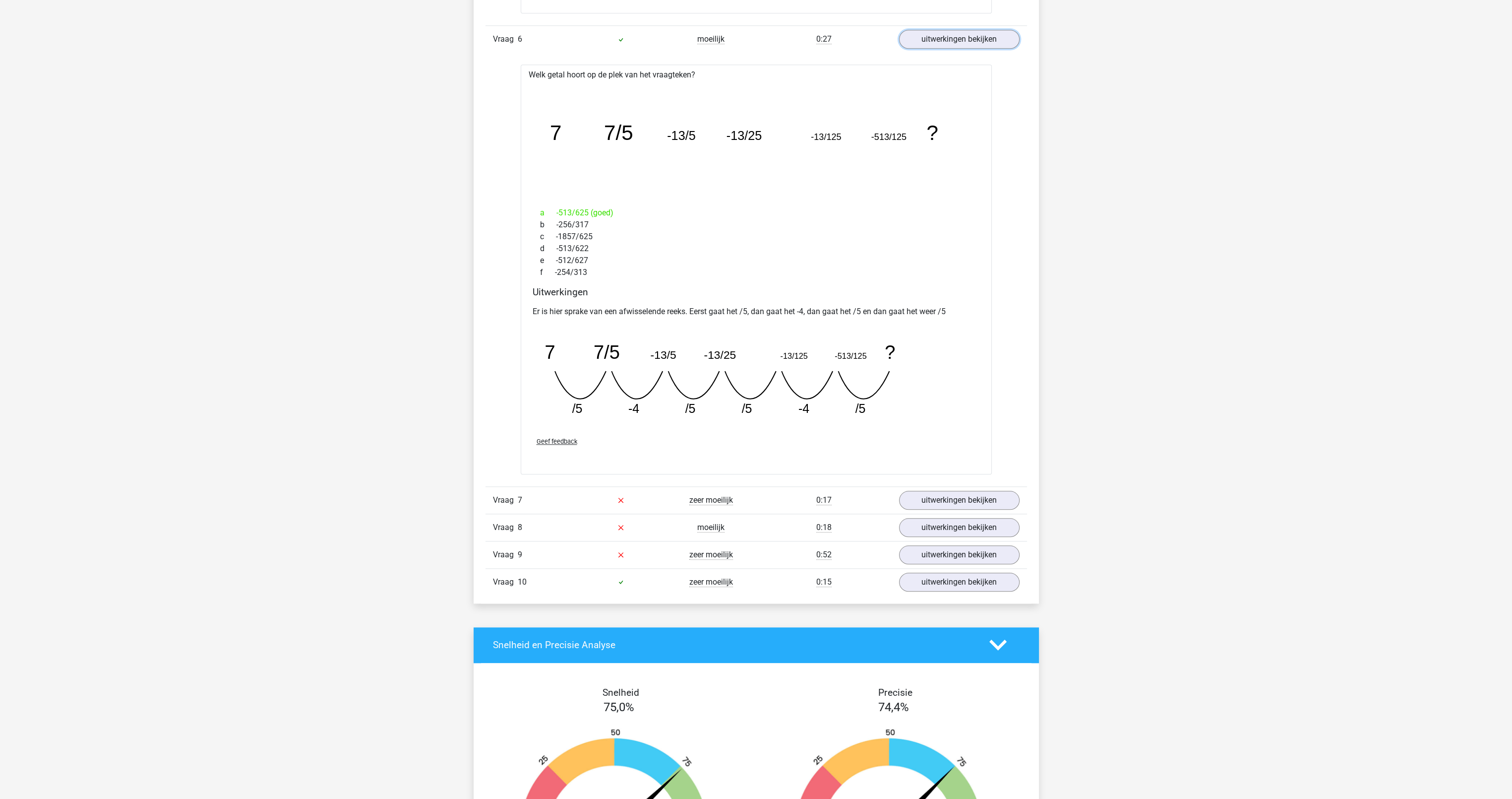
scroll to position [2133, 0]
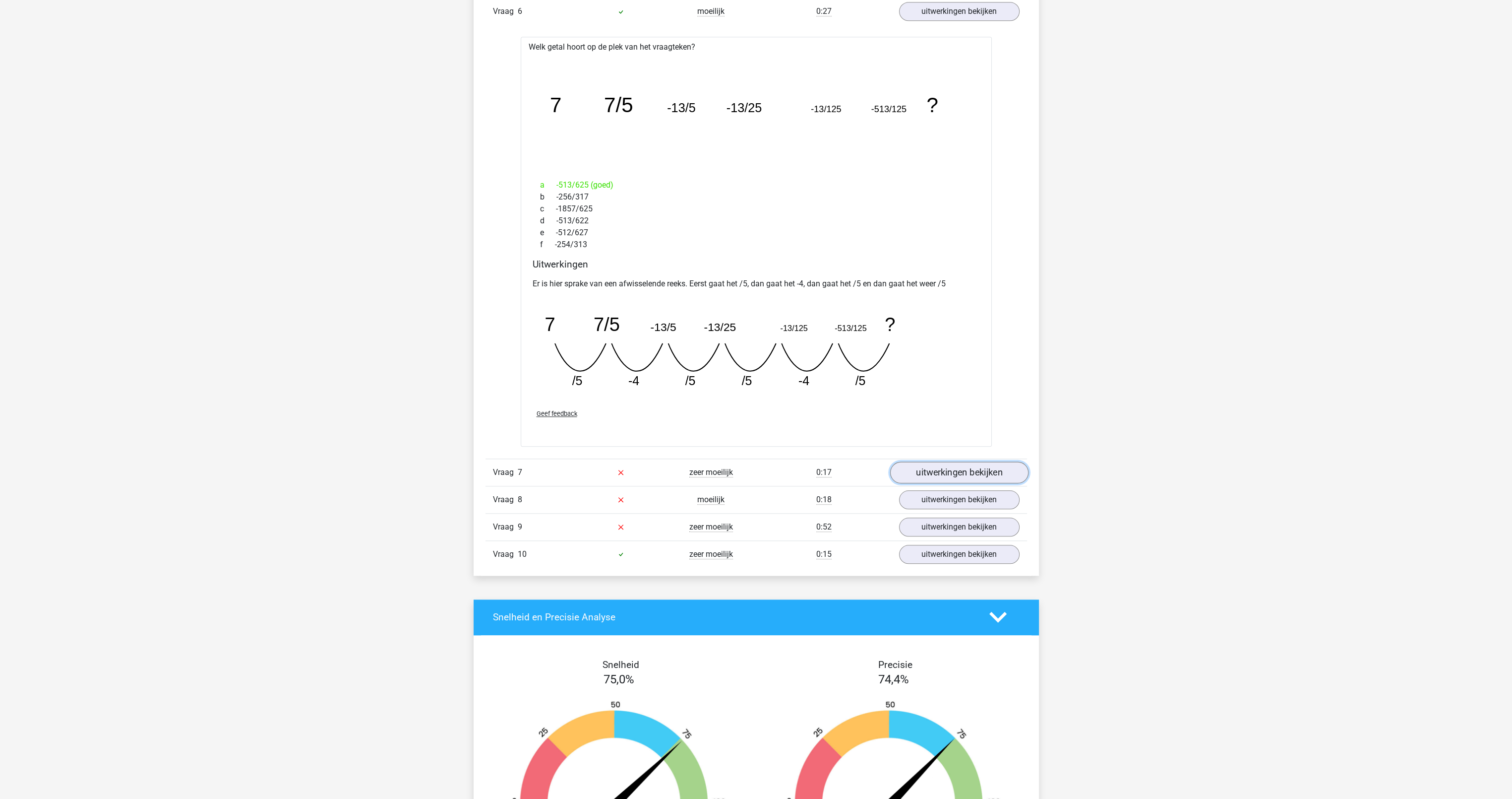
click at [940, 473] on link "uitwerkingen bekijken" at bounding box center [959, 472] width 139 height 22
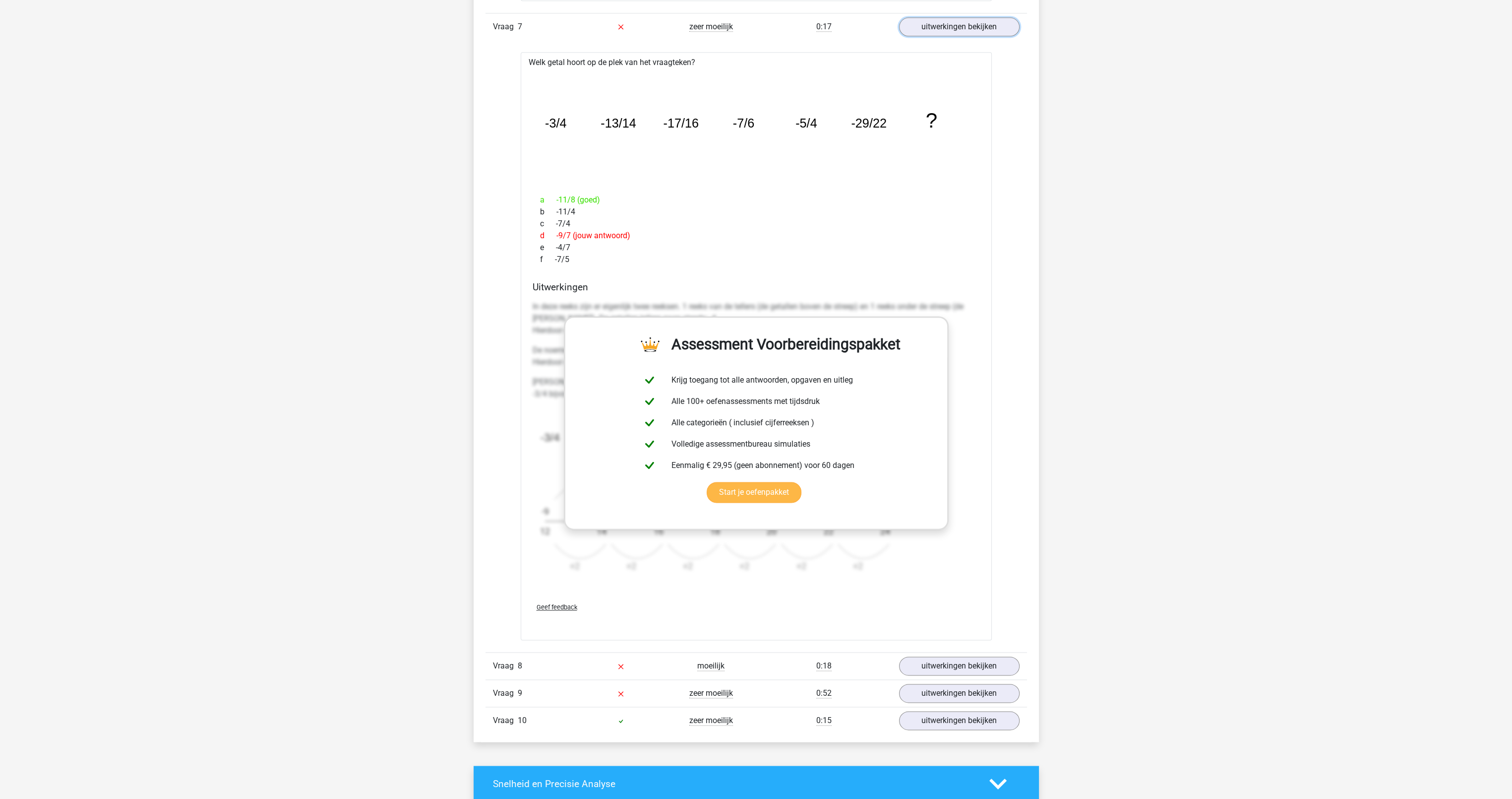
scroll to position [2630, 0]
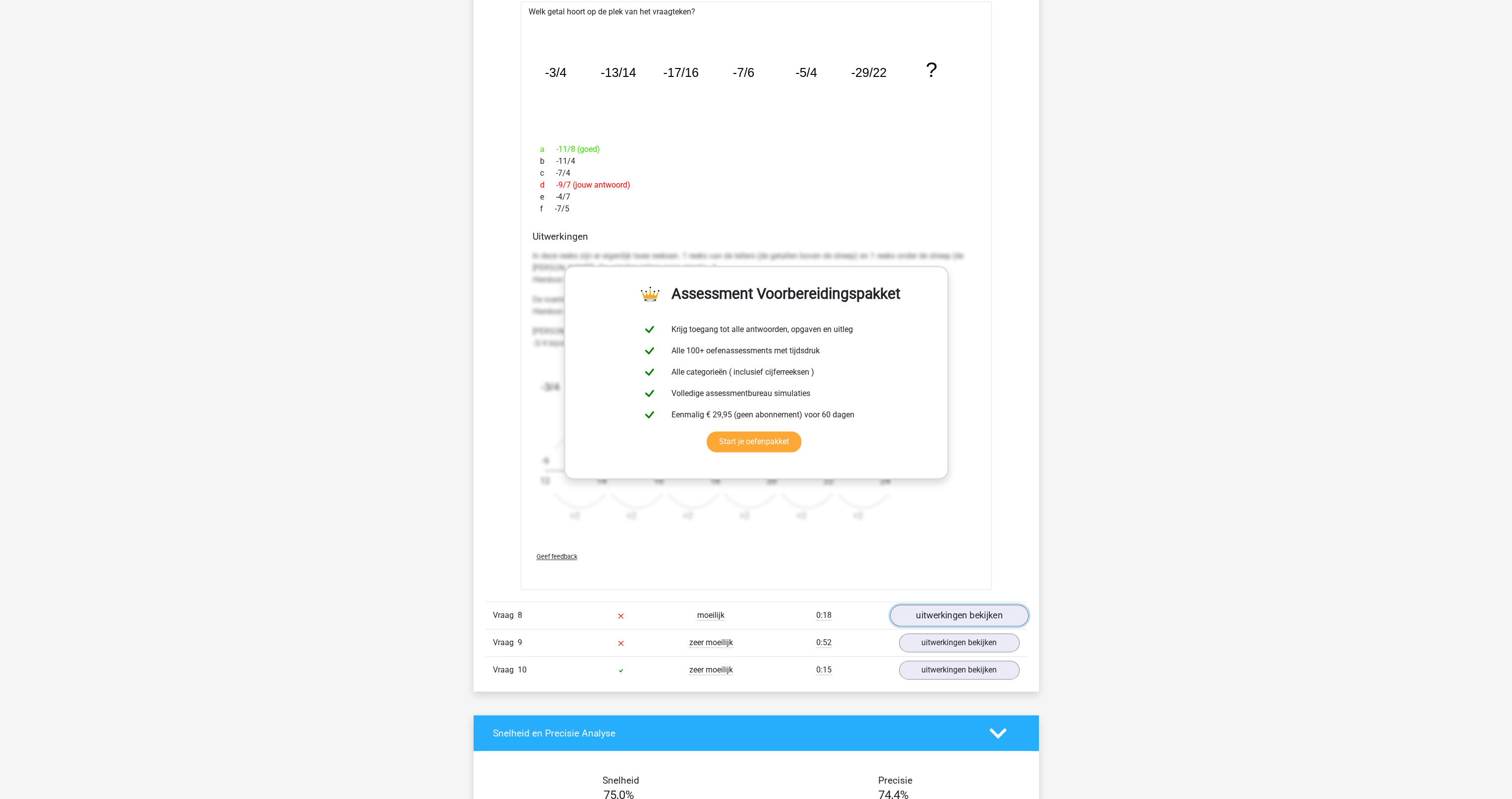
click at [959, 617] on link "uitwerkingen bekijken" at bounding box center [959, 615] width 139 height 22
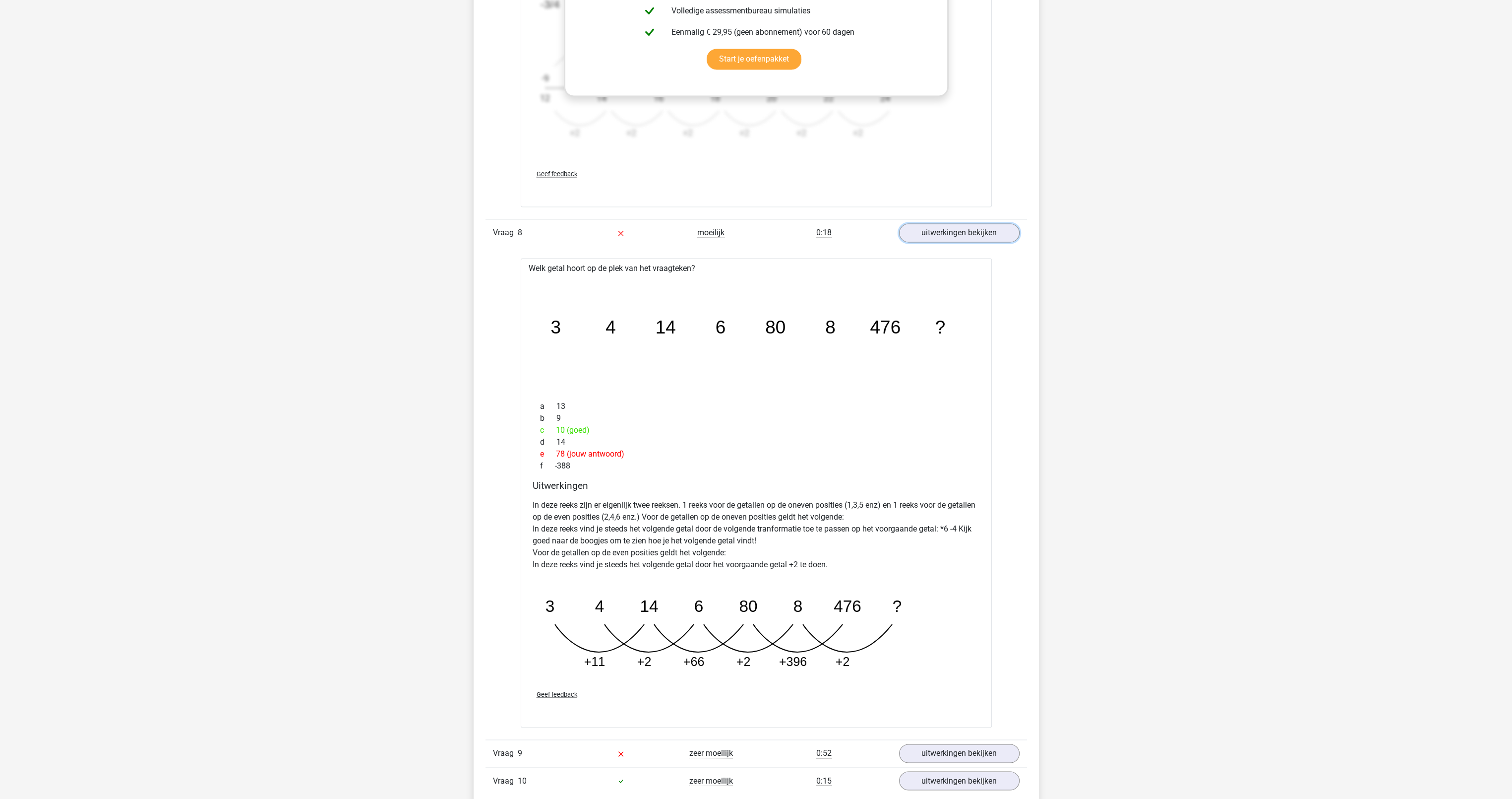
scroll to position [3026, 0]
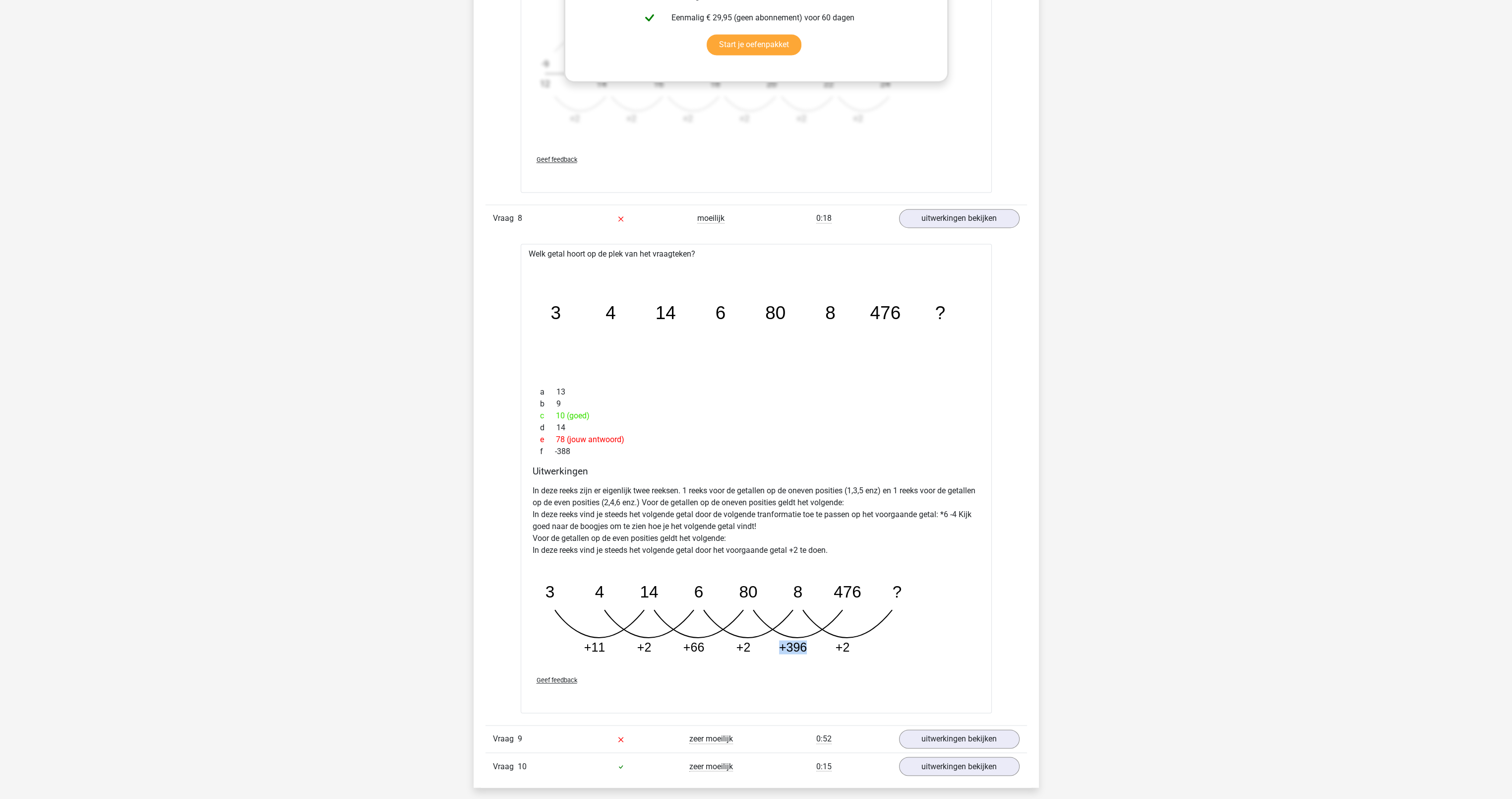
drag, startPoint x: 806, startPoint y: 638, endPoint x: 775, endPoint y: 643, distance: 31.4
click at [775, 643] on icon "image/svg+xml 3 4 14 6 80 8 476 ? +11 +2 +66 +2 +396 +2" at bounding box center [731, 614] width 397 height 99
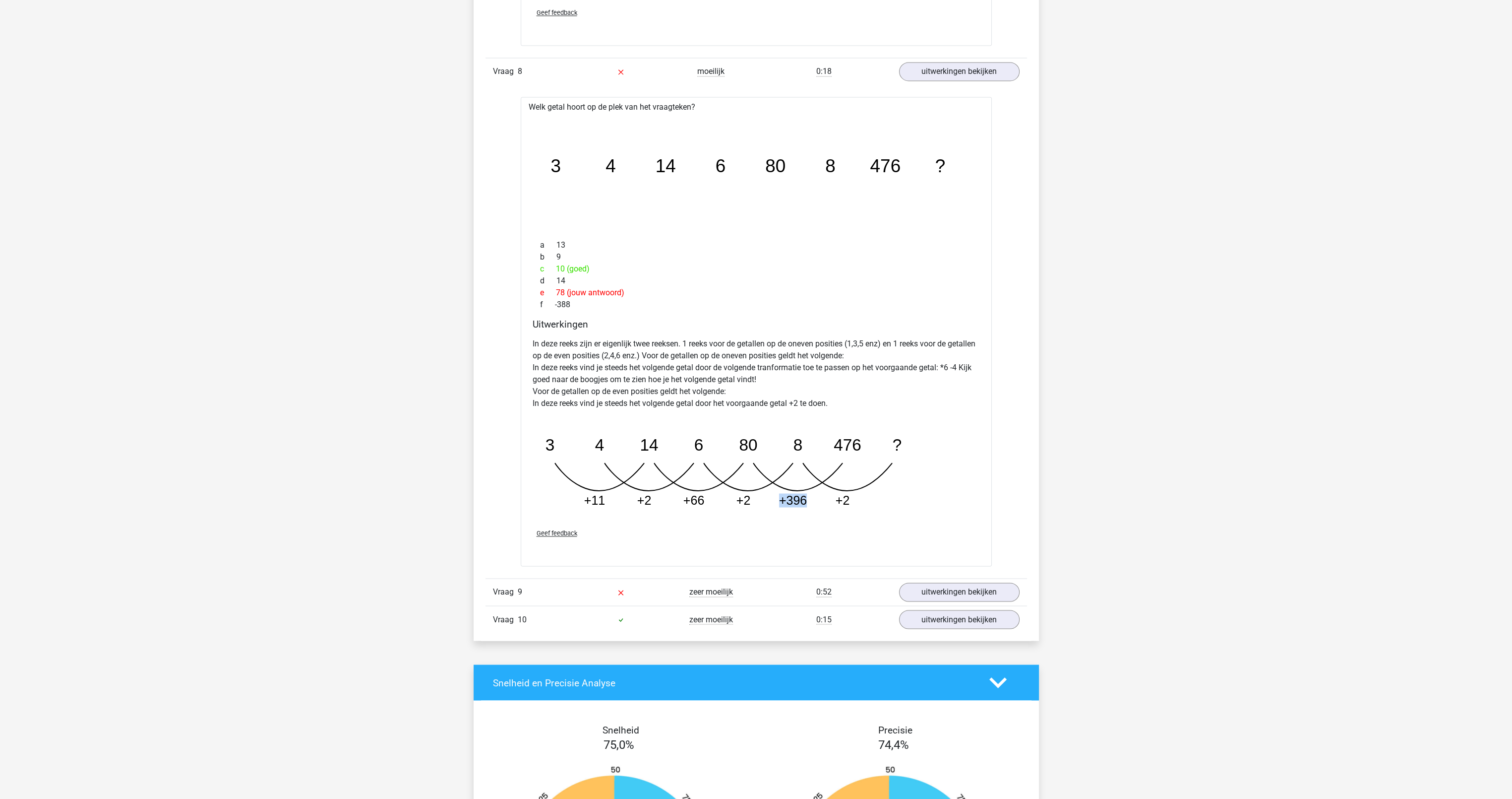
scroll to position [3175, 0]
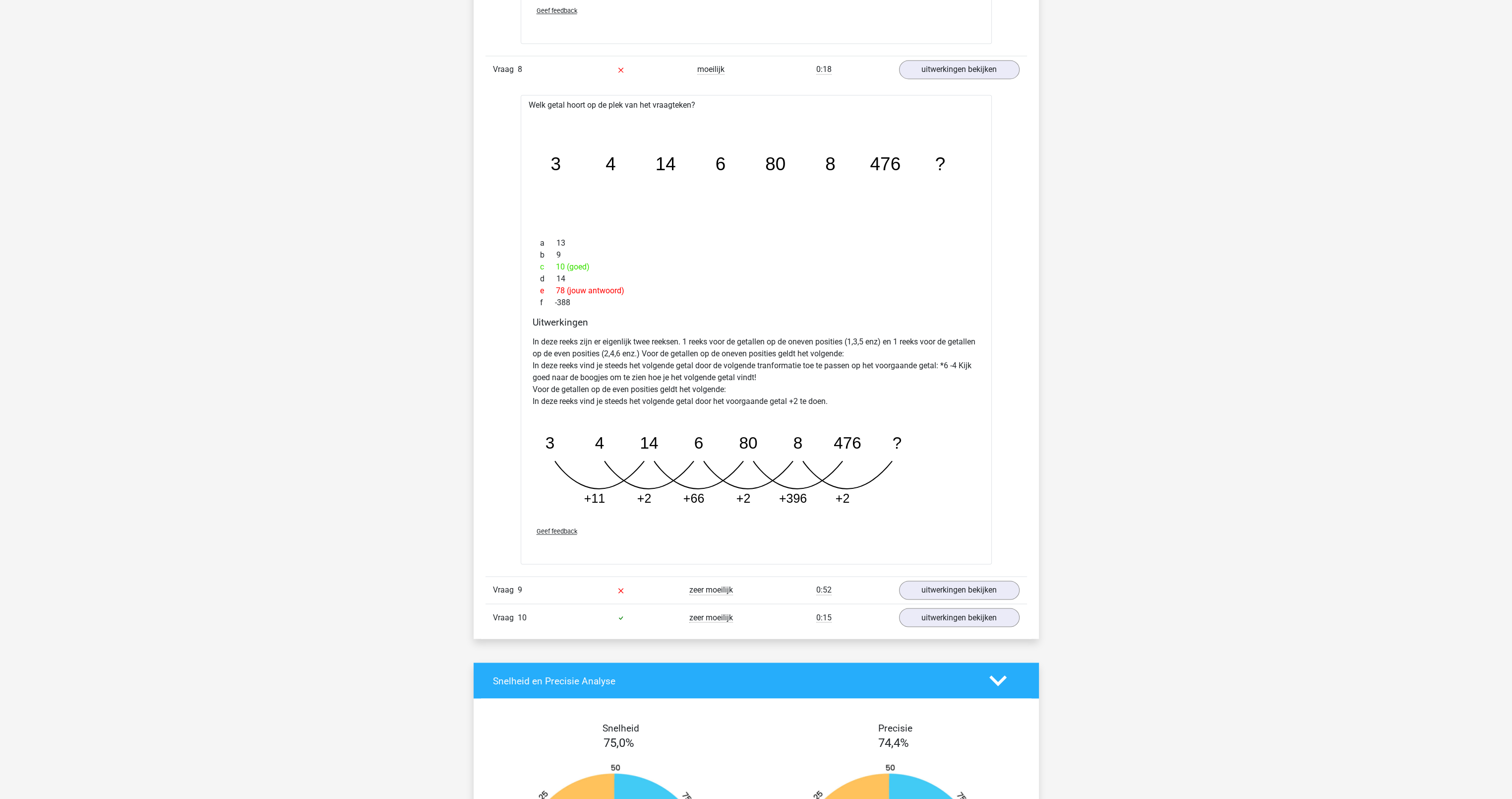
click at [647, 497] on tspan "+2" at bounding box center [644, 498] width 14 height 14
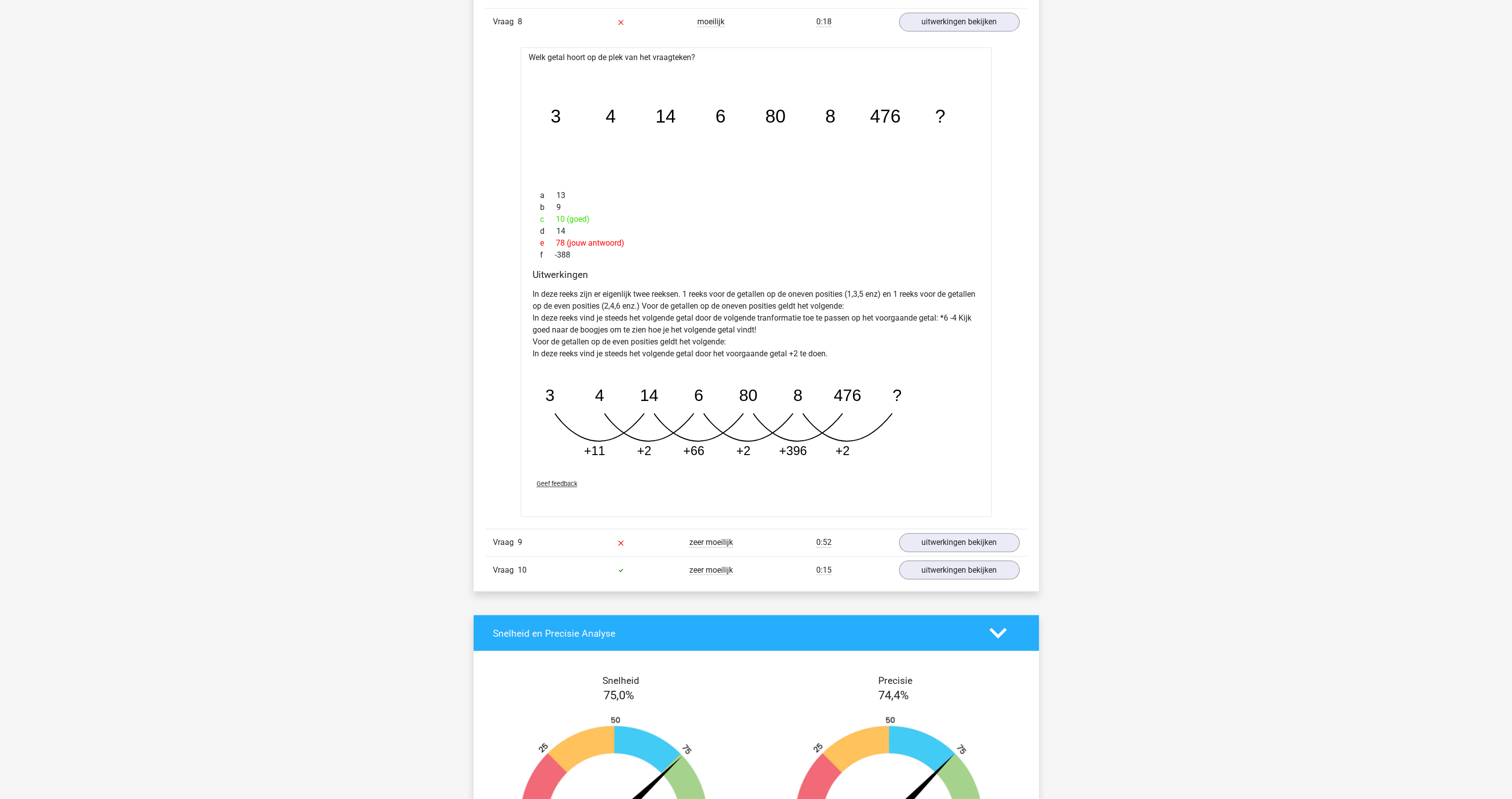
scroll to position [3225, 0]
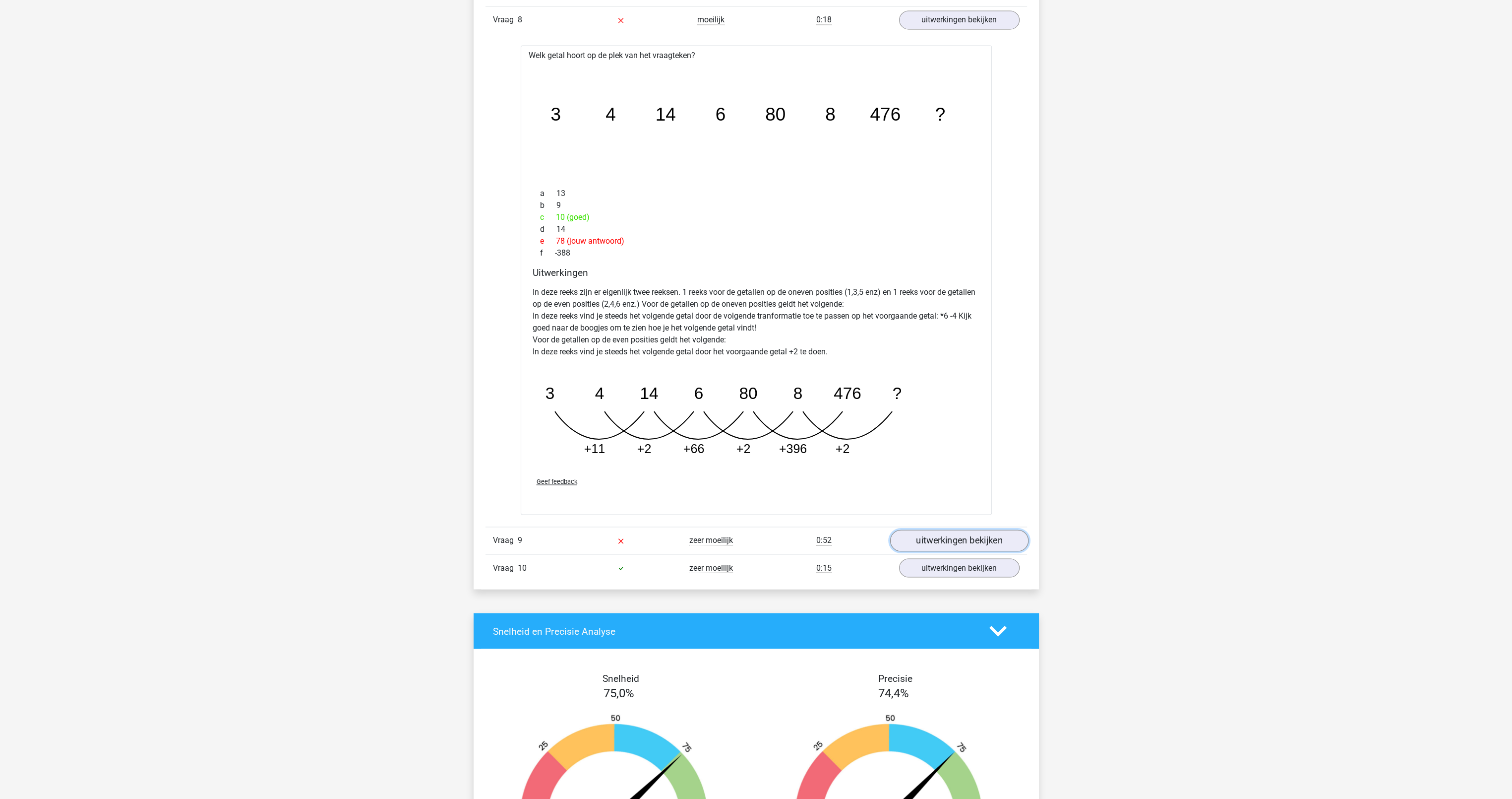
click at [904, 535] on link "uitwerkingen bekijken" at bounding box center [959, 540] width 139 height 22
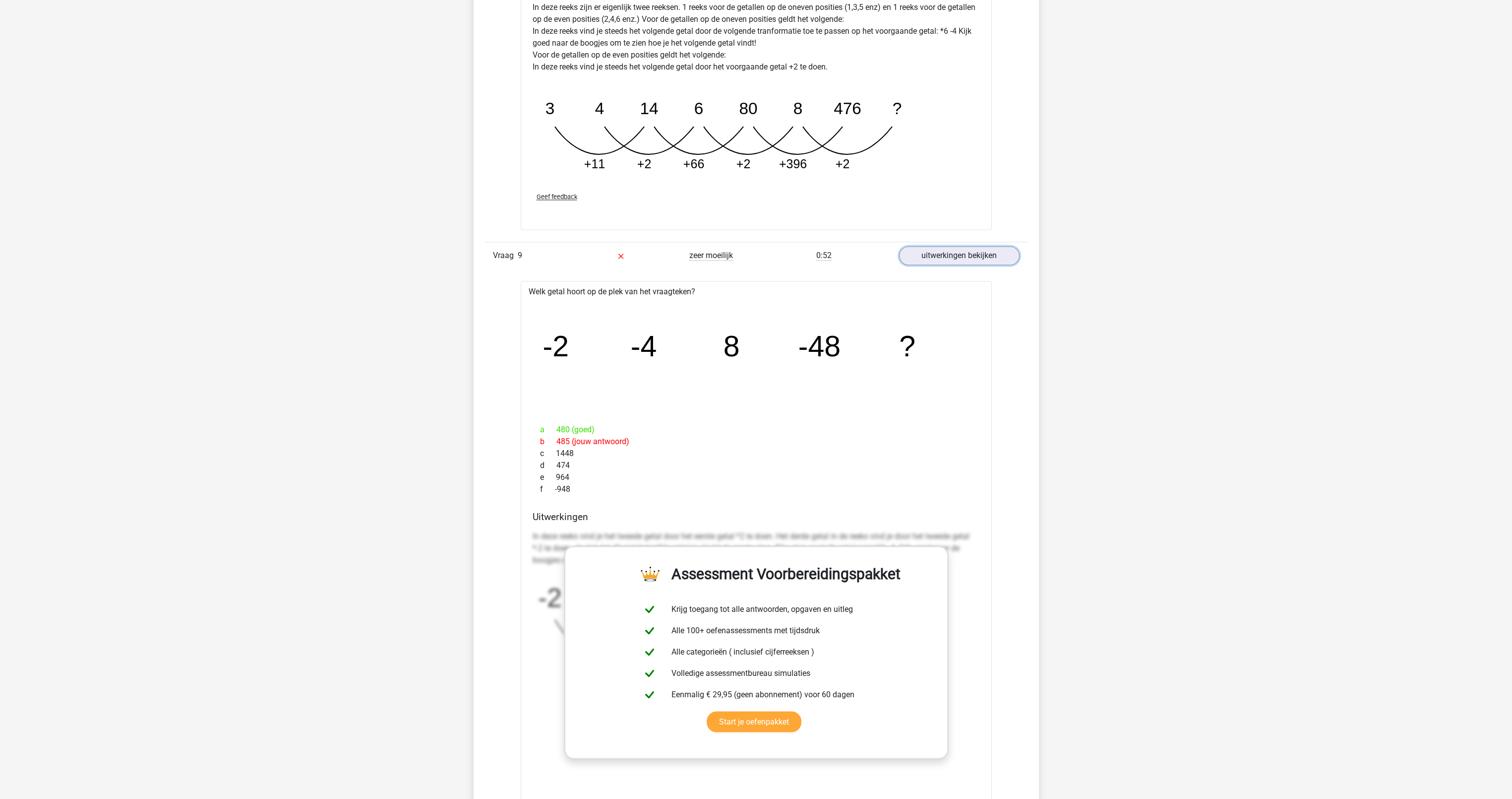
scroll to position [3522, 0]
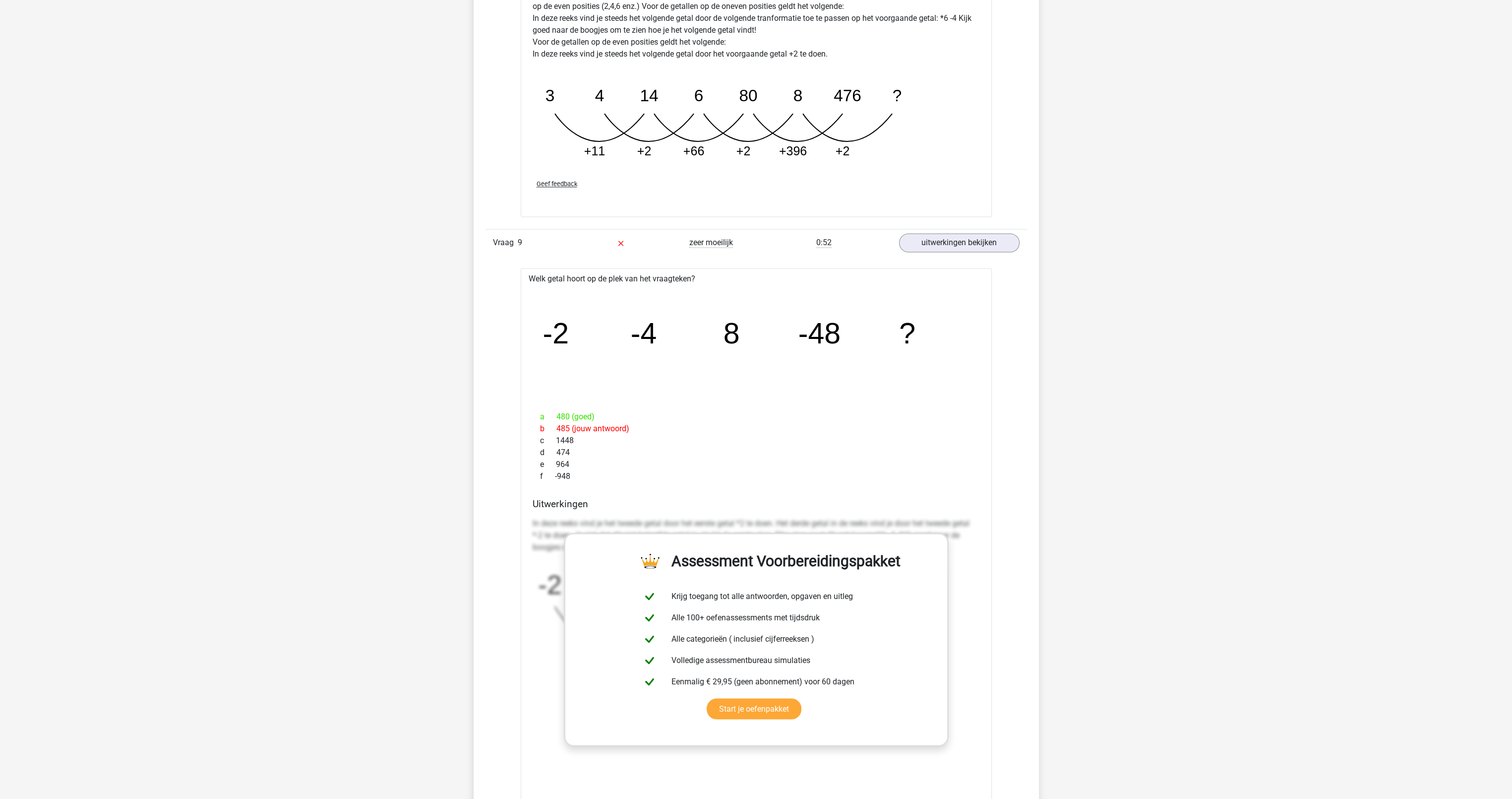
drag, startPoint x: 556, startPoint y: 427, endPoint x: 631, endPoint y: 425, distance: 75.0
click at [631, 425] on div "b 485 (jouw antwoord)" at bounding box center [756, 428] width 447 height 12
drag, startPoint x: 631, startPoint y: 425, endPoint x: 851, endPoint y: 412, distance: 220.4
click at [851, 412] on div "a 480 (goed)" at bounding box center [756, 416] width 447 height 12
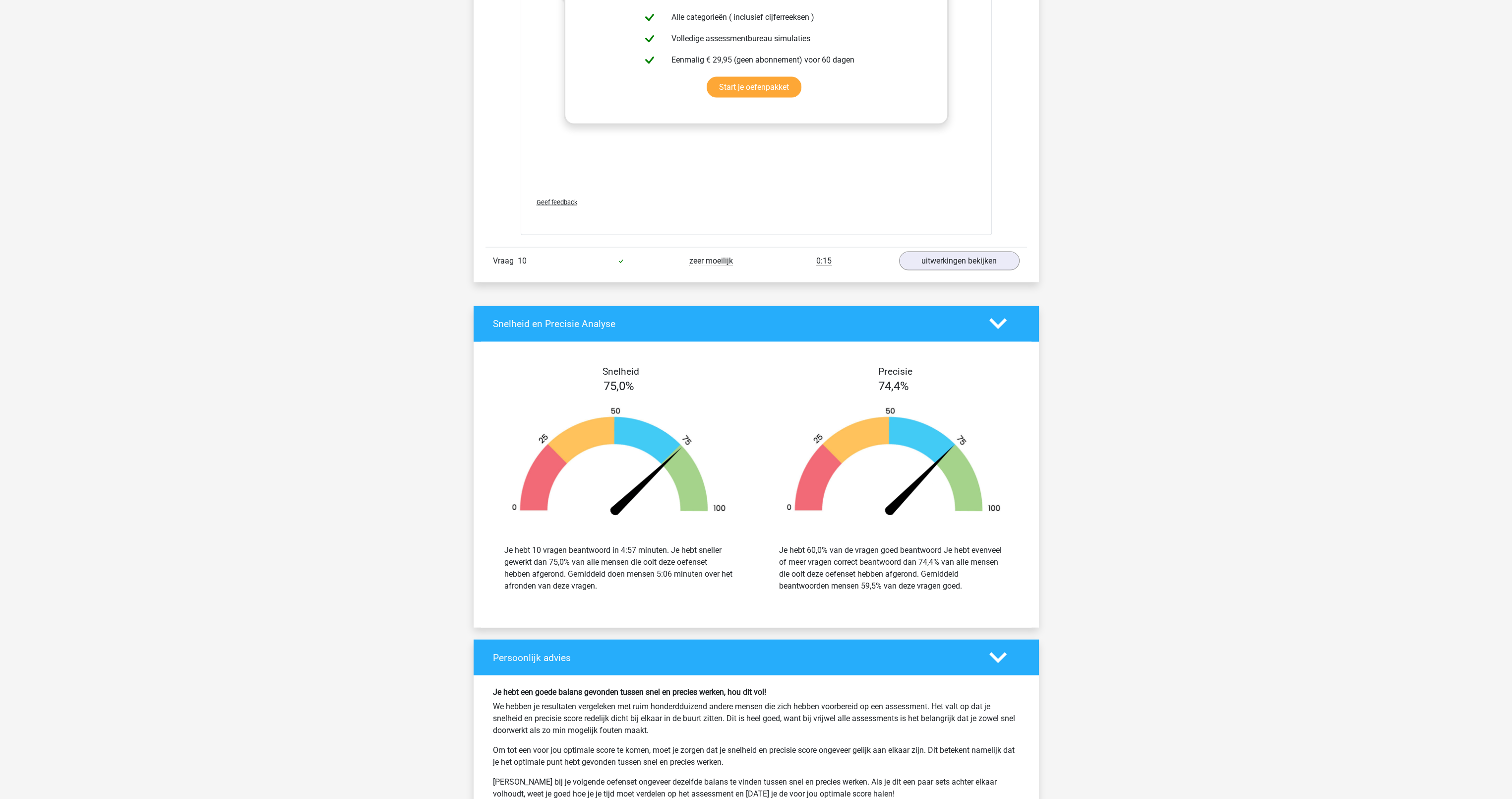
scroll to position [4118, 0]
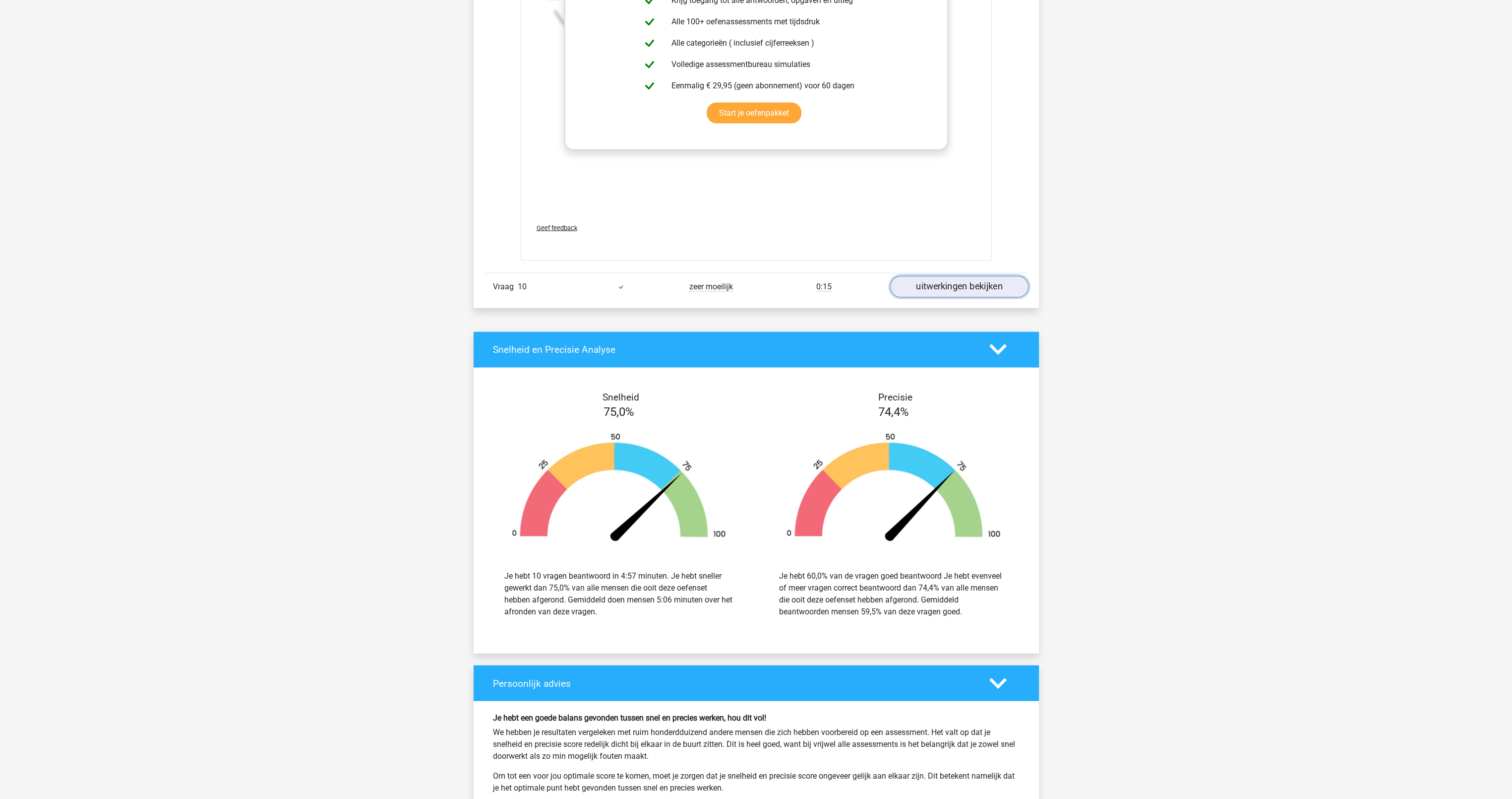
click at [917, 285] on link "uitwerkingen bekijken" at bounding box center [959, 286] width 139 height 22
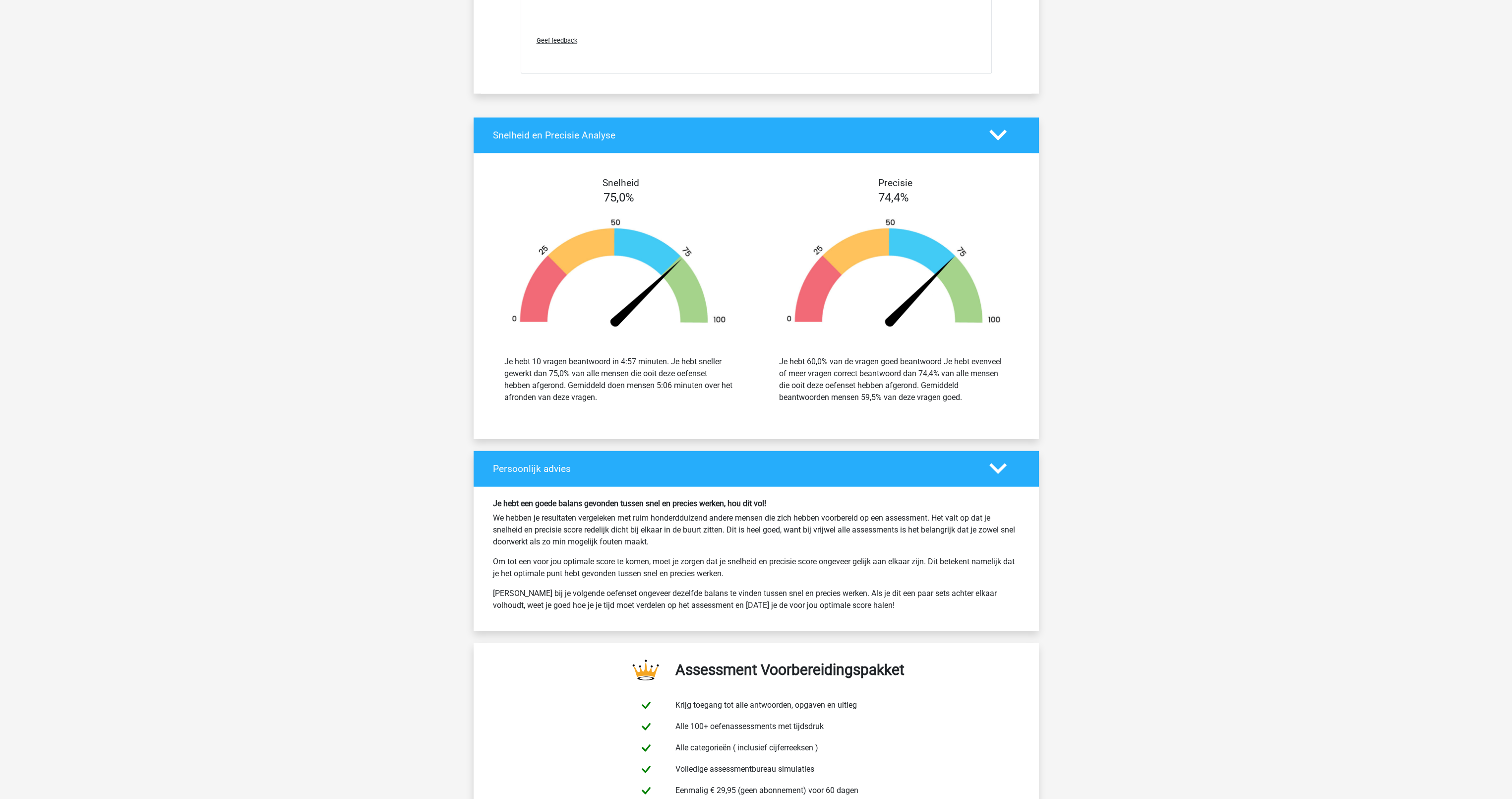
scroll to position [4911, 0]
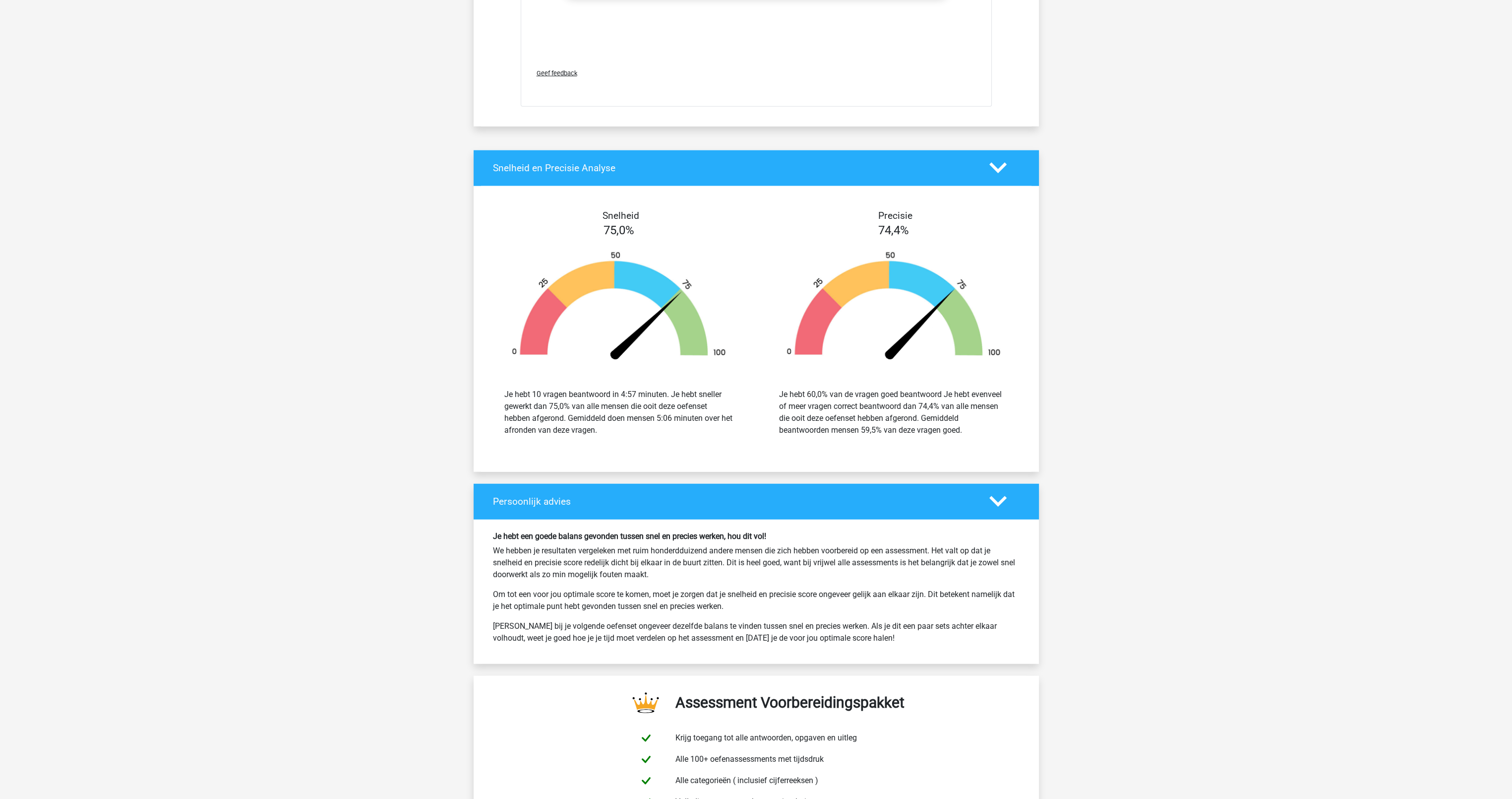
drag, startPoint x: 504, startPoint y: 388, endPoint x: 733, endPoint y: 421, distance: 231.4
click at [733, 421] on div "Je hebt 10 vragen beantwoord in 4:57 minuten. Je hebt sneller gewerkt dan 75,0%…" at bounding box center [619, 412] width 229 height 48
drag, startPoint x: 733, startPoint y: 421, endPoint x: 970, endPoint y: 435, distance: 237.4
click at [970, 435] on div "Je hebt 60,0% van de vragen goed beantwoord Je hebt evenveel of meer vragen cor…" at bounding box center [894, 412] width 260 height 71
click at [837, 425] on div "Je hebt 60,0% van de vragen goed beantwoord Je hebt evenveel of meer vragen cor…" at bounding box center [894, 412] width 229 height 48
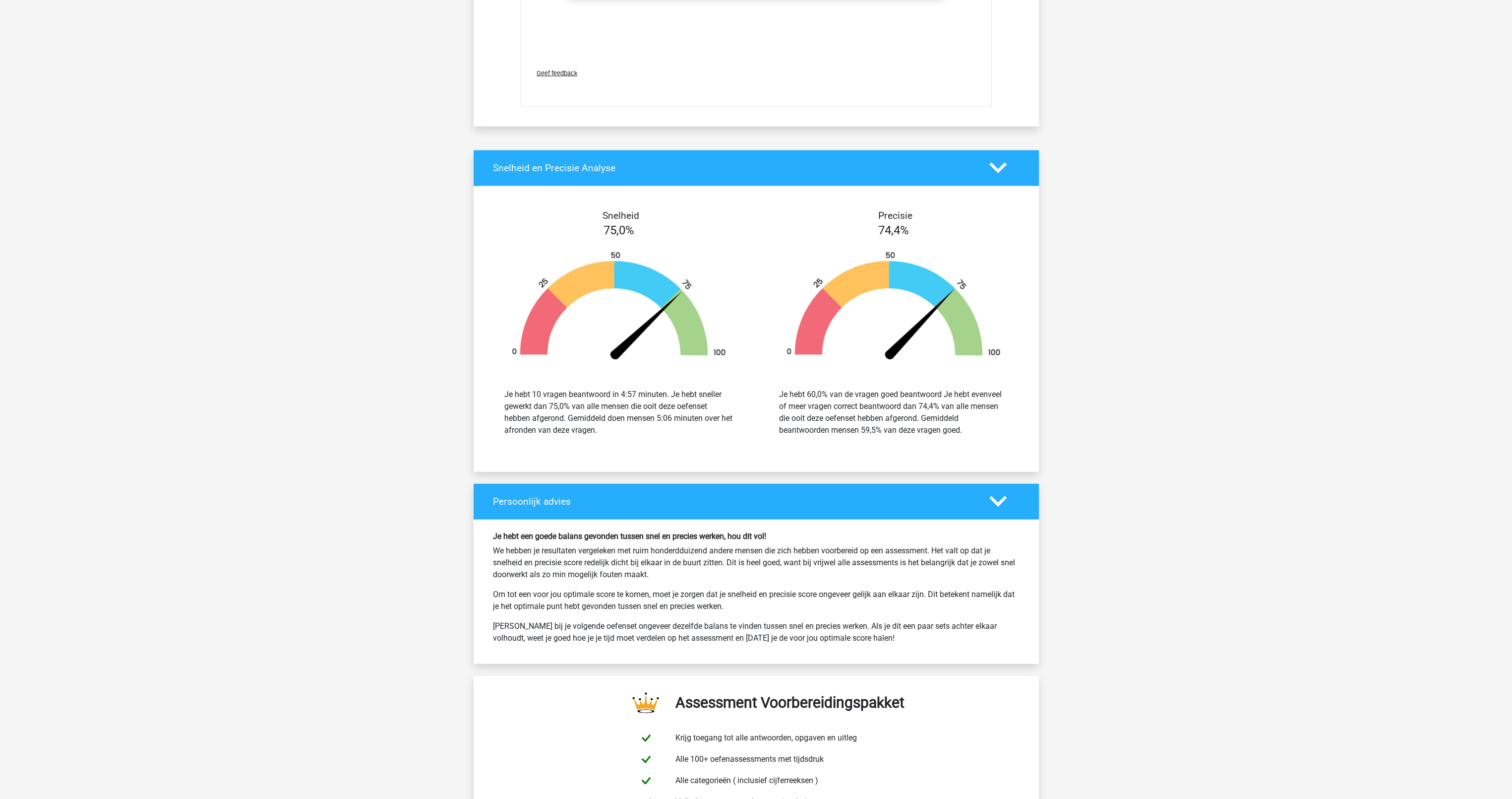
drag, startPoint x: 964, startPoint y: 425, endPoint x: 776, endPoint y: 385, distance: 192.2
click at [776, 388] on div "Je hebt 60,0% van de vragen goed beantwoord Je hebt evenveel of meer vragen cor…" at bounding box center [894, 412] width 244 height 48
drag, startPoint x: 776, startPoint y: 385, endPoint x: 878, endPoint y: 384, distance: 102.0
click at [878, 384] on div "Je hebt 60,0% van de vragen goed beantwoord Je hebt evenveel of meer vragen cor…" at bounding box center [894, 412] width 260 height 71
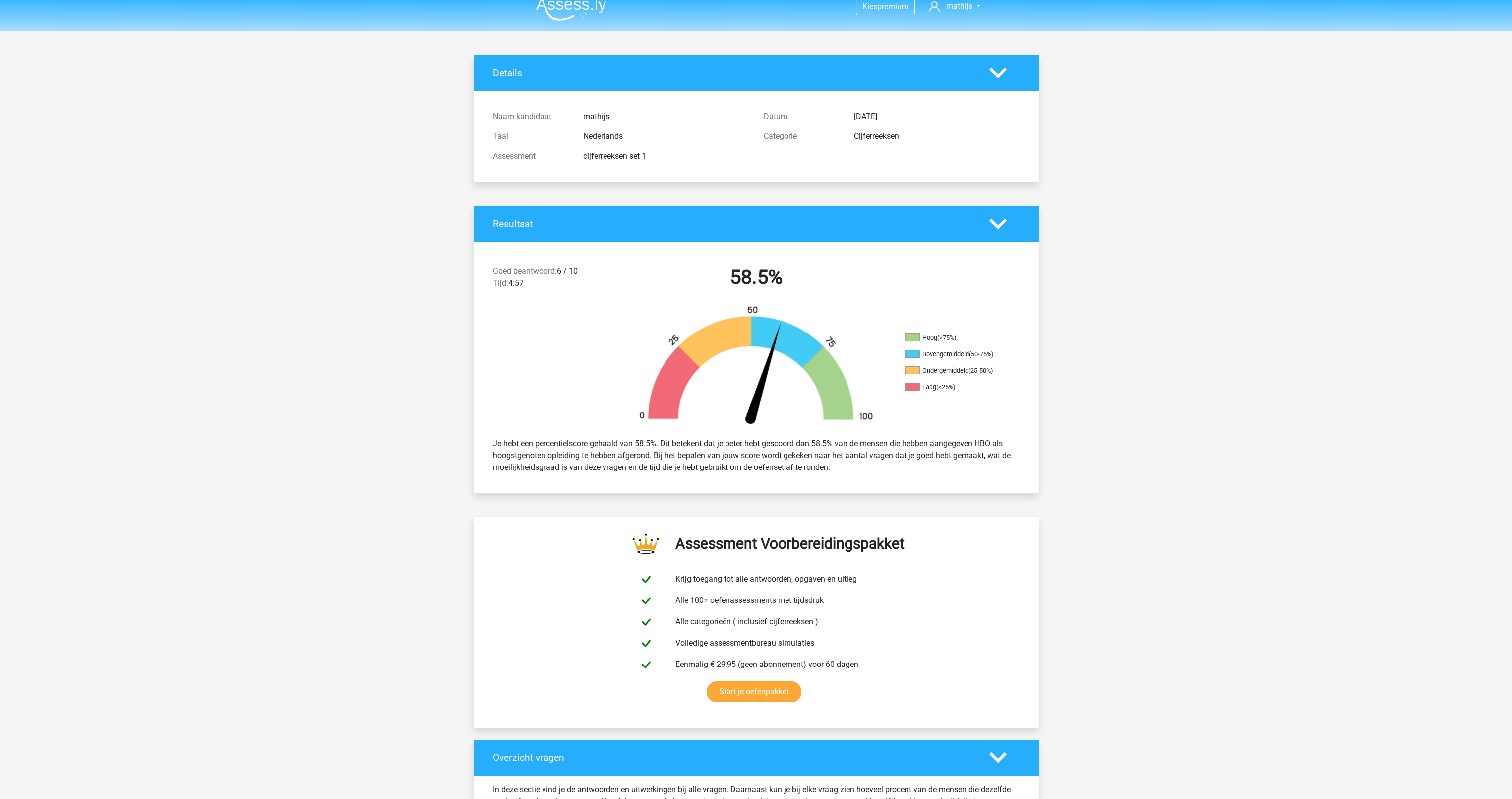
scroll to position [0, 0]
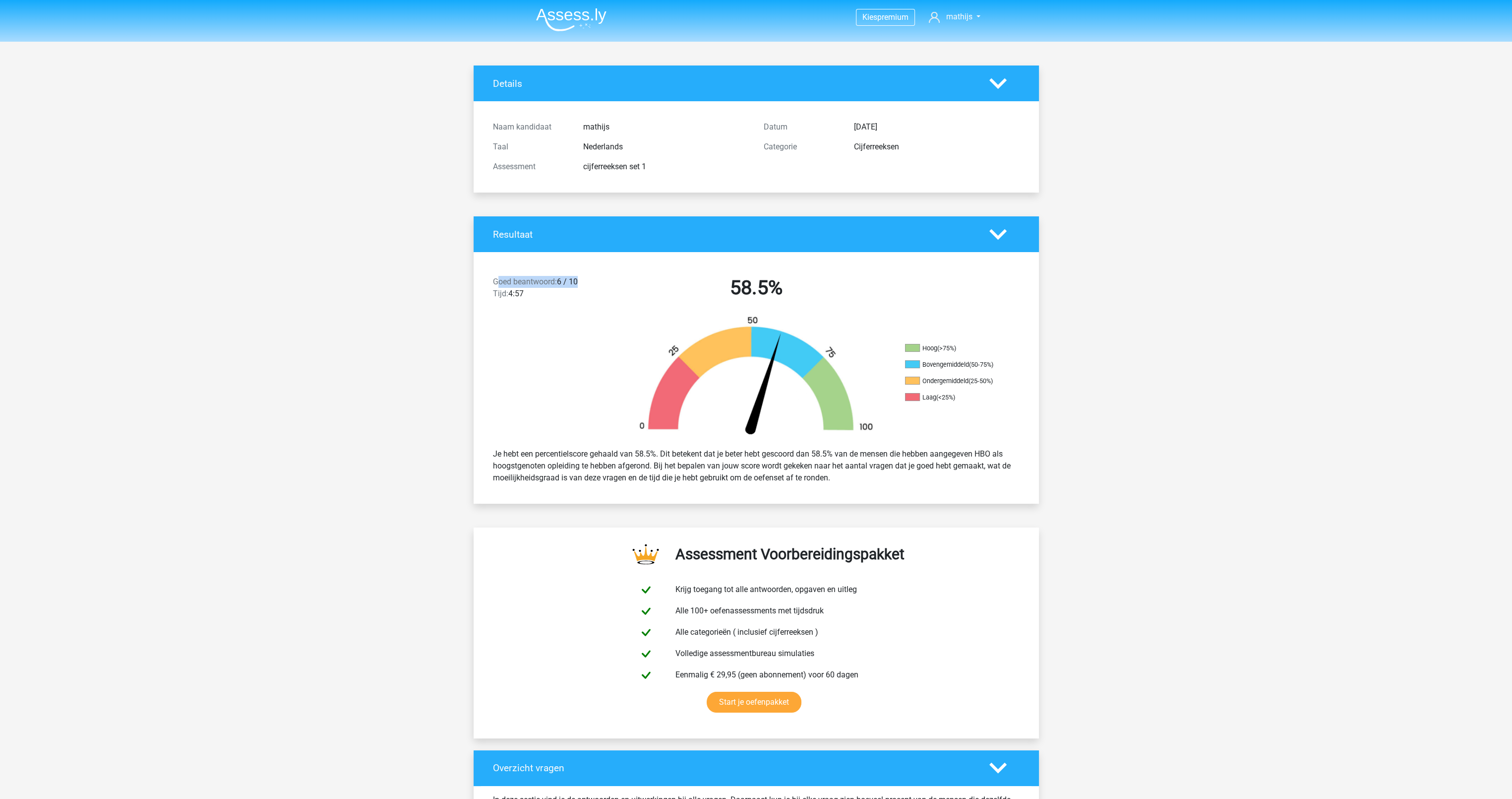
drag, startPoint x: 586, startPoint y: 283, endPoint x: 496, endPoint y: 285, distance: 90.0
click at [496, 285] on div "Goed beantwoord: 6 / 10 Tijd: 4:57" at bounding box center [553, 289] width 136 height 28
drag, startPoint x: 496, startPoint y: 285, endPoint x: 484, endPoint y: 285, distance: 12.0
click at [484, 285] on div "Goed beantwoord: 6 / 10 Tijd: 4:57 58.5%" at bounding box center [756, 289] width 565 height 51
click at [998, 235] on polygon at bounding box center [998, 234] width 17 height 11
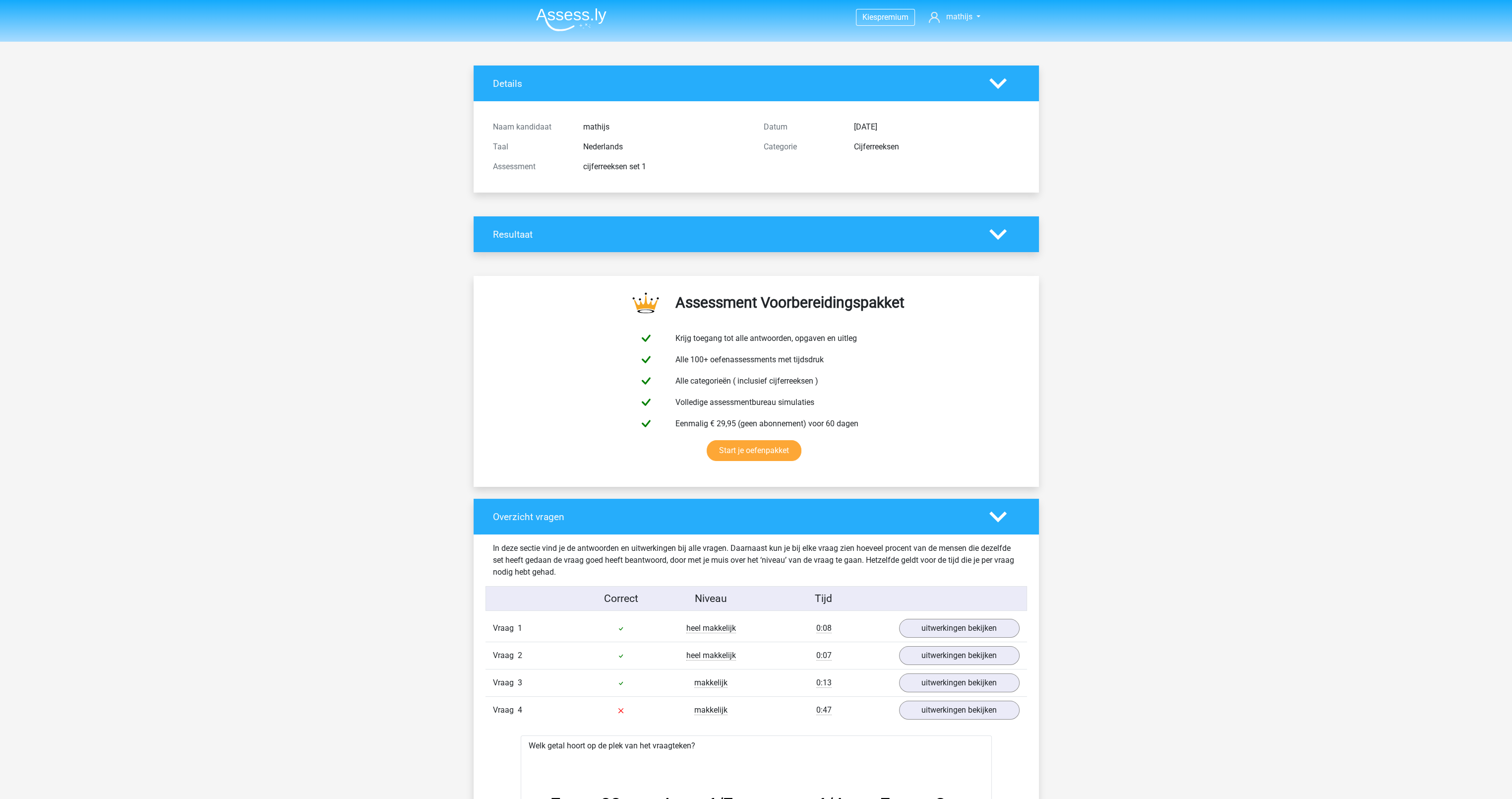
click at [998, 235] on polygon at bounding box center [998, 234] width 17 height 11
